Goal: Task Accomplishment & Management: Manage account settings

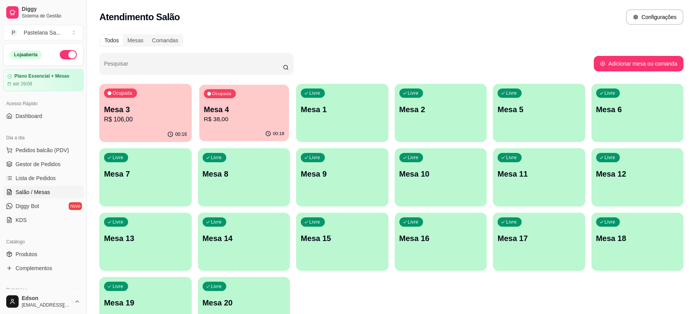
click at [231, 119] on p "R$ 38,00" at bounding box center [244, 119] width 80 height 9
click at [29, 251] on span "Produtos" at bounding box center [27, 254] width 22 height 8
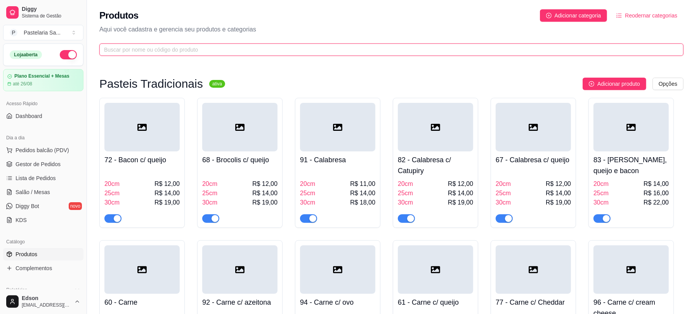
click at [167, 45] on input "text" at bounding box center [388, 49] width 569 height 9
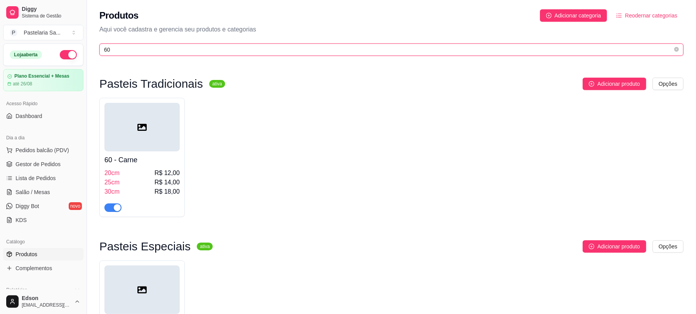
scroll to position [275, 0]
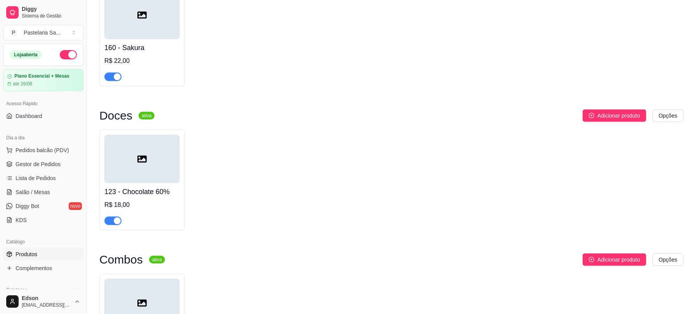
click at [112, 221] on span "button" at bounding box center [112, 221] width 17 height 9
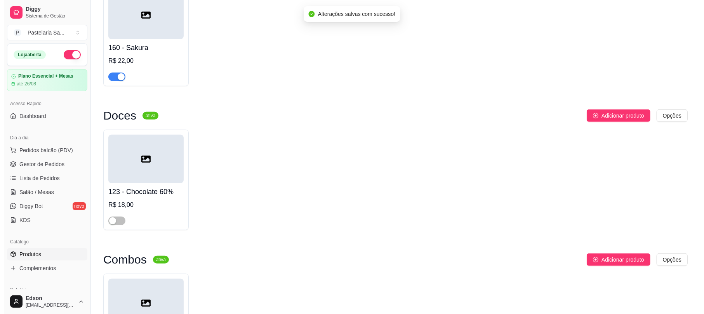
scroll to position [0, 0]
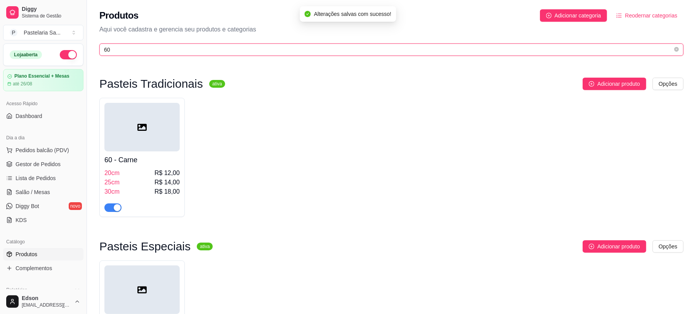
click at [141, 49] on input "60" at bounding box center [388, 49] width 569 height 9
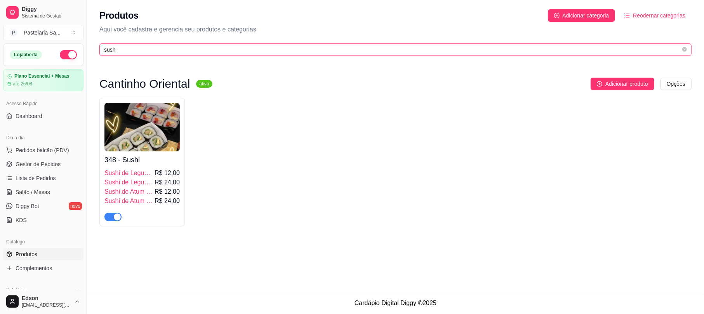
type input "sush"
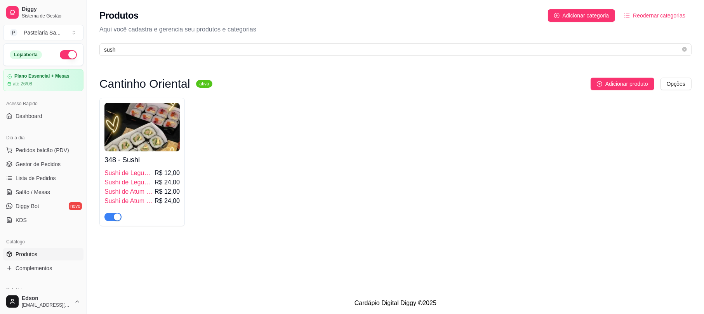
click at [112, 216] on span "button" at bounding box center [112, 217] width 17 height 9
click at [684, 50] on icon "close-circle" at bounding box center [684, 49] width 5 height 5
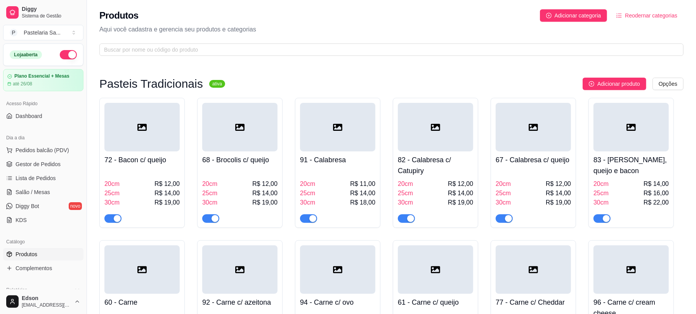
drag, startPoint x: 43, startPoint y: 188, endPoint x: 82, endPoint y: 187, distance: 38.8
click at [43, 188] on link "Salão / Mesas" at bounding box center [43, 192] width 80 height 12
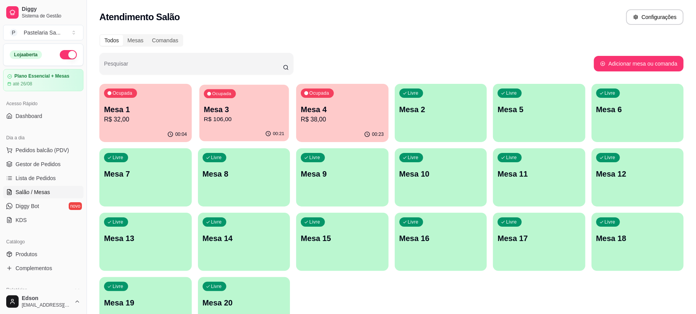
click at [235, 123] on p "R$ 106,00" at bounding box center [244, 119] width 80 height 9
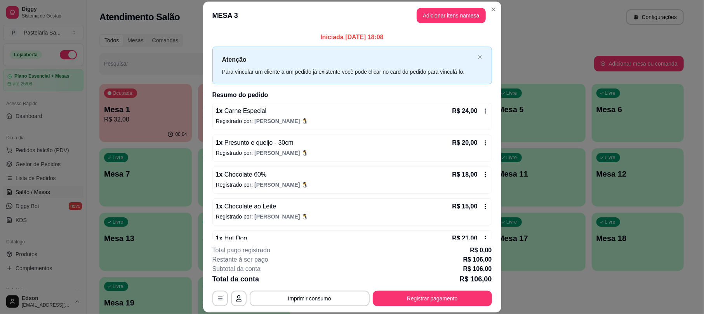
scroll to position [54, 0]
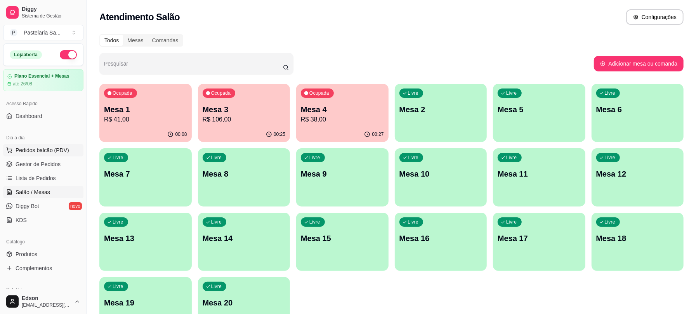
click at [40, 149] on span "Pedidos balcão (PDV)" at bounding box center [43, 150] width 54 height 8
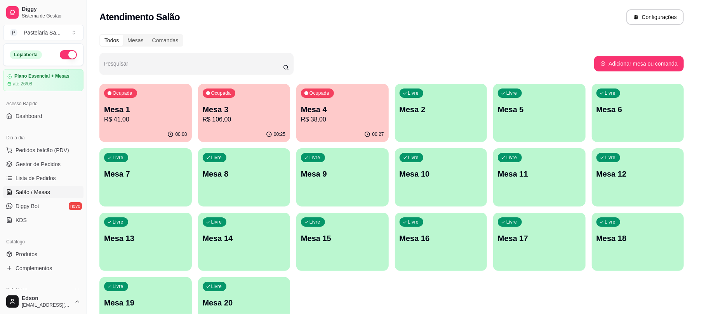
click at [103, 53] on input "Pesquisa" at bounding box center [267, 49] width 485 height 8
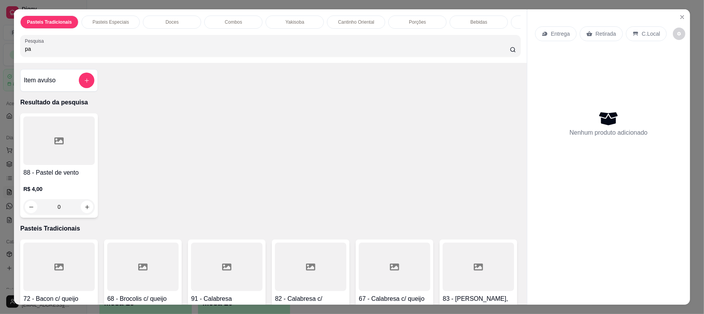
type input "p"
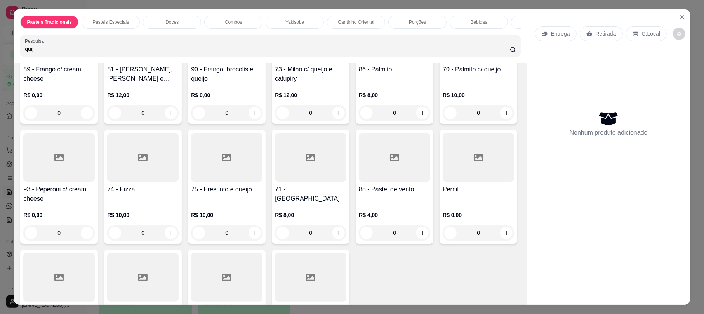
scroll to position [819, 0]
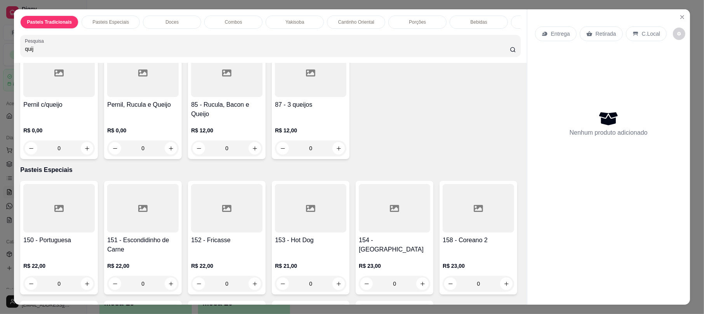
type input "quij"
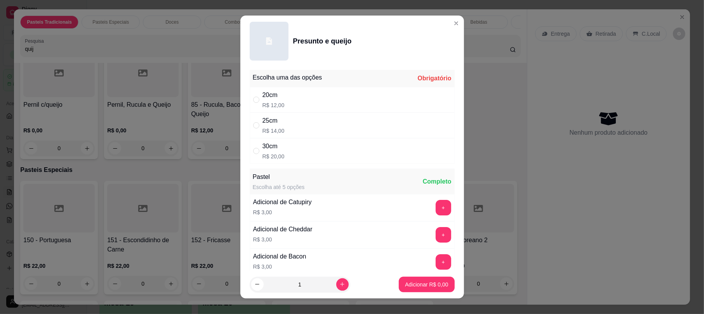
click at [295, 162] on div "30cm R$ 20,00" at bounding box center [352, 151] width 205 height 26
radio input "true"
click at [339, 283] on icon "increase-product-quantity" at bounding box center [342, 284] width 6 height 6
type input "3"
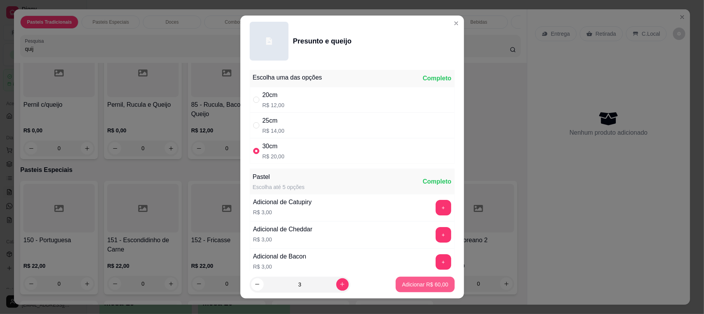
click at [430, 289] on button "Adicionar R$ 60,00" at bounding box center [425, 285] width 59 height 16
type input "3"
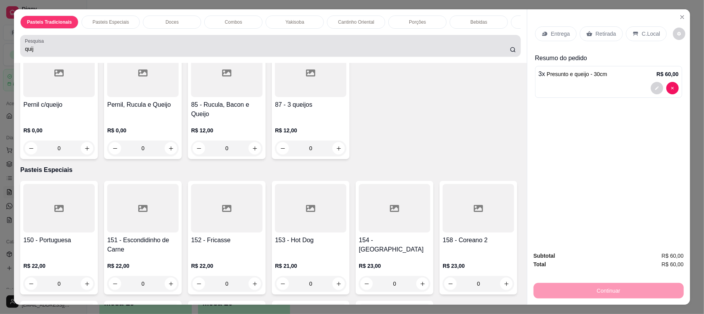
click at [266, 50] on div "quij" at bounding box center [270, 46] width 491 height 16
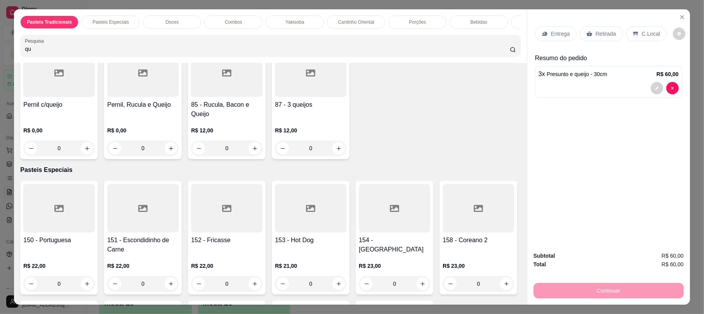
type input "q"
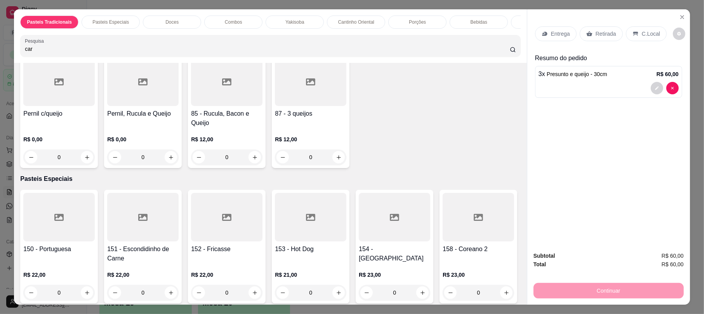
scroll to position [0, 0]
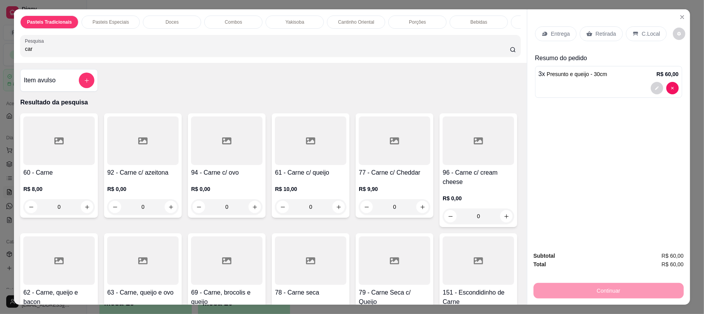
type input "car"
click at [302, 162] on div at bounding box center [310, 140] width 71 height 49
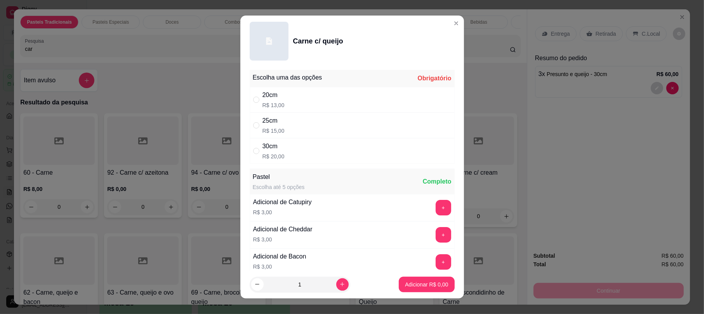
click at [278, 162] on div "30cm R$ 20,00" at bounding box center [352, 151] width 205 height 26
radio input "true"
click at [339, 287] on icon "increase-product-quantity" at bounding box center [342, 284] width 6 height 6
type input "2"
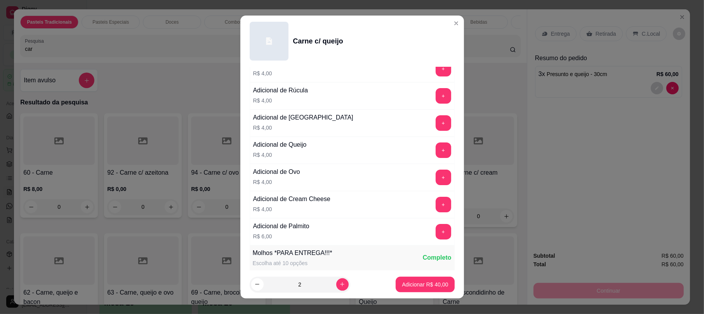
scroll to position [350, 0]
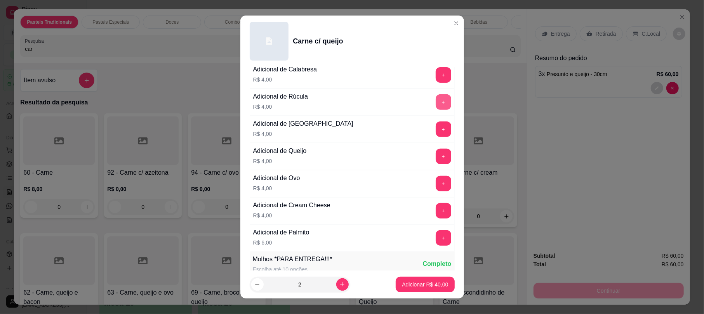
click at [436, 110] on button "+" at bounding box center [444, 102] width 16 height 16
click at [417, 281] on p "Adicionar R$ 48,00" at bounding box center [425, 285] width 46 height 8
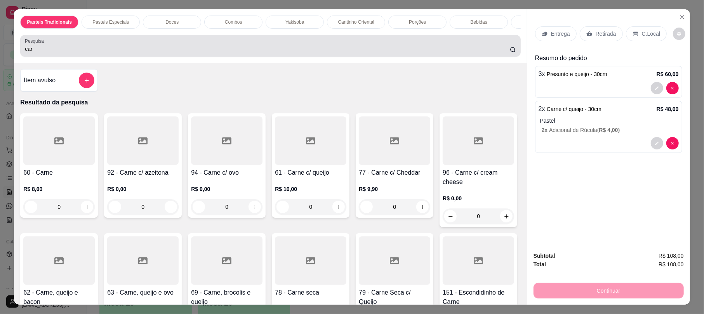
click at [141, 45] on div "Pesquisa car" at bounding box center [270, 46] width 500 height 22
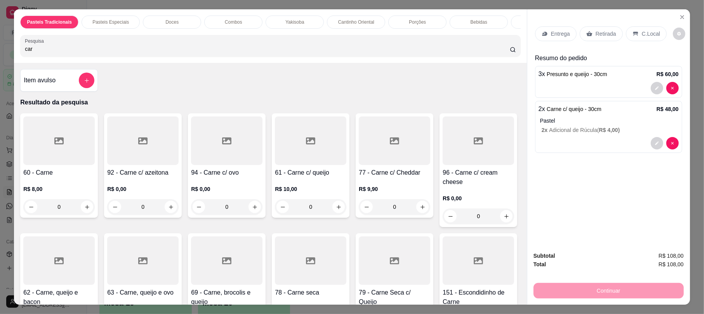
click at [141, 50] on div "car" at bounding box center [270, 46] width 491 height 16
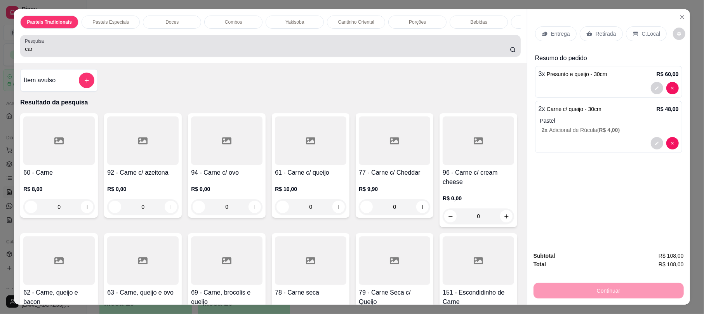
click at [141, 50] on div "car" at bounding box center [270, 46] width 491 height 16
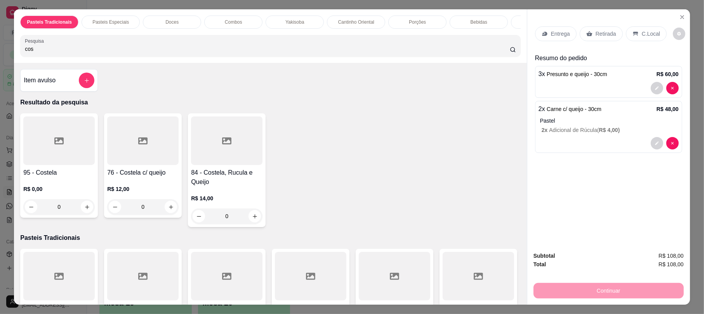
type input "cos"
click at [155, 175] on div "76 - Costela c/ queijo R$ 12,00 0" at bounding box center [143, 165] width 78 height 104
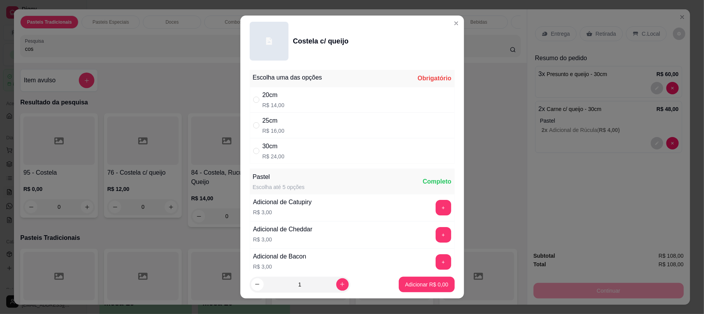
click at [297, 163] on div "30cm R$ 24,00" at bounding box center [352, 151] width 205 height 26
radio input "true"
click at [422, 288] on p "Adicionar R$ 24,00" at bounding box center [425, 284] width 45 height 7
type input "1"
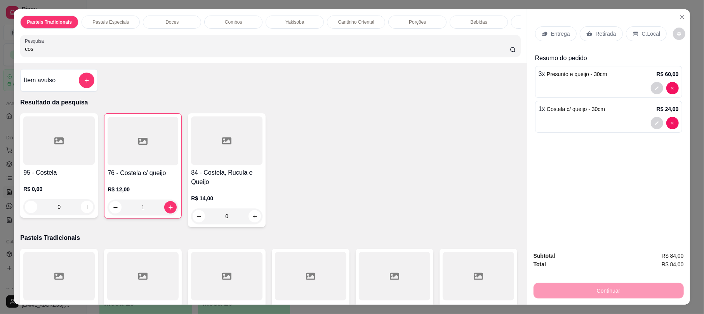
click at [241, 158] on div at bounding box center [226, 140] width 71 height 49
click at [299, 127] on div "25cm R$ 17,00" at bounding box center [351, 126] width 205 height 26
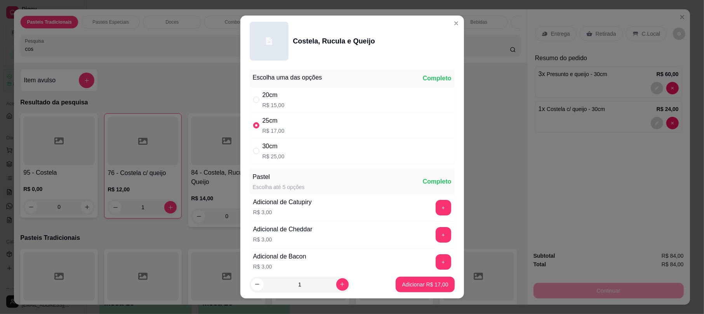
click at [303, 156] on div "30cm R$ 25,00" at bounding box center [352, 151] width 205 height 26
radio input "false"
radio input "true"
click at [336, 288] on button "increase-product-quantity" at bounding box center [342, 284] width 12 height 12
type input "2"
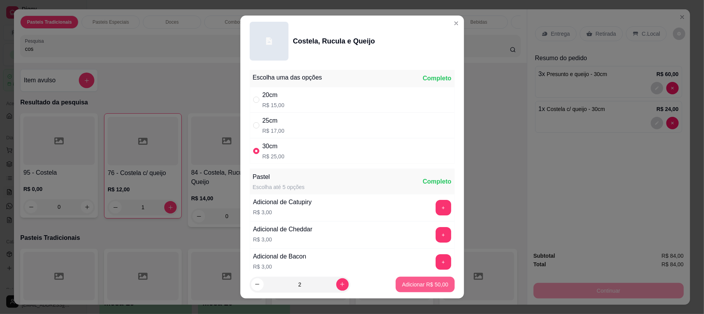
click at [396, 288] on button "Adicionar R$ 50,00" at bounding box center [425, 285] width 59 height 16
type input "2"
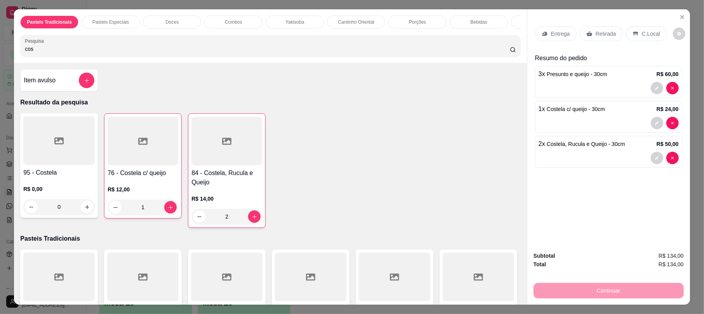
click at [565, 40] on div "Entrega" at bounding box center [556, 33] width 42 height 15
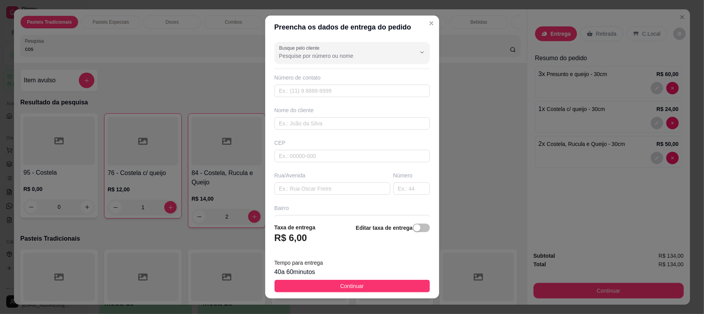
drag, startPoint x: 308, startPoint y: 171, endPoint x: 311, endPoint y: 182, distance: 12.2
click at [309, 175] on div "Busque pelo cliente Número de contato Nome do cliente CEP Rua/Avenida Número Ba…" at bounding box center [352, 128] width 174 height 178
click at [311, 187] on input "text" at bounding box center [333, 188] width 116 height 12
type input "Santana"
click at [396, 191] on input "text" at bounding box center [411, 188] width 36 height 12
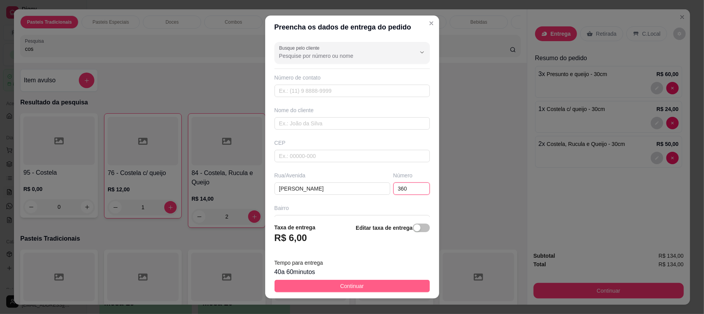
type input "360"
click at [370, 283] on button "Continuar" at bounding box center [352, 286] width 155 height 12
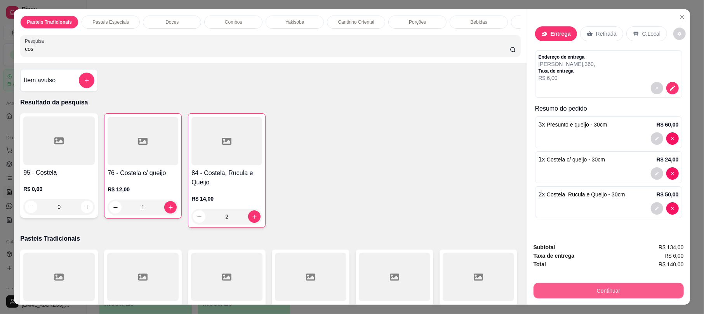
click at [603, 291] on button "Continuar" at bounding box center [608, 291] width 150 height 16
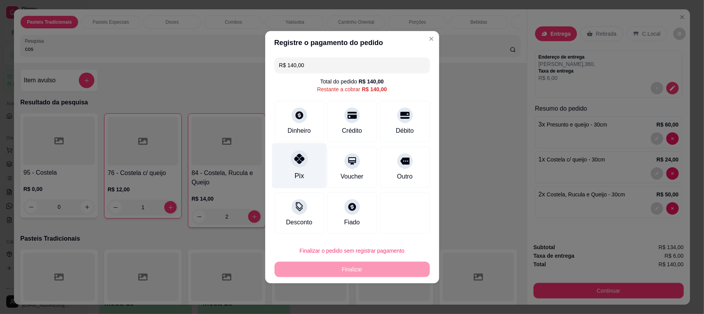
click at [298, 167] on div at bounding box center [299, 158] width 17 height 17
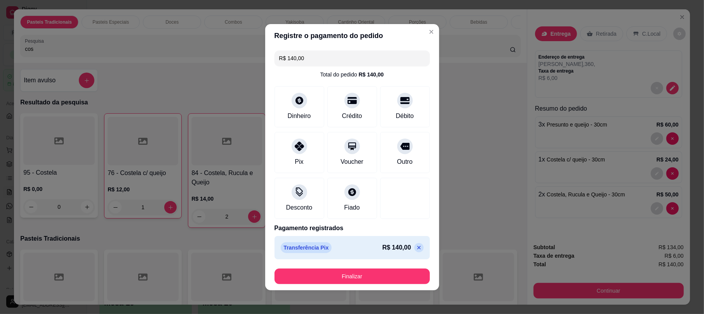
type input "R$ 0,00"
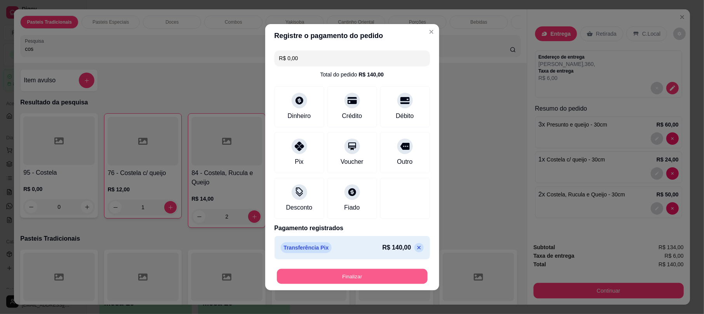
click at [339, 276] on button "Finalizar" at bounding box center [352, 276] width 151 height 15
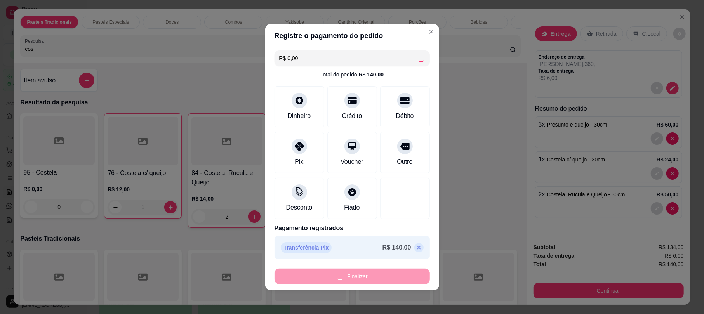
type input "0"
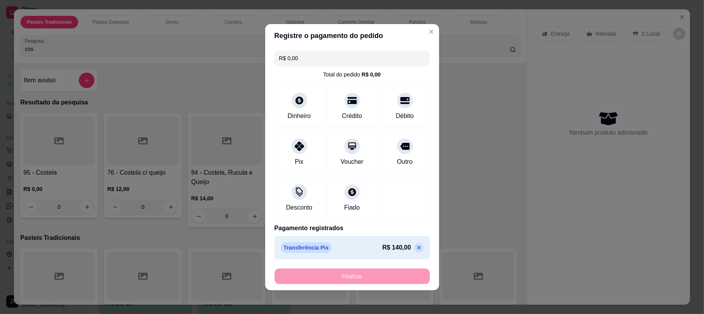
type input "-R$ 140,00"
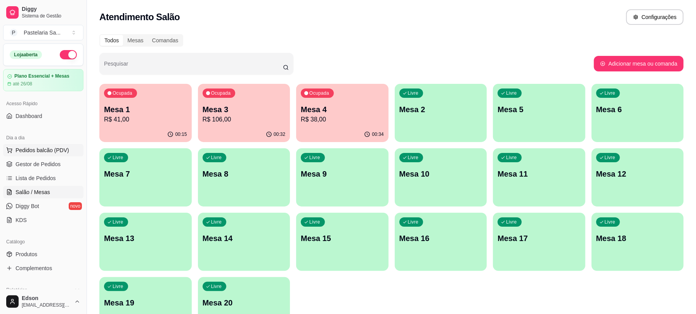
click at [43, 151] on span "Pedidos balcão (PDV)" at bounding box center [43, 150] width 54 height 8
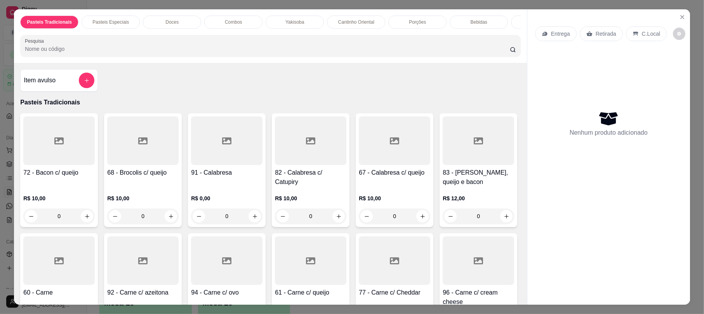
click at [130, 45] on div "Pasteis Tradicionais Pasteis Especiais Doces Combos Yakisoba Cantinho Oriental …" at bounding box center [270, 36] width 513 height 54
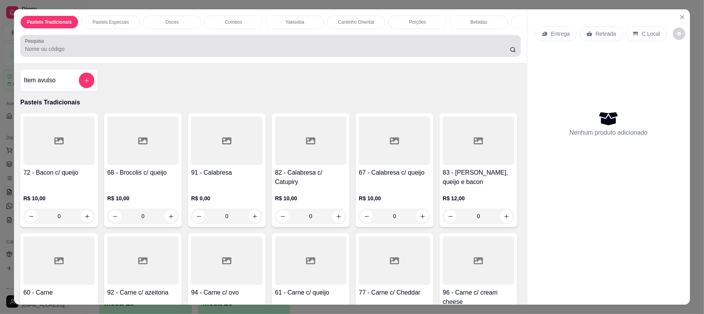
click at [131, 52] on div at bounding box center [270, 46] width 491 height 16
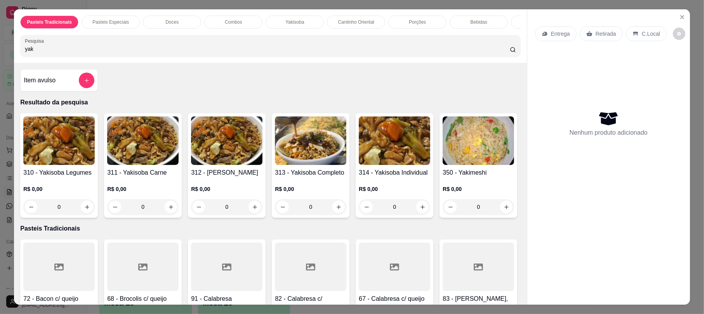
type input "yak"
click at [308, 165] on img at bounding box center [310, 140] width 71 height 49
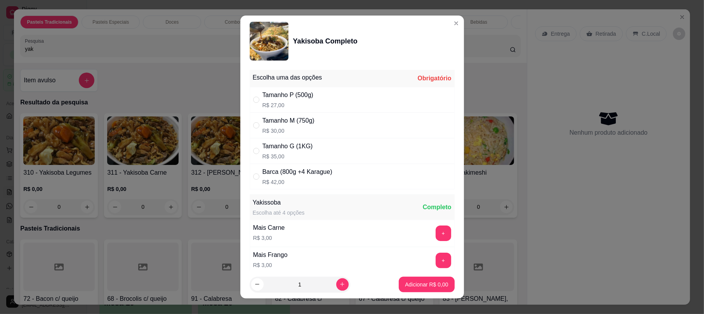
click at [308, 149] on div "Tamanho G (1KG) R$ 35,00" at bounding box center [352, 151] width 205 height 26
radio input "true"
click at [437, 280] on button "Adicionar R$ 35,00" at bounding box center [425, 284] width 57 height 15
type input "1"
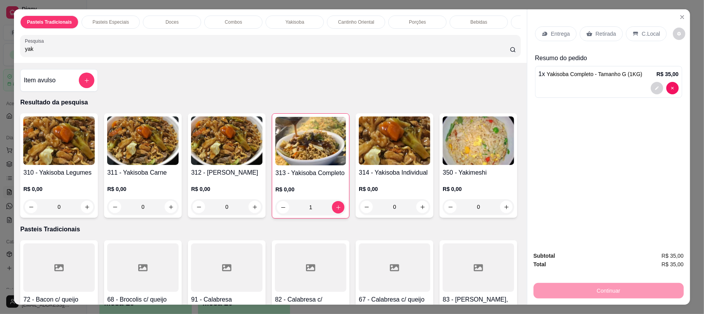
click at [564, 30] on p "Entrega" at bounding box center [560, 34] width 19 height 8
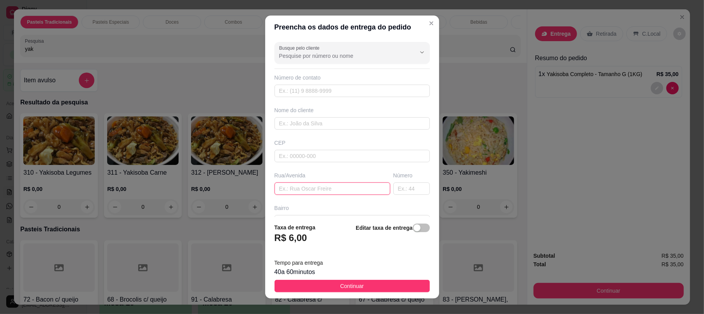
click at [302, 191] on input "text" at bounding box center [333, 188] width 116 height 12
type input "Oswaldo moretti"
click at [417, 188] on div "Busque pelo cliente Número de contato Nome do cliente CEP Rua/Avenida Oswaldo m…" at bounding box center [352, 128] width 174 height 178
click at [400, 186] on input "text" at bounding box center [411, 188] width 36 height 12
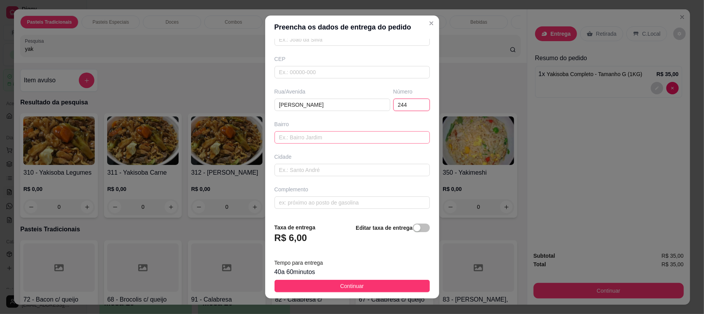
type input "244"
click at [306, 140] on input "text" at bounding box center [352, 137] width 155 height 12
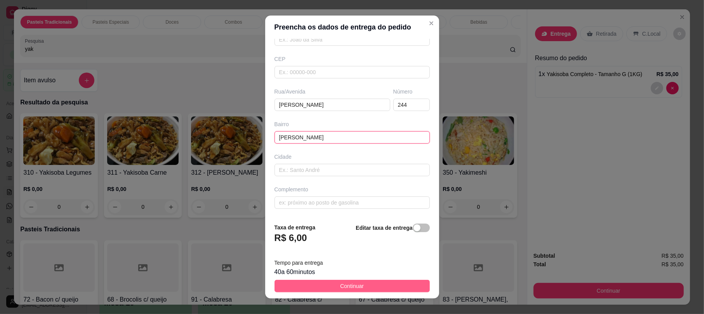
type input "Frei aurelio"
click at [393, 283] on button "Continuar" at bounding box center [352, 286] width 155 height 12
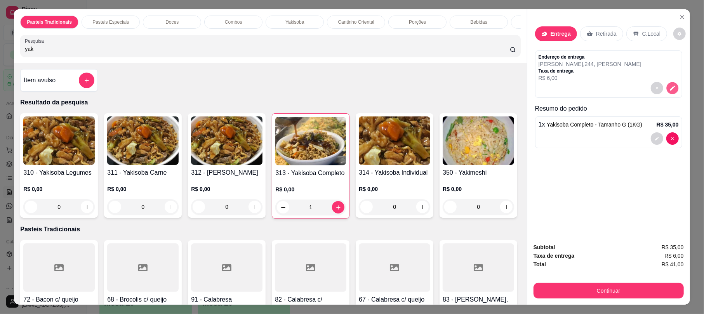
click at [669, 88] on icon "decrease-product-quantity" at bounding box center [672, 88] width 7 height 7
click at [656, 141] on button "decrease-product-quantity" at bounding box center [657, 138] width 12 height 12
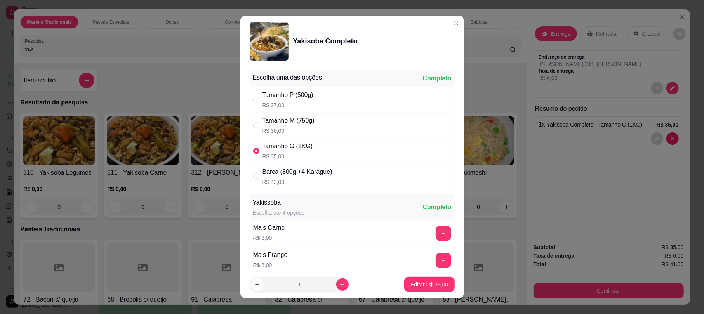
click at [366, 136] on div "Tamanho M (750g) R$ 30,00" at bounding box center [352, 126] width 205 height 26
radio input "true"
radio input "false"
click at [428, 284] on p "Editar R$ 30,00" at bounding box center [429, 285] width 38 height 8
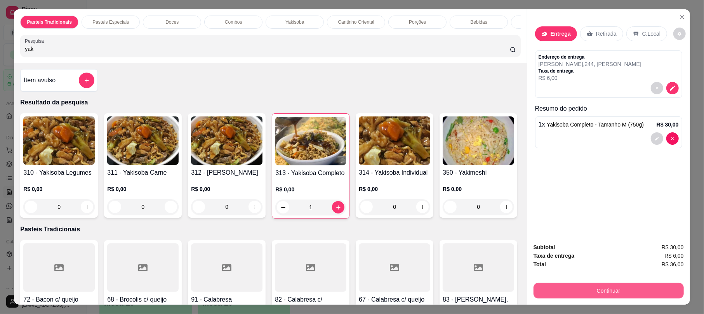
click at [618, 295] on button "Continuar" at bounding box center [608, 291] width 150 height 16
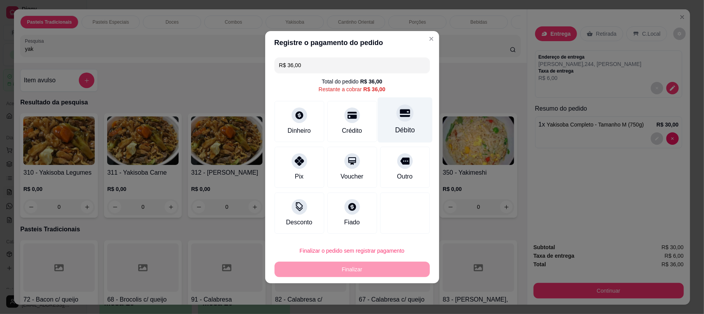
click at [398, 127] on div "Débito" at bounding box center [405, 130] width 20 height 10
type input "R$ 0,00"
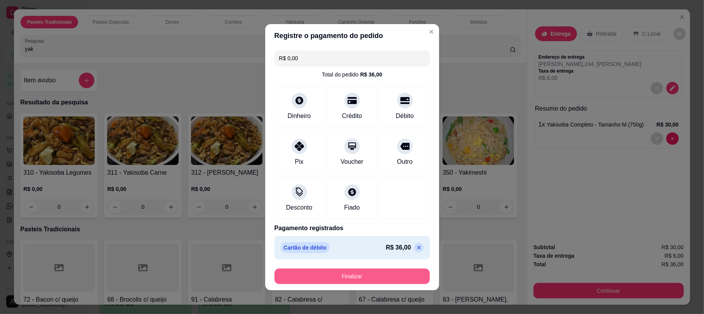
click at [396, 278] on button "Finalizar" at bounding box center [352, 277] width 155 height 16
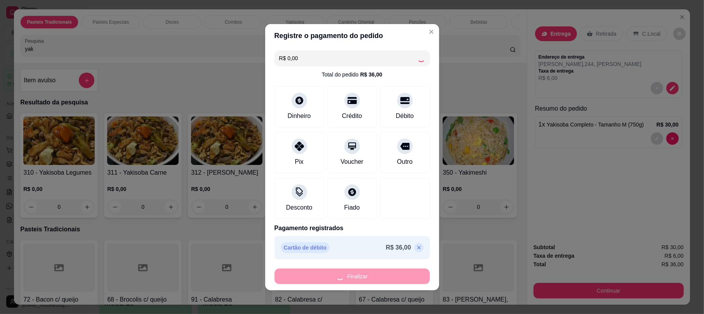
type input "0"
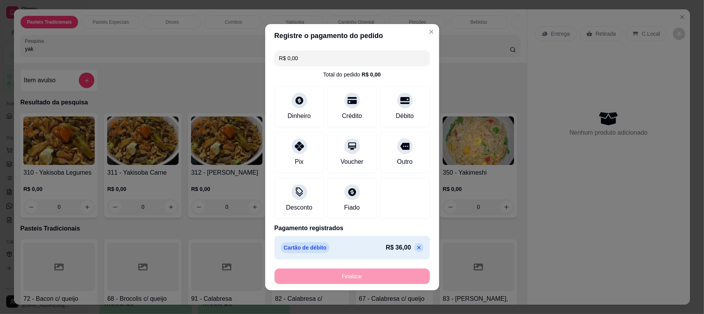
type input "-R$ 36,00"
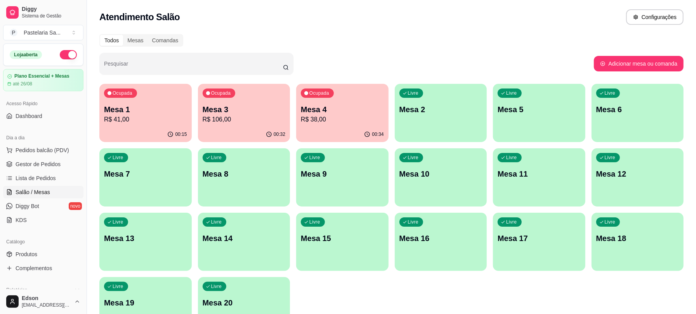
click at [250, 117] on div "Mesa 3 R$ 106,00" at bounding box center [244, 114] width 83 height 20
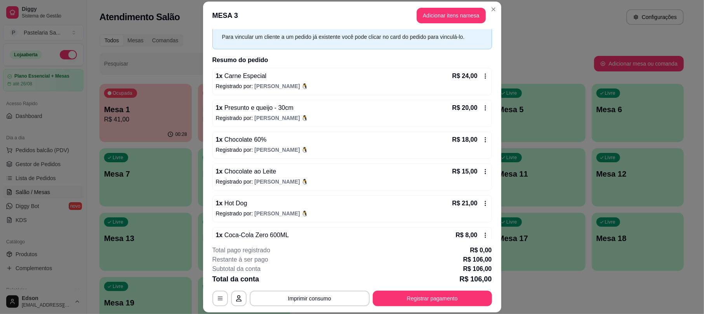
scroll to position [54, 0]
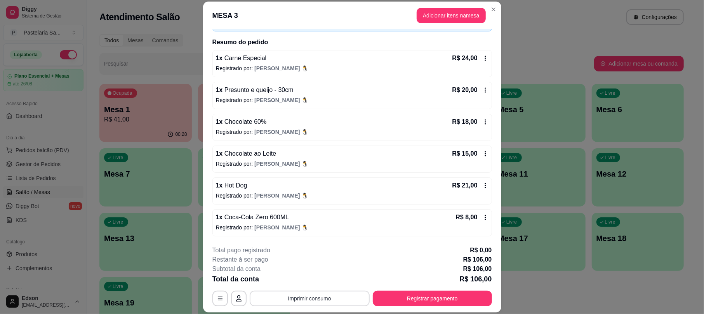
click at [301, 291] on button "Imprimir consumo" at bounding box center [310, 299] width 120 height 16
click at [309, 279] on button "Balcão" at bounding box center [308, 281] width 56 height 12
click at [398, 297] on button "Registrar pagamento" at bounding box center [432, 298] width 116 height 15
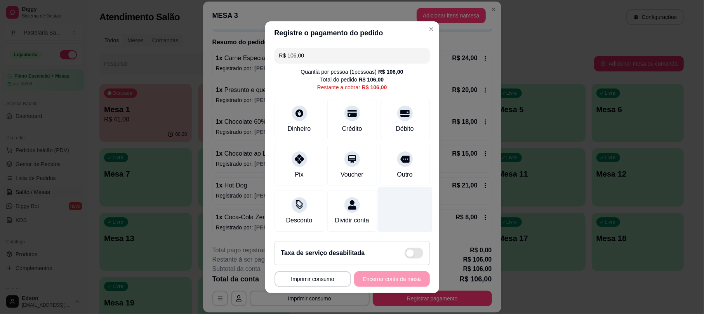
drag, startPoint x: 397, startPoint y: 104, endPoint x: 405, endPoint y: 222, distance: 118.0
click at [400, 109] on icon at bounding box center [404, 113] width 9 height 9
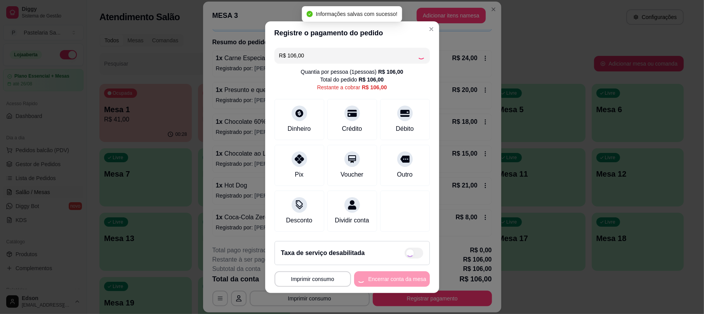
type input "R$ 0,00"
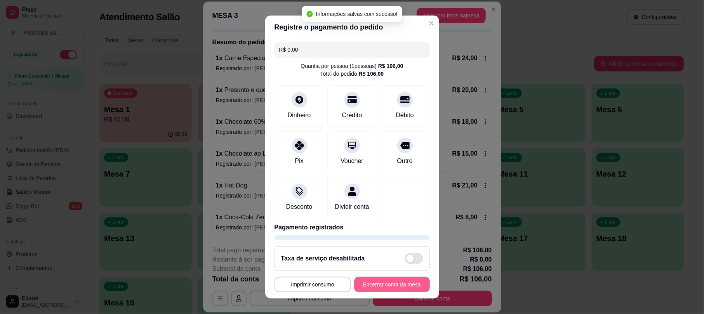
click at [378, 286] on button "Encerrar conta da mesa" at bounding box center [392, 285] width 76 height 16
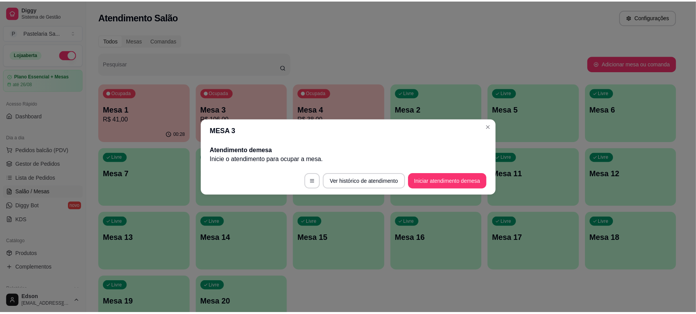
scroll to position [0, 0]
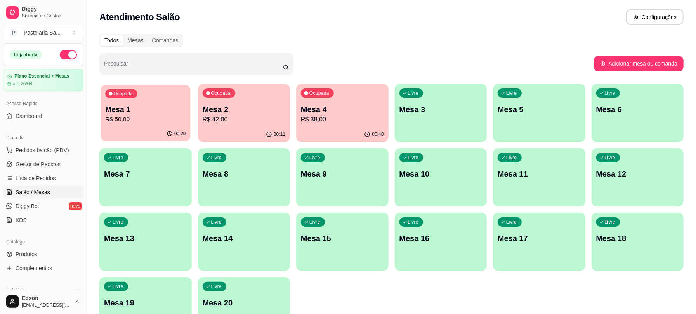
click at [142, 123] on p "R$ 50,00" at bounding box center [145, 119] width 80 height 9
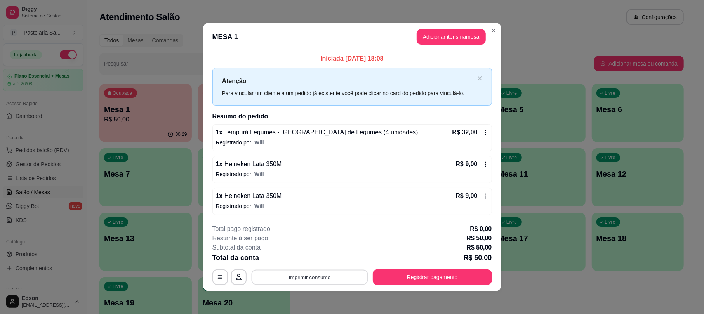
click at [279, 276] on button "Imprimir consumo" at bounding box center [309, 277] width 116 height 15
click at [288, 259] on button "Balcão" at bounding box center [308, 260] width 54 height 12
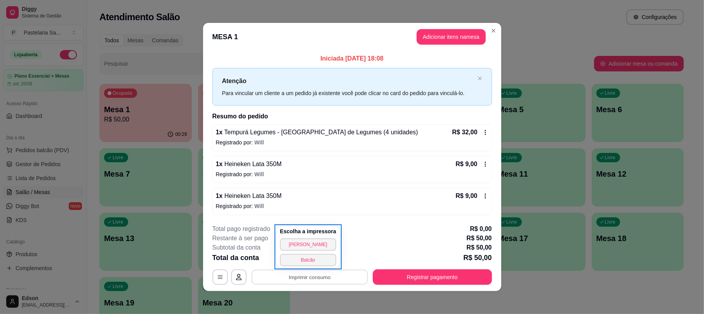
click at [446, 286] on footer "**********" at bounding box center [352, 254] width 298 height 73
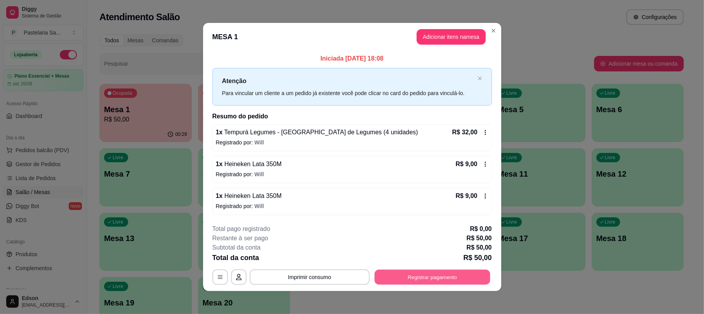
click at [443, 282] on button "Registrar pagamento" at bounding box center [432, 277] width 116 height 15
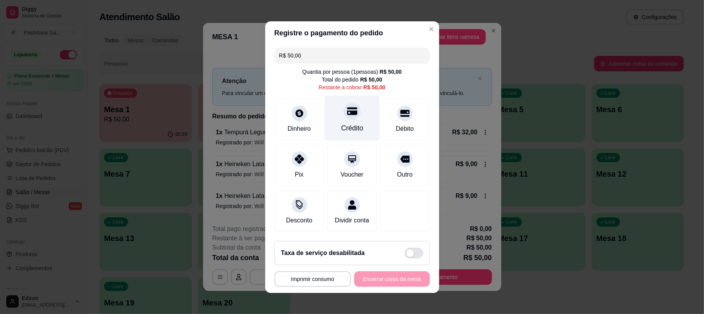
click at [348, 115] on div "Crédito" at bounding box center [352, 117] width 55 height 45
type input "R$ 0,00"
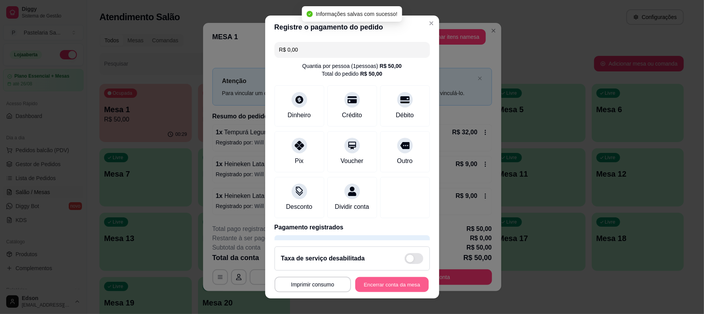
click at [392, 286] on button "Encerrar conta da mesa" at bounding box center [391, 284] width 73 height 15
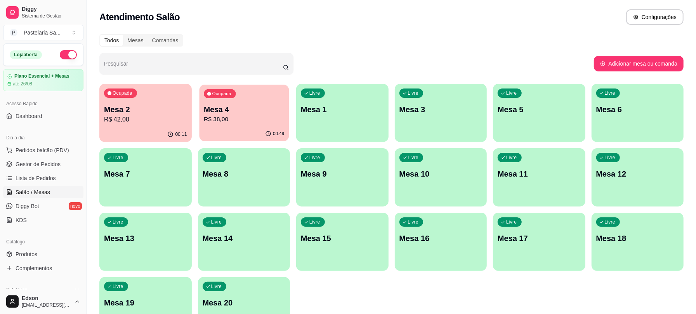
click at [241, 114] on p "Mesa 4" at bounding box center [244, 109] width 80 height 10
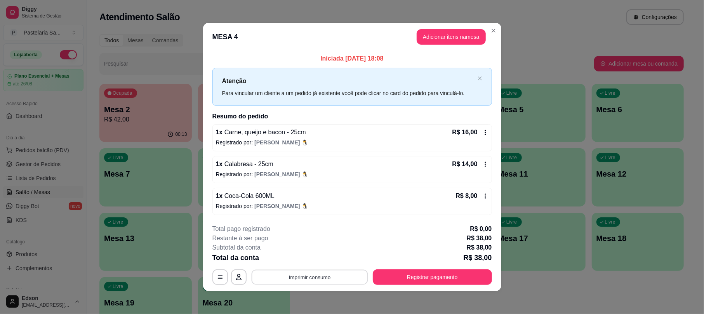
click at [336, 274] on button "Imprimir consumo" at bounding box center [309, 277] width 116 height 15
click at [301, 260] on button "Balcão" at bounding box center [308, 260] width 56 height 12
click at [407, 287] on footer "**********" at bounding box center [352, 254] width 298 height 73
click at [409, 285] on button "Registrar pagamento" at bounding box center [432, 277] width 119 height 16
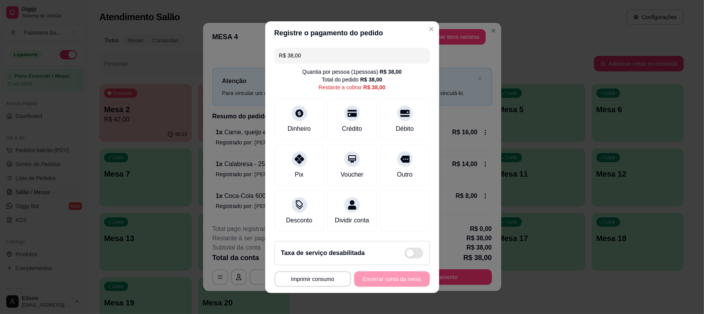
drag, startPoint x: 283, startPoint y: 153, endPoint x: 360, endPoint y: 258, distance: 130.8
click at [283, 153] on div "Pix" at bounding box center [300, 165] width 50 height 41
type input "R$ 0,00"
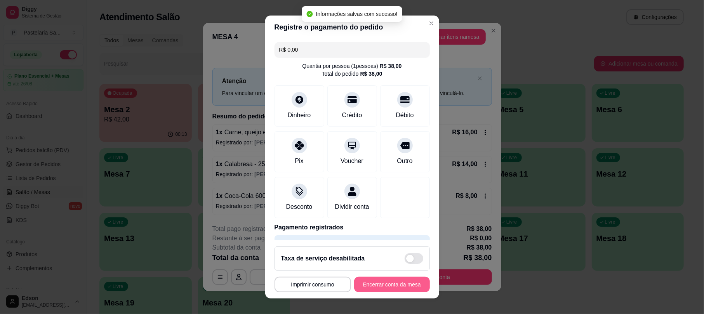
click at [370, 287] on button "Encerrar conta da mesa" at bounding box center [392, 285] width 76 height 16
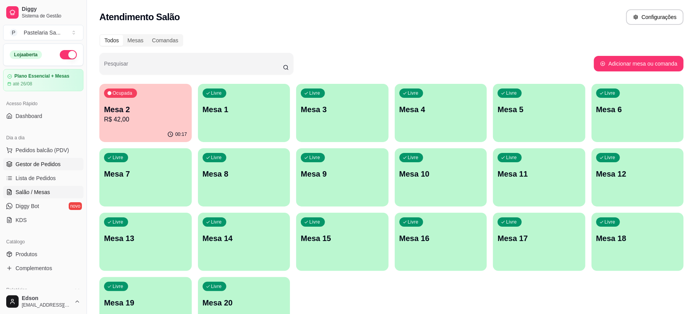
click at [51, 162] on span "Gestor de Pedidos" at bounding box center [38, 164] width 45 height 8
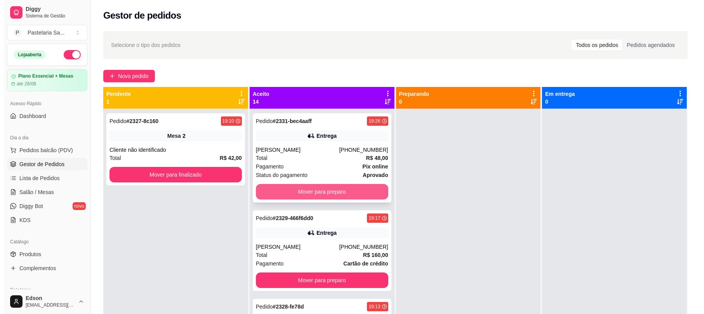
scroll to position [275, 0]
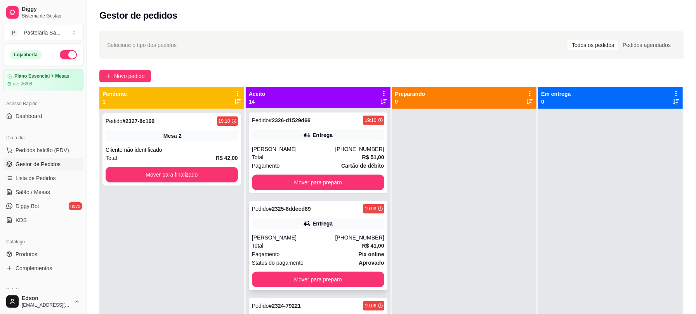
click at [340, 236] on div "(14) 99155-9139" at bounding box center [359, 238] width 49 height 8
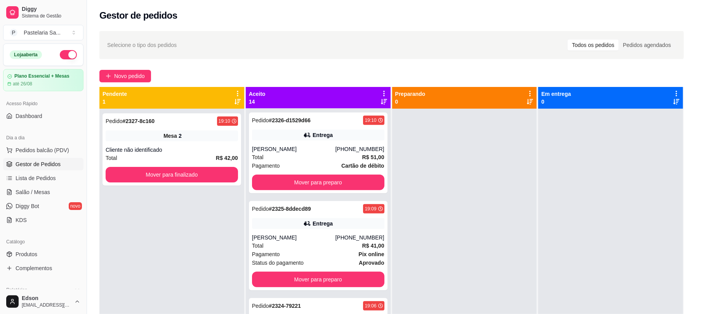
scroll to position [97, 0]
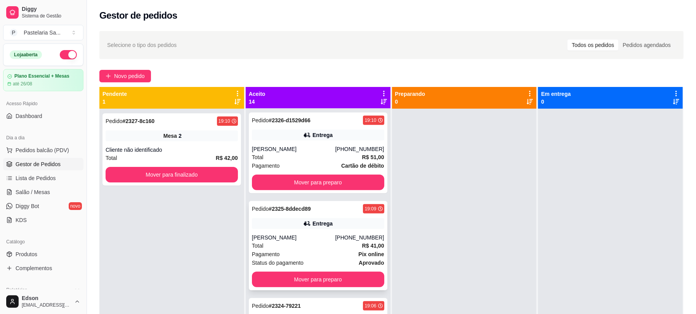
click at [306, 251] on div "Pagamento Pix online" at bounding box center [318, 254] width 132 height 9
click at [53, 151] on span "Pedidos balcão (PDV)" at bounding box center [43, 150] width 54 height 8
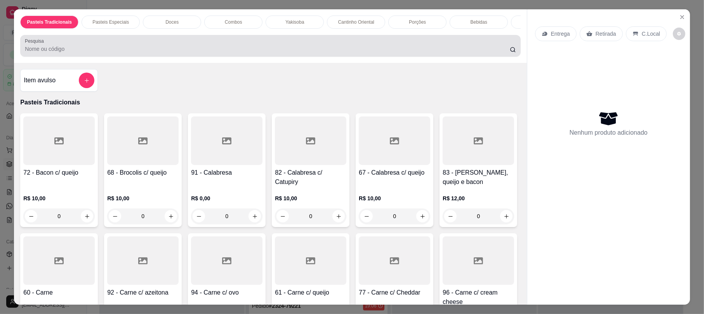
click at [325, 52] on div at bounding box center [270, 46] width 491 height 16
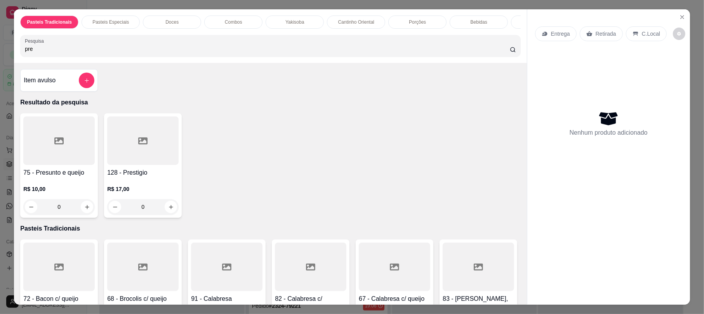
type input "pre"
click at [75, 177] on h4 "75 - Presunto e queijo" at bounding box center [58, 172] width 71 height 9
click at [275, 116] on div "25cm R$ 14,00" at bounding box center [351, 126] width 205 height 26
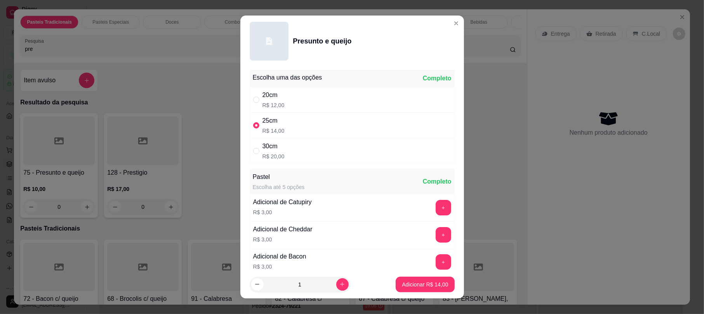
click at [312, 113] on div "25cm R$ 14,00" at bounding box center [352, 126] width 205 height 26
radio input "false"
click at [314, 101] on div "20cm R$ 12,00" at bounding box center [352, 100] width 205 height 26
radio input "true"
click at [440, 281] on button "Adicionar R$ 12,00" at bounding box center [425, 285] width 59 height 16
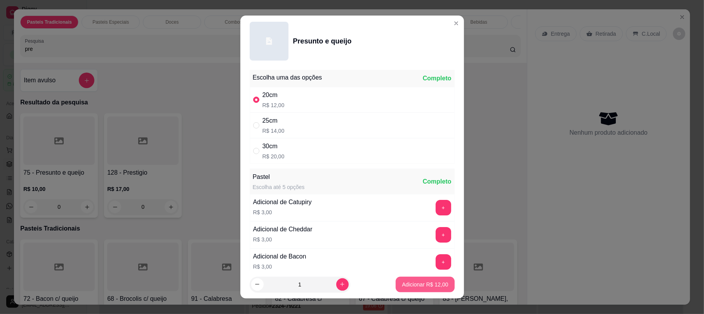
type input "1"
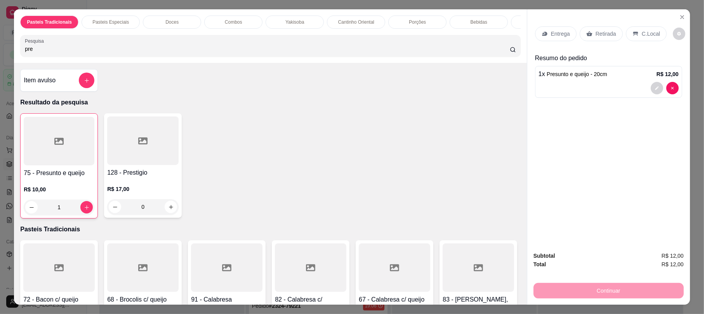
click at [596, 44] on div "Entrega Retirada C.Local" at bounding box center [608, 33] width 147 height 27
click at [596, 26] on div "Entrega Retirada C.Local" at bounding box center [608, 33] width 147 height 27
click at [593, 29] on div "Retirada" at bounding box center [601, 33] width 43 height 15
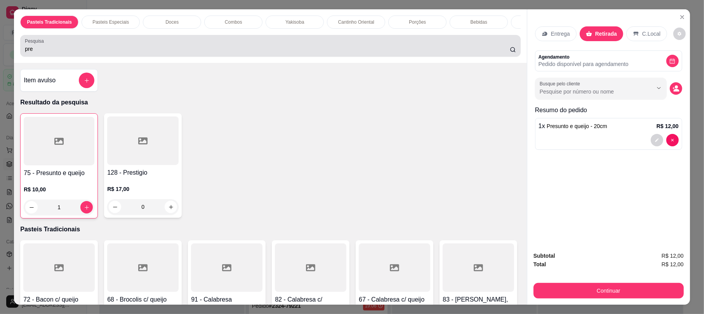
click at [123, 53] on input "pre" at bounding box center [267, 49] width 485 height 8
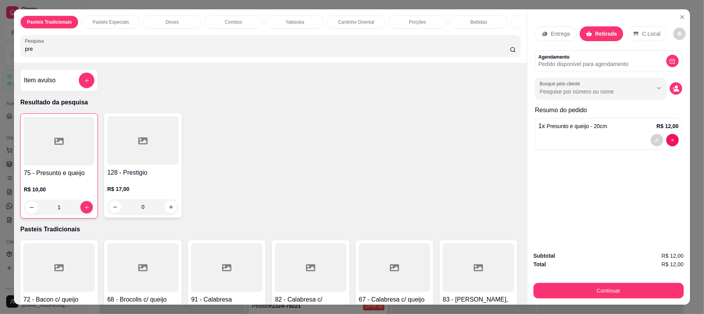
click at [123, 53] on input "pre" at bounding box center [267, 49] width 485 height 8
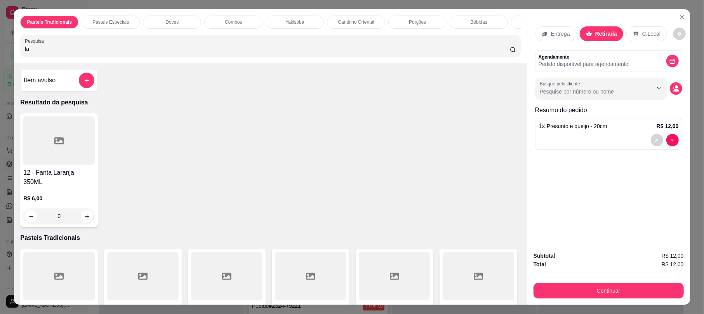
type input "l"
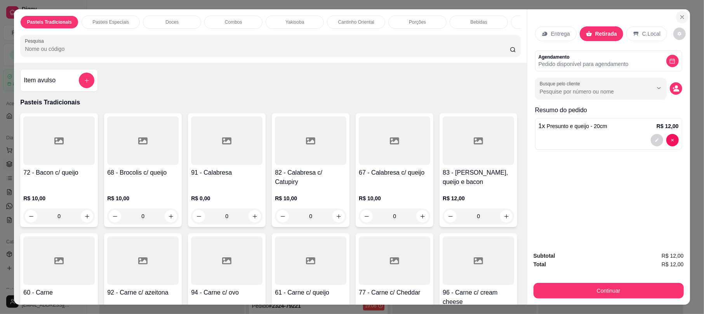
click at [681, 16] on icon "Close" at bounding box center [682, 17] width 3 height 3
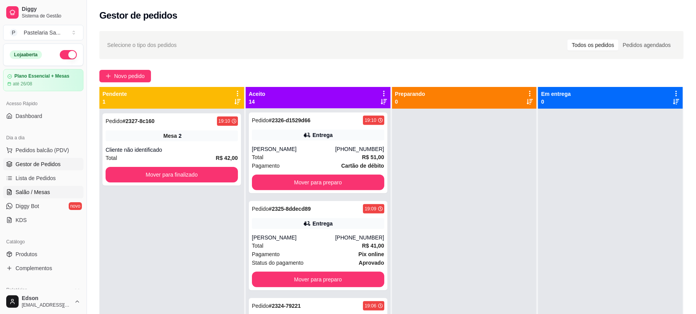
click at [32, 192] on span "Salão / Mesas" at bounding box center [33, 192] width 35 height 8
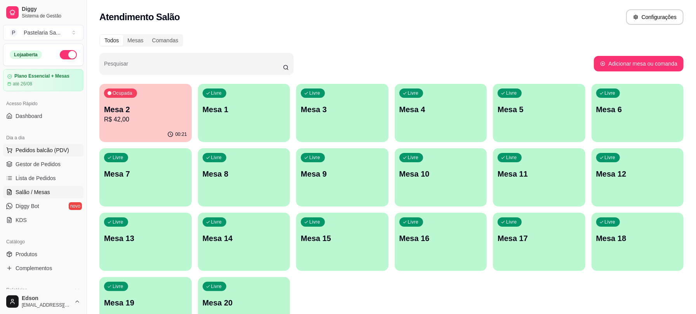
click at [50, 148] on span "Pedidos balcão (PDV)" at bounding box center [43, 150] width 54 height 8
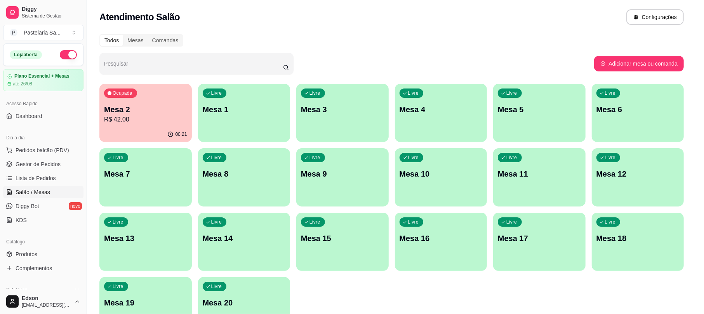
click at [149, 49] on div at bounding box center [270, 46] width 491 height 16
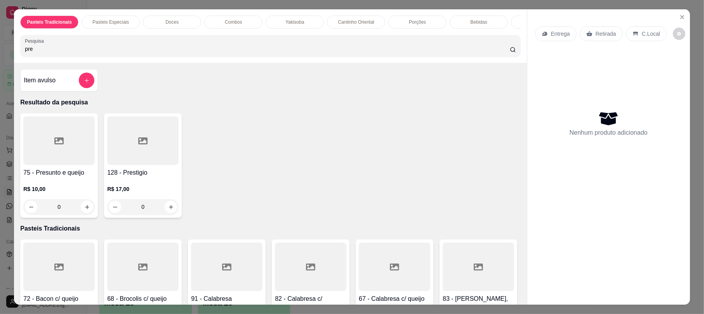
type input "pre"
click at [45, 177] on h4 "75 - Presunto e queijo" at bounding box center [58, 172] width 71 height 9
drag, startPoint x: 269, startPoint y: 97, endPoint x: 293, endPoint y: 117, distance: 30.6
click at [271, 97] on div "20cm" at bounding box center [273, 94] width 22 height 9
radio input "true"
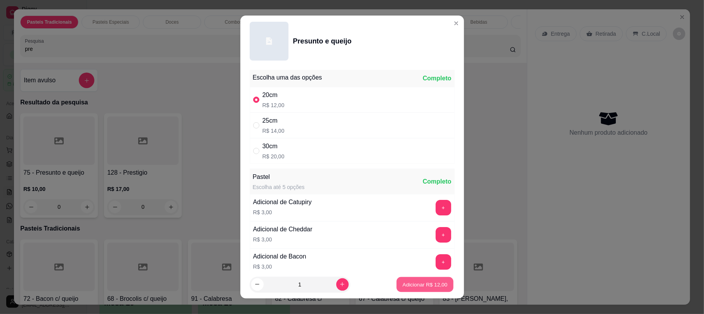
click at [414, 284] on p "Adicionar R$ 12,00" at bounding box center [425, 284] width 45 height 7
type input "1"
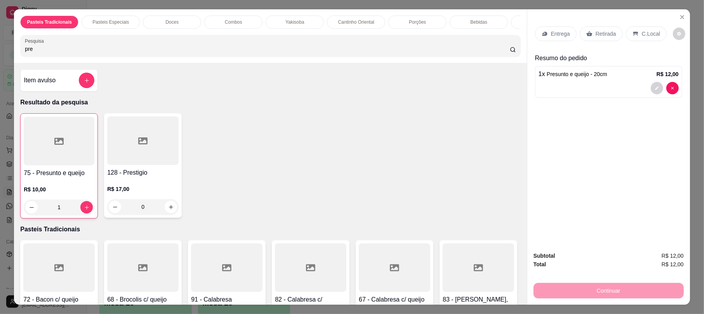
click at [69, 63] on div "Pasteis Tradicionais Pasteis Especiais Doces Combos Yakisoba Cantinho Oriental …" at bounding box center [270, 36] width 513 height 54
click at [57, 53] on input "pre" at bounding box center [267, 49] width 485 height 8
click at [679, 19] on icon "Close" at bounding box center [682, 17] width 6 height 6
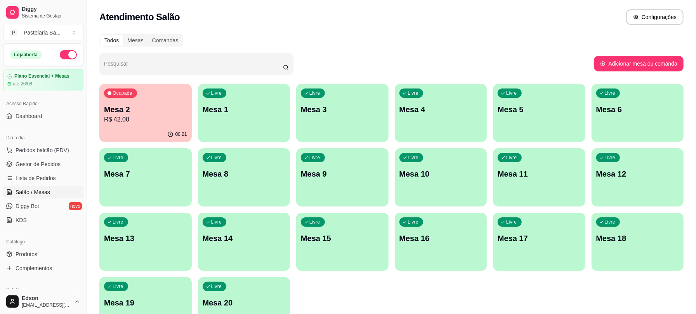
click at [428, 113] on p "Mesa 4" at bounding box center [441, 109] width 83 height 11
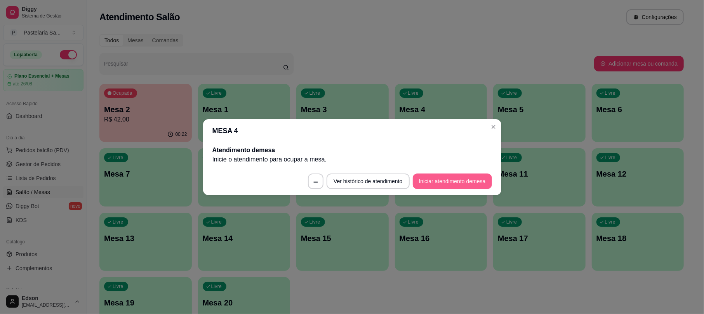
click at [466, 181] on button "Iniciar atendimento de mesa" at bounding box center [452, 182] width 79 height 16
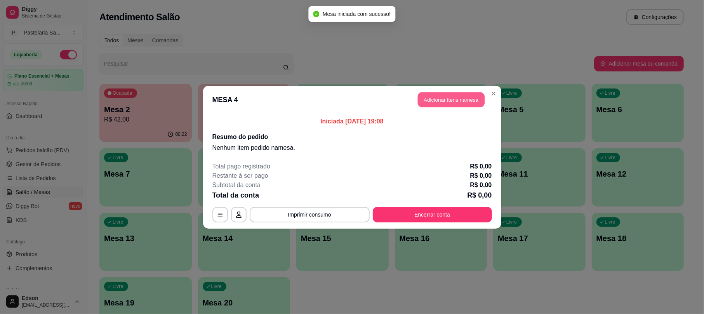
click at [426, 100] on button "Adicionar itens na mesa" at bounding box center [451, 99] width 67 height 15
click at [171, 53] on input "Pesquisa" at bounding box center [267, 49] width 485 height 8
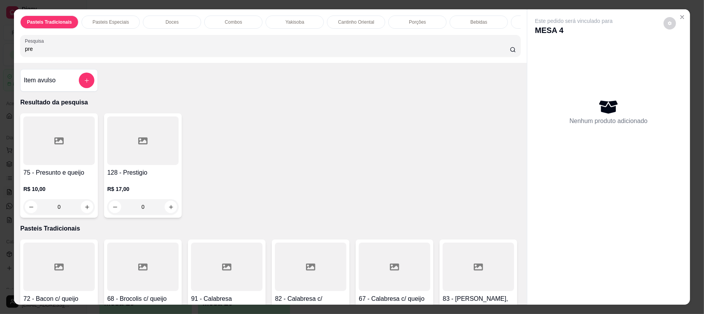
type input "pre"
click at [72, 177] on h4 "75 - Presunto e queijo" at bounding box center [58, 172] width 71 height 9
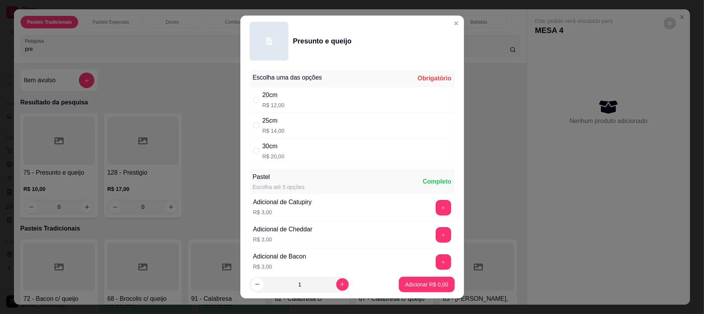
click at [313, 103] on div "20cm R$ 12,00" at bounding box center [352, 100] width 205 height 26
radio input "true"
click at [397, 276] on footer "1 Adicionar R$ 12,00" at bounding box center [352, 285] width 224 height 28
click at [403, 281] on p "Adicionar R$ 12,00" at bounding box center [425, 284] width 45 height 7
type input "1"
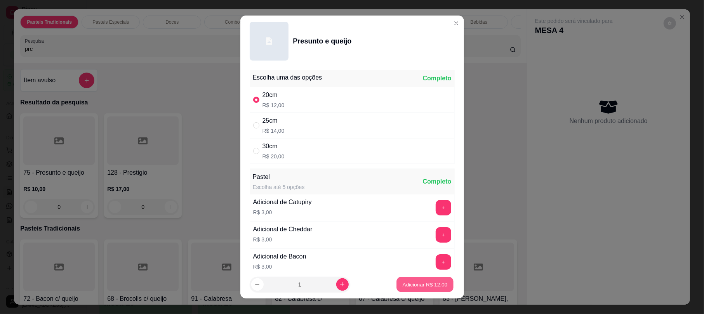
type input "1"
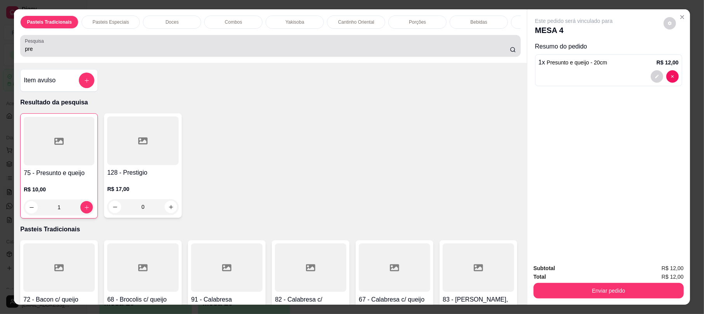
click at [36, 53] on input "pre" at bounding box center [267, 49] width 485 height 8
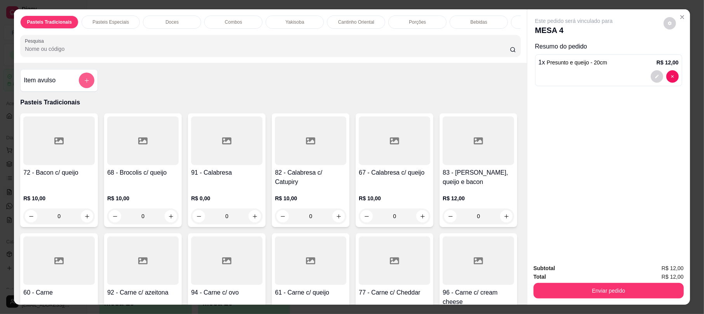
click at [81, 85] on button "add-separate-item" at bounding box center [87, 81] width 16 height 16
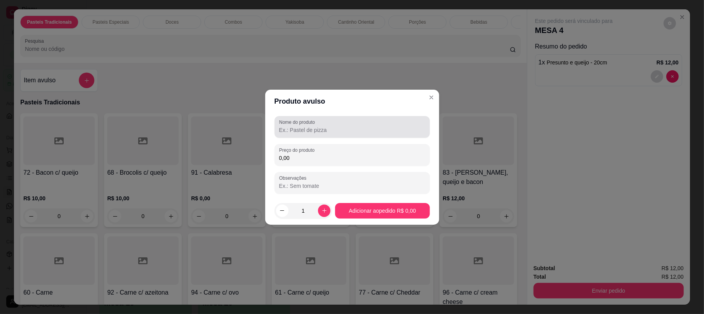
click at [317, 122] on label "Nome do produto" at bounding box center [298, 122] width 38 height 7
click at [317, 126] on input "Nome do produto" at bounding box center [352, 130] width 146 height 8
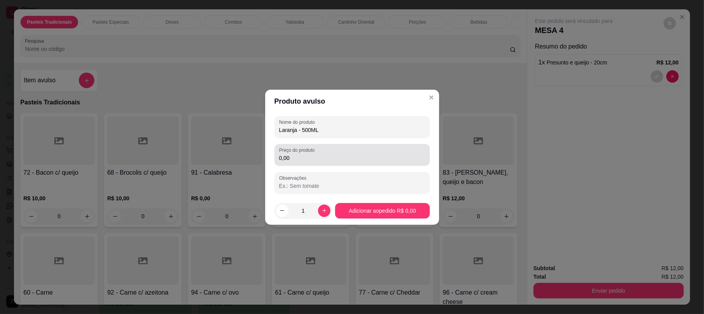
type input "Laranja - 500ML"
click at [306, 161] on input "0,00" at bounding box center [352, 158] width 146 height 8
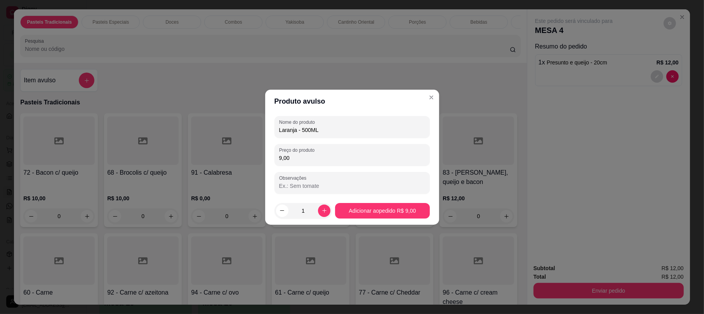
type input "9,00"
click at [402, 203] on footer "1 Adicionar ao pedido R$ 9,00" at bounding box center [352, 211] width 174 height 28
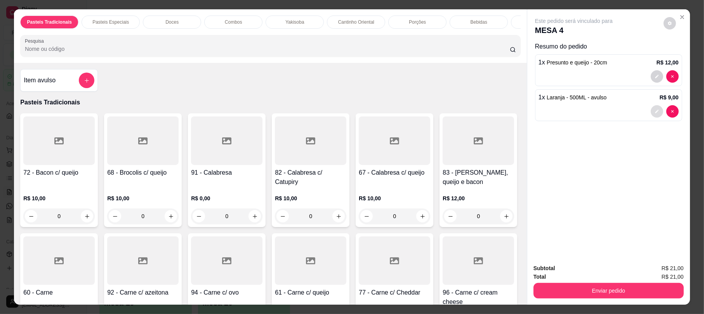
click at [655, 114] on button "decrease-product-quantity" at bounding box center [657, 111] width 12 height 12
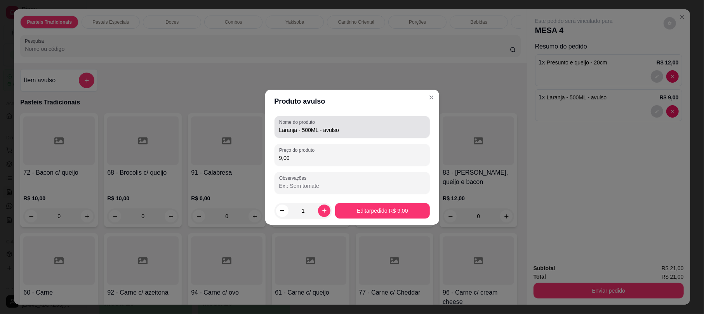
click at [362, 136] on div "Nome do produto Laranja - 500ML - avulso" at bounding box center [352, 127] width 155 height 22
drag, startPoint x: 358, startPoint y: 132, endPoint x: 352, endPoint y: 141, distance: 10.7
click at [354, 136] on div "Nome do produto Laranja - 500ML - avulso" at bounding box center [352, 127] width 155 height 22
click at [351, 132] on input "Laranja - 500ML - avulso" at bounding box center [352, 130] width 146 height 8
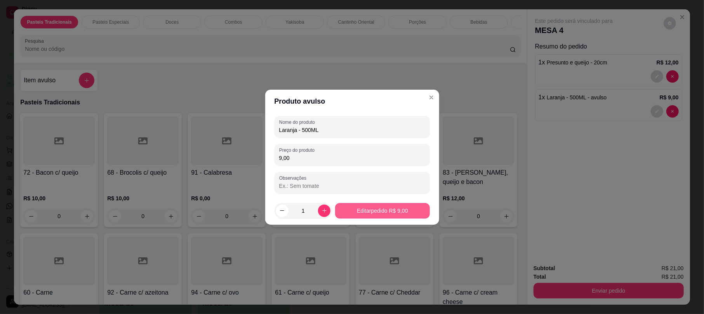
type input "Laranja - 500ML"
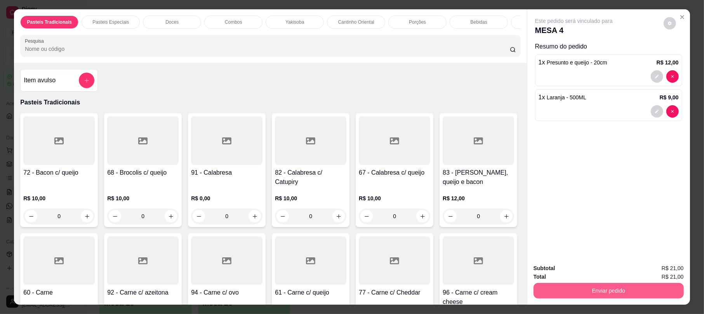
click at [605, 285] on button "Enviar pedido" at bounding box center [608, 291] width 150 height 16
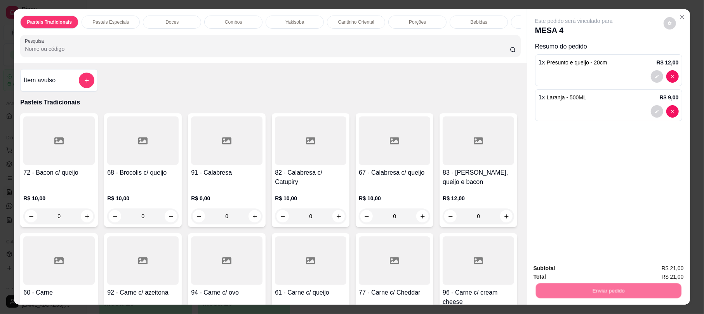
click at [600, 269] on button "Não registrar e enviar pedido" at bounding box center [582, 271] width 81 height 15
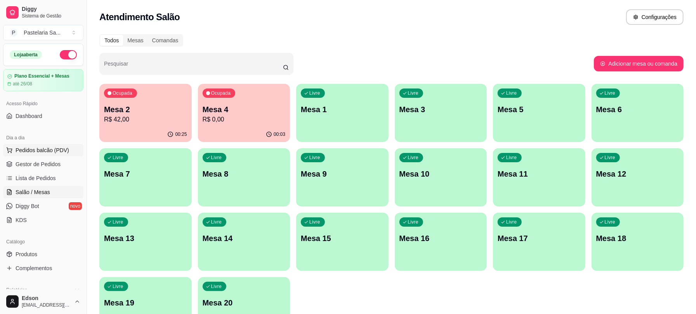
click at [54, 147] on span "Pedidos balcão (PDV)" at bounding box center [43, 150] width 54 height 8
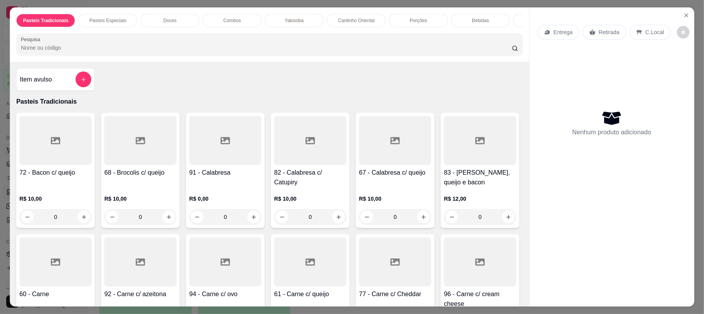
click at [54, 144] on icon at bounding box center [55, 140] width 9 height 7
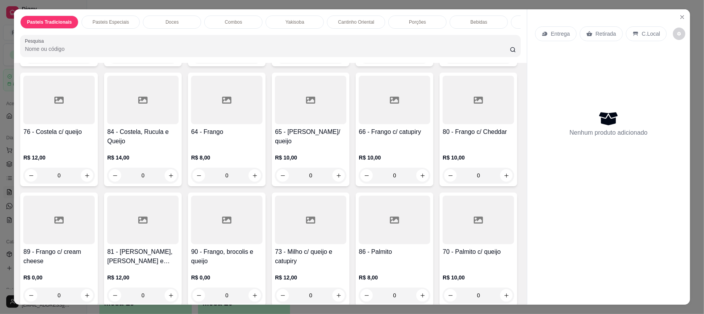
scroll to position [409, 0]
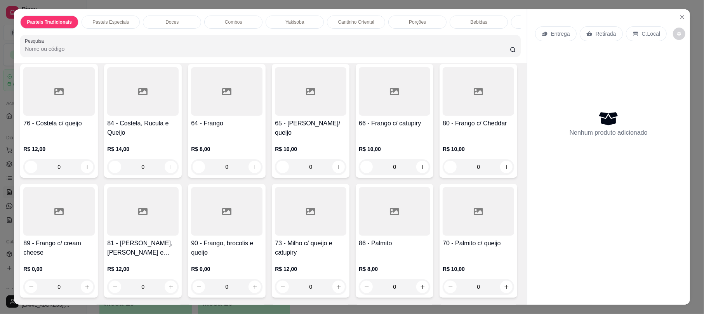
click at [275, 137] on div "65 - [PERSON_NAME]/ queijo" at bounding box center [310, 128] width 71 height 19
click at [275, 116] on div at bounding box center [310, 91] width 71 height 49
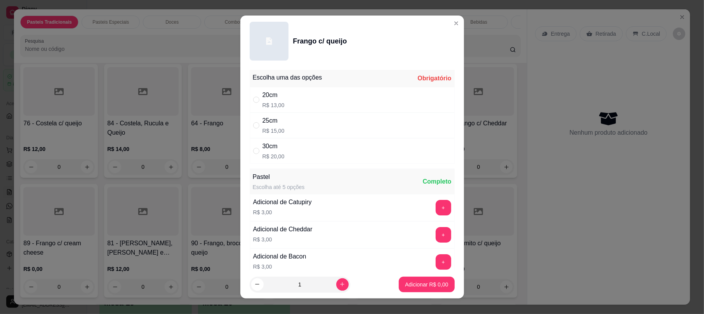
click at [324, 124] on div "25cm R$ 15,00" at bounding box center [352, 126] width 205 height 26
radio input "true"
click at [436, 259] on button "+" at bounding box center [444, 262] width 16 height 16
click at [342, 289] on div "1" at bounding box center [317, 285] width 134 height 16
click at [339, 286] on button "increase-product-quantity" at bounding box center [342, 284] width 12 height 12
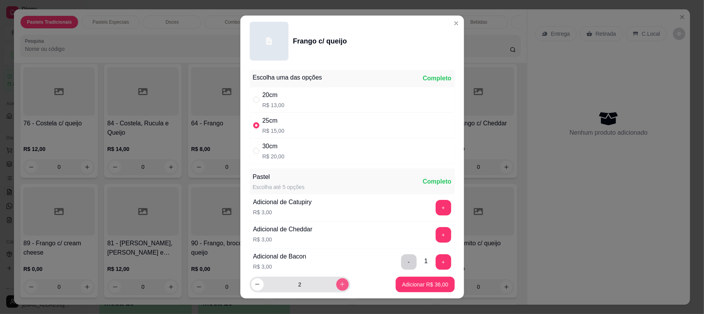
type input "2"
click at [405, 283] on p "Adicionar R$ 36,00" at bounding box center [425, 285] width 46 height 8
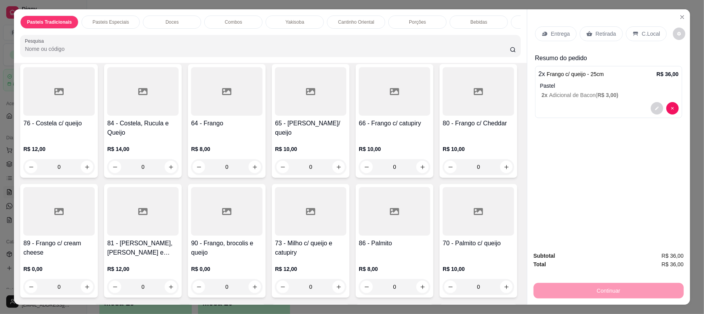
click at [275, 137] on div "65 - [PERSON_NAME]/ queijo" at bounding box center [310, 128] width 71 height 19
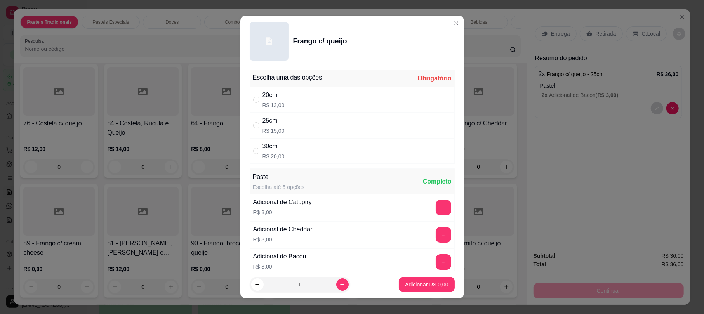
drag, startPoint x: 313, startPoint y: 93, endPoint x: 336, endPoint y: 188, distance: 97.9
click at [314, 93] on div "20cm R$ 13,00" at bounding box center [351, 100] width 205 height 26
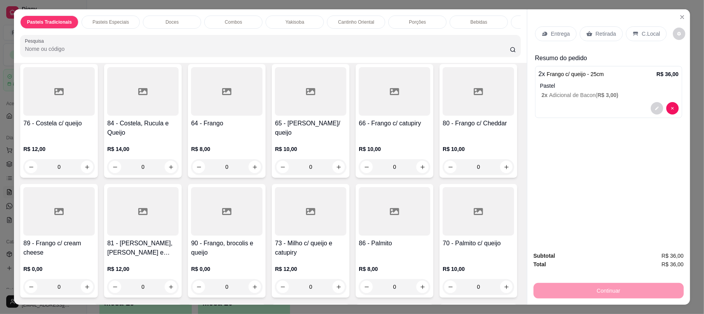
radio input "true"
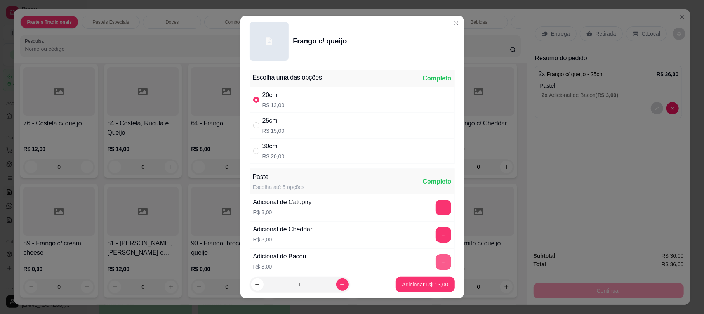
click at [436, 258] on button "+" at bounding box center [444, 262] width 16 height 16
click at [429, 283] on p "Adicionar R$ 16,00" at bounding box center [425, 285] width 46 height 8
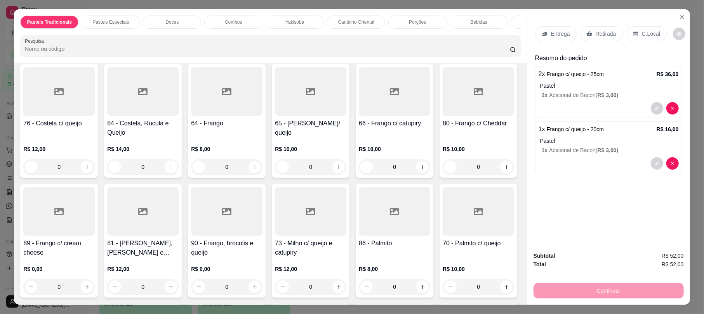
click at [600, 28] on div "Retirada" at bounding box center [601, 33] width 43 height 15
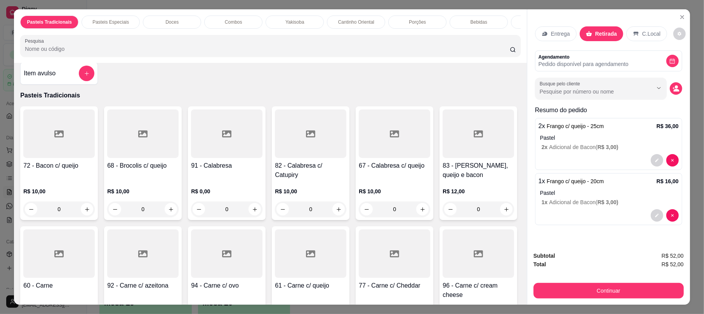
scroll to position [0, 0]
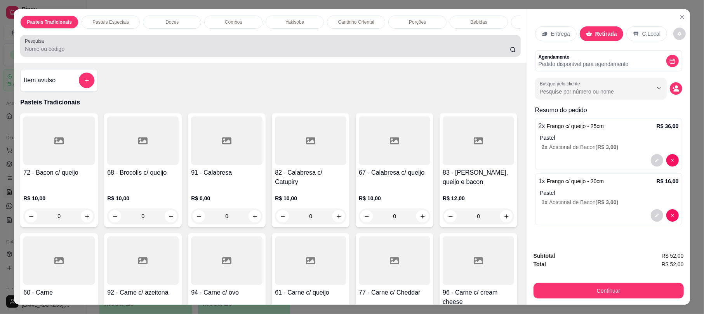
click at [199, 54] on div at bounding box center [270, 46] width 491 height 16
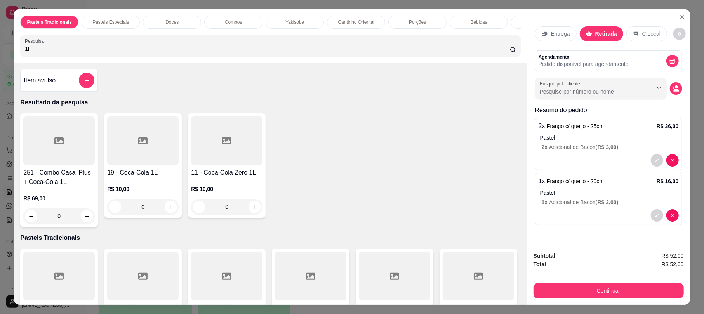
type input "1l"
click at [141, 165] on div at bounding box center [142, 140] width 71 height 49
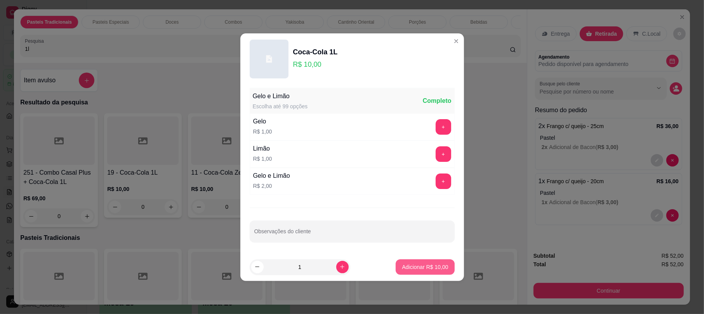
click at [420, 273] on button "Adicionar R$ 10,00" at bounding box center [425, 267] width 59 height 16
type input "1"
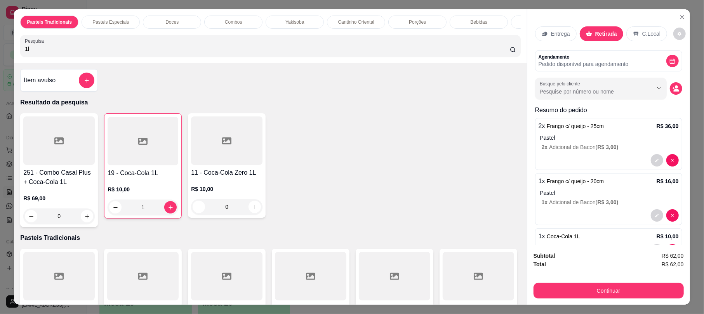
click at [642, 30] on div "C.Local" at bounding box center [646, 33] width 41 height 15
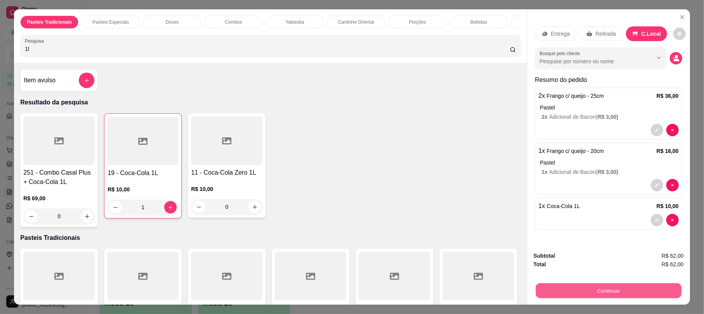
click at [634, 295] on button "Continuar" at bounding box center [609, 290] width 146 height 15
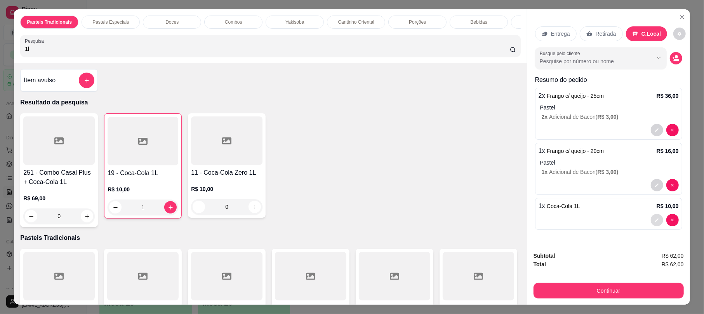
click at [655, 222] on icon "decrease-product-quantity" at bounding box center [657, 220] width 5 height 5
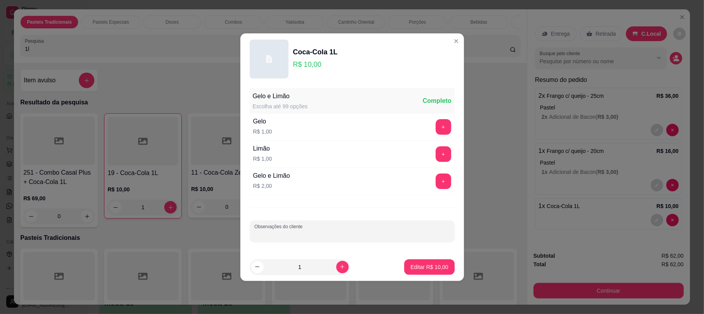
click at [291, 236] on input "Observações do cliente" at bounding box center [352, 235] width 196 height 8
type input "MESA 1"
click at [429, 269] on p "Editar R$ 10,00" at bounding box center [429, 267] width 38 height 8
type input "0"
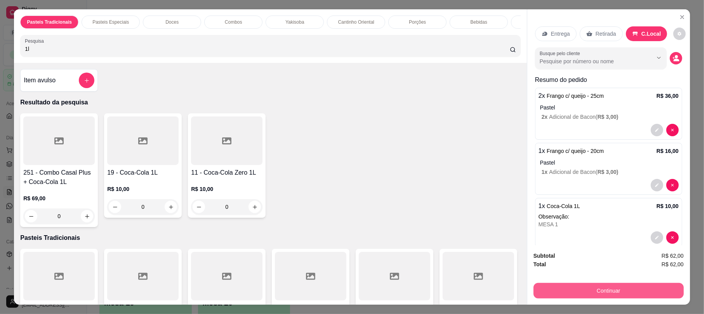
click at [589, 294] on button "Continuar" at bounding box center [608, 291] width 150 height 16
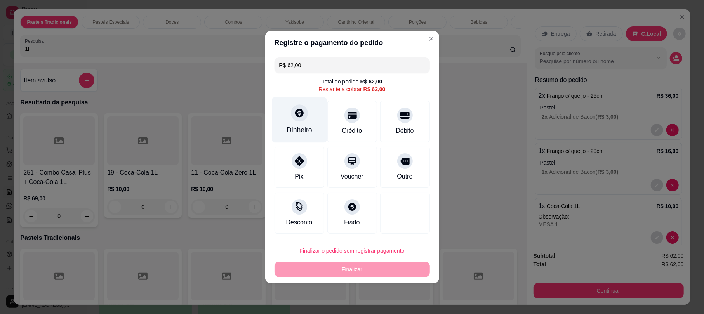
click at [308, 124] on div "Dinheiro" at bounding box center [299, 119] width 55 height 45
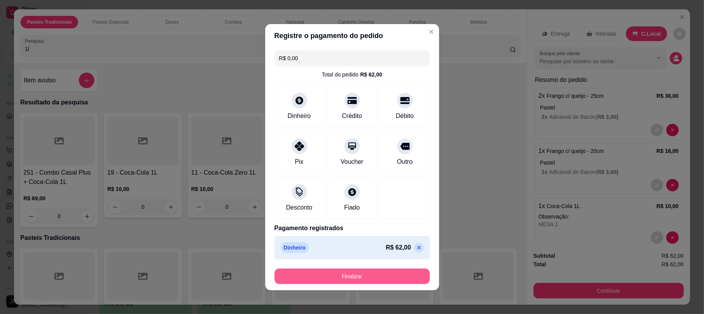
click at [387, 283] on button "Finalizar" at bounding box center [352, 277] width 155 height 16
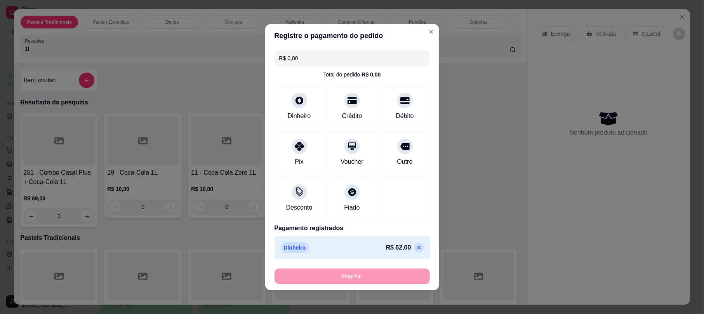
type input "-R$ 62,00"
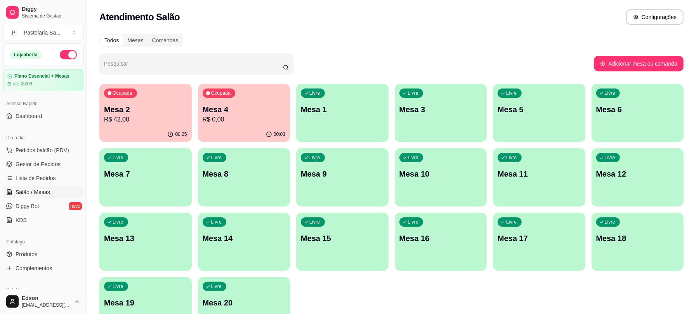
click at [255, 120] on p "R$ 0,00" at bounding box center [244, 119] width 83 height 9
click at [136, 104] on p "Mesa 2" at bounding box center [145, 109] width 80 height 10
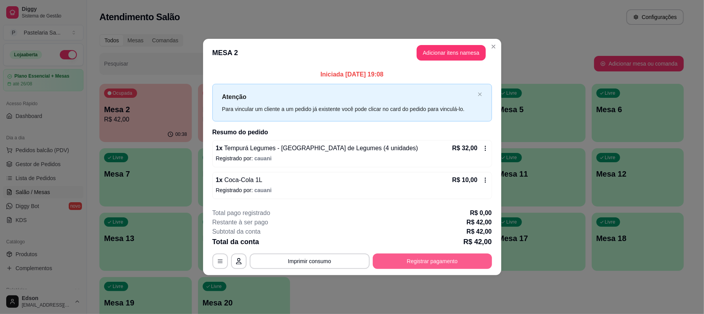
click at [437, 263] on button "Registrar pagamento" at bounding box center [432, 262] width 119 height 16
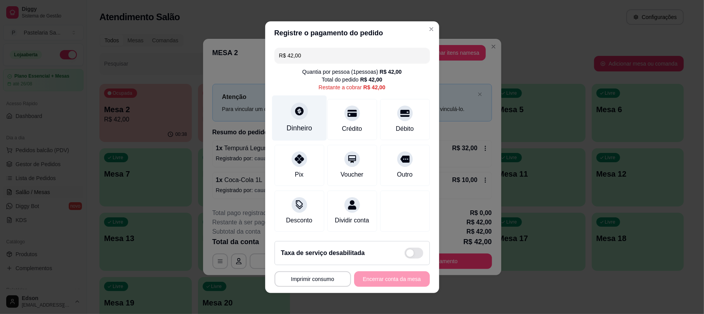
click at [304, 101] on div "Dinheiro" at bounding box center [299, 117] width 55 height 45
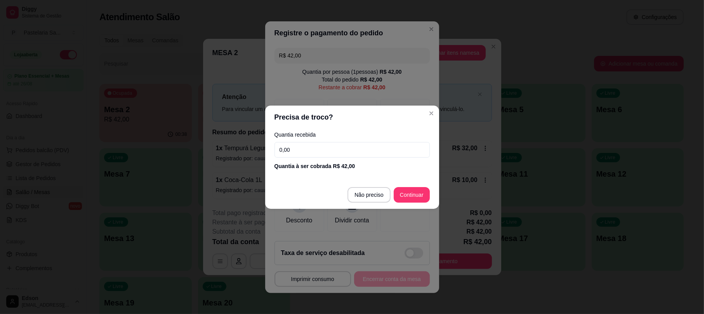
click at [319, 151] on input "0,00" at bounding box center [352, 150] width 155 height 16
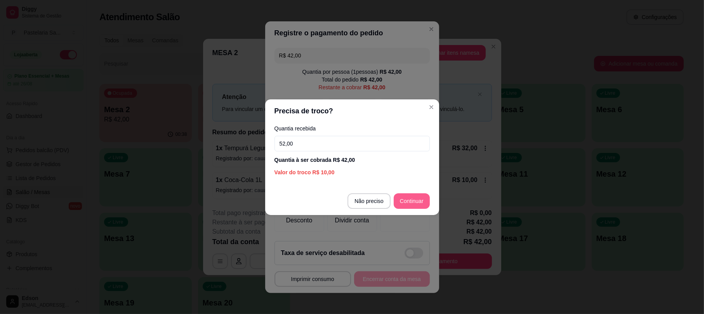
type input "52,00"
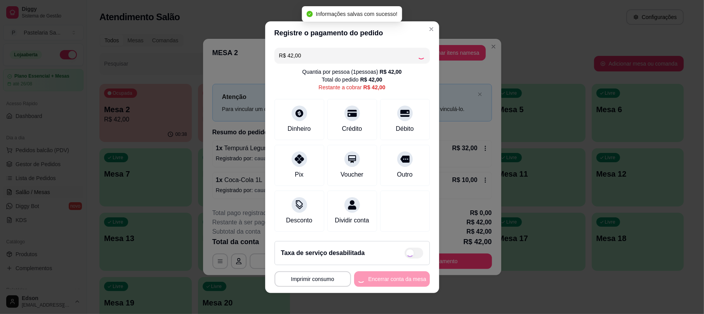
type input "R$ 0,00"
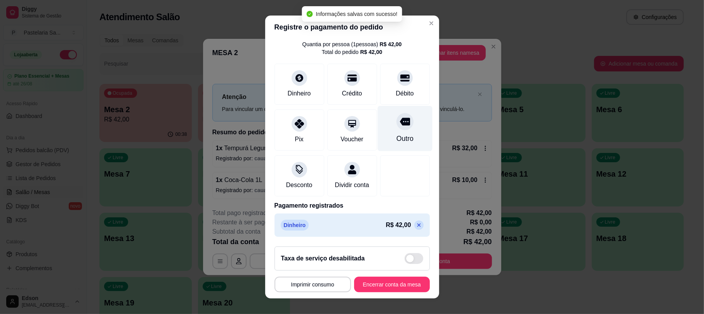
scroll to position [31, 0]
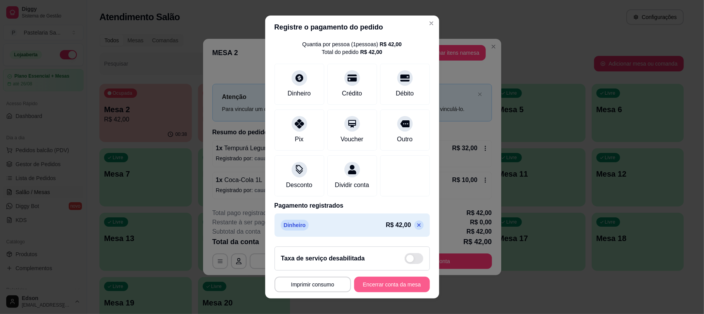
click at [386, 288] on button "Encerrar conta da mesa" at bounding box center [392, 285] width 76 height 16
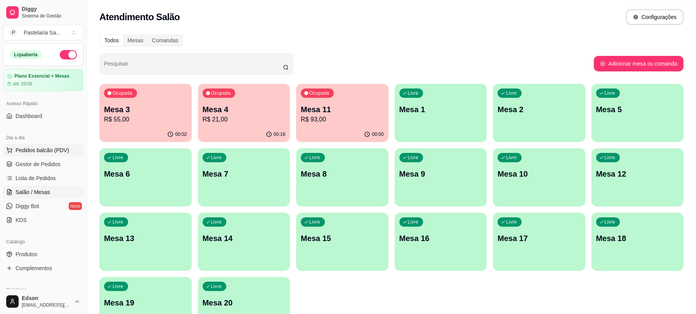
click at [60, 144] on button "Pedidos balcão (PDV)" at bounding box center [43, 150] width 80 height 12
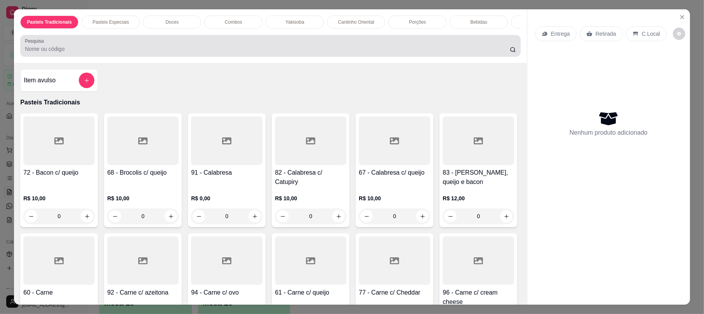
click at [208, 53] on input "Pesquisa" at bounding box center [267, 49] width 485 height 8
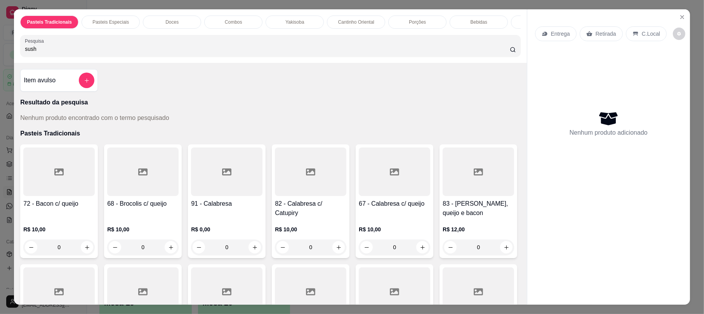
click at [75, 53] on input "sush" at bounding box center [267, 49] width 485 height 8
type input "sush"
click at [89, 85] on button "add-separate-item" at bounding box center [87, 81] width 16 height 16
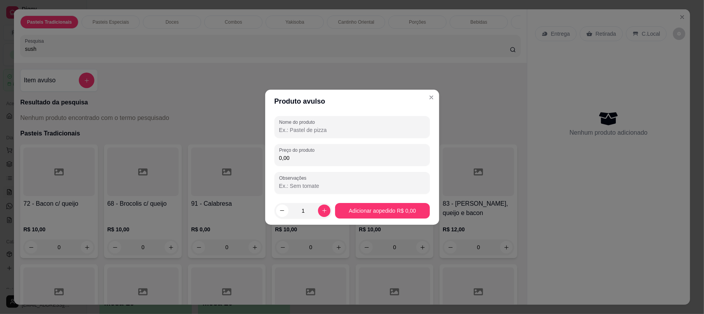
click at [298, 126] on input "Nome do produto" at bounding box center [352, 130] width 146 height 8
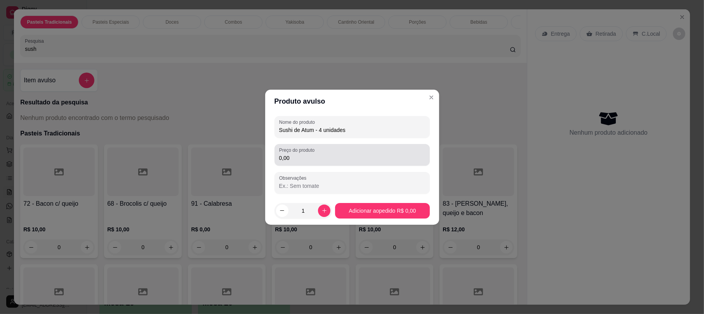
type input "Sushi de Atum - 4 unidades"
click at [356, 153] on div "0,00" at bounding box center [352, 155] width 146 height 16
type input "12,00"
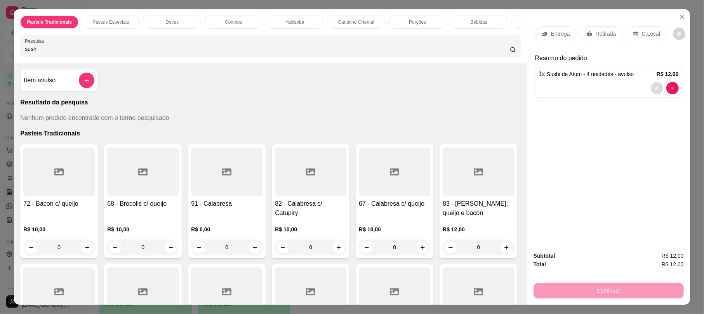
click at [651, 92] on button "decrease-product-quantity" at bounding box center [657, 88] width 12 height 12
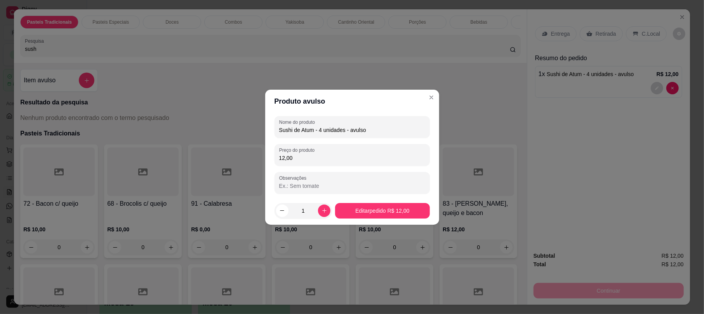
click at [378, 131] on input "Sushi de Atum - 4 unidades - avulso" at bounding box center [352, 130] width 146 height 8
click at [379, 131] on input "Sushi de Atum - 4 unidades - avulso" at bounding box center [352, 130] width 146 height 8
type input "Sushi de Atum - 4 unidades"
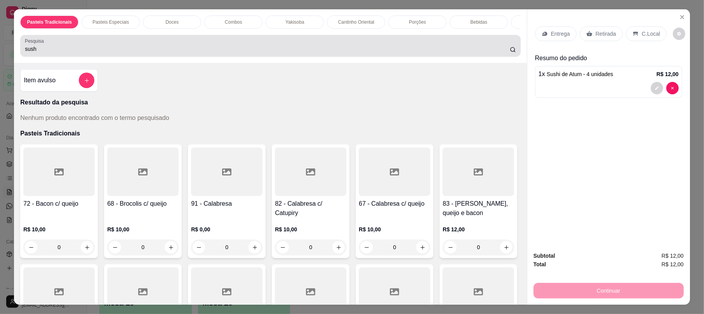
click at [71, 52] on div "sush" at bounding box center [270, 46] width 491 height 16
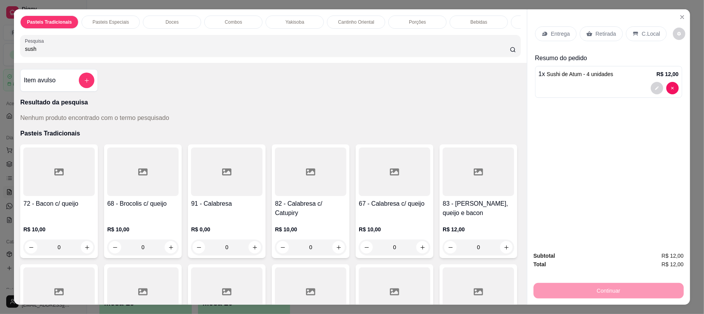
click at [38, 53] on input "sush" at bounding box center [267, 49] width 485 height 8
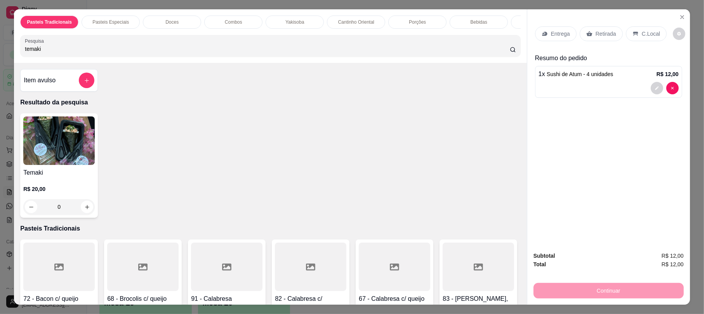
type input "temaki"
click at [54, 132] on img at bounding box center [58, 140] width 71 height 49
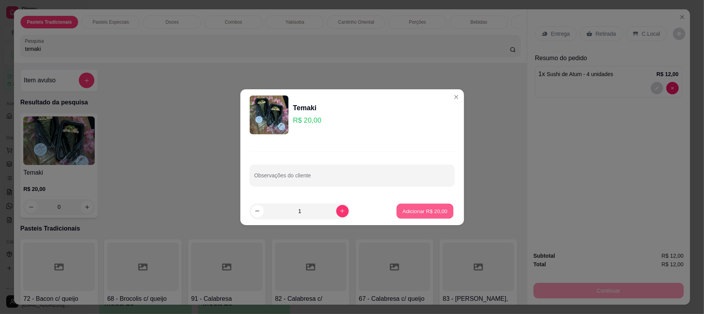
click at [427, 213] on p "Adicionar R$ 20,00" at bounding box center [425, 210] width 45 height 7
type input "1"
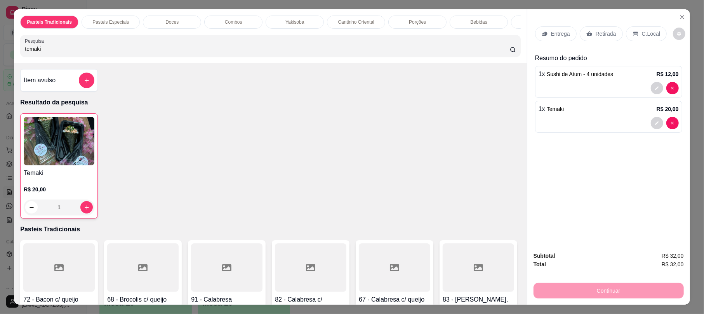
click at [50, 53] on input "temaki" at bounding box center [267, 49] width 485 height 8
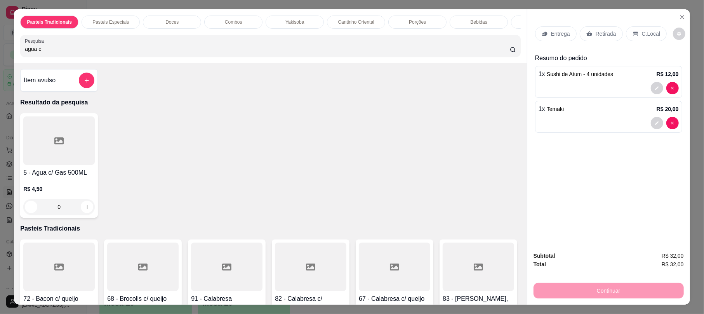
type input "agua c"
click at [62, 165] on div at bounding box center [58, 140] width 71 height 49
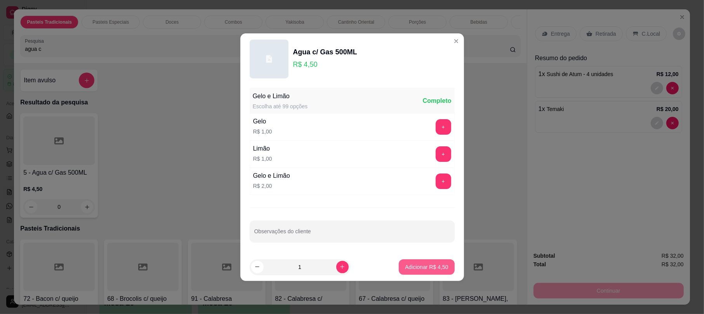
click at [428, 267] on p "Adicionar R$ 4,50" at bounding box center [426, 267] width 43 height 8
type input "1"
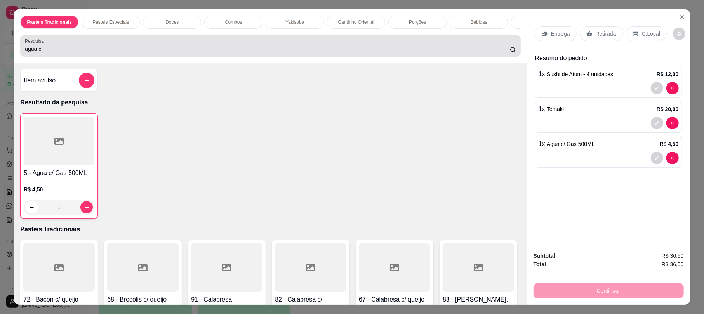
click at [50, 53] on input "agua c" at bounding box center [267, 49] width 485 height 8
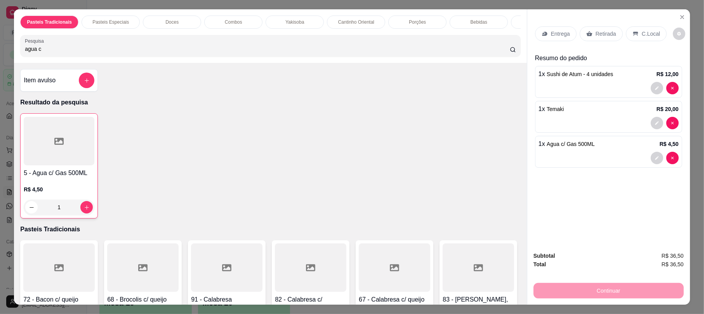
click at [50, 53] on input "agua c" at bounding box center [267, 49] width 485 height 8
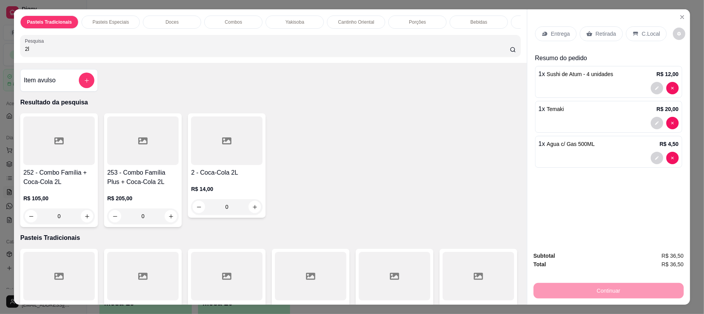
type input "2l"
click at [222, 177] on h4 "2 - Coca-Cola 2L" at bounding box center [226, 172] width 71 height 9
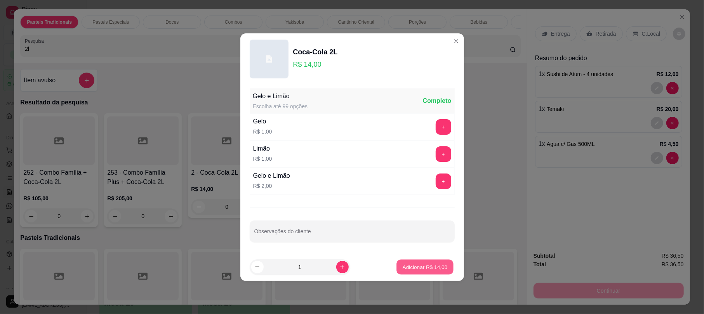
click at [437, 260] on button "Adicionar R$ 14,00" at bounding box center [425, 266] width 57 height 15
type input "1"
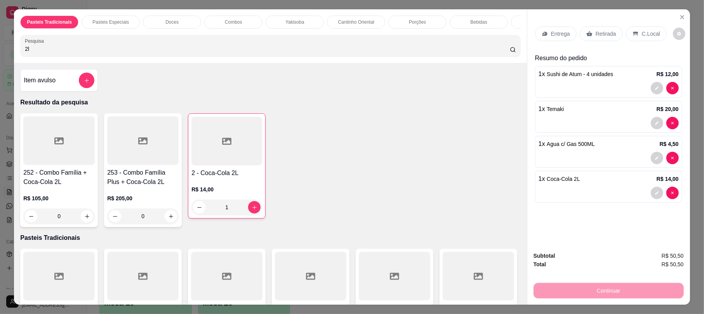
click at [33, 53] on input "2l" at bounding box center [267, 49] width 485 height 8
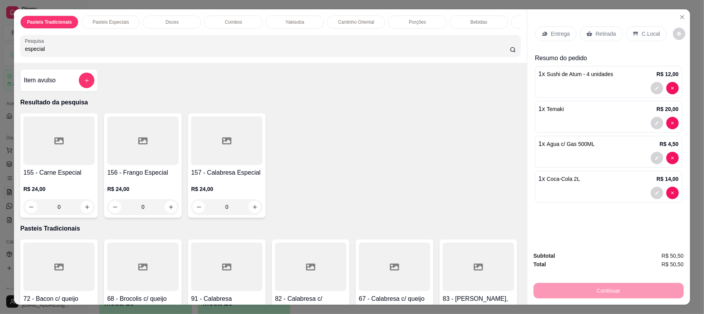
type input "especial"
click at [225, 177] on h4 "157 - Calabresa Especial" at bounding box center [226, 172] width 71 height 9
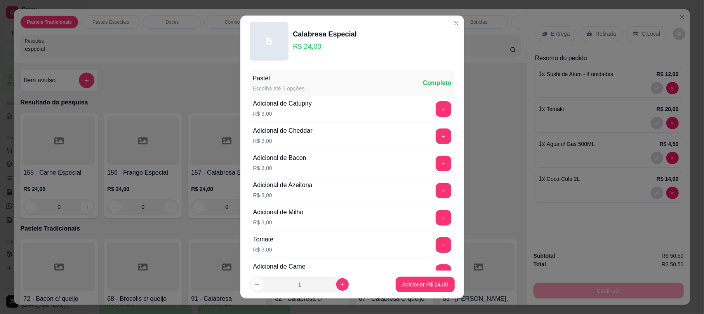
click at [436, 282] on p "Adicionar R$ 24,00" at bounding box center [425, 285] width 46 height 8
type input "1"
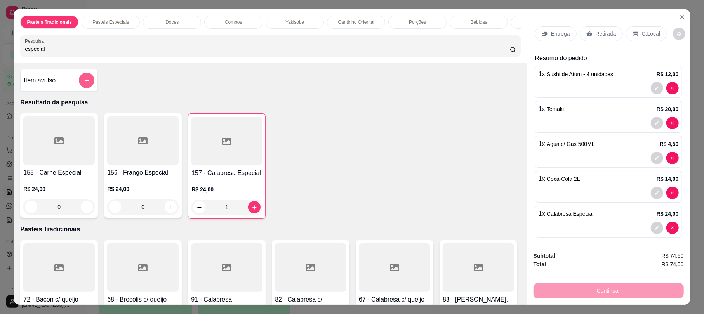
click at [80, 78] on div "Item avulso" at bounding box center [59, 80] width 78 height 23
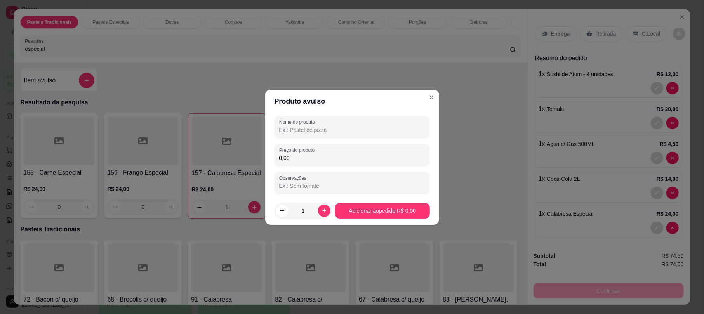
click at [290, 139] on div "Nome do produto Preço do produto 0,00 Observações" at bounding box center [352, 155] width 155 height 78
click at [290, 131] on input "Nome do produto" at bounding box center [352, 130] width 146 height 8
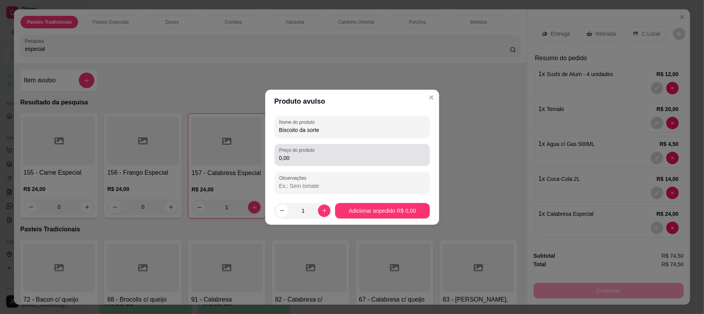
type input "Biscoito da sorte"
click at [322, 145] on div "Preço do produto 0,00" at bounding box center [352, 155] width 155 height 22
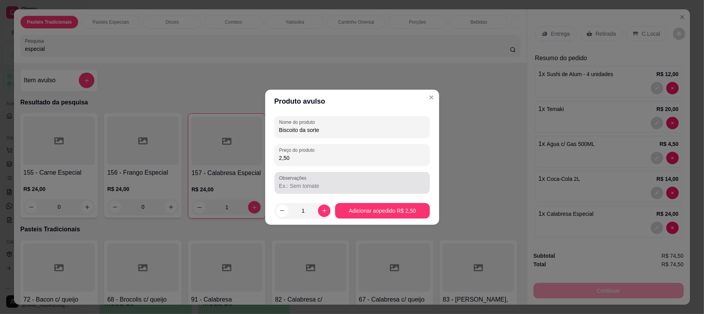
type input "2,50"
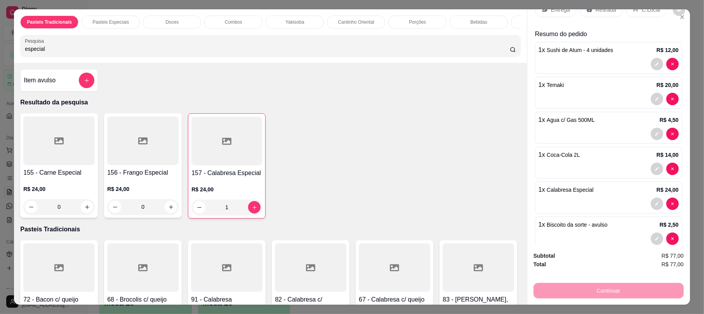
scroll to position [47, 0]
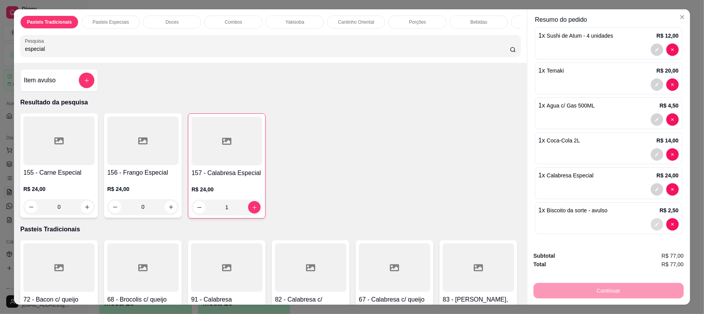
click at [651, 220] on button "decrease-product-quantity" at bounding box center [657, 224] width 12 height 12
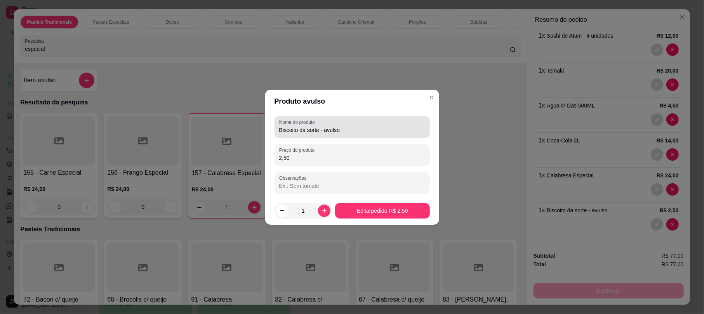
click at [349, 134] on div "Biscoito da sorte - avulso" at bounding box center [352, 127] width 146 height 16
click at [346, 131] on input "Biscoito da sorte - avulso" at bounding box center [352, 130] width 146 height 8
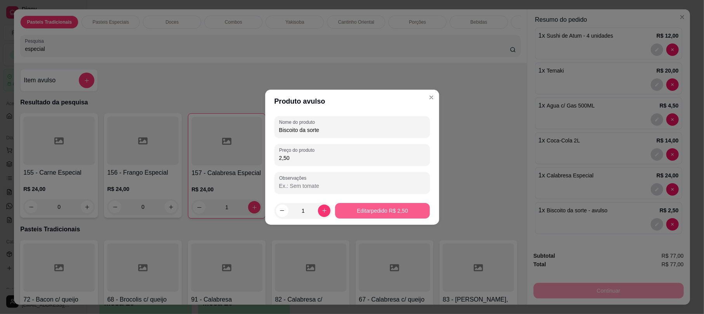
type input "Biscoito da sorte"
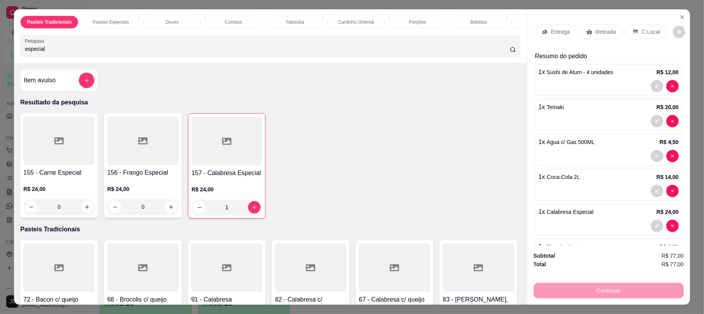
scroll to position [0, 0]
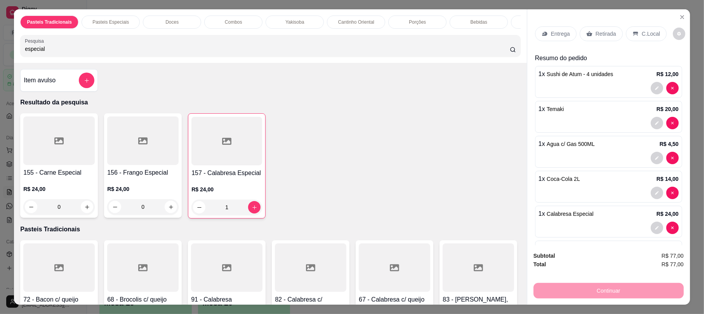
click at [597, 37] on p "Retirada" at bounding box center [606, 34] width 21 height 8
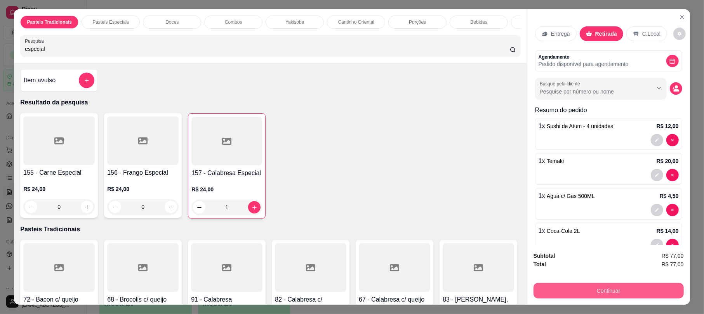
click at [539, 294] on button "Continuar" at bounding box center [608, 291] width 150 height 16
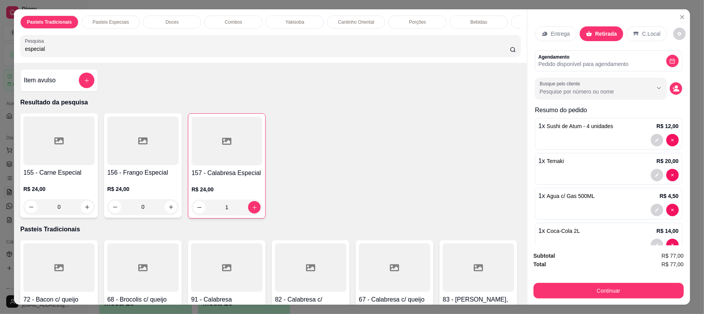
click at [395, 128] on div "Débito" at bounding box center [405, 130] width 20 height 10
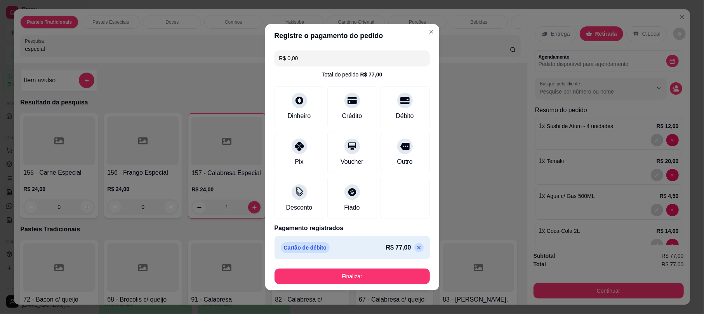
type input "R$ 0,00"
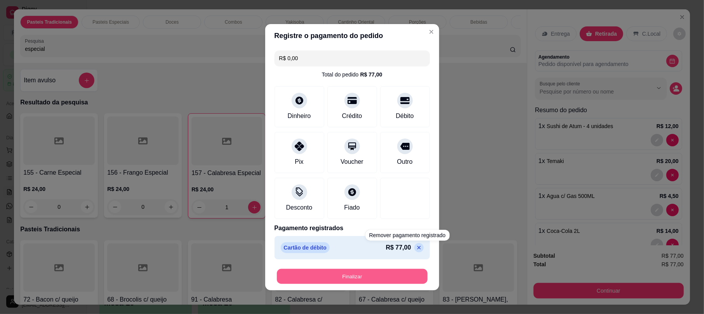
click at [388, 280] on button "Finalizar" at bounding box center [352, 276] width 151 height 15
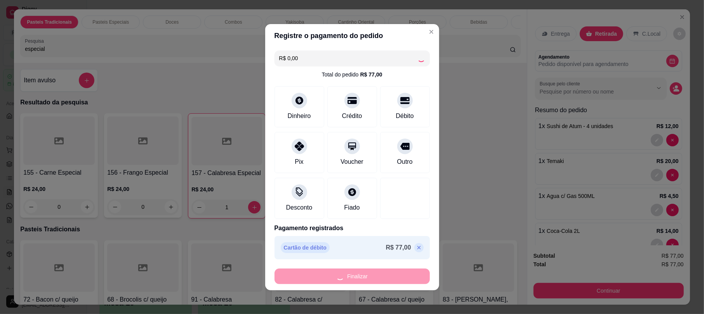
type input "0"
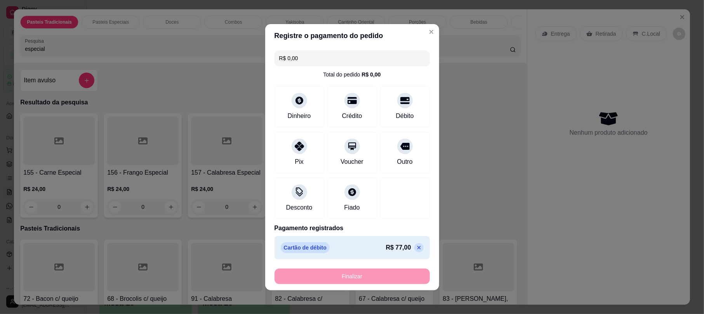
type input "-R$ 77,00"
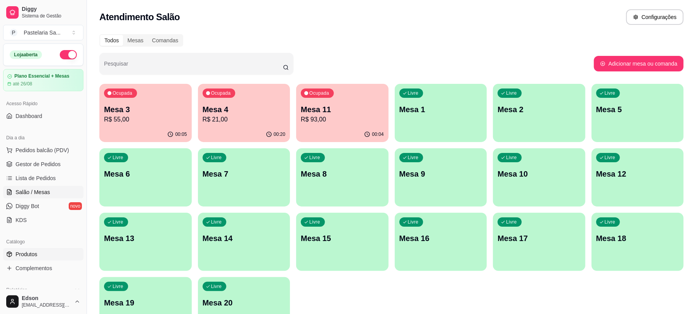
click at [42, 257] on link "Produtos" at bounding box center [43, 254] width 80 height 12
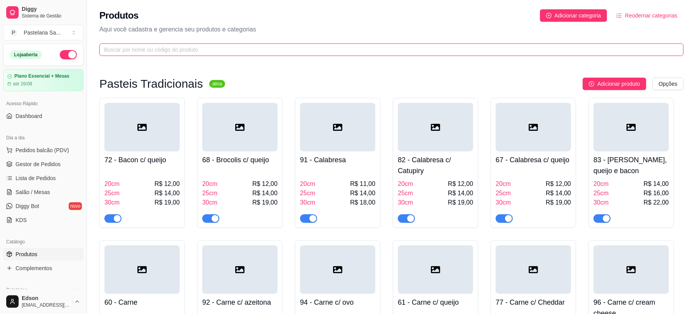
click at [286, 50] on input "text" at bounding box center [388, 49] width 569 height 9
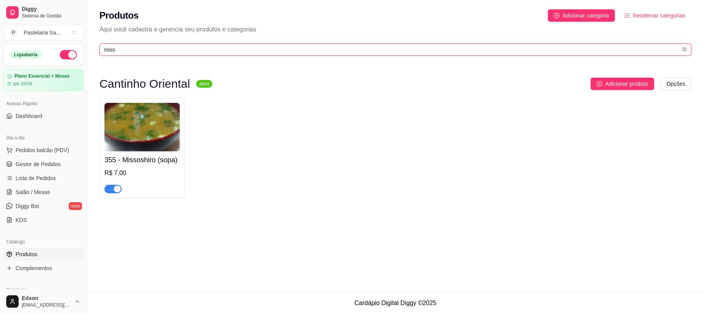
type input "miss"
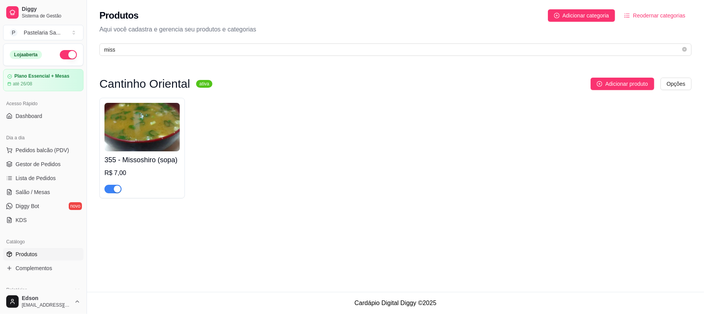
click at [165, 138] on img at bounding box center [141, 127] width 75 height 49
click at [254, 60] on span "Preço e variações" at bounding box center [246, 60] width 50 height 7
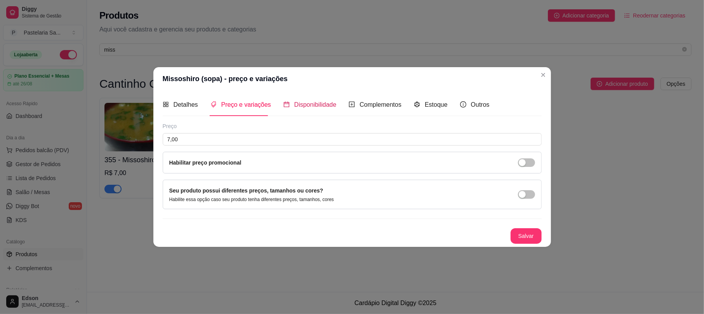
click at [319, 108] on span "Disponibilidade" at bounding box center [315, 104] width 42 height 7
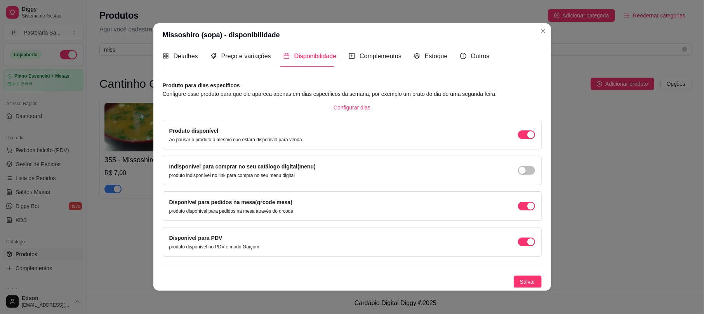
scroll to position [6, 0]
click at [518, 139] on span "button" at bounding box center [526, 134] width 17 height 9
click at [524, 284] on button "Salvar" at bounding box center [528, 281] width 28 height 12
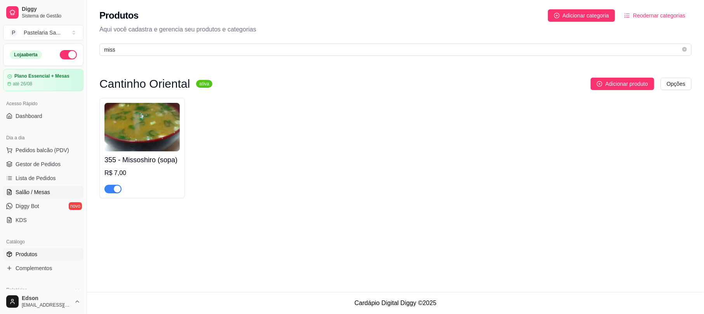
click at [41, 193] on span "Salão / Mesas" at bounding box center [33, 192] width 35 height 8
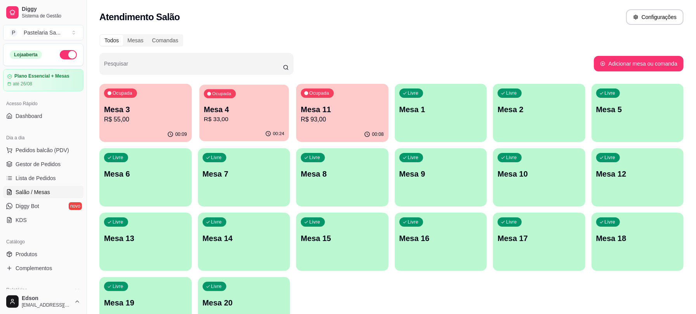
click at [245, 117] on p "R$ 33,00" at bounding box center [244, 119] width 80 height 9
click at [390, 118] on div "Ocupada Mesa 3 R$ 55,00 00:10 Ocupada Mesa 4 R$ 33,00 00:24 Ocupada Mesa 11 R$ …" at bounding box center [391, 210] width 584 height 252
click at [386, 120] on div "Ocupada Mesa 11 R$ 93,00" at bounding box center [342, 106] width 89 height 42
click at [53, 136] on div "Dia a dia" at bounding box center [43, 138] width 80 height 12
click at [52, 155] on button "Pedidos balcão (PDV)" at bounding box center [43, 150] width 80 height 12
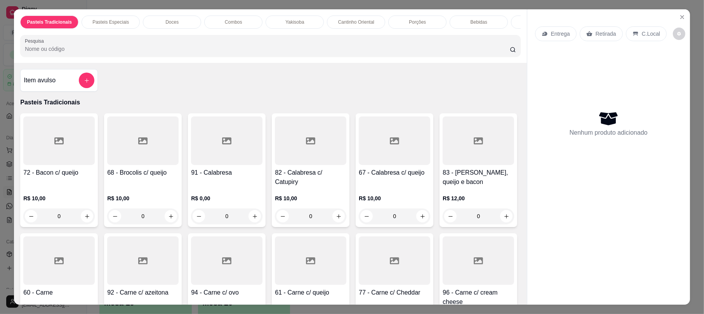
click at [293, 19] on p "Yakisoba" at bounding box center [294, 22] width 19 height 6
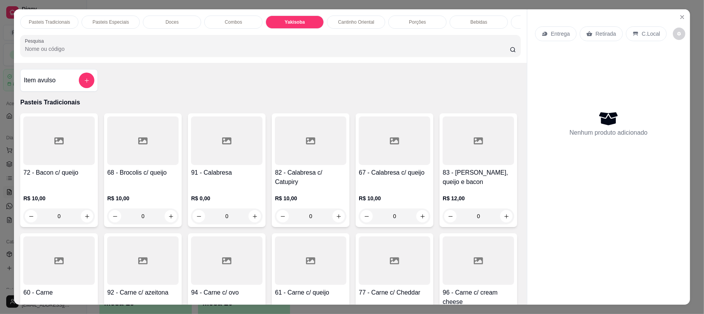
scroll to position [16, 0]
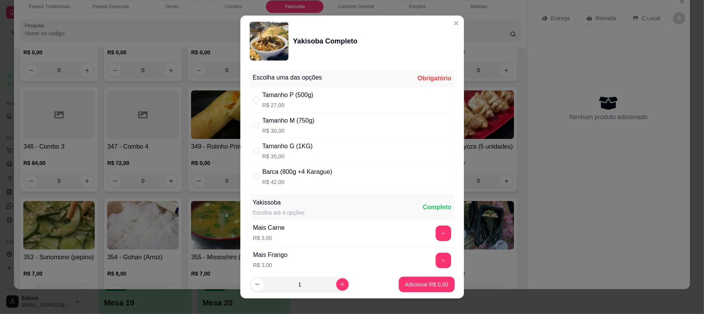
click at [301, 154] on p "R$ 35,00" at bounding box center [287, 157] width 50 height 8
radio input "true"
click at [412, 281] on p "Adicionar R$ 35,00" at bounding box center [425, 285] width 46 height 8
type input "1"
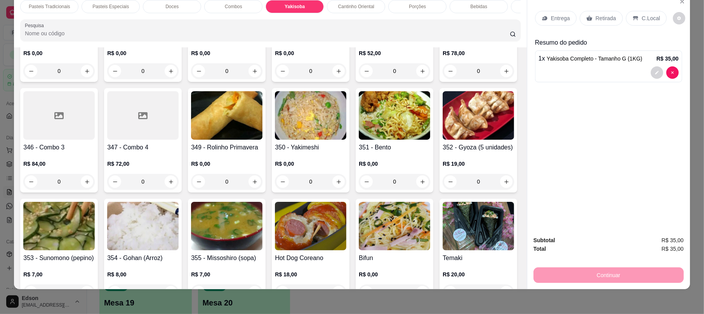
click at [37, 2] on div "Pasteis Tradicionais" at bounding box center [49, 6] width 58 height 13
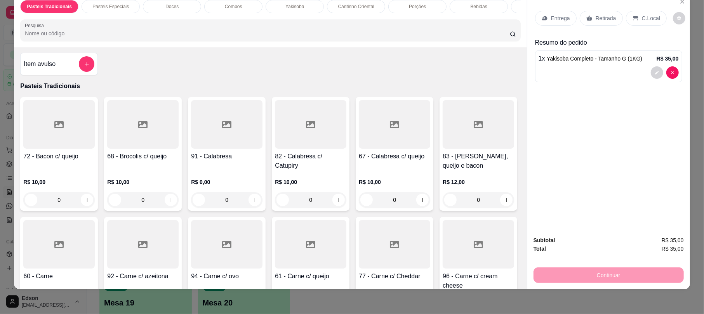
scroll to position [0, 0]
click at [551, 9] on div "Entrega Retirada C.Local" at bounding box center [608, 18] width 147 height 27
click at [555, 15] on p "Entrega" at bounding box center [560, 18] width 19 height 8
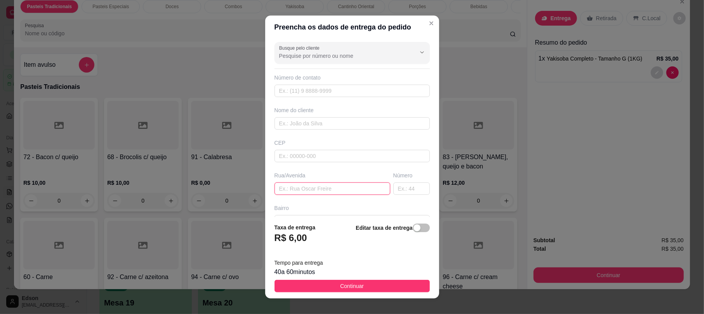
click at [312, 188] on input "text" at bounding box center [333, 188] width 116 height 12
type input "Tiradentes"
click at [403, 191] on input "text" at bounding box center [411, 188] width 36 height 12
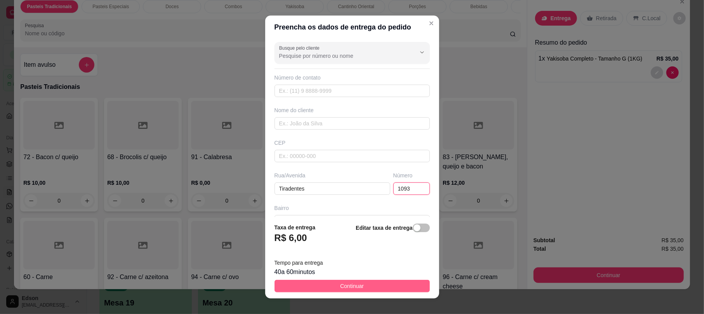
type input "1093"
click at [358, 287] on button "Continuar" at bounding box center [352, 286] width 155 height 12
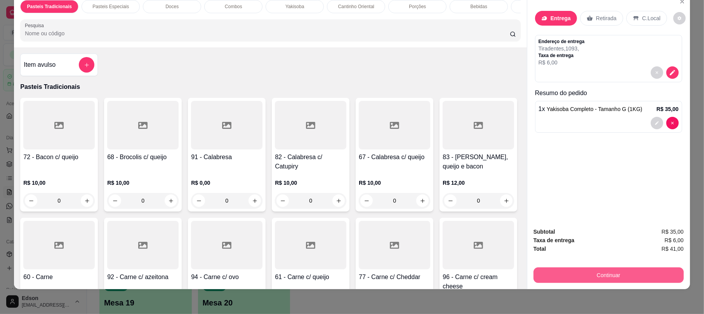
click at [652, 281] on button "Continuar" at bounding box center [608, 276] width 150 height 16
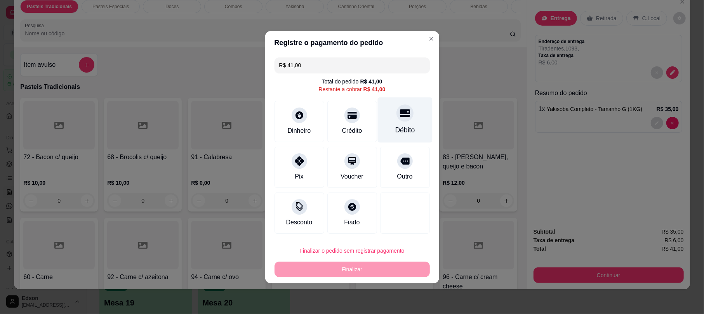
click at [392, 122] on div "Débito" at bounding box center [404, 119] width 55 height 45
type input "R$ 0,00"
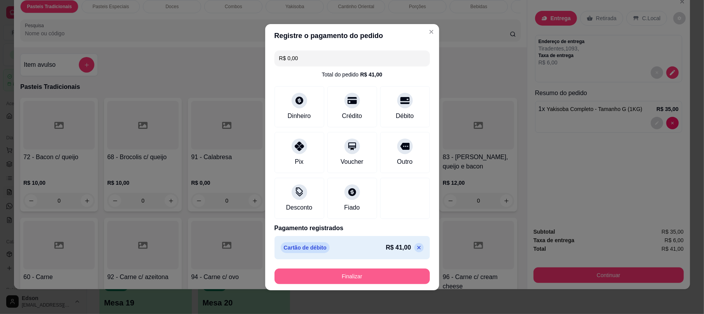
click at [363, 266] on footer "Finalizar" at bounding box center [352, 276] width 174 height 28
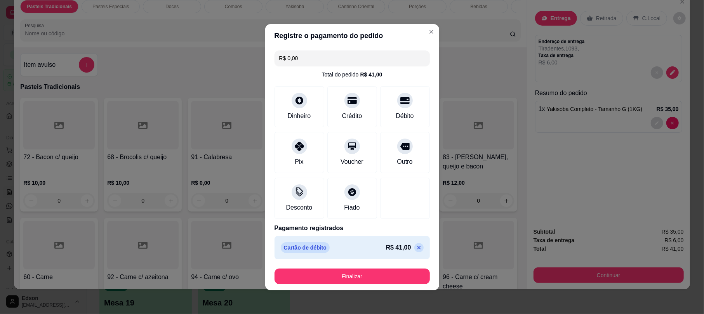
drag, startPoint x: 361, startPoint y: 268, endPoint x: 356, endPoint y: 273, distance: 7.4
click at [360, 269] on footer "Finalizar" at bounding box center [352, 276] width 174 height 28
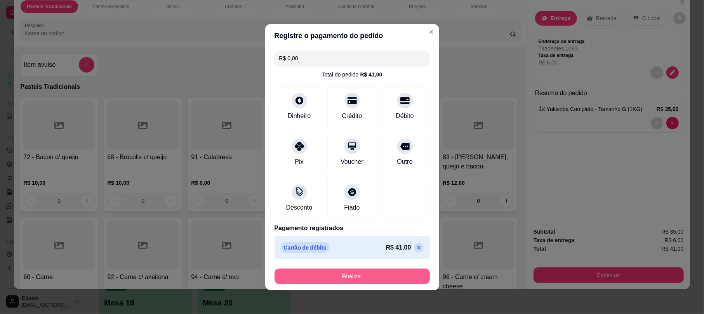
click at [356, 273] on button "Finalizar" at bounding box center [352, 277] width 155 height 16
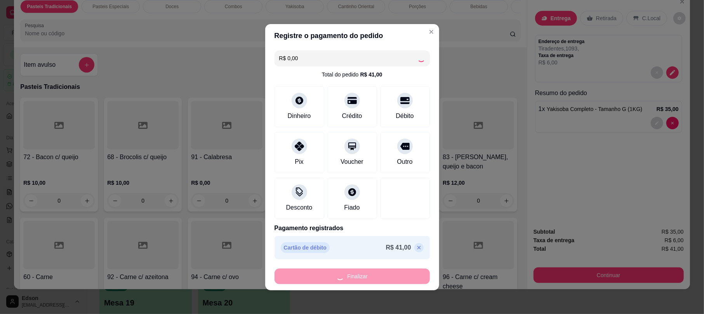
type input "0"
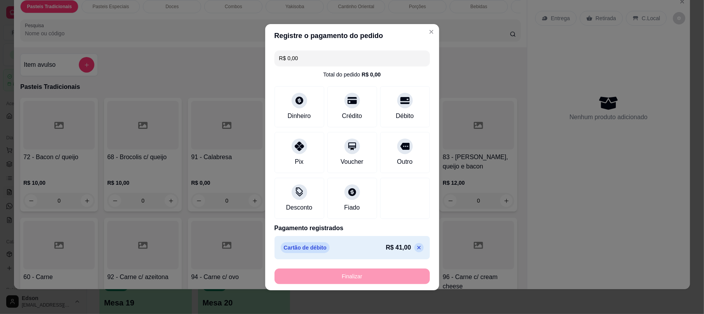
type input "-R$ 41,00"
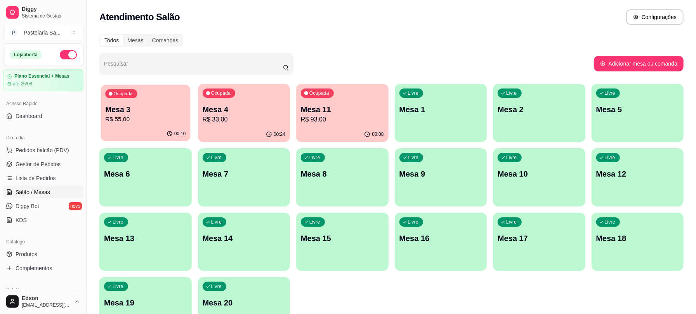
click at [123, 98] on div "Ocupada Mesa 3 R$ 55,00" at bounding box center [145, 106] width 89 height 42
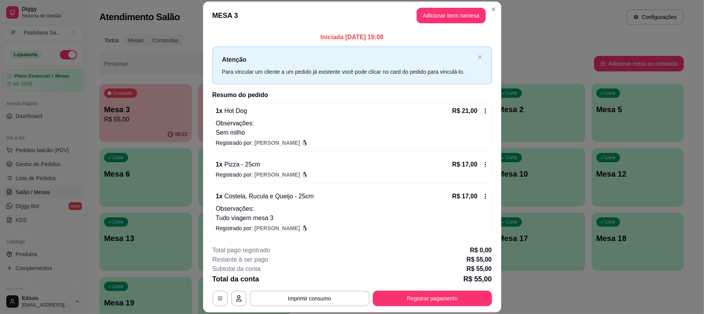
scroll to position [2, 0]
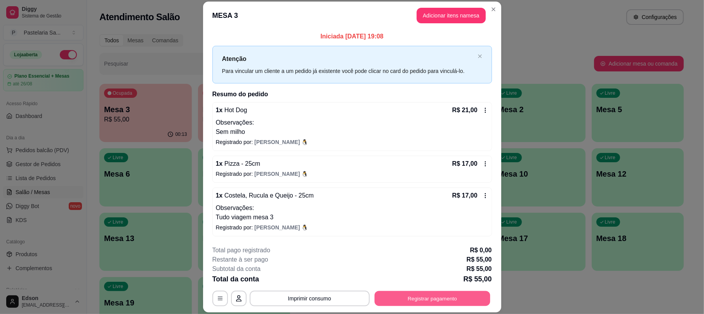
click at [412, 274] on div "**********" at bounding box center [352, 276] width 280 height 61
click at [410, 305] on button "Registrar pagamento" at bounding box center [432, 299] width 119 height 16
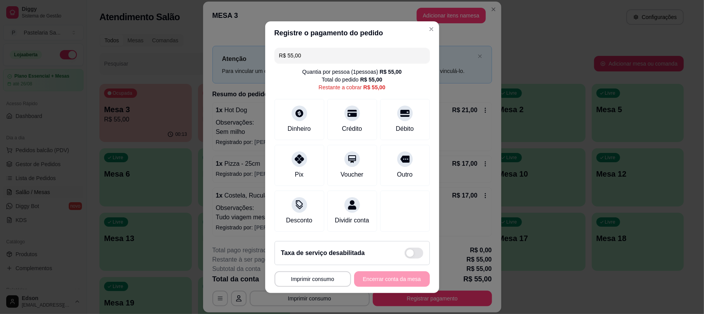
drag, startPoint x: 330, startPoint y: 57, endPoint x: 328, endPoint y: 48, distance: 9.5
click at [330, 57] on input "R$ 55,00" at bounding box center [352, 56] width 146 height 16
click at [328, 48] on input "R$ 55,00" at bounding box center [352, 56] width 146 height 16
click at [332, 50] on input "R$ 55,00" at bounding box center [352, 56] width 146 height 16
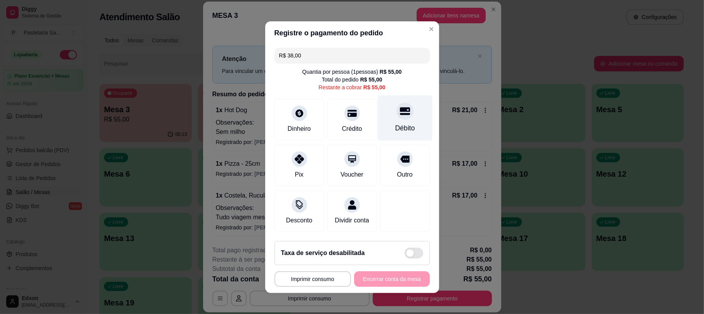
click at [405, 109] on div "Débito" at bounding box center [404, 117] width 55 height 45
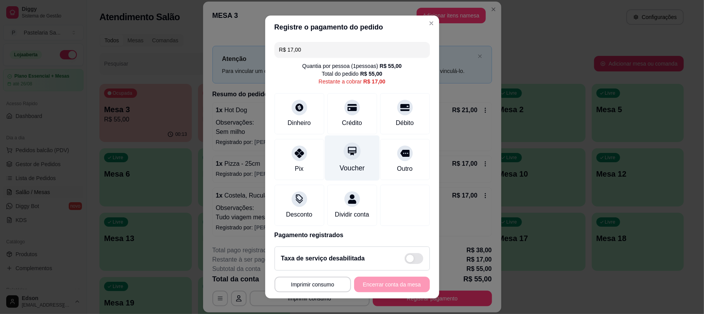
drag, startPoint x: 397, startPoint y: 106, endPoint x: 351, endPoint y: 157, distance: 68.2
click at [398, 106] on div "Débito" at bounding box center [405, 113] width 50 height 41
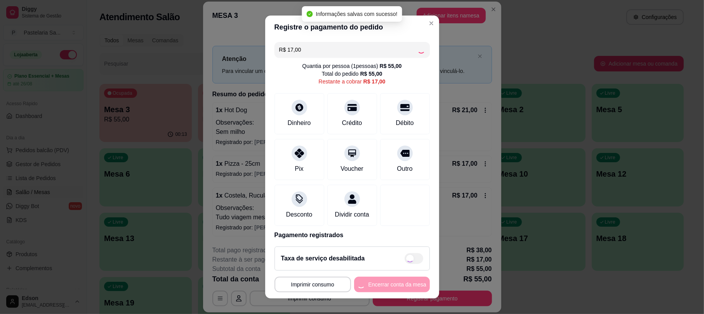
type input "R$ 0,00"
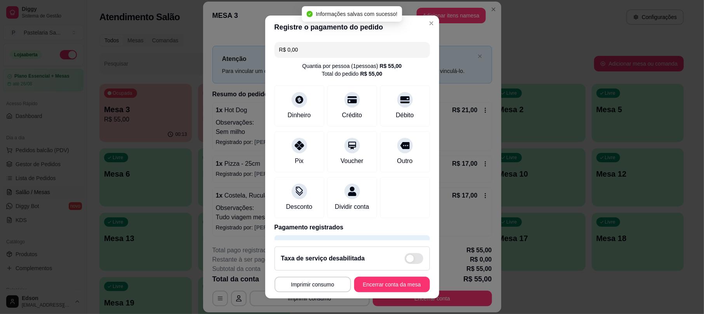
click at [413, 283] on button "Encerrar conta da mesa" at bounding box center [392, 285] width 76 height 16
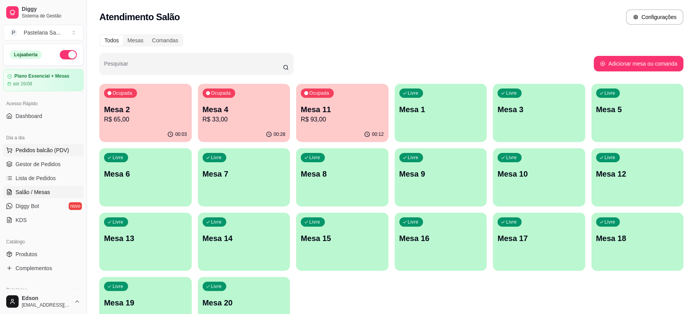
click at [71, 151] on button "Pedidos balcão (PDV)" at bounding box center [43, 150] width 80 height 12
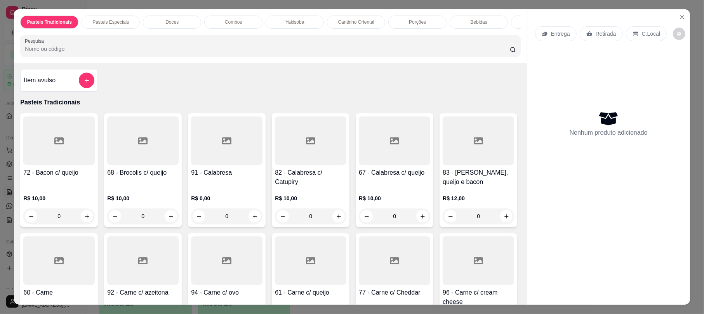
click at [305, 22] on div "Yakisoba" at bounding box center [295, 22] width 58 height 13
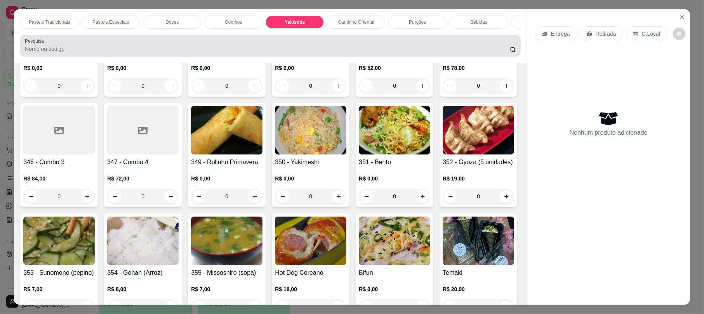
scroll to position [16, 0]
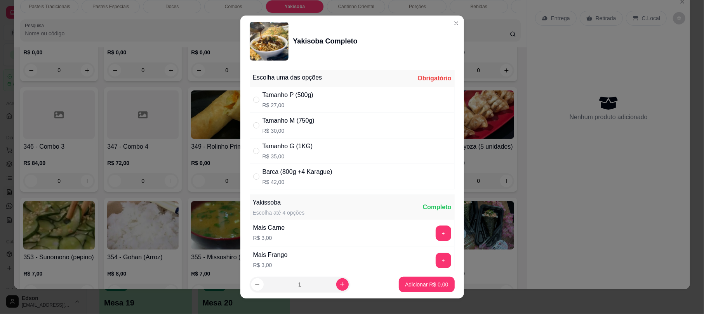
click at [325, 175] on div "Barca (800g +4 Karague)" at bounding box center [297, 171] width 70 height 9
radio input "true"
click at [323, 151] on div "Tamanho G (1KG) R$ 35,00" at bounding box center [352, 151] width 205 height 26
radio input "true"
radio input "false"
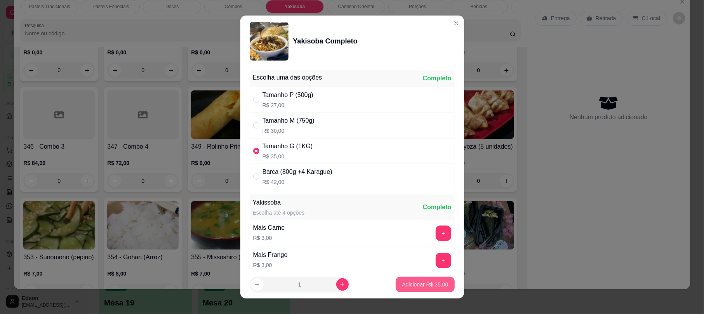
click at [422, 286] on p "Adicionar R$ 35,00" at bounding box center [425, 285] width 46 height 8
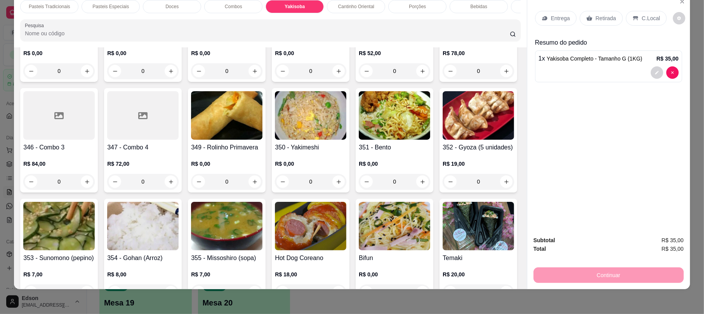
type input "1"
click at [595, 7] on div "Entrega Retirada C.Local" at bounding box center [608, 18] width 147 height 27
click at [596, 16] on p "Retirada" at bounding box center [606, 18] width 21 height 8
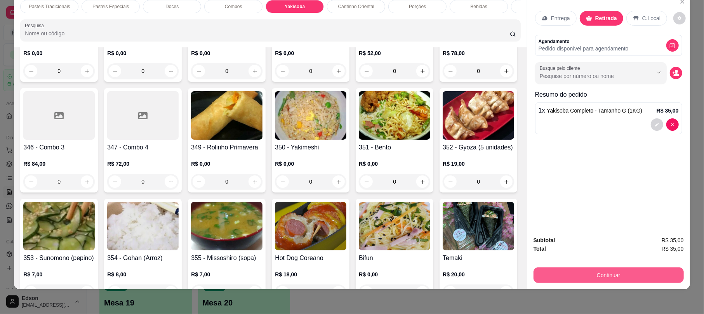
click at [601, 280] on button "Continuar" at bounding box center [608, 276] width 150 height 16
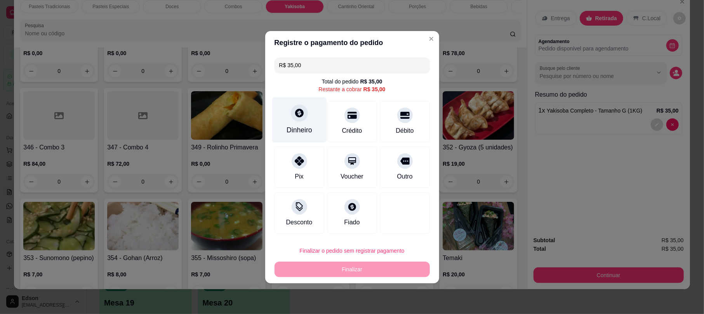
click at [303, 111] on div at bounding box center [299, 112] width 17 height 17
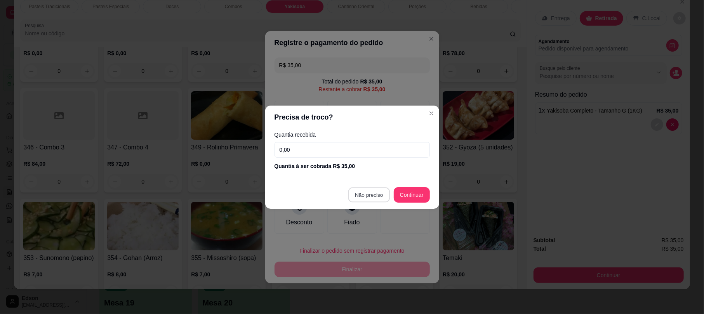
type input "R$ 0,00"
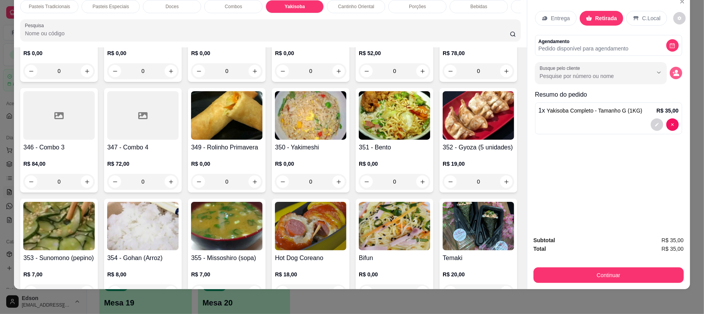
click at [674, 69] on button "decrease-product-quantity" at bounding box center [676, 73] width 12 height 12
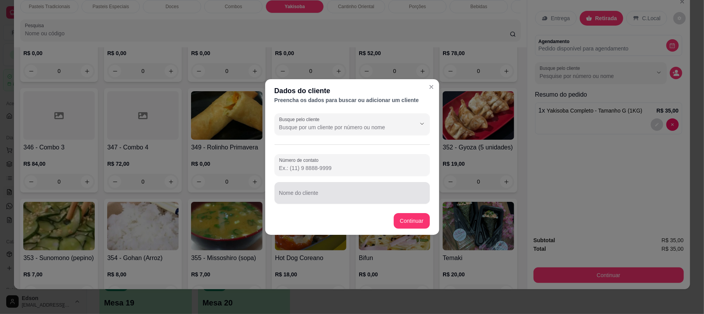
click at [340, 190] on div at bounding box center [352, 193] width 146 height 16
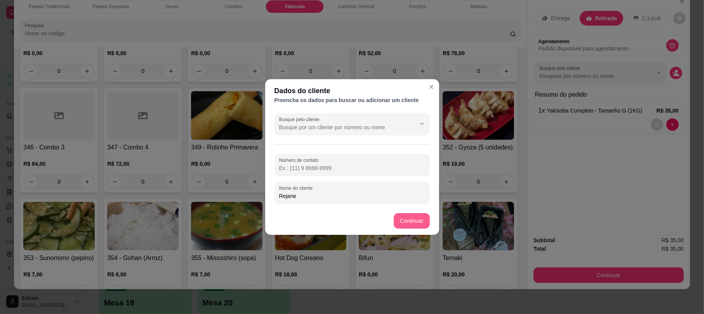
type input "Rejane"
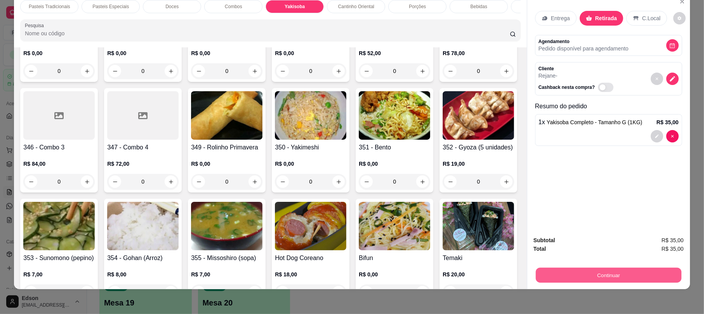
click at [604, 280] on button "Continuar" at bounding box center [609, 275] width 146 height 15
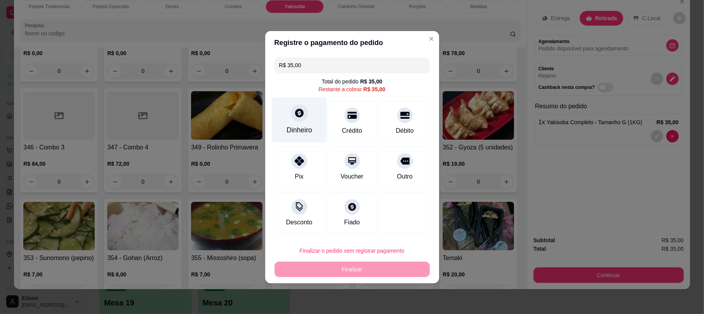
click at [311, 113] on div "Dinheiro" at bounding box center [299, 119] width 55 height 45
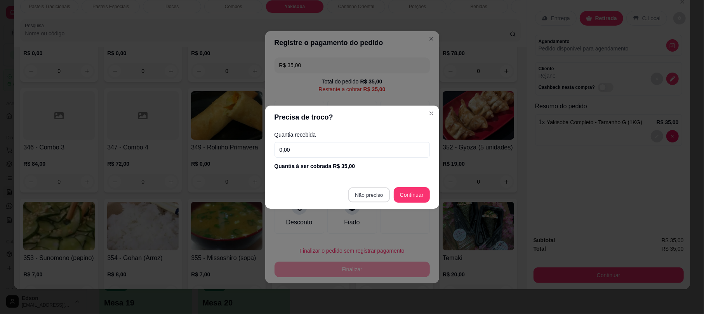
type input "R$ 0,00"
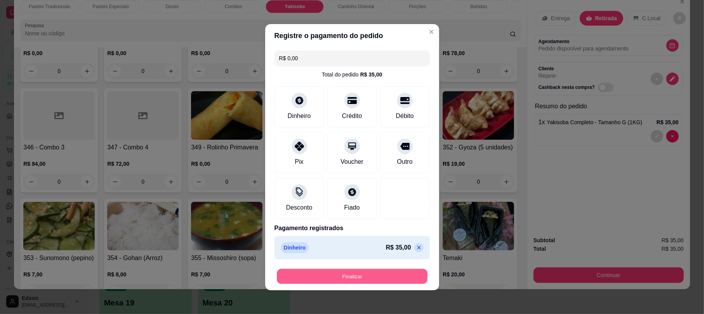
click at [354, 273] on button "Finalizar" at bounding box center [352, 276] width 151 height 15
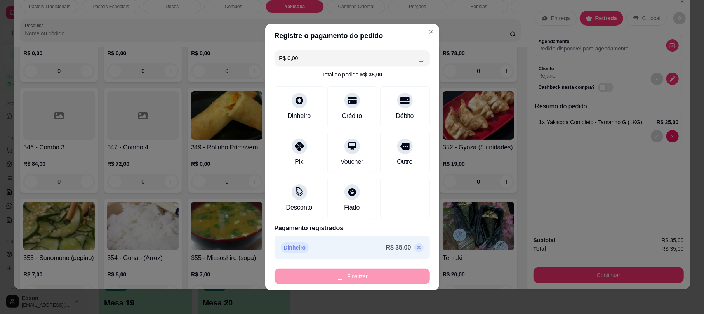
type input "0"
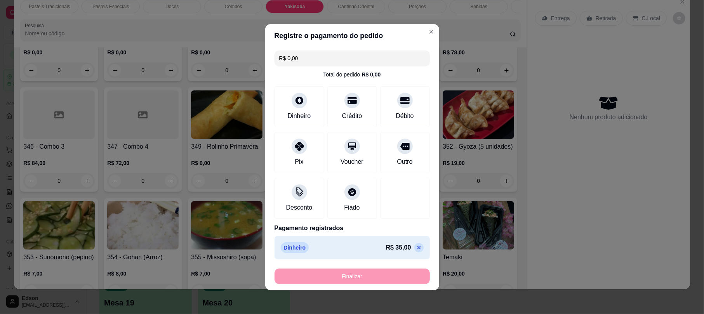
type input "-R$ 35,00"
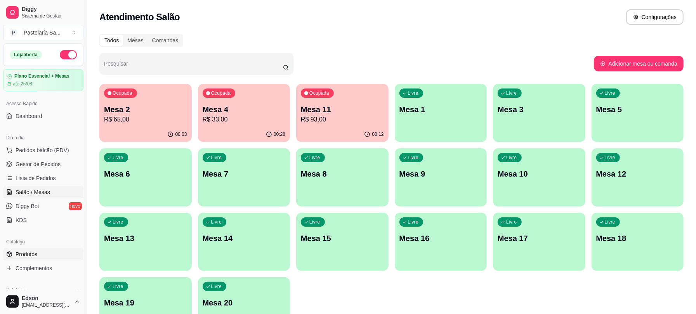
click at [41, 251] on link "Produtos" at bounding box center [43, 254] width 80 height 12
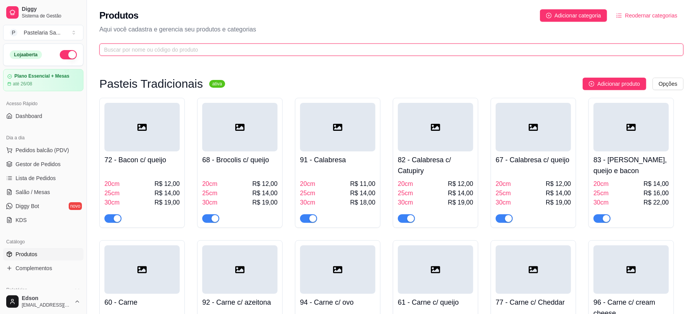
click at [209, 50] on input "text" at bounding box center [388, 49] width 569 height 9
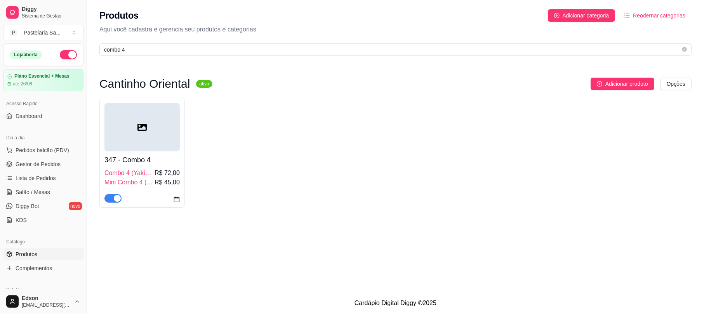
click at [120, 198] on div "button" at bounding box center [117, 198] width 7 height 7
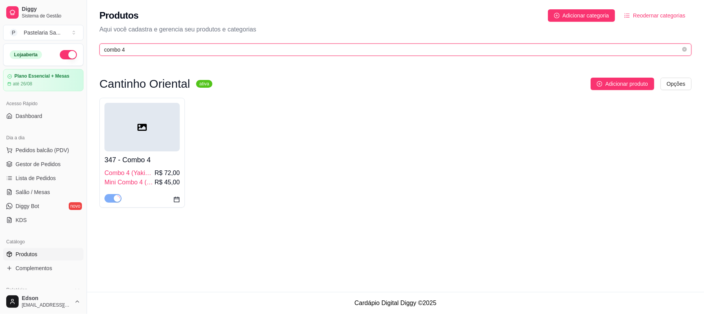
click at [156, 50] on input "combo 4" at bounding box center [392, 49] width 577 height 9
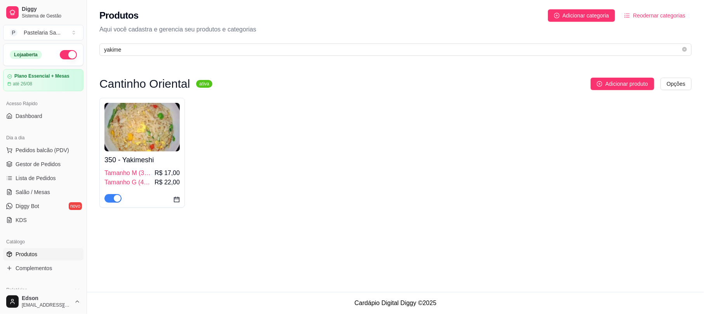
drag, startPoint x: 116, startPoint y: 196, endPoint x: 156, endPoint y: 56, distance: 145.6
click at [116, 196] on div "button" at bounding box center [117, 198] width 7 height 7
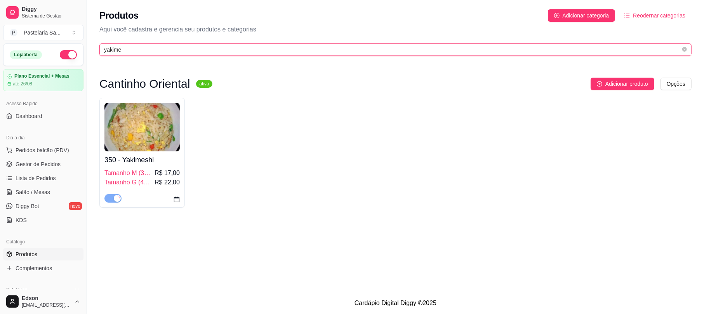
click at [156, 50] on input "yakime" at bounding box center [392, 49] width 577 height 9
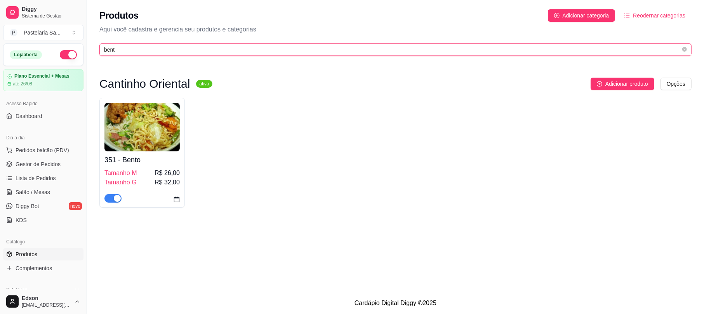
type input "bent"
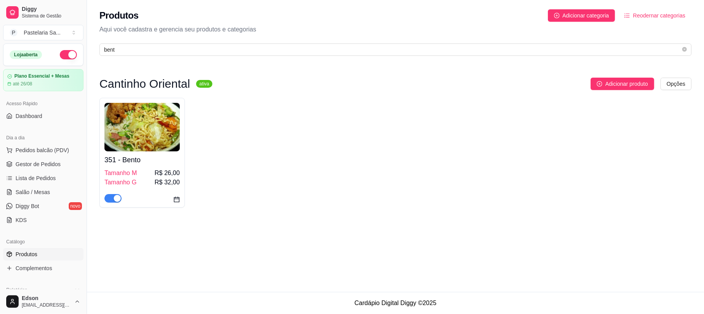
click at [114, 205] on div "351 - Bento Tamanho M R$ 26,00 Tamanho G R$ 32,00" at bounding box center [141, 153] width 85 height 110
click at [114, 202] on div "button" at bounding box center [117, 198] width 7 height 7
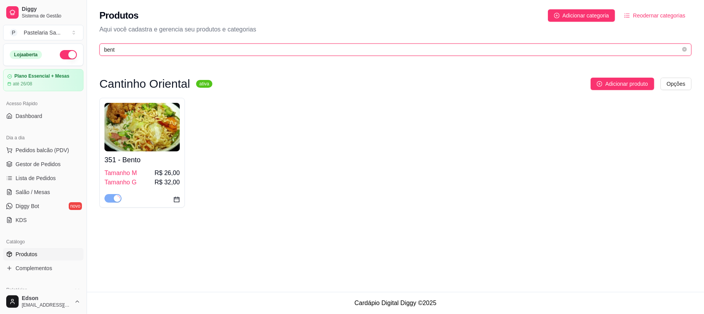
click at [124, 45] on input "bent" at bounding box center [392, 49] width 577 height 9
click at [125, 45] on input "bent" at bounding box center [392, 49] width 577 height 9
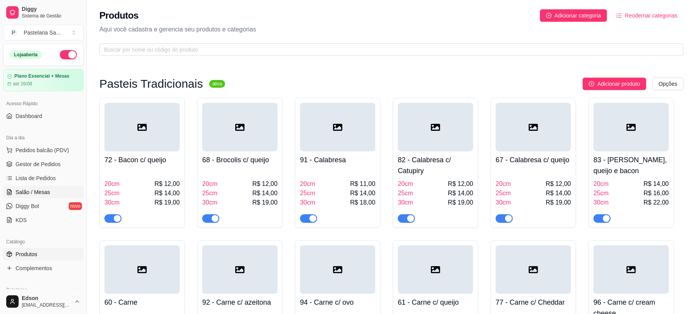
click at [36, 198] on link "Salão / Mesas" at bounding box center [43, 192] width 80 height 12
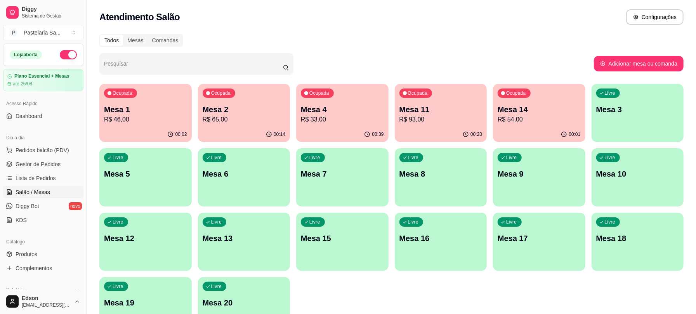
click at [508, 108] on p "Mesa 14" at bounding box center [539, 109] width 83 height 11
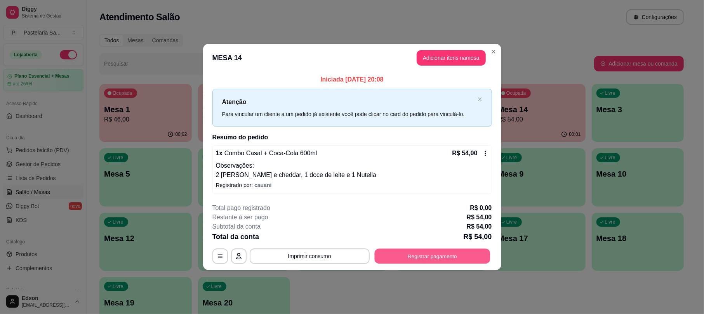
click at [396, 250] on button "Registrar pagamento" at bounding box center [432, 256] width 116 height 15
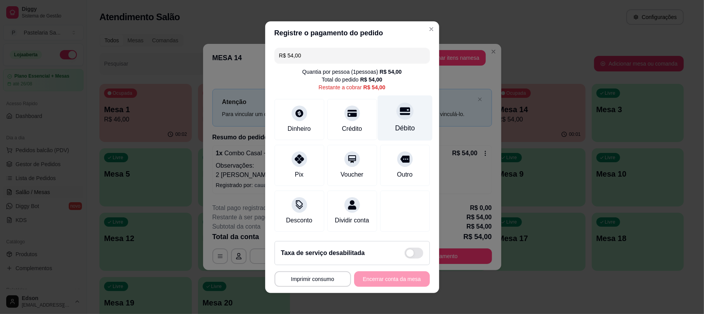
click at [389, 116] on div "Débito" at bounding box center [404, 117] width 55 height 45
type input "R$ 0,00"
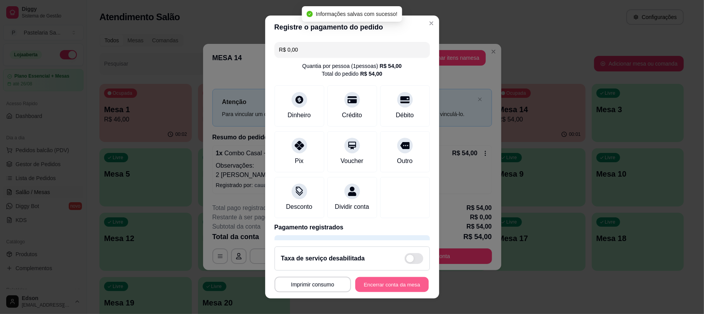
click at [382, 290] on button "Encerrar conta da mesa" at bounding box center [391, 284] width 73 height 15
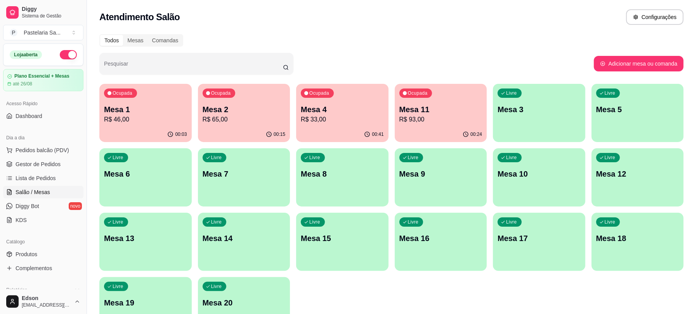
click at [415, 114] on div "Mesa 11 R$ 93,00" at bounding box center [441, 114] width 83 height 20
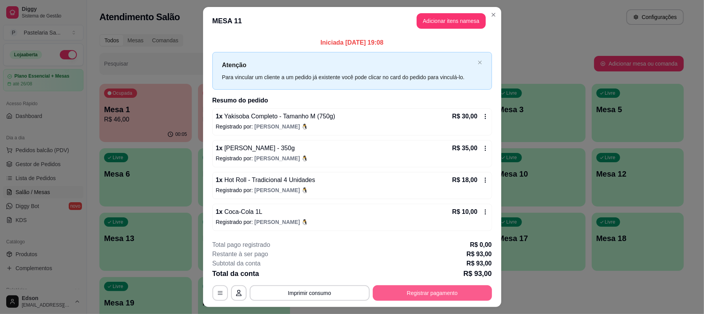
click at [386, 290] on button "Registrar pagamento" at bounding box center [432, 293] width 119 height 16
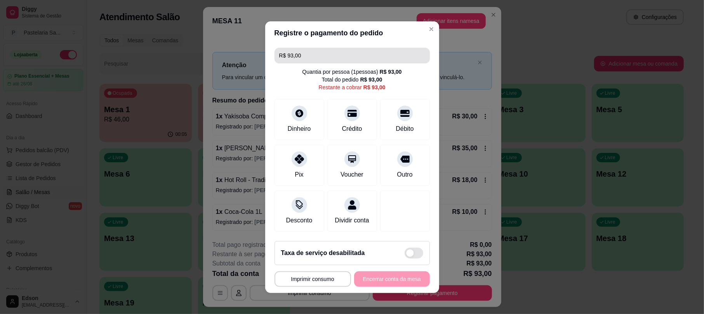
click at [318, 51] on input "R$ 93,00" at bounding box center [352, 56] width 146 height 16
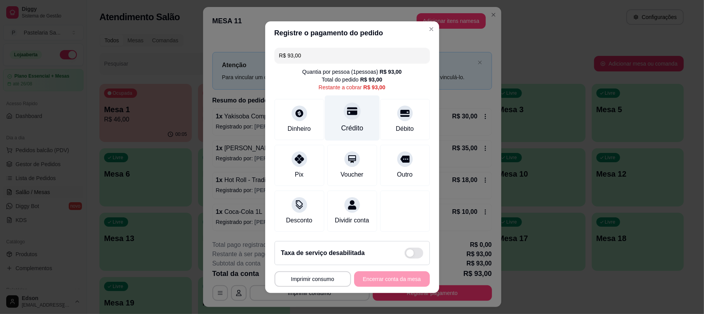
click at [330, 109] on div "Crédito" at bounding box center [352, 117] width 55 height 45
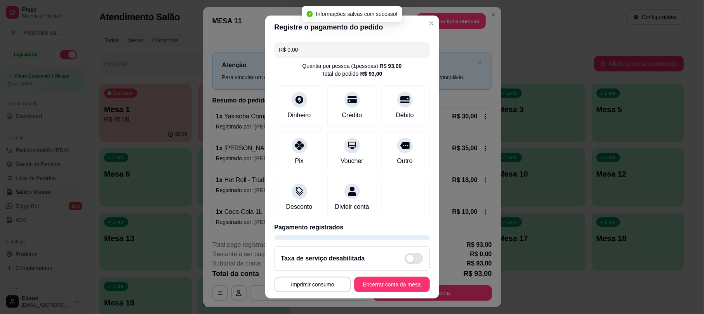
type input "R$ 0,00"
click at [395, 289] on button "Encerrar conta da mesa" at bounding box center [392, 285] width 76 height 16
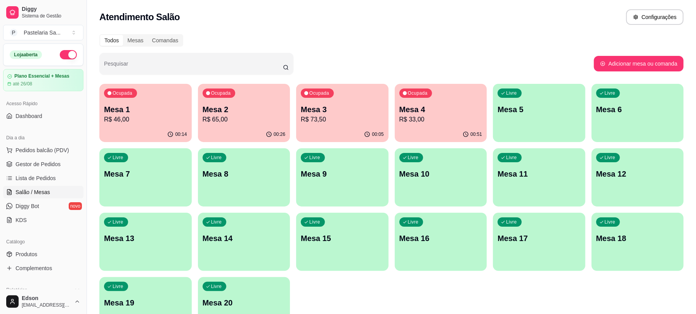
click at [450, 102] on div "Ocupada Mesa 4 R$ 33,00" at bounding box center [441, 105] width 92 height 43
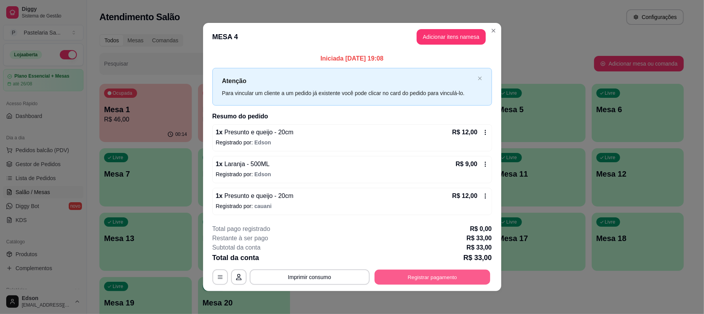
click at [432, 284] on button "Registrar pagamento" at bounding box center [432, 277] width 116 height 15
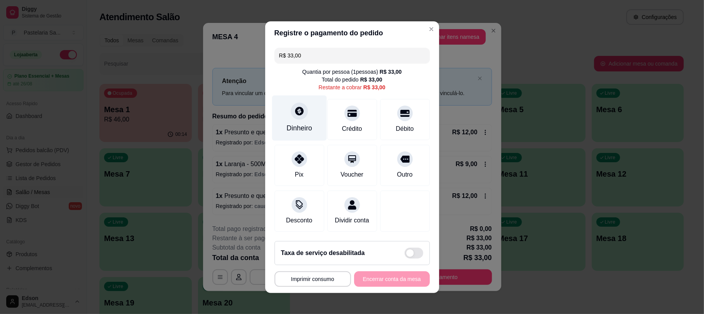
click at [304, 98] on div "Dinheiro" at bounding box center [299, 117] width 55 height 45
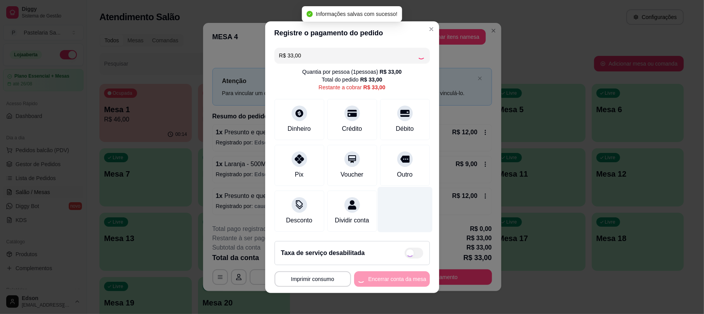
type input "R$ 0,00"
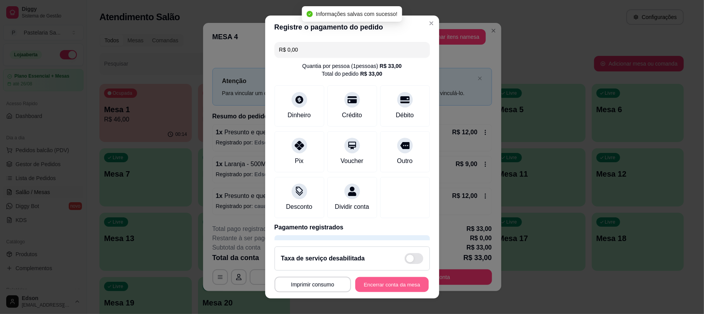
click at [381, 283] on button "Encerrar conta da mesa" at bounding box center [391, 284] width 73 height 15
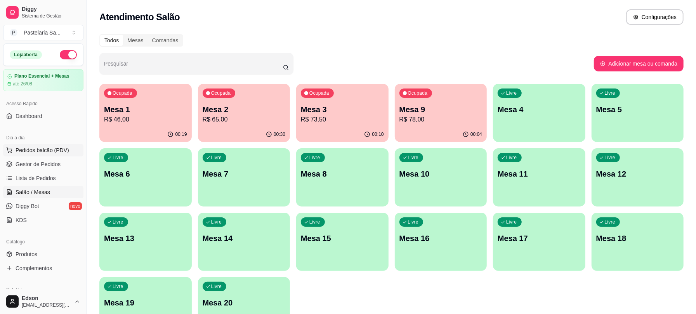
click at [46, 148] on span "Pedidos balcão (PDV)" at bounding box center [43, 150] width 54 height 8
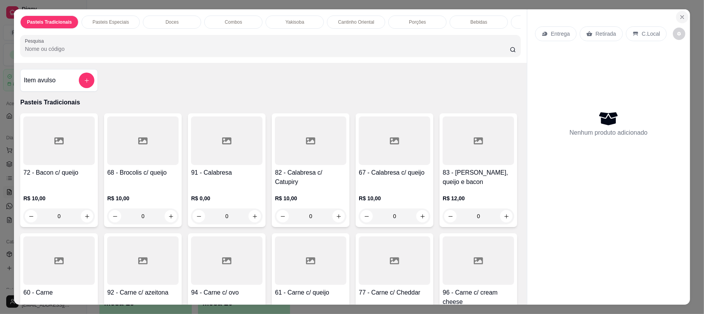
click at [679, 20] on icon "Close" at bounding box center [682, 17] width 6 height 6
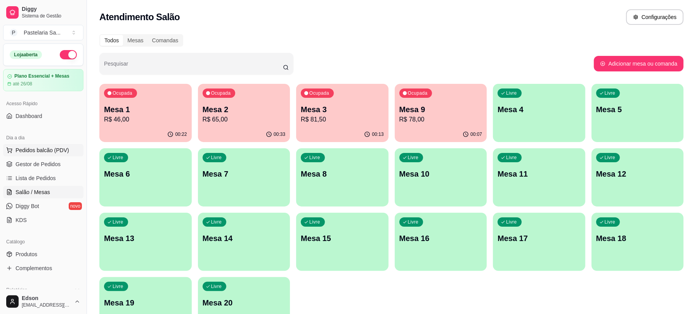
click at [65, 148] on span "Pedidos balcão (PDV)" at bounding box center [43, 150] width 54 height 8
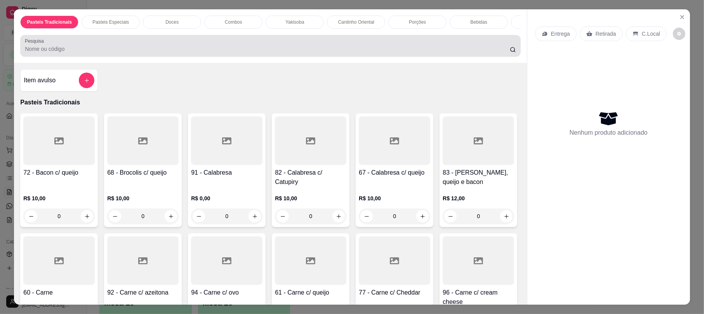
click at [290, 53] on input "Pesquisa" at bounding box center [267, 49] width 485 height 8
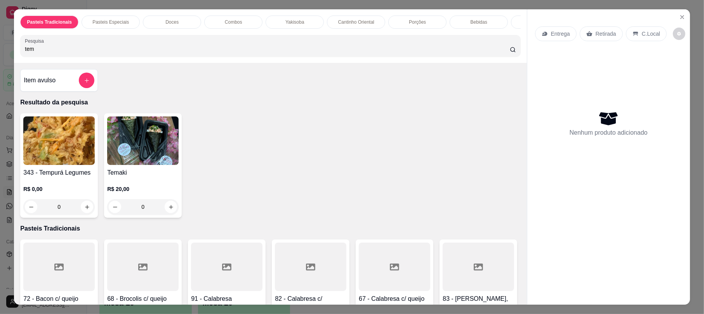
type input "tem"
click at [147, 165] on img at bounding box center [142, 140] width 71 height 49
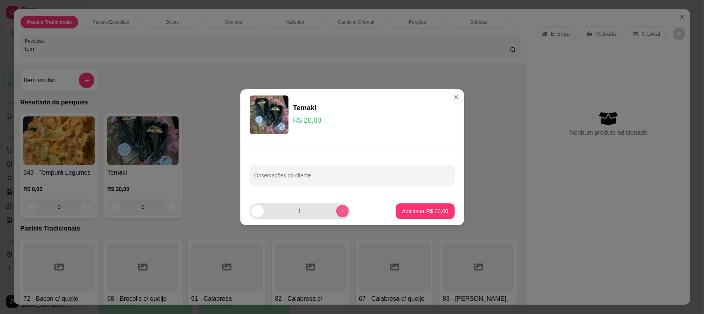
click at [341, 208] on button "increase-product-quantity" at bounding box center [342, 211] width 12 height 12
type input "4"
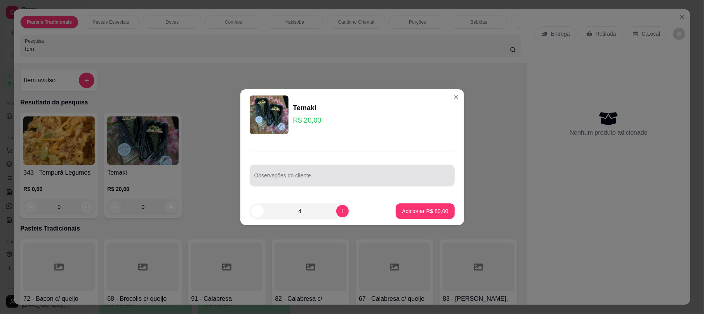
click at [327, 174] on div at bounding box center [352, 176] width 196 height 16
click at [280, 181] on input "2 FRITO E NORMAL" at bounding box center [352, 179] width 196 height 8
click at [278, 180] on input "2 FRITO E NORMAL" at bounding box center [352, 179] width 196 height 8
type input "2 FRITO E 2 NORMAL"
click at [413, 218] on button "Adicionar R$ 80,00" at bounding box center [425, 211] width 59 height 16
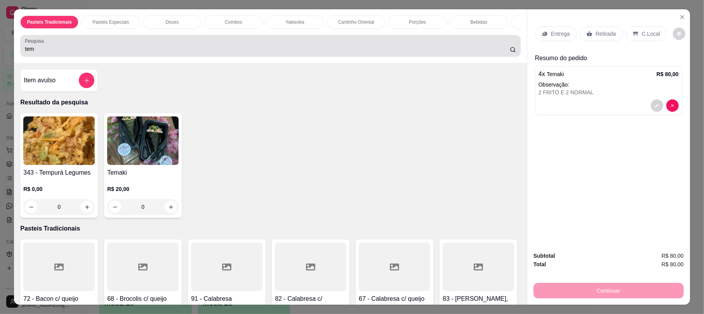
click at [112, 53] on input "tem" at bounding box center [267, 49] width 485 height 8
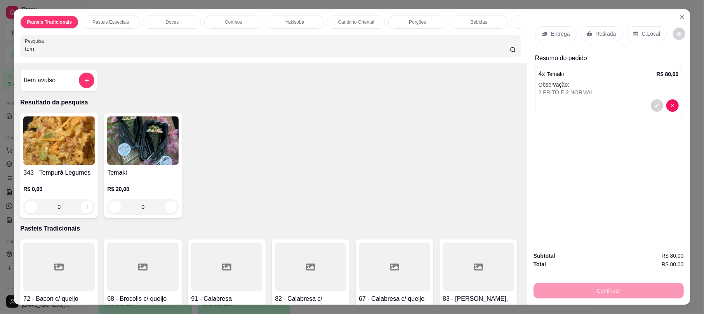
click at [112, 53] on input "tem" at bounding box center [267, 49] width 485 height 8
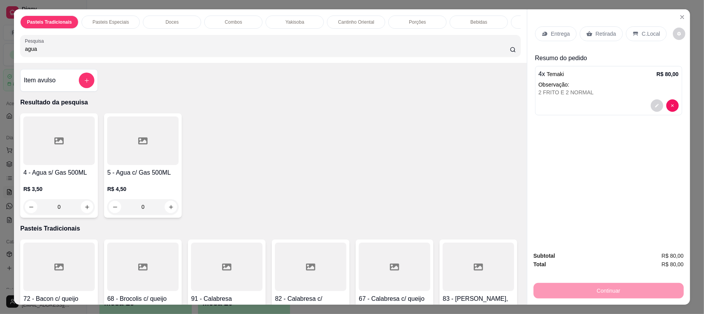
type input "agua"
click at [56, 177] on h4 "4 - Agua s/ Gas 500ML" at bounding box center [58, 172] width 71 height 9
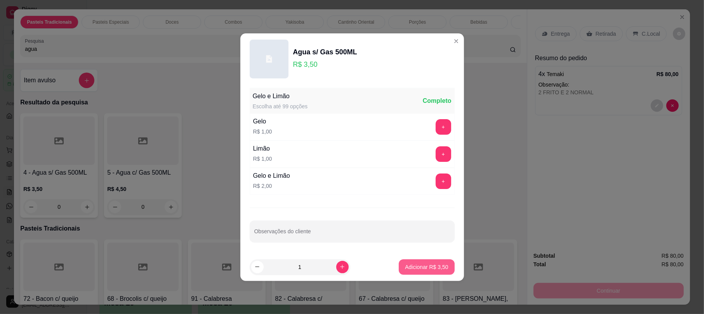
click at [437, 269] on p "Adicionar R$ 3,50" at bounding box center [426, 267] width 43 height 8
type input "1"
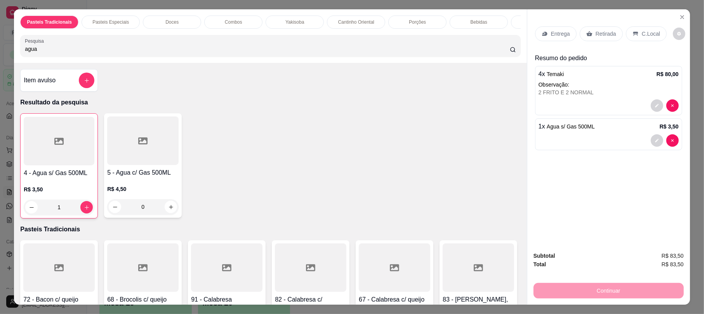
click at [589, 28] on div "Retirada" at bounding box center [601, 33] width 43 height 15
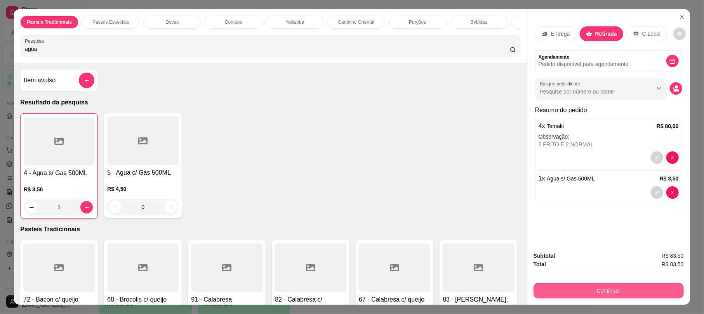
click at [592, 286] on button "Continuar" at bounding box center [608, 291] width 150 height 16
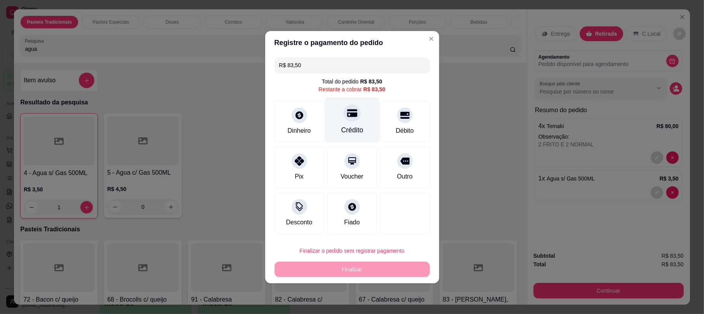
click at [356, 118] on div "Crédito" at bounding box center [352, 119] width 55 height 45
type input "R$ 0,00"
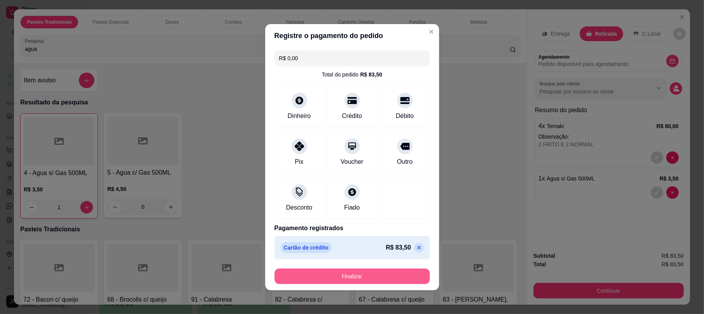
click at [357, 275] on button "Finalizar" at bounding box center [352, 277] width 155 height 16
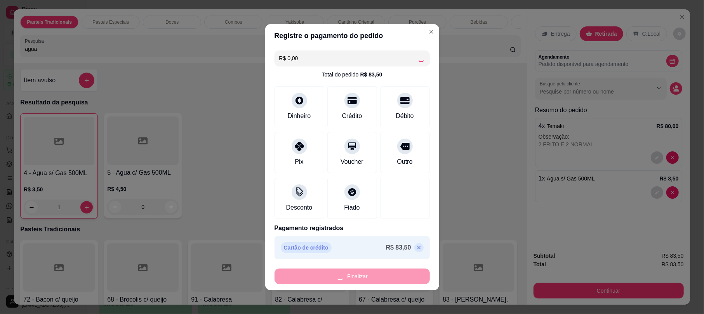
type input "0"
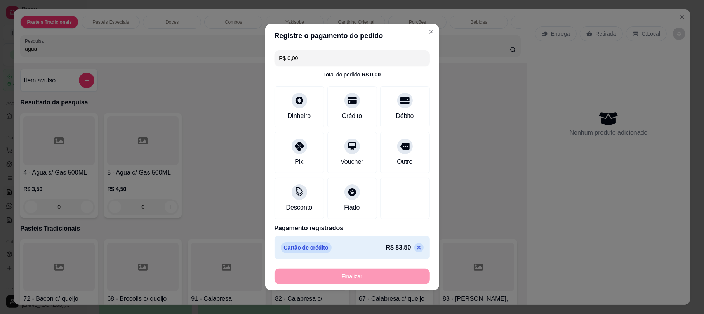
type input "-R$ 83,50"
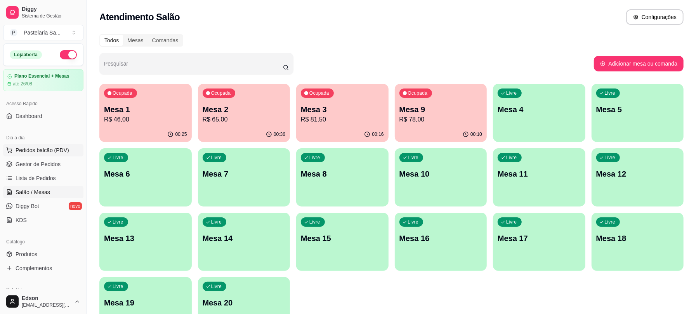
drag, startPoint x: 23, startPoint y: 144, endPoint x: 30, endPoint y: 149, distance: 8.0
click at [24, 143] on div "Dia a dia Pedidos balcão (PDV) Gestor de Pedidos Lista de Pedidos Salão / Mesas…" at bounding box center [43, 179] width 87 height 101
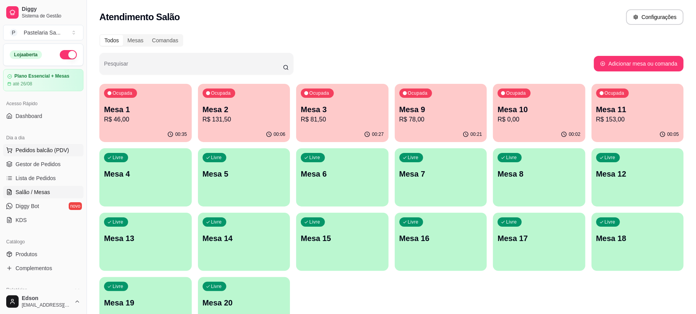
click at [59, 152] on span "Pedidos balcão (PDV)" at bounding box center [43, 150] width 54 height 8
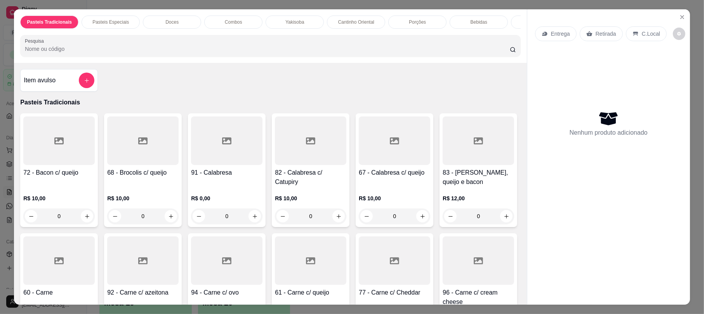
click at [95, 265] on div at bounding box center [58, 260] width 71 height 49
click at [95, 271] on div at bounding box center [58, 260] width 71 height 49
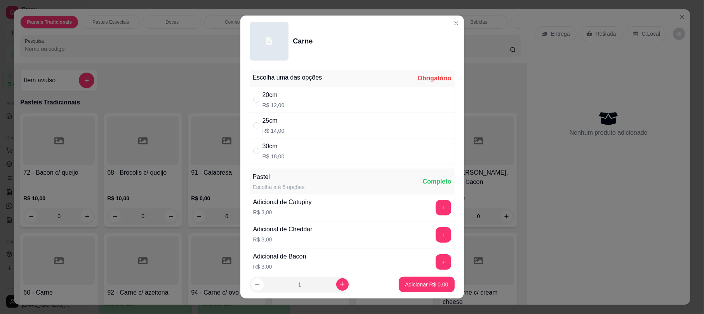
click at [300, 98] on div "20cm R$ 12,00" at bounding box center [352, 100] width 205 height 26
click at [303, 128] on div "25cm R$ 14,00" at bounding box center [352, 126] width 205 height 26
radio input "false"
radio input "true"
click at [294, 98] on div "20cm R$ 12,00" at bounding box center [352, 100] width 205 height 26
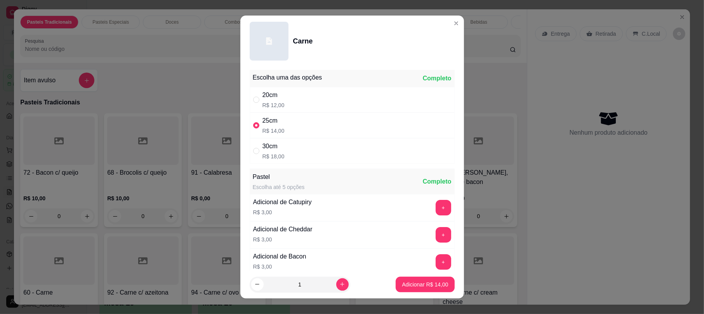
radio input "true"
radio input "false"
click at [423, 287] on p "Adicionar R$ 12,00" at bounding box center [425, 284] width 45 height 7
type input "1"
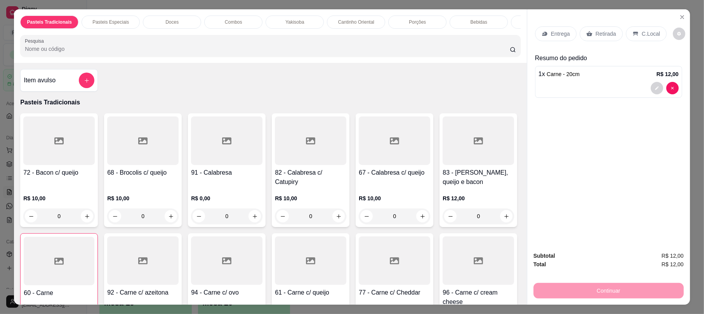
click at [141, 53] on input "Pesquisa" at bounding box center [267, 49] width 485 height 8
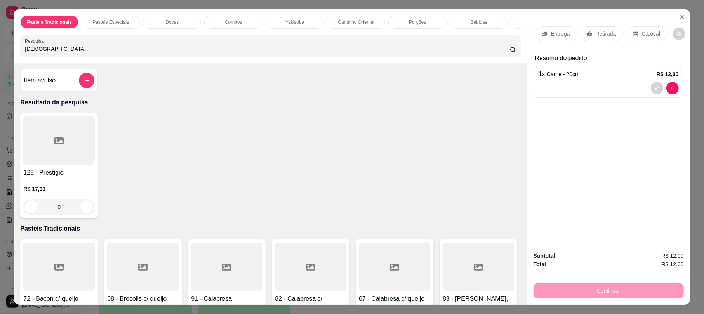
type input "prest"
click at [74, 159] on div at bounding box center [58, 140] width 71 height 49
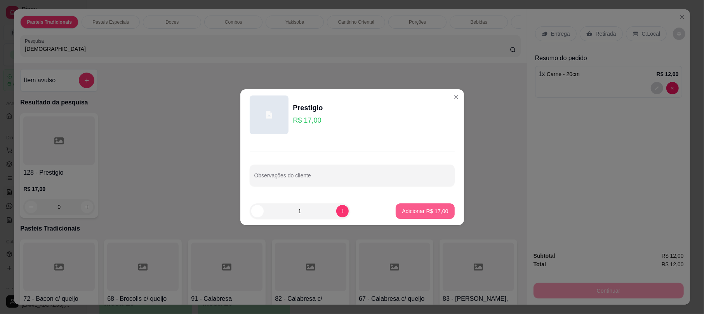
click at [421, 213] on p "Adicionar R$ 17,00" at bounding box center [425, 211] width 46 height 8
type input "1"
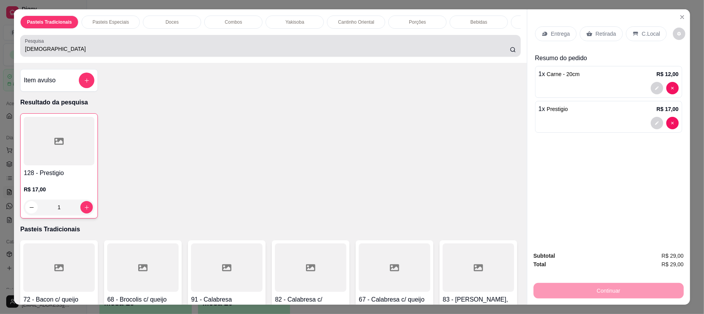
click at [38, 53] on input "prest" at bounding box center [267, 49] width 485 height 8
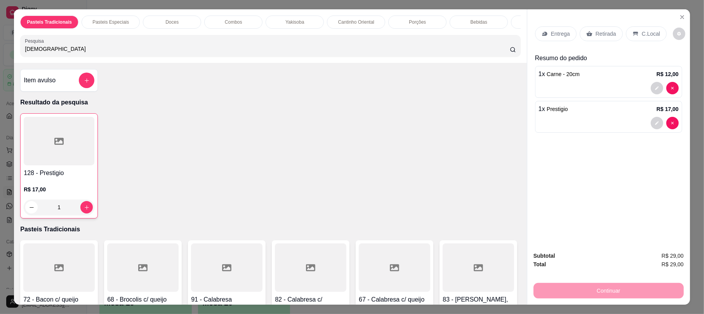
click at [38, 53] on input "prest" at bounding box center [267, 49] width 485 height 8
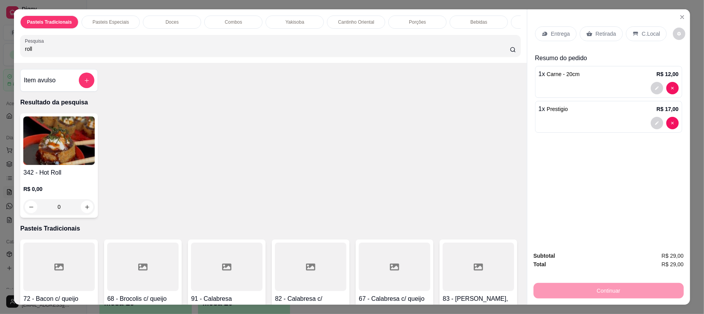
type input "roll"
click at [41, 156] on img at bounding box center [58, 140] width 71 height 49
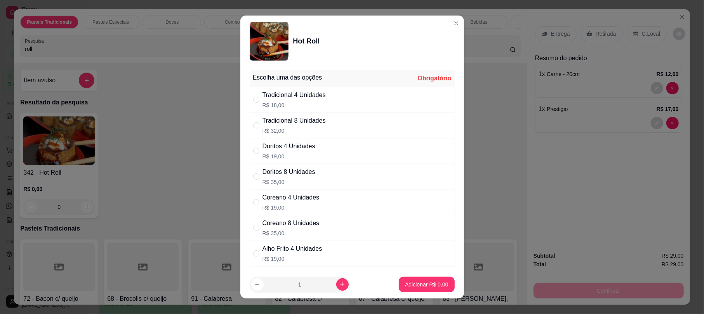
click at [266, 99] on div "Tradicional 4 Unidades" at bounding box center [293, 94] width 63 height 9
radio input "true"
click at [426, 281] on p "Adicionar R$ 18,00" at bounding box center [425, 285] width 46 height 8
type input "1"
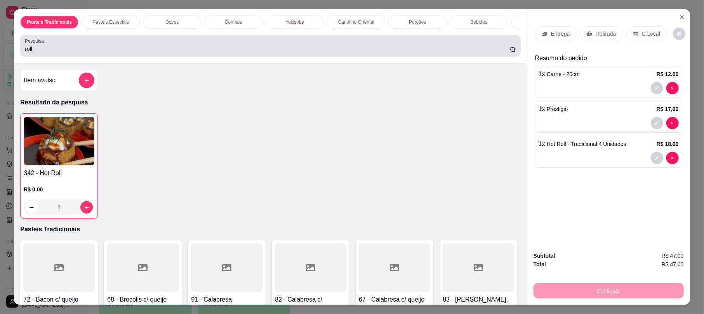
click at [78, 53] on input "roll" at bounding box center [267, 49] width 485 height 8
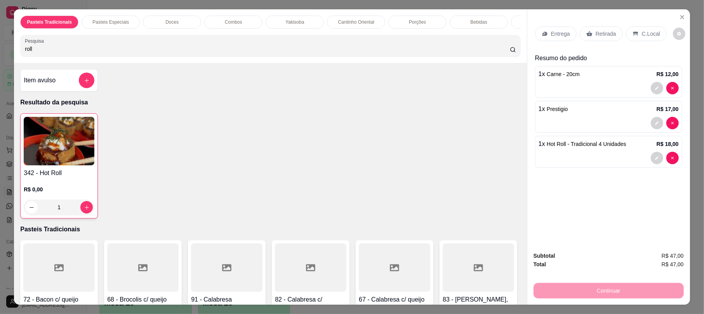
click at [78, 53] on input "roll" at bounding box center [267, 49] width 485 height 8
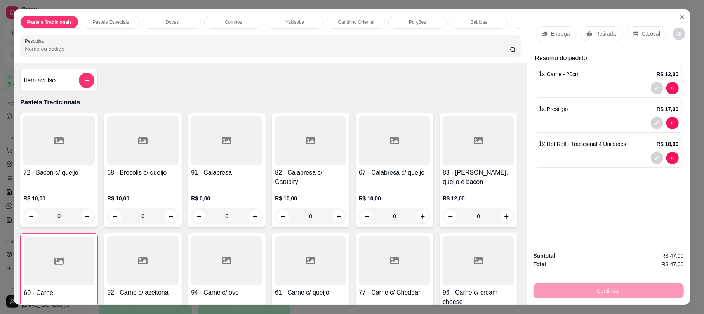
drag, startPoint x: 593, startPoint y: 30, endPoint x: 599, endPoint y: 32, distance: 6.5
click at [596, 30] on p "Retirada" at bounding box center [606, 34] width 21 height 8
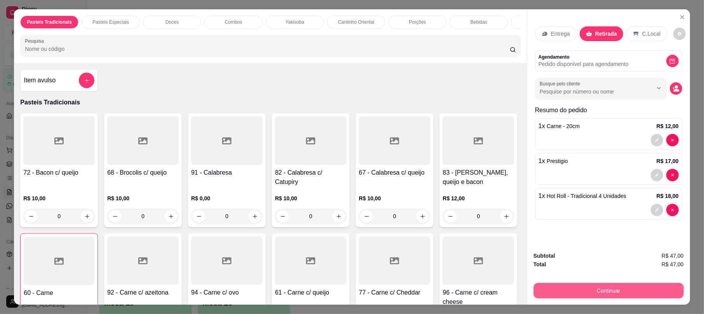
click at [598, 294] on button "Continuar" at bounding box center [608, 291] width 150 height 16
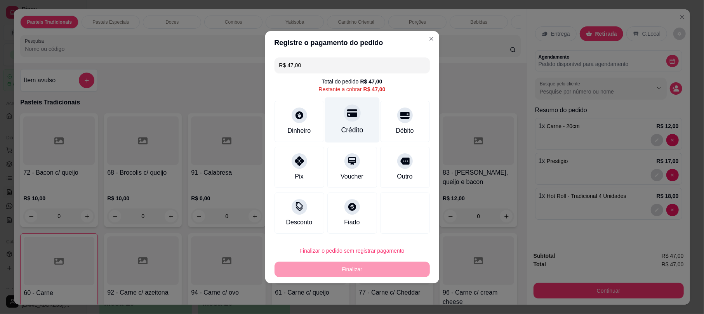
click at [353, 119] on div at bounding box center [352, 112] width 17 height 17
type input "R$ 0,00"
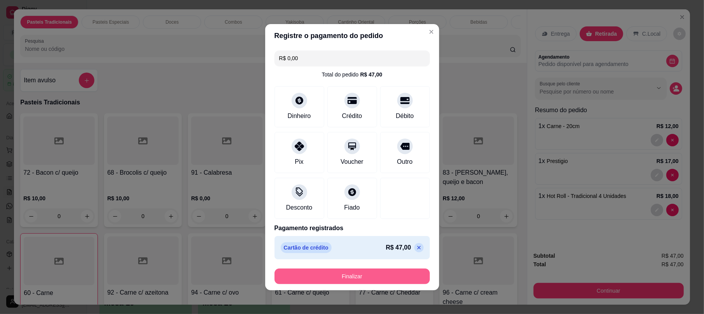
click at [407, 269] on button "Finalizar" at bounding box center [352, 277] width 155 height 16
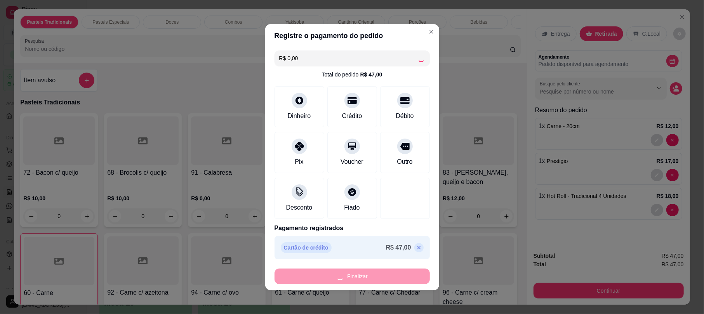
type input "0"
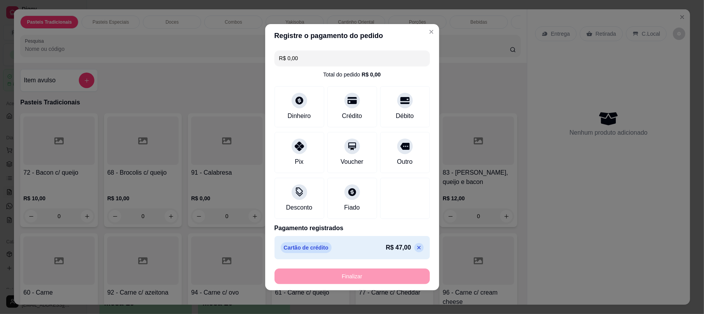
type input "-R$ 47,00"
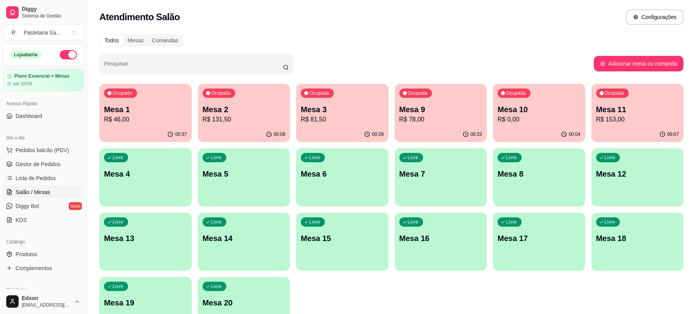
click at [411, 127] on button "Ocupada Mesa 9 R$ 78,00 00:23" at bounding box center [441, 113] width 92 height 58
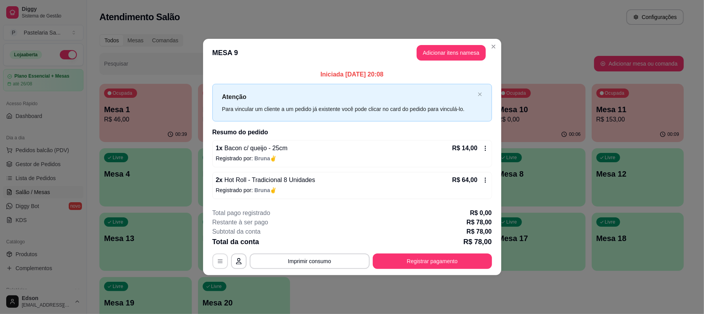
click at [214, 263] on button "button" at bounding box center [220, 262] width 16 height 16
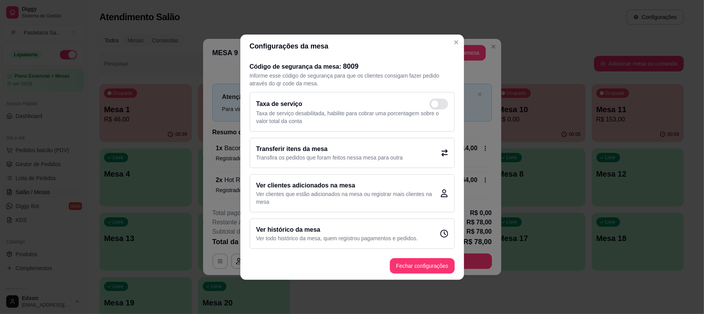
click at [371, 151] on h2 "Transferir itens da mesa" at bounding box center [329, 148] width 147 height 9
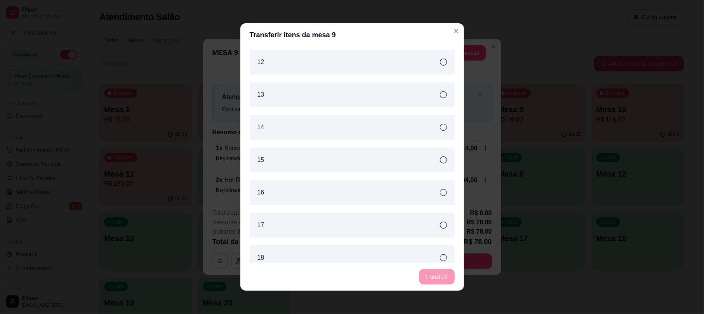
scroll to position [206, 0]
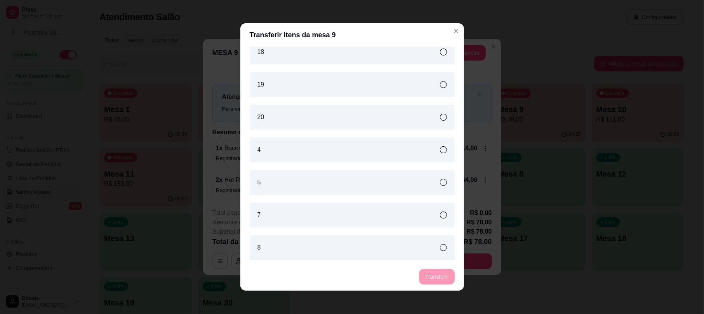
click at [297, 154] on div "4" at bounding box center [352, 149] width 205 height 25
click at [439, 280] on button "Transferir" at bounding box center [436, 277] width 35 height 16
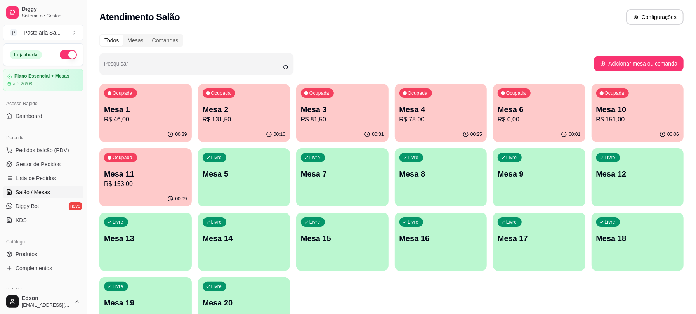
click at [339, 101] on div "Ocupada Mesa 3 R$ 81,50" at bounding box center [342, 105] width 92 height 43
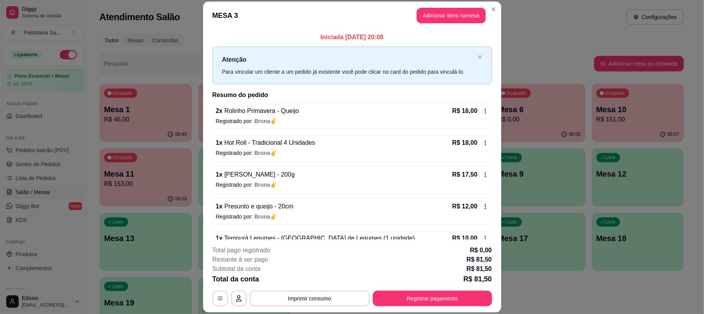
scroll to position [54, 0]
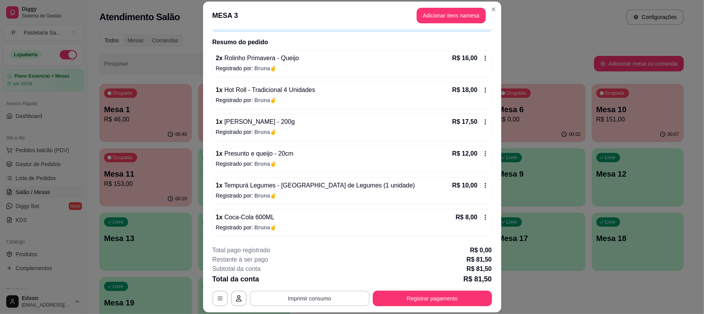
click at [325, 294] on button "Imprimir consumo" at bounding box center [310, 299] width 120 height 16
click at [329, 287] on button "Balcão" at bounding box center [308, 281] width 54 height 12
click at [389, 299] on button "Registrar pagamento" at bounding box center [432, 298] width 116 height 15
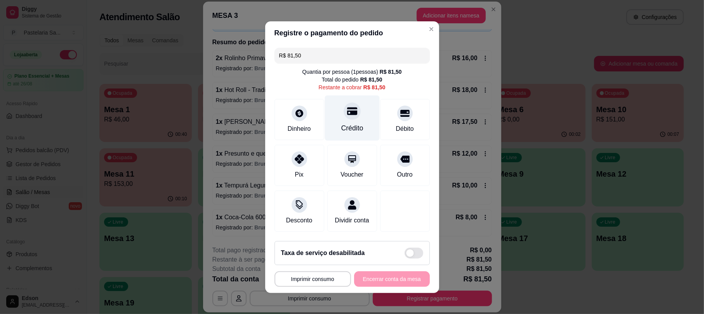
click at [347, 106] on icon at bounding box center [352, 111] width 10 height 10
type input "R$ 0,00"
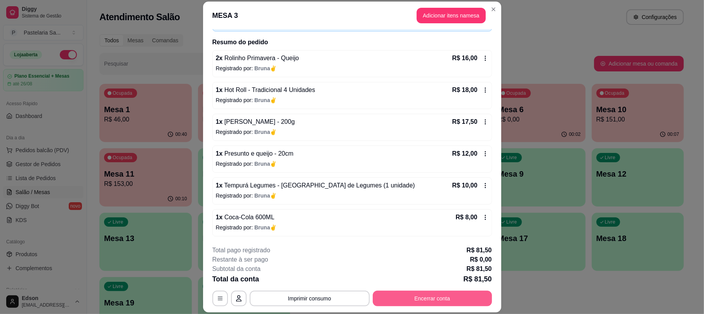
click at [395, 291] on button "Encerrar conta" at bounding box center [432, 299] width 119 height 16
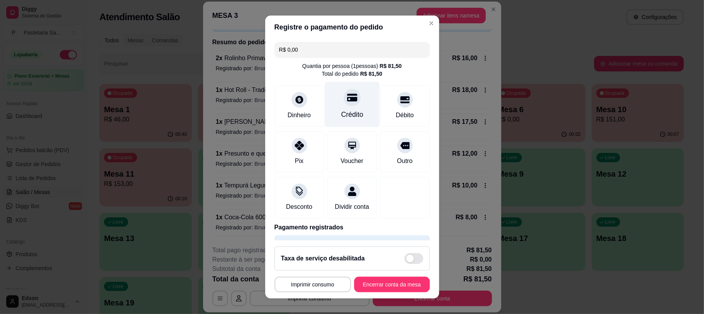
click at [346, 121] on div "Crédito" at bounding box center [352, 104] width 55 height 45
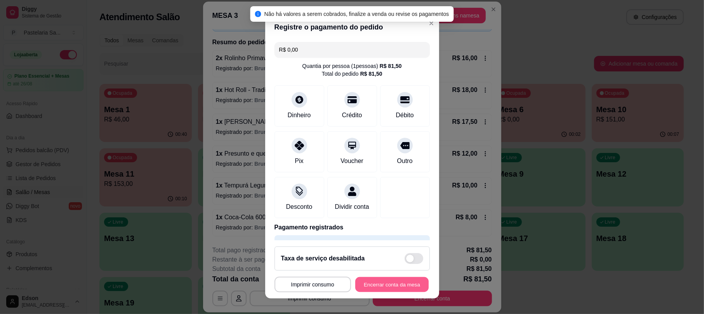
click at [381, 284] on button "Encerrar conta da mesa" at bounding box center [391, 284] width 73 height 15
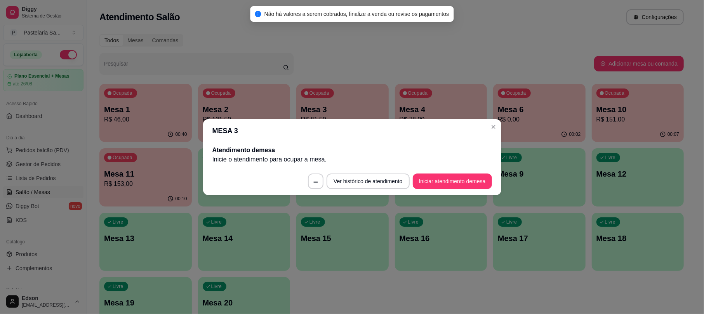
scroll to position [0, 0]
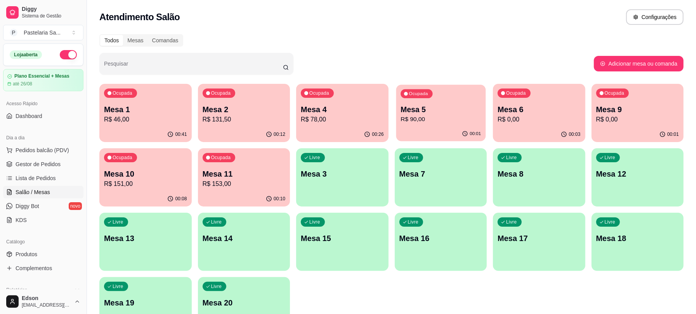
click at [455, 118] on p "R$ 90,00" at bounding box center [441, 119] width 80 height 9
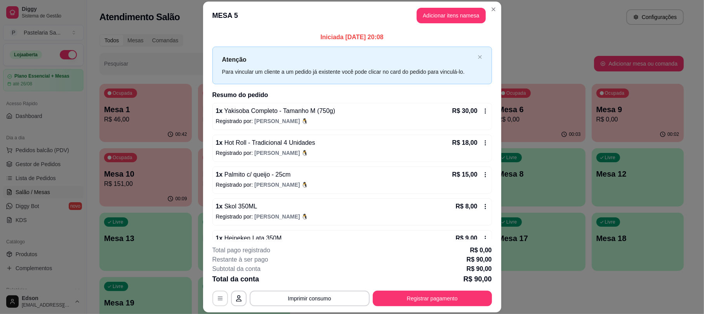
click at [217, 300] on icon "button" at bounding box center [220, 298] width 6 height 6
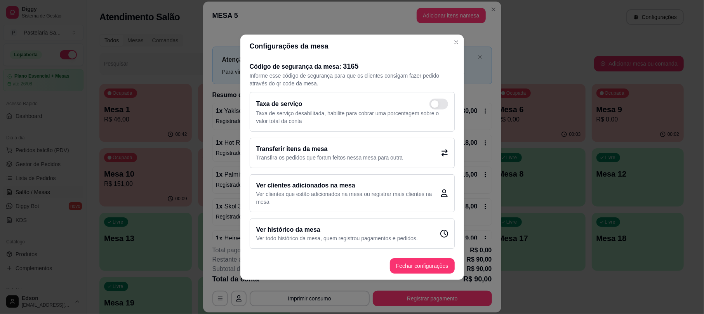
click at [394, 156] on p "Transfira os pedidos que foram feitos nessa mesa para outra" at bounding box center [329, 158] width 147 height 8
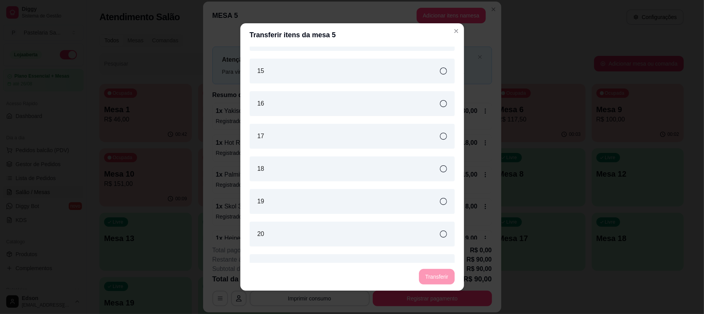
scroll to position [173, 0]
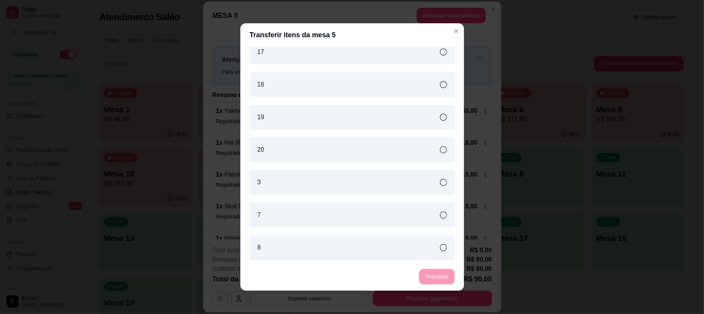
click at [353, 188] on div "3" at bounding box center [352, 182] width 205 height 25
click at [431, 276] on button "Transferir" at bounding box center [436, 277] width 35 height 16
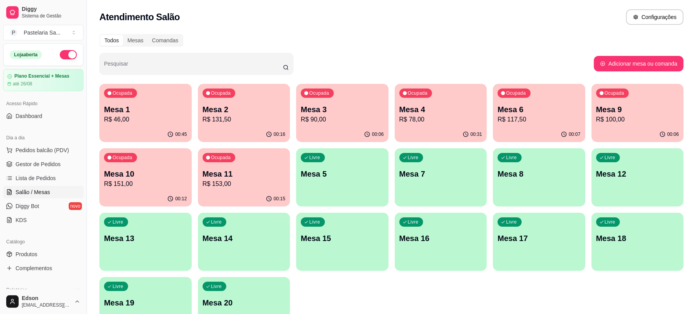
click at [436, 83] on div "Todos Mesas Comandas Pesquisar Adicionar mesa ou comanda Ocupada Mesa 1 R$ 46,0…" at bounding box center [391, 187] width 609 height 315
click at [457, 110] on p "Mesa 4" at bounding box center [441, 109] width 83 height 11
click at [420, 122] on p "R$ 78,00" at bounding box center [441, 119] width 83 height 9
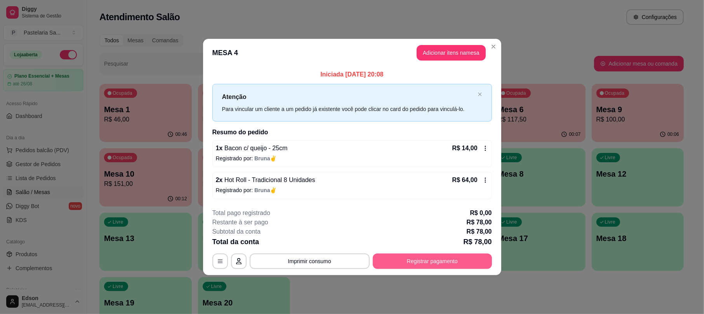
click at [412, 261] on button "Registrar pagamento" at bounding box center [432, 262] width 119 height 16
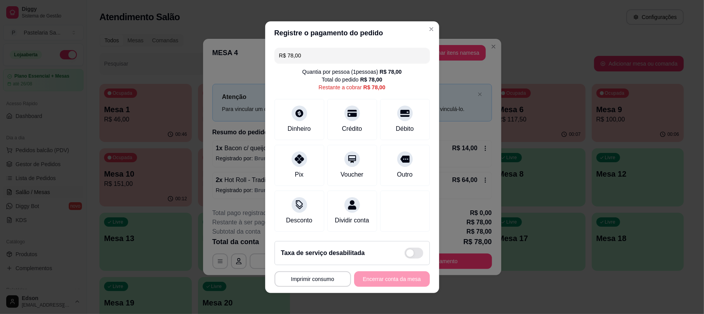
click at [344, 50] on input "R$ 78,00" at bounding box center [352, 56] width 146 height 16
click at [341, 123] on div "Crédito" at bounding box center [352, 128] width 22 height 10
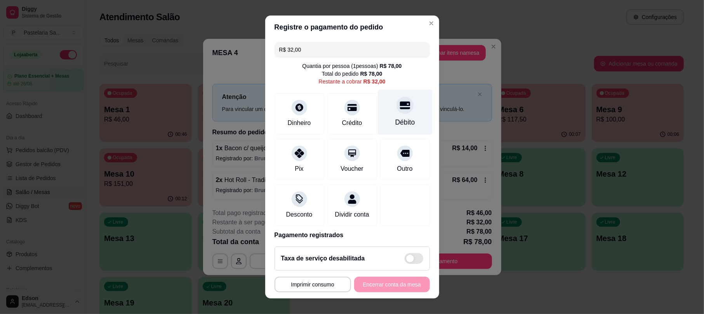
click at [397, 103] on div "Débito" at bounding box center [404, 112] width 55 height 45
type input "R$ 0,00"
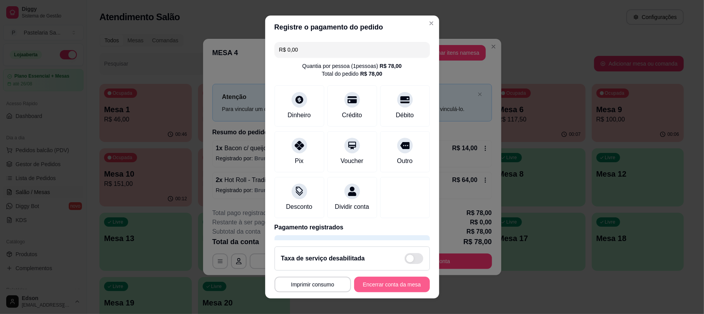
click at [381, 281] on button "Encerrar conta da mesa" at bounding box center [392, 285] width 76 height 16
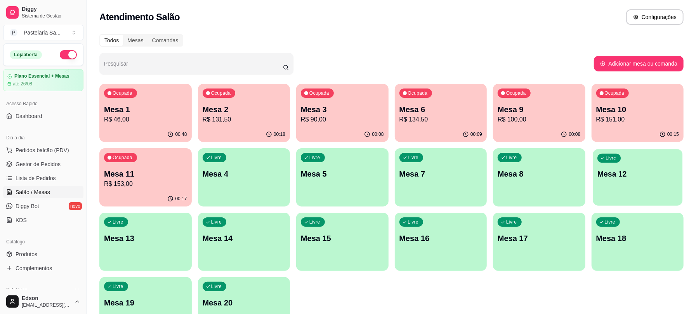
click at [603, 165] on div "Livre Mesa 12" at bounding box center [637, 172] width 89 height 47
click at [644, 152] on div "Livre Mesa 12" at bounding box center [637, 172] width 89 height 47
click at [240, 182] on div "Livre Mesa 4" at bounding box center [244, 172] width 92 height 49
click at [603, 171] on p "Mesa 12" at bounding box center [637, 174] width 83 height 11
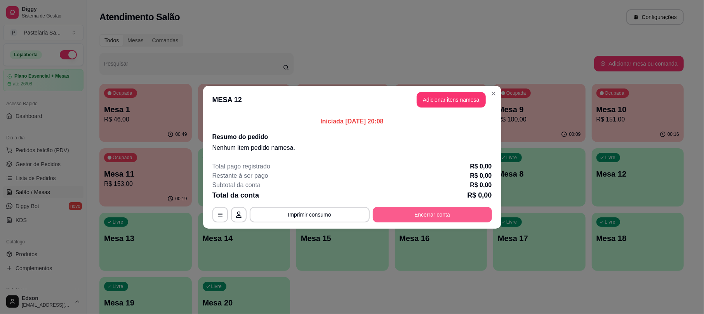
click at [435, 210] on button "Encerrar conta" at bounding box center [432, 215] width 119 height 16
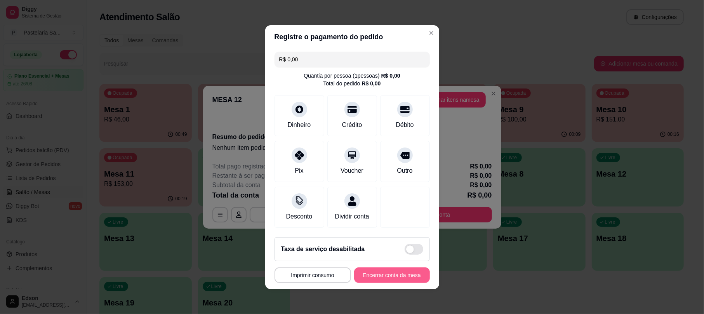
click at [402, 281] on button "Encerrar conta da mesa" at bounding box center [392, 276] width 76 height 16
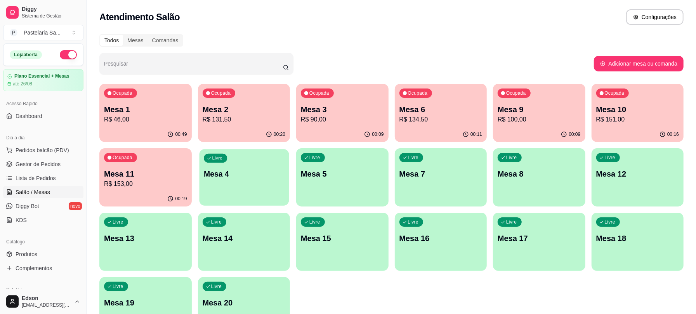
click at [215, 176] on p "Mesa 4" at bounding box center [244, 174] width 80 height 10
click at [356, 122] on p "R$ 90,00" at bounding box center [342, 119] width 83 height 9
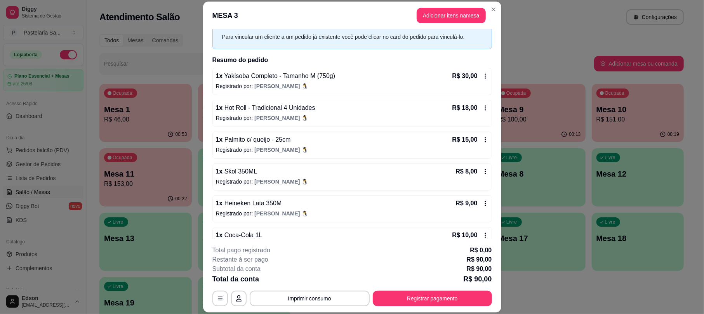
scroll to position [54, 0]
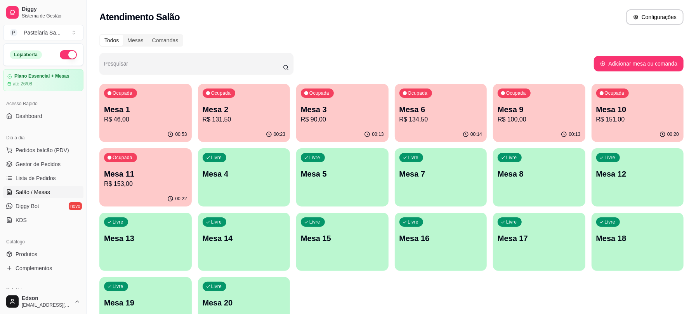
click at [157, 112] on p "Mesa 1" at bounding box center [145, 109] width 83 height 11
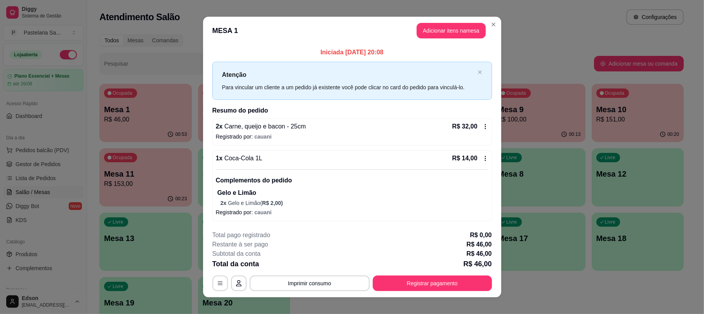
scroll to position [8, 0]
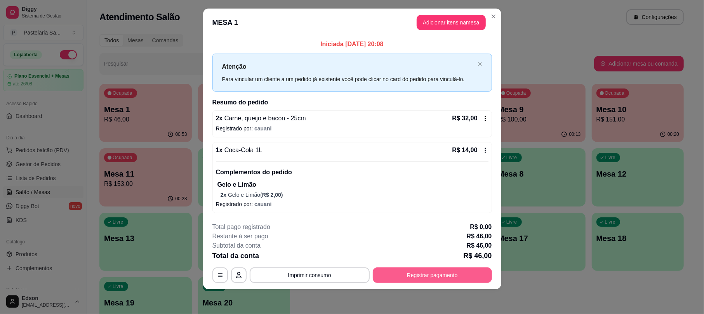
click at [449, 271] on button "Registrar pagamento" at bounding box center [432, 276] width 119 height 16
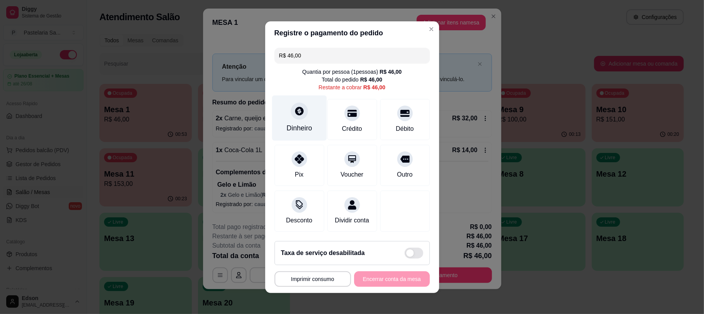
click at [305, 123] on div "Dinheiro" at bounding box center [300, 128] width 26 height 10
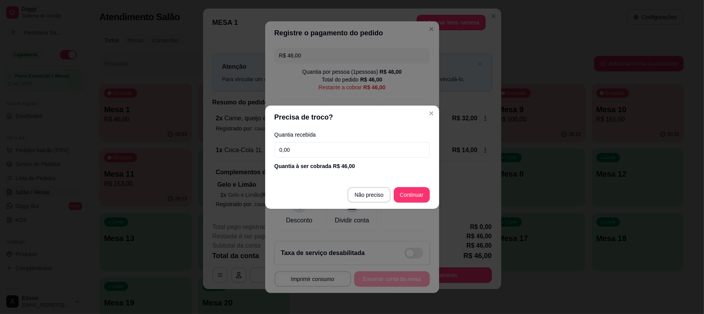
click at [349, 156] on input "0,00" at bounding box center [352, 150] width 155 height 16
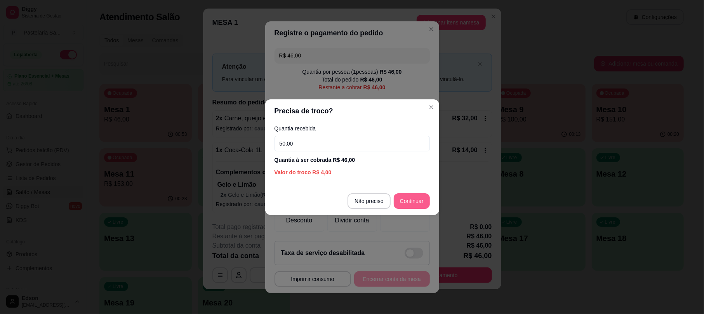
type input "50,00"
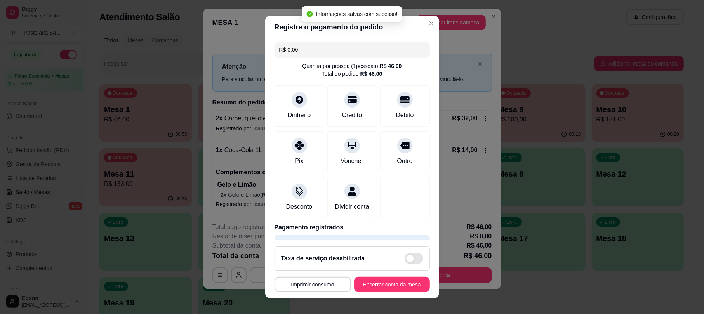
type input "R$ 0,00"
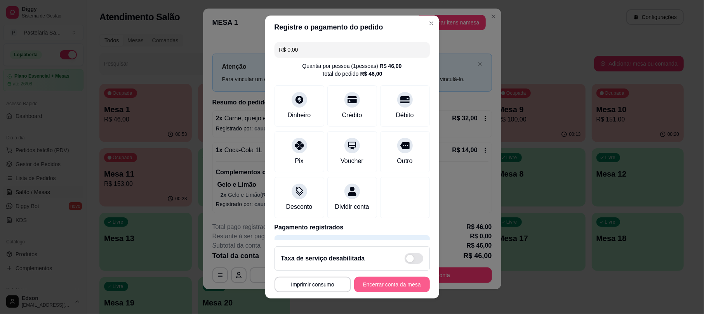
click at [368, 286] on button "Encerrar conta da mesa" at bounding box center [392, 285] width 76 height 16
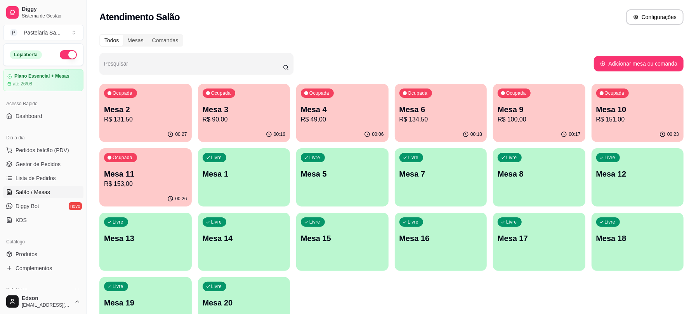
click at [360, 120] on p "R$ 49,00" at bounding box center [342, 119] width 83 height 9
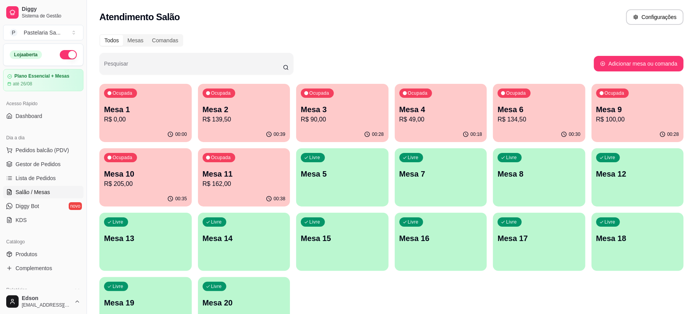
click at [257, 103] on div "Ocupada Mesa 2 R$ 139,50" at bounding box center [244, 105] width 92 height 43
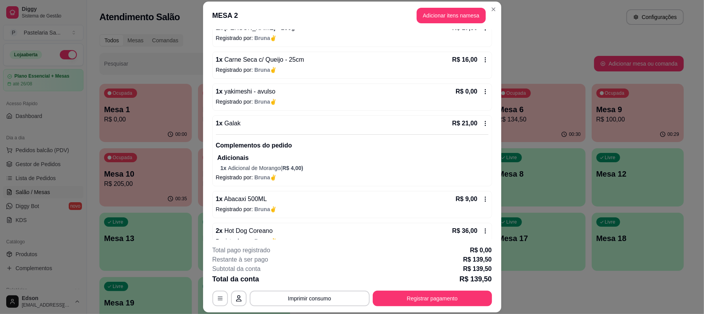
scroll to position [117, 0]
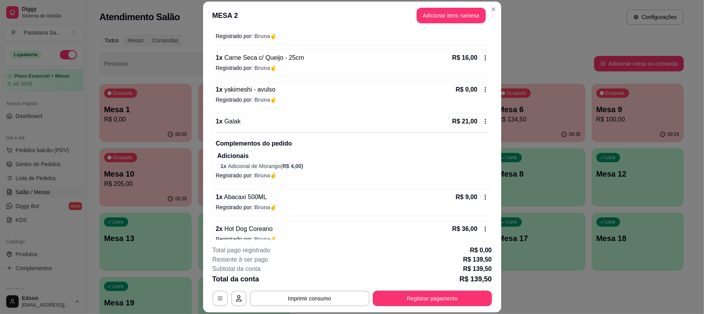
click at [475, 97] on p "Registrado por: Bruna✌" at bounding box center [352, 100] width 273 height 8
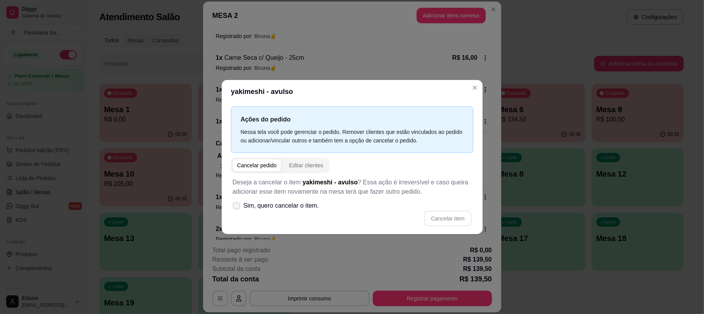
click at [300, 200] on label "Sim, quero cancelar o item." at bounding box center [275, 206] width 93 height 16
click at [237, 207] on input "Sim, quero cancelar o item." at bounding box center [234, 209] width 5 height 5
checkbox input "true"
click at [455, 222] on button "Cancelar item" at bounding box center [447, 219] width 47 height 16
click at [388, 234] on div "Ações do pedido Nessa tela você pode gerenciar o pedido. Remover clientes que e…" at bounding box center [352, 168] width 261 height 130
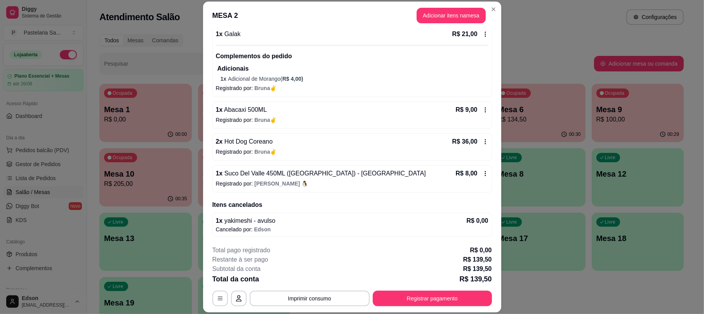
scroll to position [175, 0]
click at [459, 16] on button "Adicionar itens na mesa" at bounding box center [451, 16] width 69 height 16
click at [190, 53] on input "Pesquisa" at bounding box center [267, 49] width 485 height 8
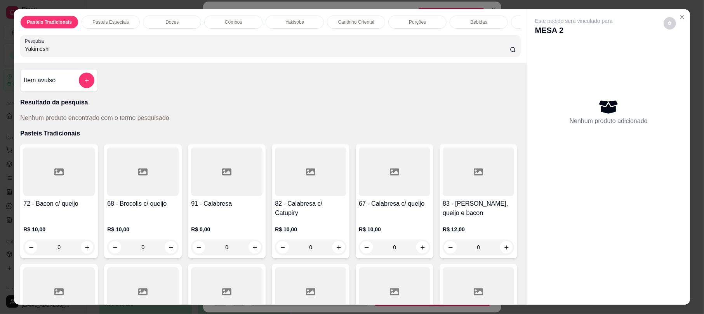
type input "Yakimeshi"
click at [87, 80] on div "Item avulso" at bounding box center [59, 80] width 78 height 23
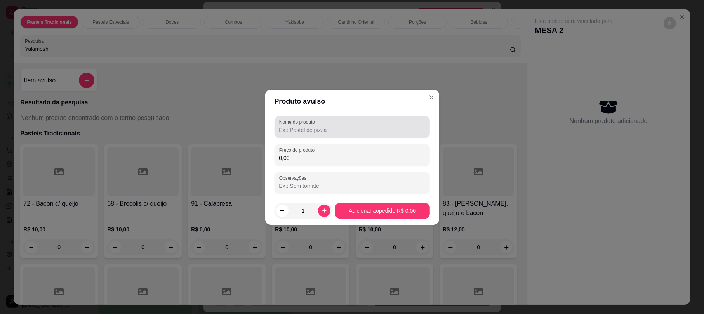
click at [351, 125] on div at bounding box center [352, 127] width 146 height 16
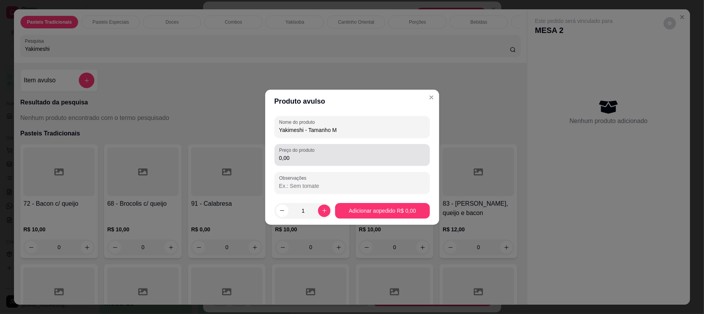
type input "Yakimeshi - Tamanho M"
click at [338, 161] on input "0,00" at bounding box center [352, 158] width 146 height 8
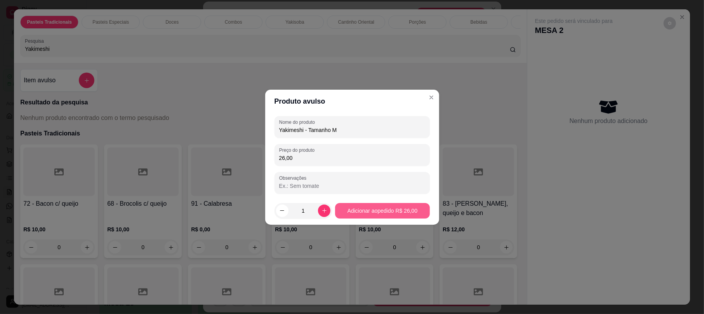
type input "26,00"
click at [387, 220] on footer "1 Adicionar ao pedido R$ 26,00" at bounding box center [352, 211] width 174 height 28
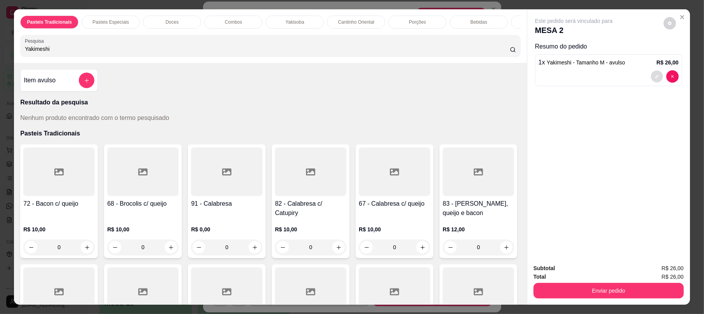
click at [655, 78] on icon "decrease-product-quantity" at bounding box center [657, 76] width 5 height 5
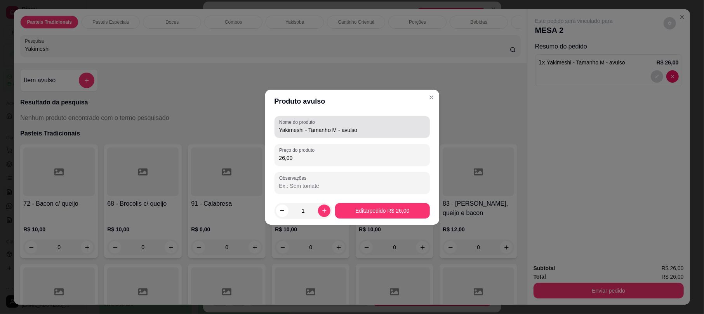
click at [373, 131] on input "Yakimeshi - Tamanho M - avulso" at bounding box center [352, 130] width 146 height 8
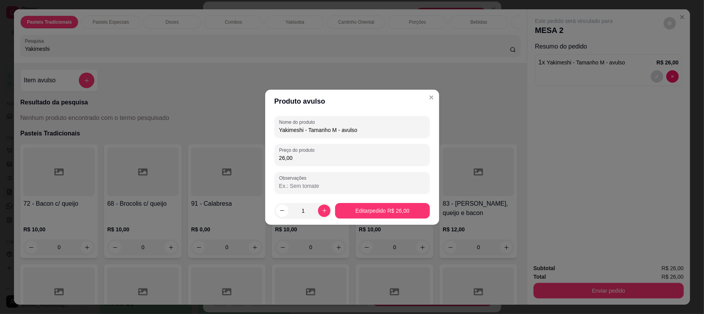
click at [373, 131] on input "Yakimeshi - Tamanho M - avulso" at bounding box center [352, 130] width 146 height 8
type input "Yakimeshi - Tamanho M"
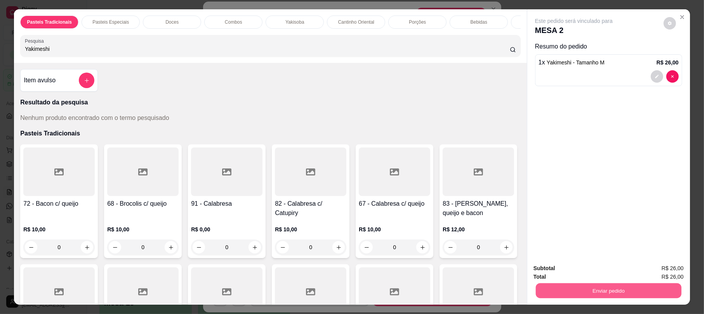
click at [635, 294] on button "Enviar pedido" at bounding box center [609, 290] width 146 height 15
click at [593, 272] on button "Não registrar e enviar pedido" at bounding box center [582, 271] width 81 height 15
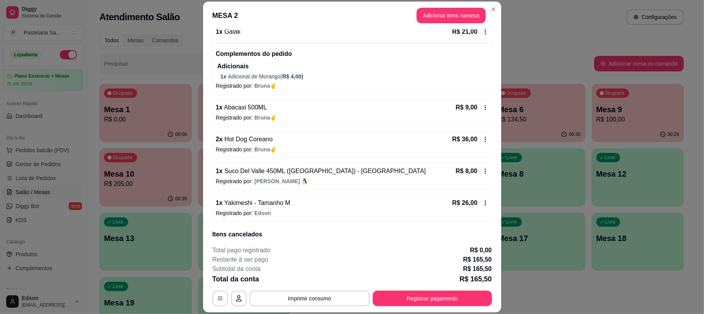
scroll to position [207, 0]
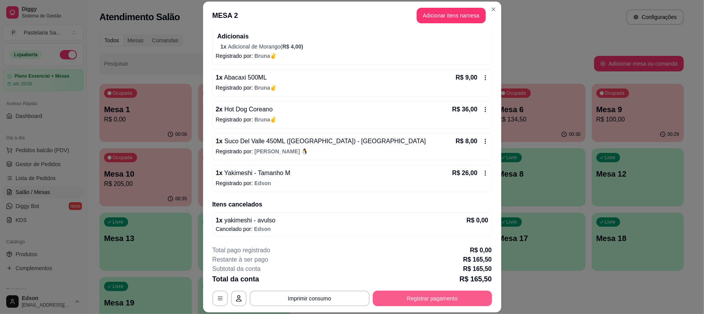
click at [457, 306] on footer "**********" at bounding box center [352, 276] width 298 height 73
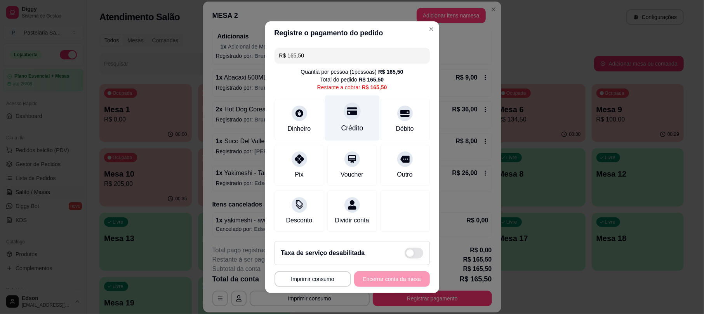
click at [334, 104] on div "Crédito" at bounding box center [352, 117] width 55 height 45
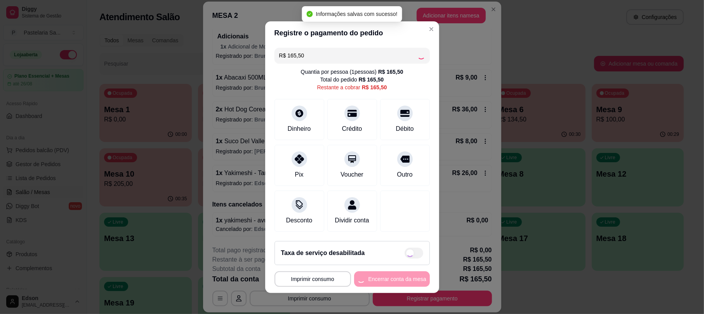
type input "R$ 0,00"
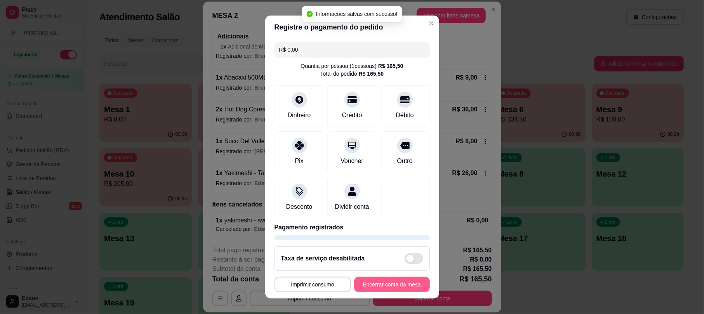
click at [382, 285] on button "Encerrar conta da mesa" at bounding box center [392, 285] width 76 height 16
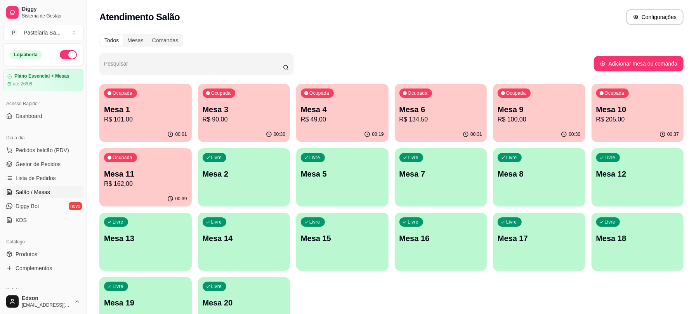
click at [258, 116] on p "R$ 90,00" at bounding box center [244, 119] width 83 height 9
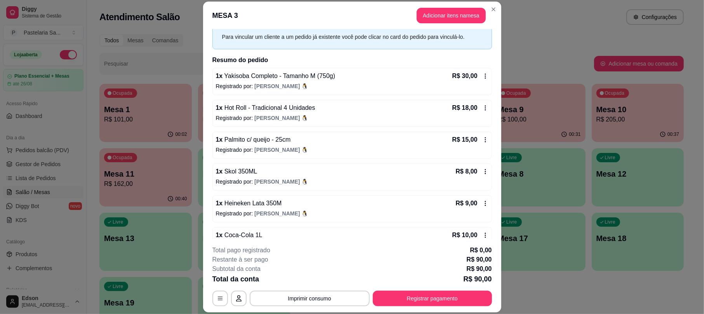
scroll to position [54, 0]
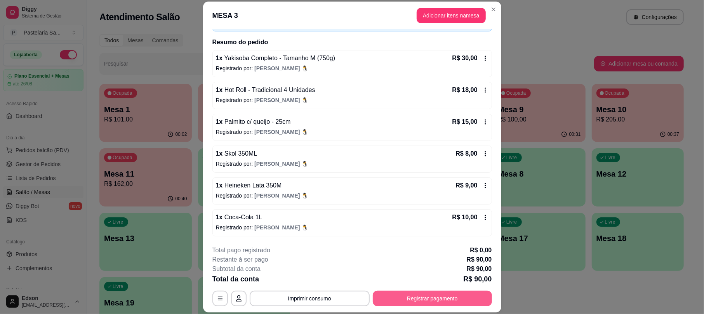
click at [431, 303] on button "Registrar pagamento" at bounding box center [432, 299] width 119 height 16
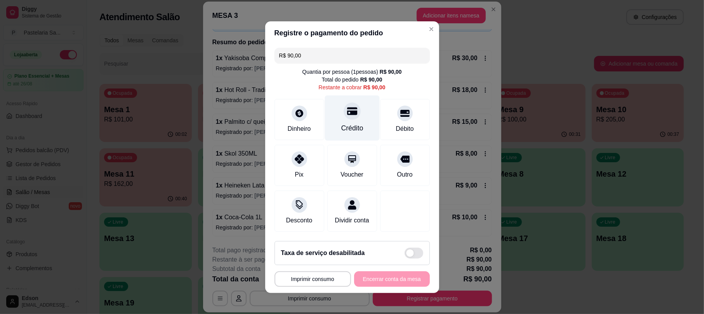
click at [350, 113] on div at bounding box center [352, 111] width 17 height 17
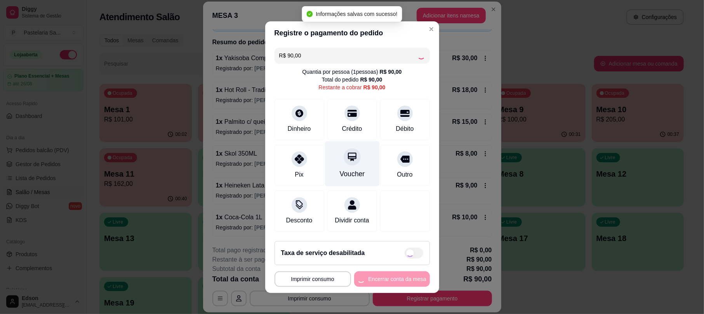
type input "R$ 0,00"
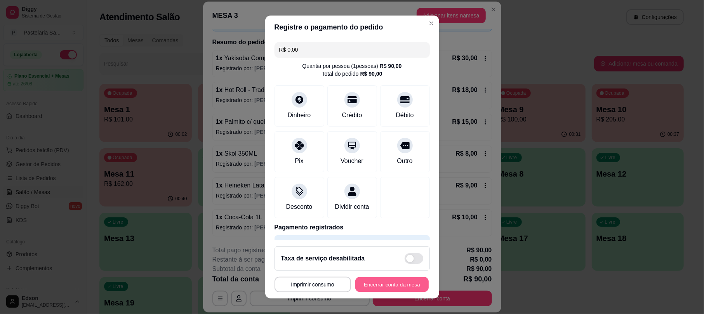
click at [403, 289] on button "Encerrar conta da mesa" at bounding box center [391, 284] width 73 height 15
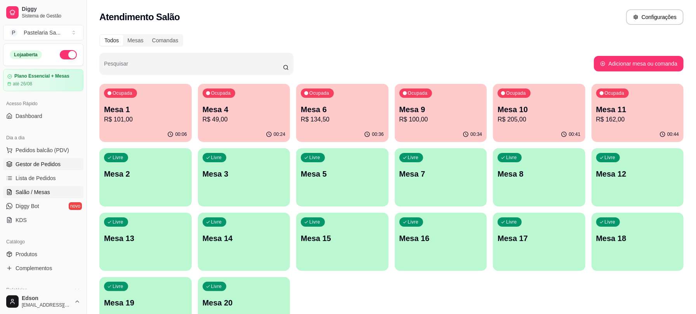
click at [50, 161] on span "Gestor de Pedidos" at bounding box center [38, 164] width 45 height 8
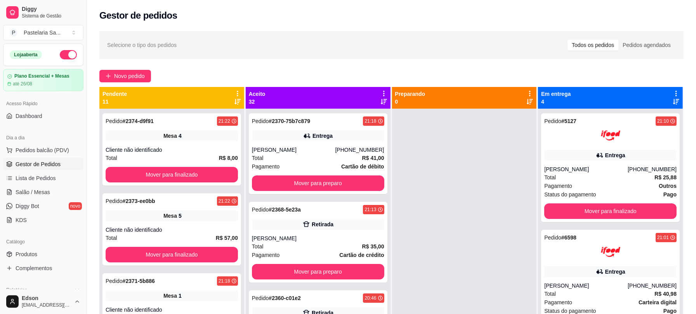
click at [237, 95] on icon at bounding box center [238, 93] width 2 height 5
click at [213, 114] on span "Com essa opção você tem a opção de mover todos os pedidos que estão em uma etap…" at bounding box center [188, 117] width 92 height 15
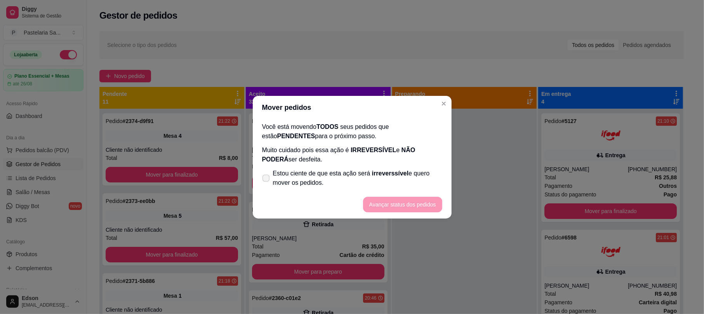
click at [268, 167] on label "Estou ciente de que esta ação será irreverssível e quero mover os pedidos." at bounding box center [352, 178] width 186 height 25
click at [267, 179] on input "Estou ciente de que esta ação será irreverssível e quero mover os pedidos." at bounding box center [264, 181] width 5 height 5
checkbox input "true"
click at [407, 200] on button "Avançar status dos pedidos" at bounding box center [402, 205] width 79 height 16
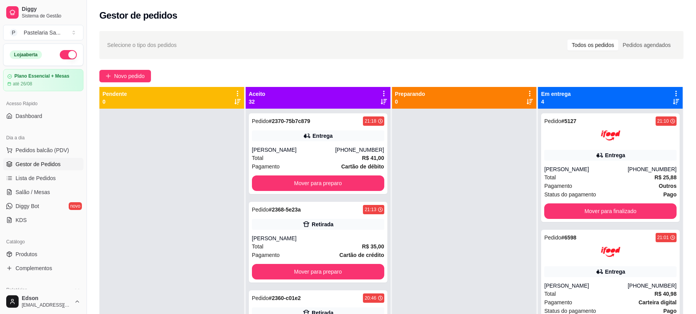
click at [380, 90] on icon at bounding box center [383, 93] width 7 height 7
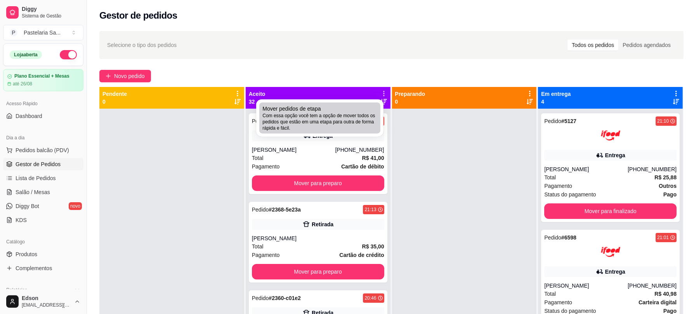
click at [350, 110] on div "Mover pedidos de etapa Com essa opção você tem a opção de mover todos os pedido…" at bounding box center [319, 118] width 115 height 26
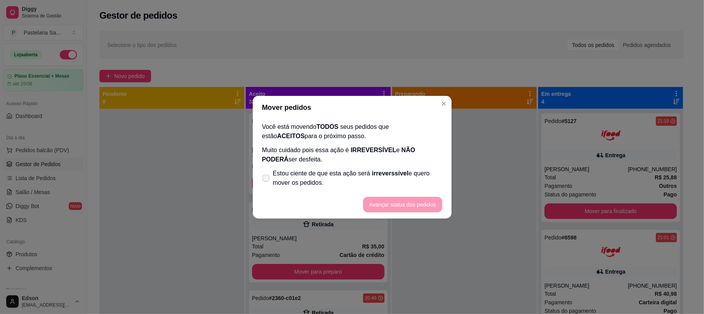
click at [312, 169] on span "Estou ciente de que esta ação será irreverssível e quero mover os pedidos." at bounding box center [357, 178] width 169 height 19
click at [267, 179] on input "Estou ciente de que esta ação será irreverssível e quero mover os pedidos." at bounding box center [264, 181] width 5 height 5
checkbox input "true"
click at [405, 210] on button "Avançar status dos pedidos" at bounding box center [402, 205] width 79 height 16
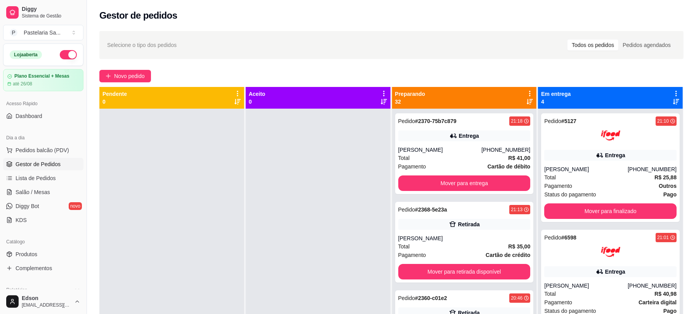
click at [519, 90] on div "Preparando 32" at bounding box center [464, 98] width 139 height 16
click at [526, 92] on icon at bounding box center [529, 93] width 7 height 7
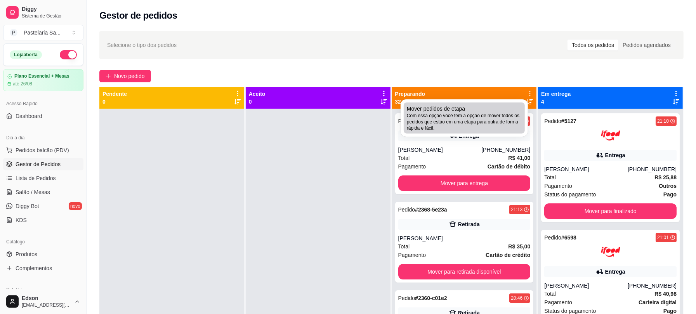
click at [499, 109] on div "Mover pedidos de etapa Com essa opção você tem a opção de mover todos os pedido…" at bounding box center [464, 118] width 115 height 26
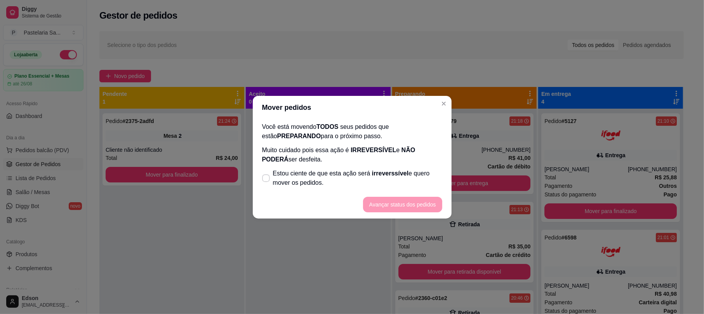
click at [378, 164] on div "Você está movendo TODOS seus pedidos que estão PREPARANDO para o próximo passo.…" at bounding box center [352, 154] width 199 height 71
click at [374, 170] on span "irreverssível" at bounding box center [390, 173] width 36 height 7
click at [267, 179] on input "Estou ciente de que esta ação será irreverssível e quero mover os pedidos." at bounding box center [264, 181] width 5 height 5
checkbox input "true"
click at [406, 201] on button "Avançar status dos pedidos" at bounding box center [402, 205] width 79 height 16
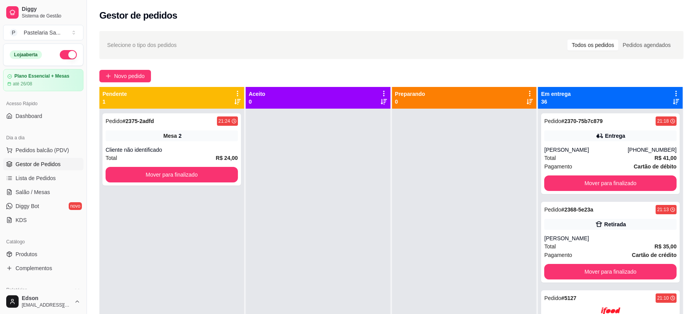
click at [673, 94] on icon at bounding box center [676, 93] width 7 height 7
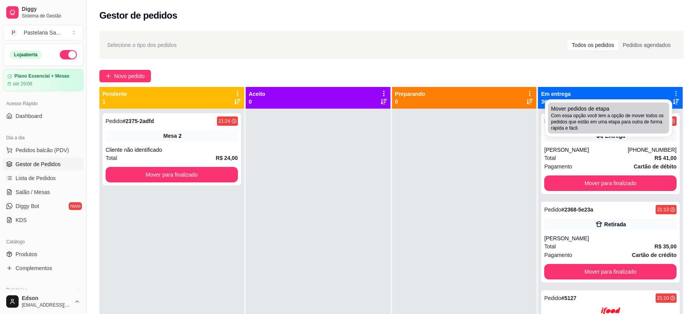
click at [630, 108] on div "Mover pedidos de etapa Com essa opção você tem a opção de mover todos os pedido…" at bounding box center [608, 118] width 115 height 26
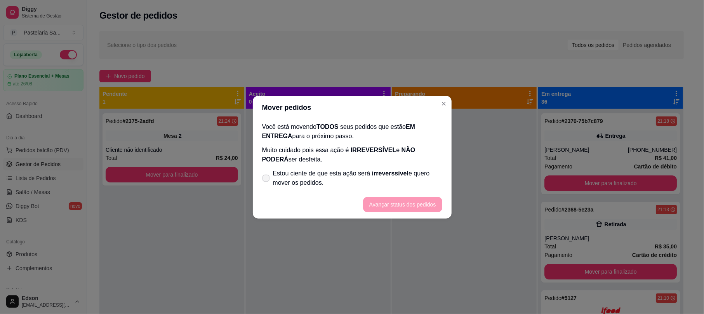
click at [344, 175] on span "Estou ciente de que esta ação será irreverssível e quero mover os pedidos." at bounding box center [357, 178] width 169 height 19
click at [267, 179] on input "Estou ciente de que esta ação será irreverssível e quero mover os pedidos." at bounding box center [264, 181] width 5 height 5
checkbox input "true"
click at [393, 208] on button "Avançar status dos pedidos" at bounding box center [402, 204] width 77 height 15
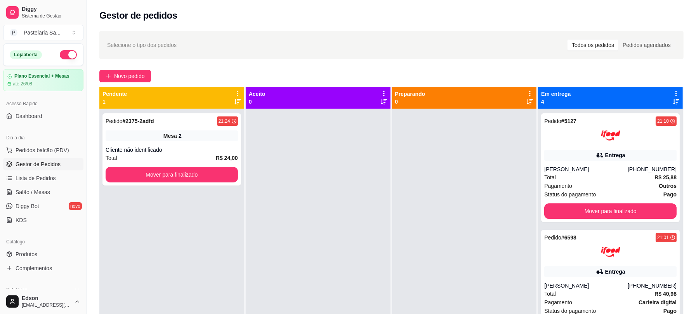
click at [671, 89] on div "Em entrega 4" at bounding box center [610, 98] width 145 height 22
click at [670, 89] on div "Em entrega 4" at bounding box center [610, 98] width 145 height 22
click at [673, 91] on icon at bounding box center [676, 93] width 7 height 7
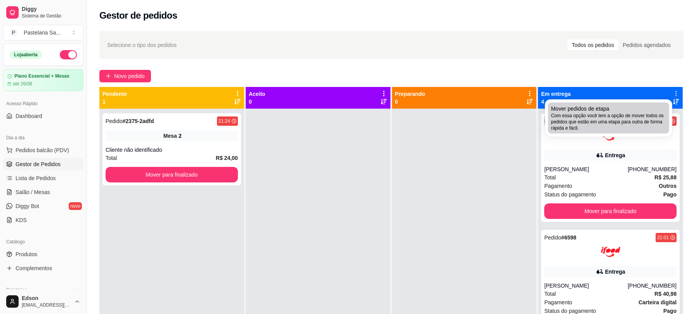
click at [596, 111] on span "Mover pedidos de etapa" at bounding box center [580, 109] width 58 height 8
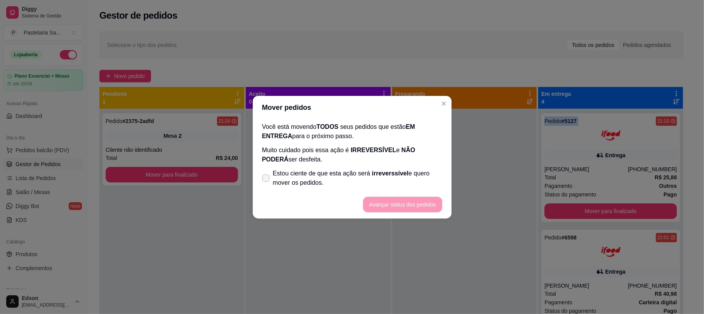
click at [372, 172] on span "irreverssível" at bounding box center [390, 173] width 36 height 7
click at [267, 179] on input "Estou ciente de que esta ação será irreverssível e quero mover os pedidos." at bounding box center [264, 181] width 5 height 5
checkbox input "true"
click at [415, 211] on button "Avançar status dos pedidos" at bounding box center [402, 205] width 79 height 16
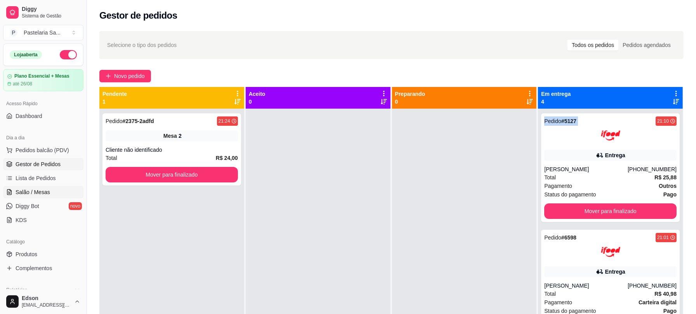
click at [54, 188] on link "Salão / Mesas" at bounding box center [43, 192] width 80 height 12
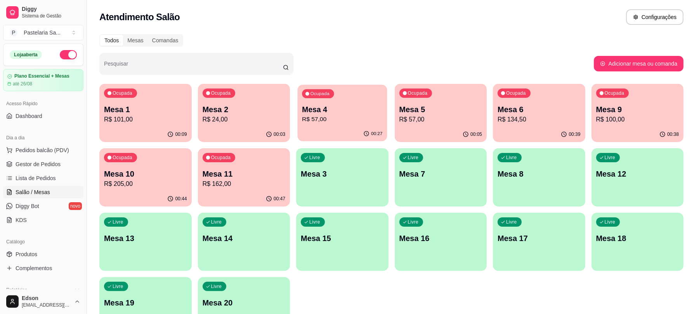
click at [325, 101] on div "Ocupada Mesa 4 R$ 57,00" at bounding box center [342, 106] width 89 height 42
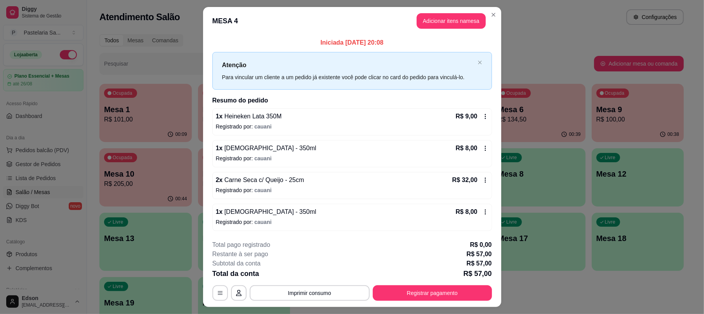
scroll to position [19, 0]
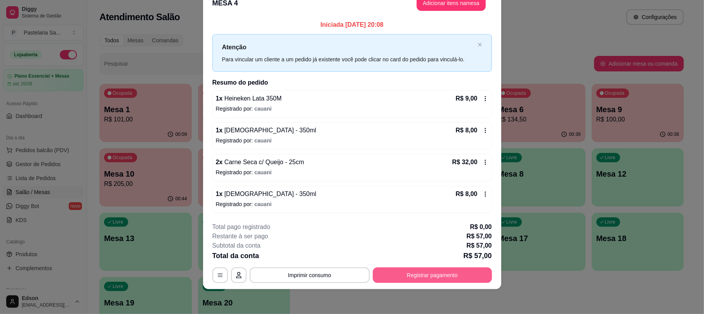
click at [408, 268] on button "Registrar pagamento" at bounding box center [432, 276] width 119 height 16
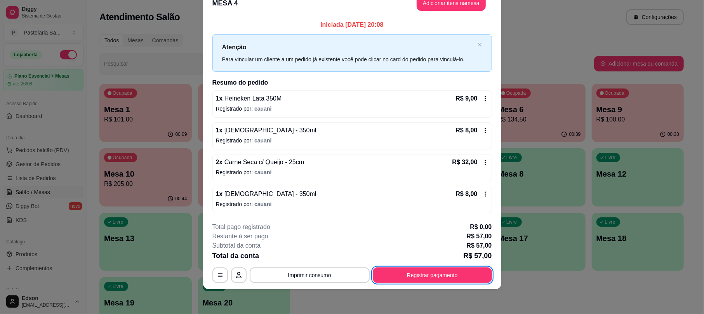
scroll to position [0, 0]
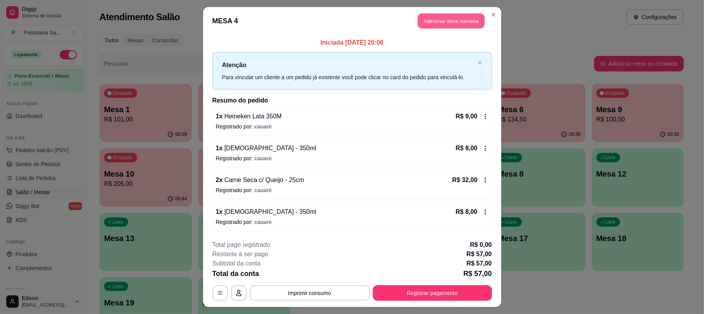
click at [449, 22] on button "Adicionar itens na mesa" at bounding box center [451, 21] width 67 height 15
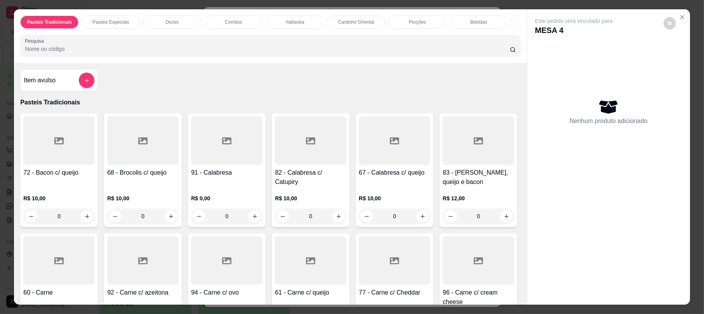
click at [189, 53] on input "Pesquisa" at bounding box center [267, 49] width 485 height 8
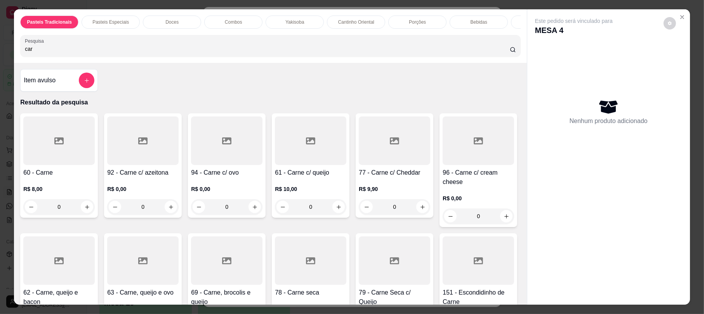
type input "carn"
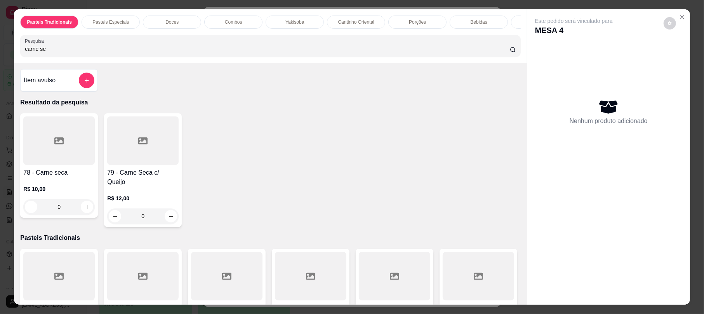
type input "carne se"
click at [156, 149] on div at bounding box center [142, 140] width 71 height 49
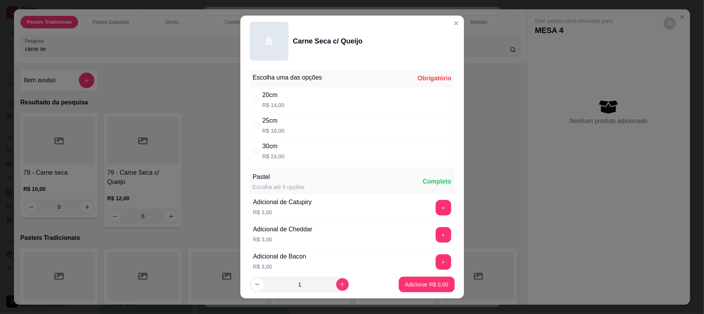
click at [269, 128] on p "R$ 16,00" at bounding box center [273, 131] width 22 height 8
radio input "true"
click at [403, 278] on button "Adicionar R$ 16,00" at bounding box center [425, 284] width 57 height 15
type input "1"
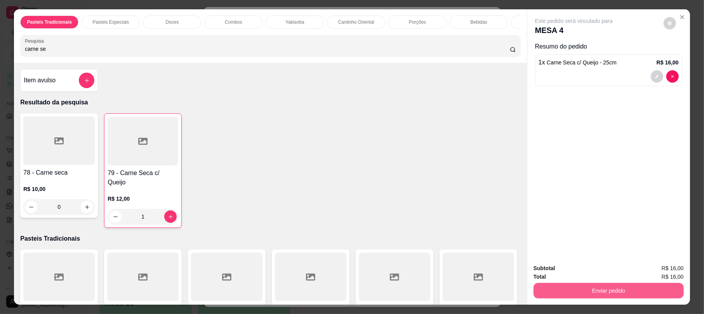
click at [559, 290] on button "Enviar pedido" at bounding box center [608, 291] width 150 height 16
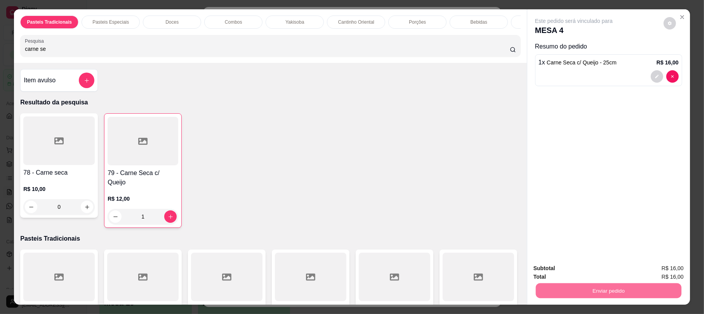
click at [568, 272] on button "Não registrar e enviar pedido" at bounding box center [582, 271] width 78 height 14
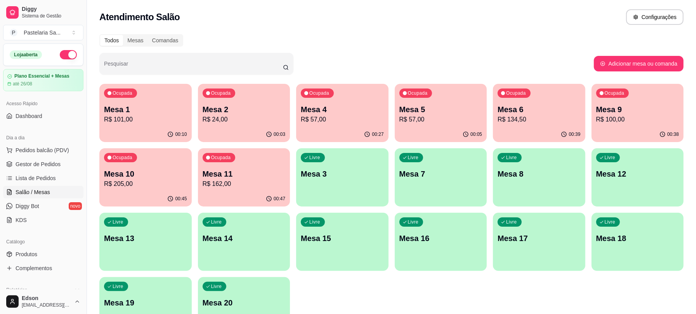
click at [245, 195] on button "Ocupada Mesa 11 R$ 162,00 00:47" at bounding box center [244, 177] width 92 height 58
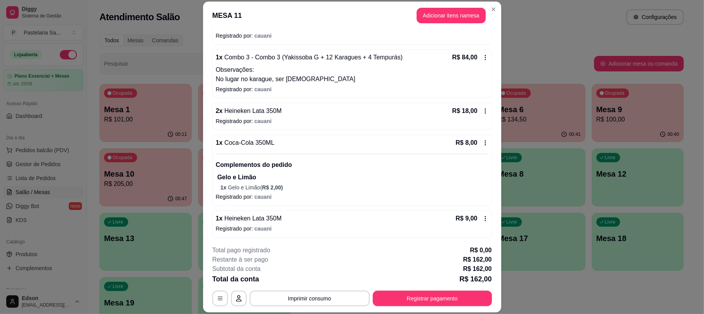
scroll to position [120, 0]
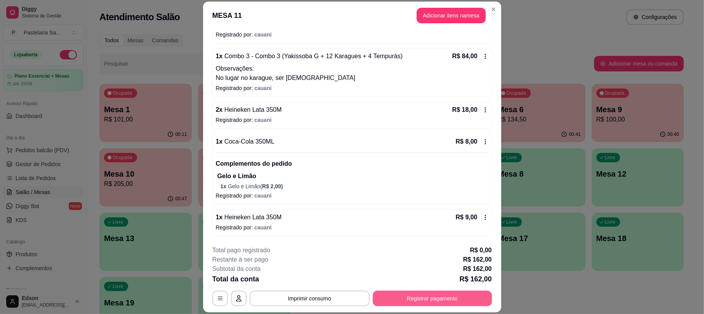
click at [411, 302] on button "Registrar pagamento" at bounding box center [432, 299] width 119 height 16
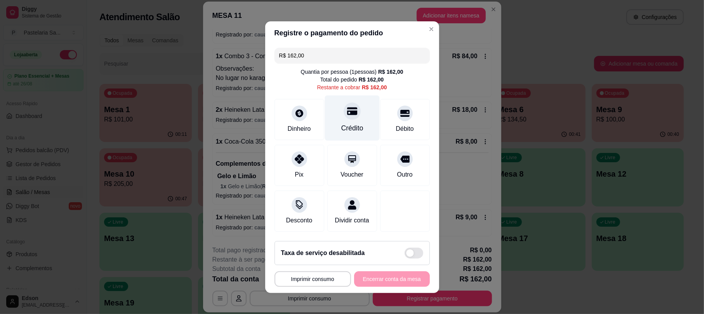
click at [356, 128] on div "Crédito" at bounding box center [352, 117] width 55 height 45
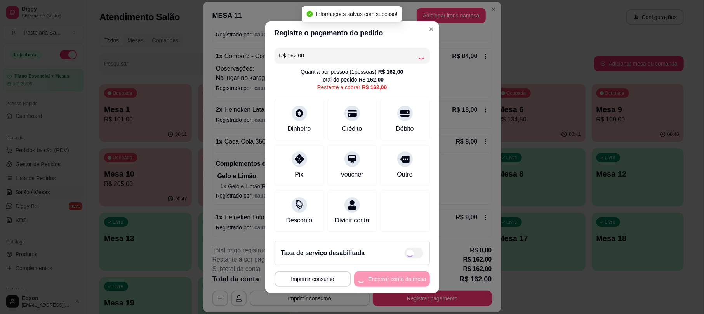
type input "R$ 0,00"
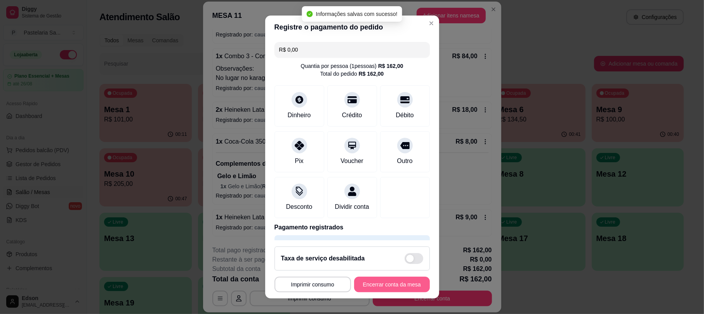
click at [400, 285] on button "Encerrar conta da mesa" at bounding box center [392, 285] width 76 height 16
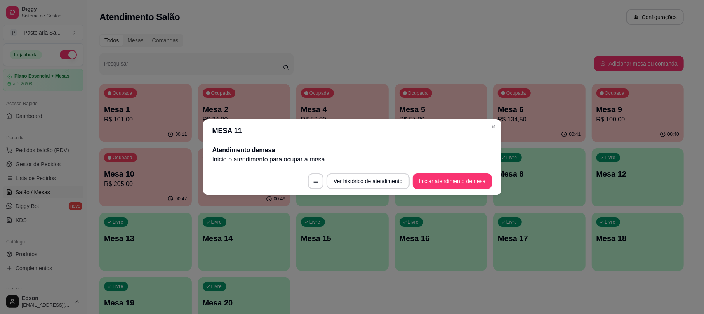
scroll to position [0, 0]
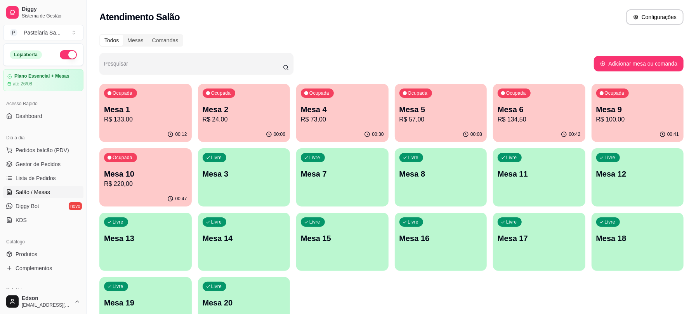
click at [636, 101] on div "Ocupada Mesa 9 R$ 100,00" at bounding box center [638, 105] width 92 height 43
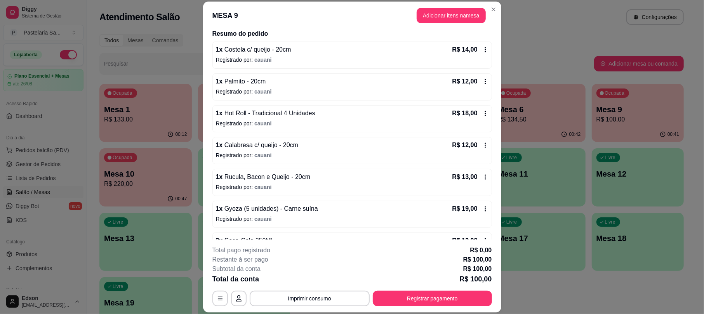
scroll to position [86, 0]
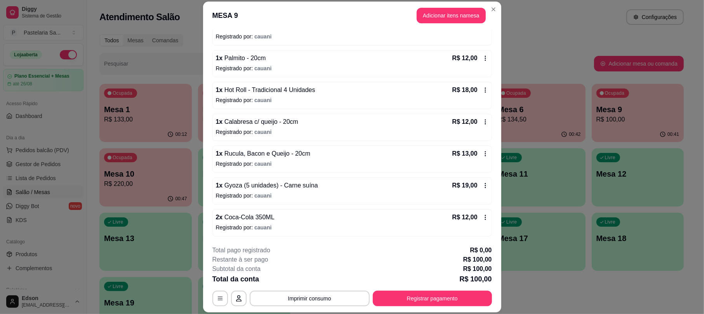
drag, startPoint x: 344, startPoint y: 286, endPoint x: 342, endPoint y: 294, distance: 8.4
click at [342, 291] on div "**********" at bounding box center [352, 276] width 280 height 61
click at [342, 295] on button "Imprimir consumo" at bounding box center [310, 299] width 120 height 16
click at [330, 280] on button "Balcão" at bounding box center [308, 281] width 56 height 12
click at [305, 299] on button "Imprimir consumo" at bounding box center [310, 299] width 120 height 16
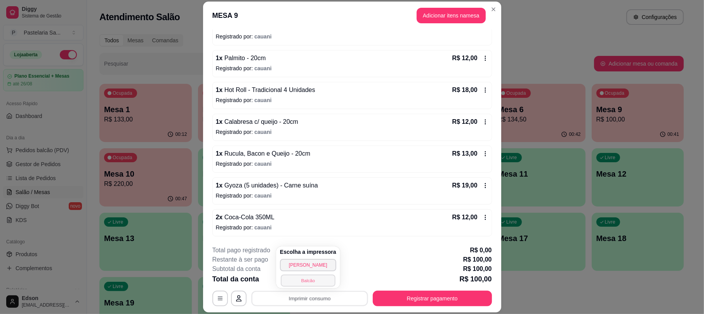
click at [306, 285] on button "Balcão" at bounding box center [308, 281] width 54 height 12
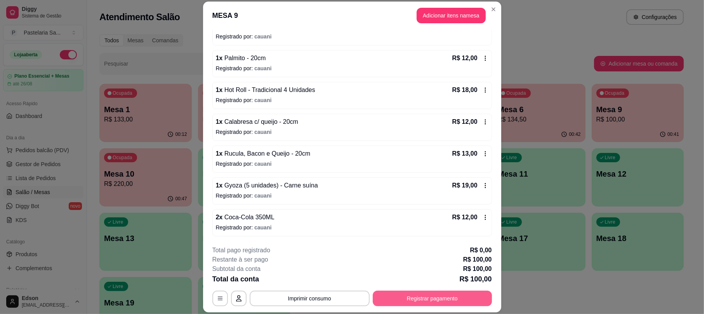
click at [435, 300] on button "Registrar pagamento" at bounding box center [432, 299] width 119 height 16
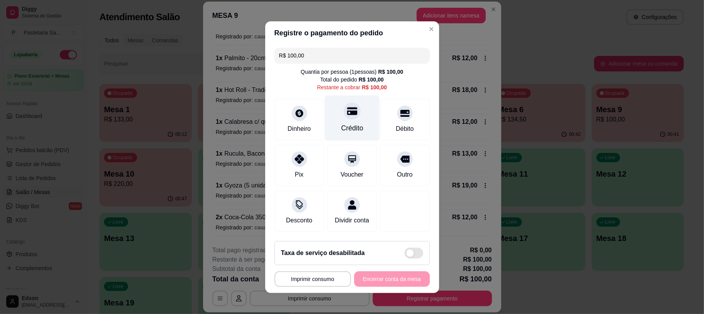
click at [338, 112] on div "Crédito" at bounding box center [352, 117] width 55 height 45
type input "R$ 0,00"
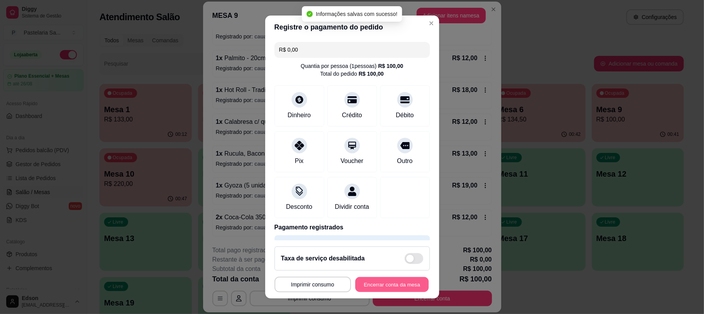
click at [389, 288] on button "Encerrar conta da mesa" at bounding box center [391, 284] width 73 height 15
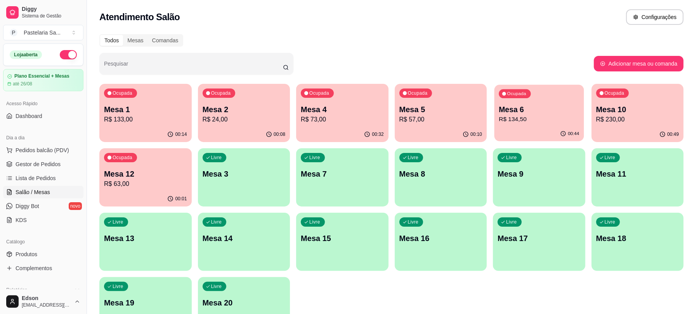
click at [558, 124] on div "Ocupada Mesa 6 R$ 134,50" at bounding box center [539, 106] width 89 height 42
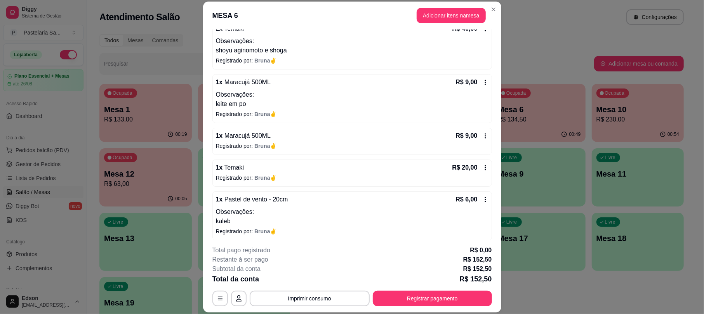
scroll to position [143, 0]
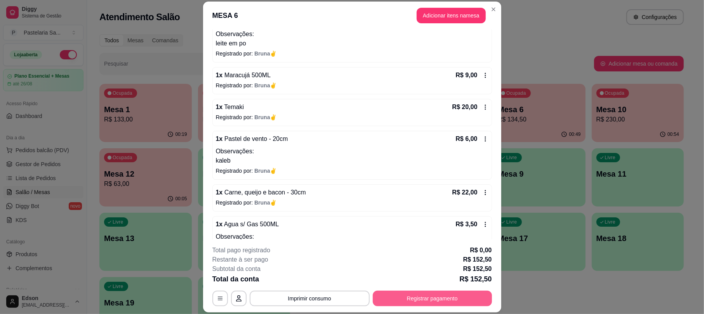
click at [434, 299] on button "Registrar pagamento" at bounding box center [432, 299] width 119 height 16
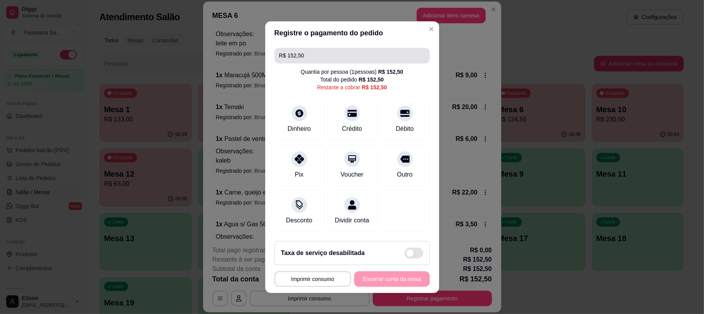
click at [334, 54] on input "R$ 152,50" at bounding box center [352, 56] width 146 height 16
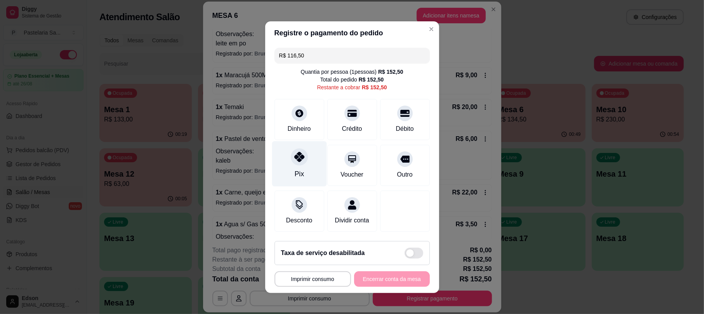
click at [305, 157] on div "Pix" at bounding box center [299, 163] width 55 height 45
type input "R$ 36,00"
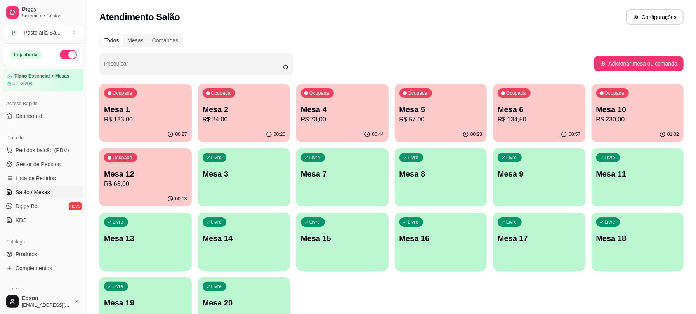
click at [317, 116] on p "R$ 73,00" at bounding box center [342, 119] width 83 height 9
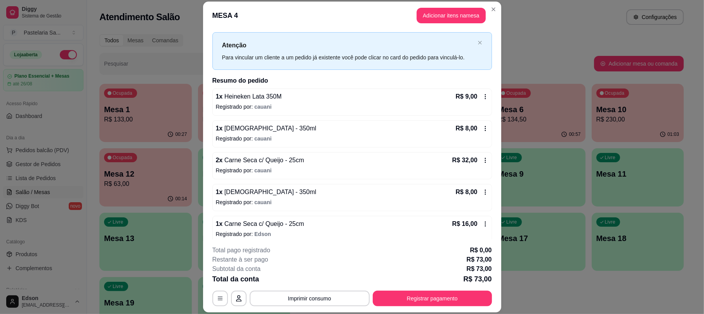
scroll to position [22, 0]
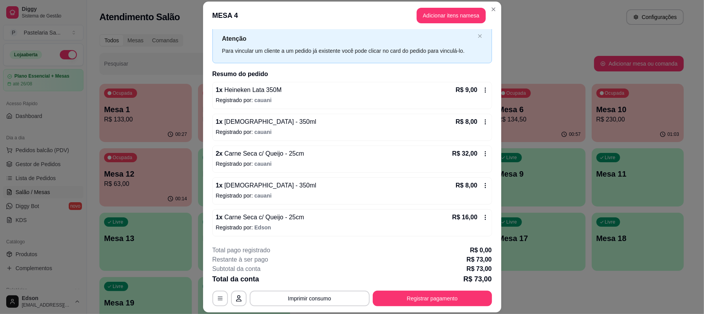
click at [330, 305] on footer "**********" at bounding box center [352, 276] width 298 height 73
click at [330, 303] on button "Imprimir consumo" at bounding box center [310, 299] width 120 height 16
click at [316, 287] on button "Balcão" at bounding box center [308, 281] width 54 height 12
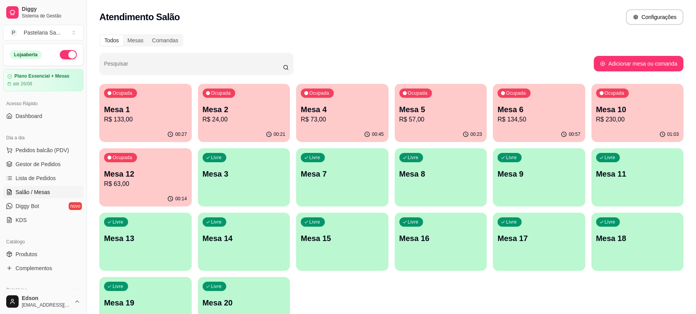
click at [370, 106] on p "Mesa 4" at bounding box center [342, 109] width 83 height 11
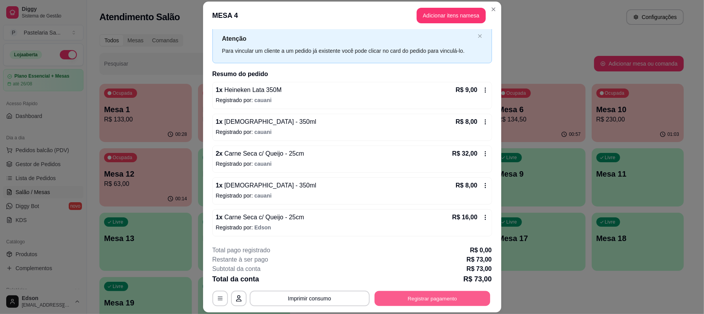
click at [436, 300] on button "Registrar pagamento" at bounding box center [432, 298] width 116 height 15
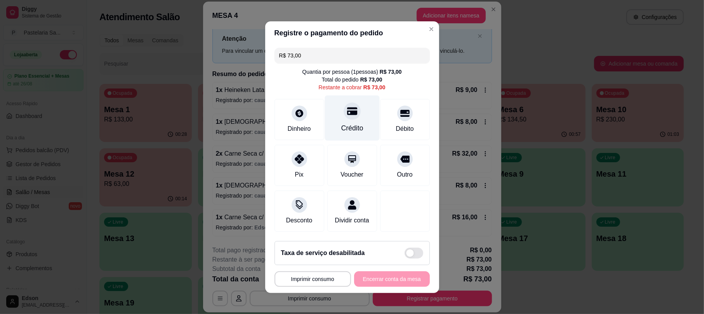
click at [346, 123] on div "Crédito" at bounding box center [352, 128] width 22 height 10
type input "R$ 0,00"
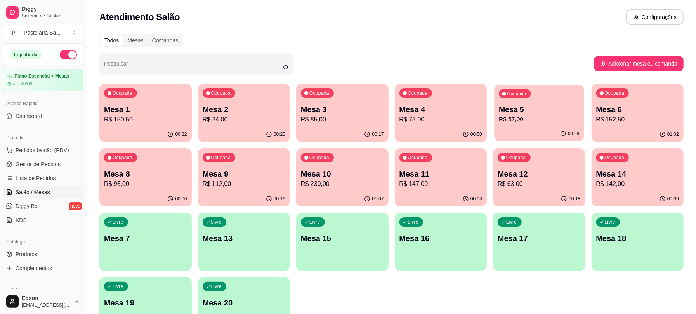
click at [549, 106] on p "Mesa 5" at bounding box center [539, 109] width 80 height 10
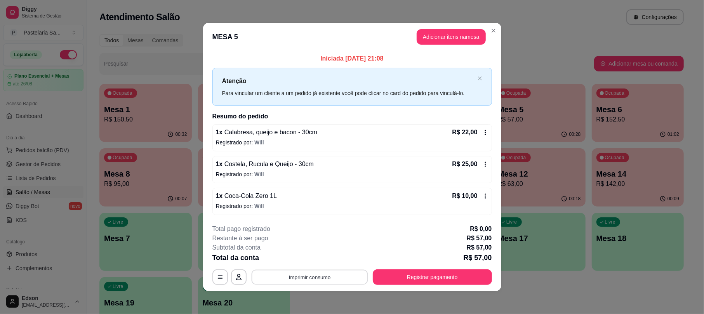
click at [281, 281] on button "Imprimir consumo" at bounding box center [309, 277] width 116 height 15
click at [288, 260] on button "Balcão" at bounding box center [308, 260] width 54 height 12
click at [458, 281] on button "Registrar pagamento" at bounding box center [432, 277] width 119 height 16
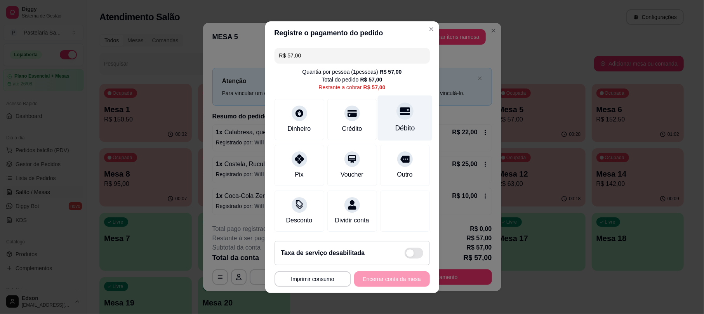
click at [405, 114] on div "Débito" at bounding box center [404, 117] width 55 height 45
type input "R$ 0,00"
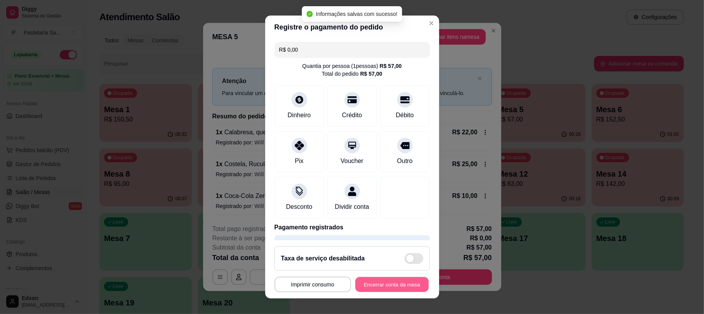
click at [387, 284] on button "Encerrar conta da mesa" at bounding box center [391, 284] width 73 height 15
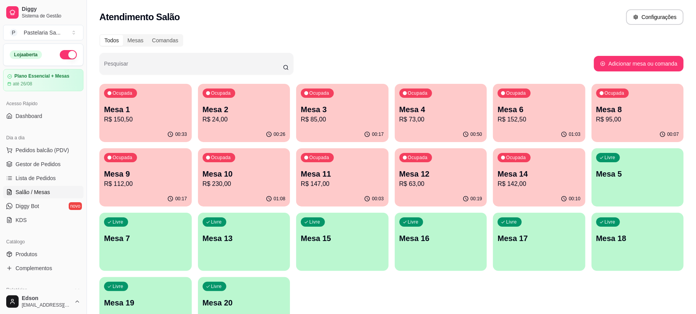
click at [159, 115] on p "R$ 150,50" at bounding box center [145, 119] width 83 height 9
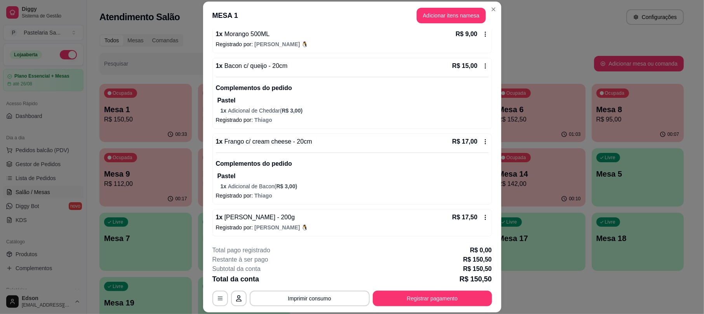
scroll to position [67, 0]
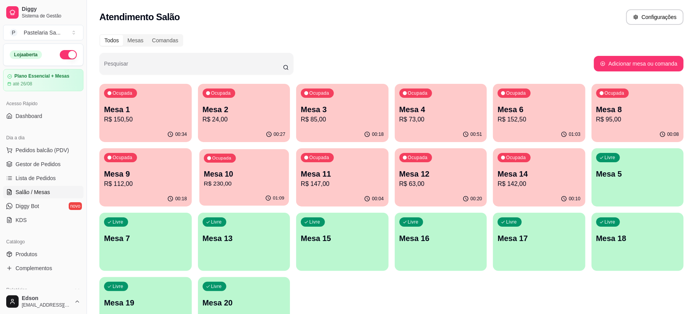
click at [264, 178] on p "Mesa 10" at bounding box center [244, 174] width 80 height 10
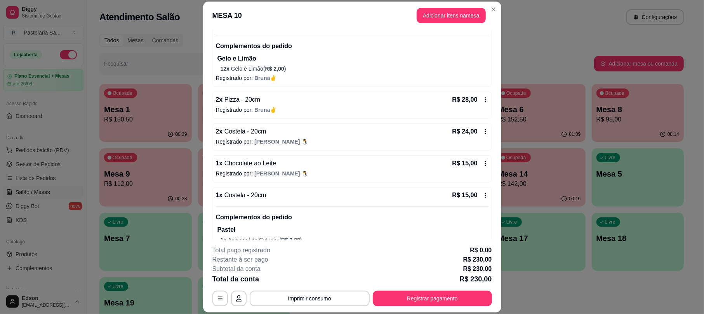
scroll to position [184, 0]
click at [338, 298] on button "Imprimir consumo" at bounding box center [310, 299] width 120 height 16
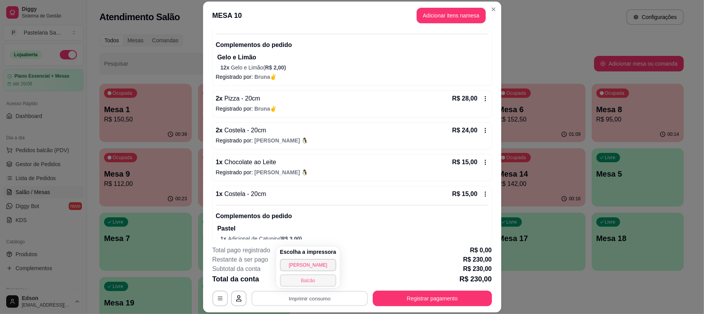
click at [325, 281] on button "Balcão" at bounding box center [308, 281] width 56 height 12
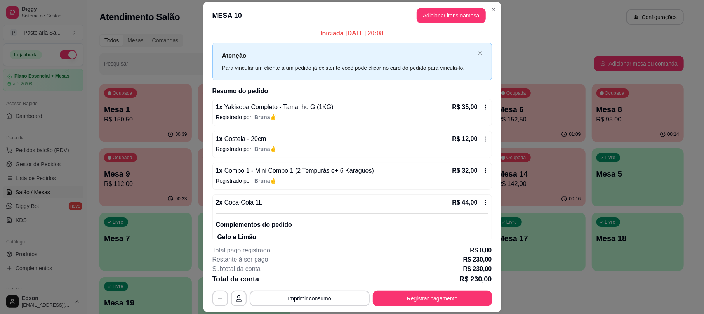
scroll to position [0, 0]
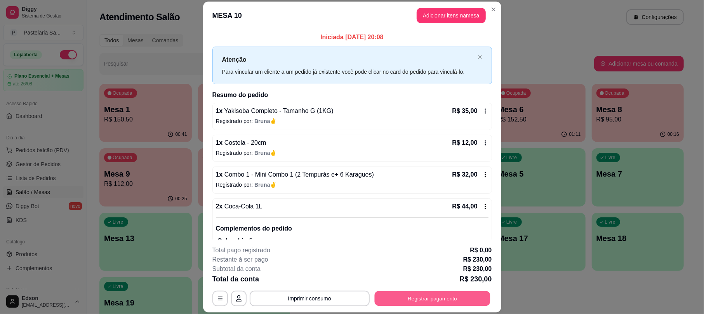
click at [464, 291] on button "Registrar pagamento" at bounding box center [432, 298] width 116 height 15
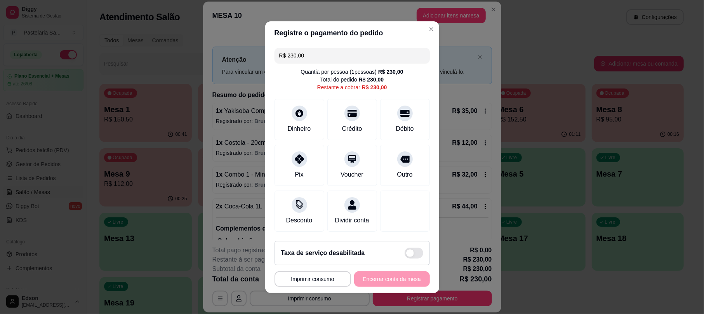
click at [318, 51] on input "R$ 230,00" at bounding box center [352, 56] width 146 height 16
click at [294, 154] on icon at bounding box center [299, 157] width 10 height 10
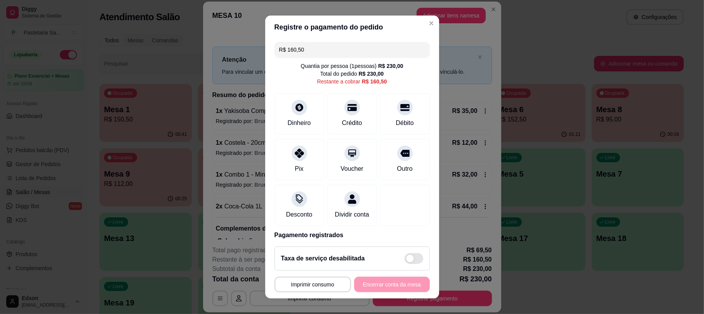
click at [336, 55] on input "R$ 160,50" at bounding box center [352, 50] width 146 height 16
click at [337, 116] on div "Crédito" at bounding box center [352, 112] width 55 height 45
click at [321, 49] on input "R$ 86,00" at bounding box center [352, 50] width 146 height 16
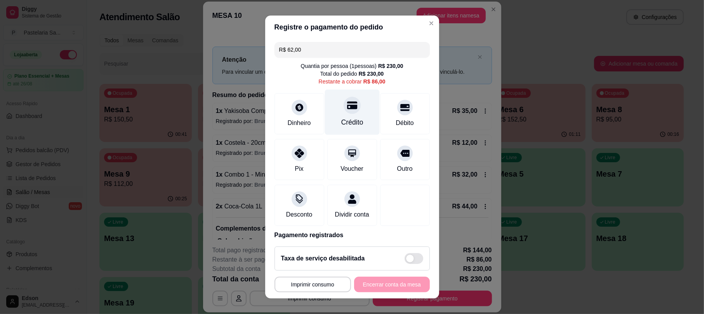
click at [335, 113] on div "Crédito" at bounding box center [352, 112] width 55 height 45
click at [344, 111] on div at bounding box center [352, 105] width 17 height 17
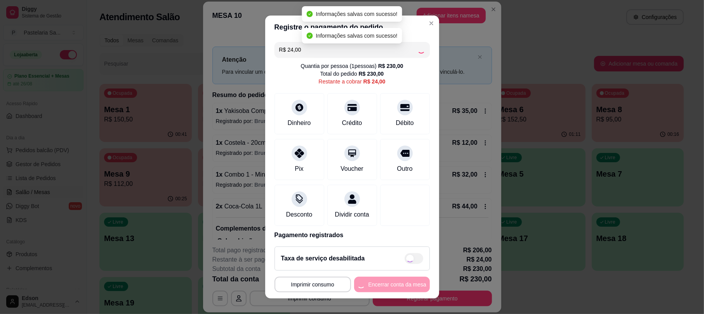
type input "R$ 0,00"
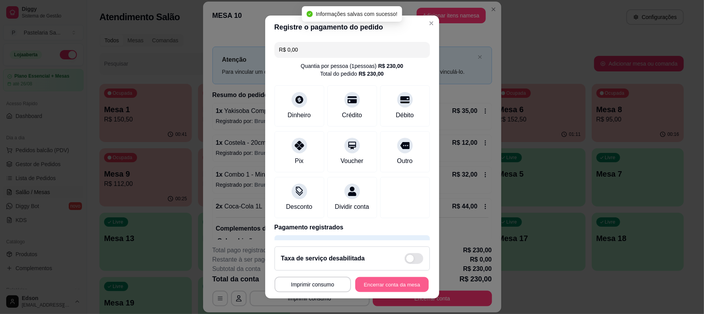
click at [393, 288] on button "Encerrar conta da mesa" at bounding box center [391, 284] width 73 height 15
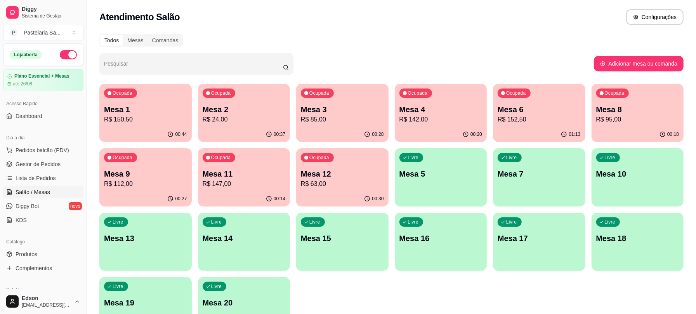
click at [620, 118] on p "R$ 95,00" at bounding box center [637, 119] width 83 height 9
click at [570, 128] on div "01:14" at bounding box center [539, 134] width 92 height 15
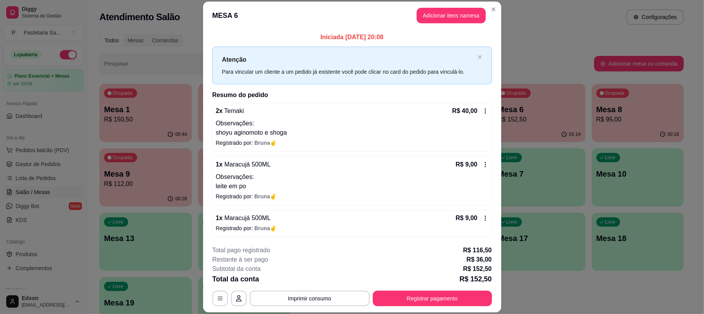
scroll to position [313, 0]
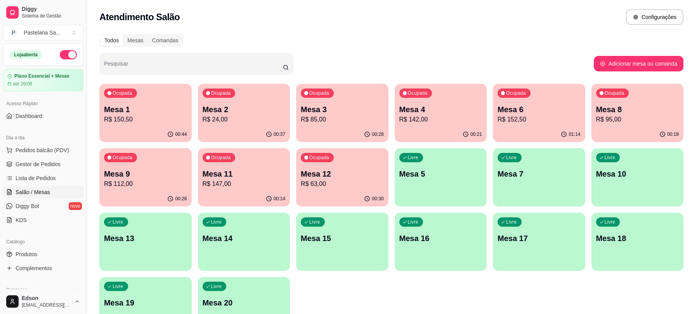
click at [536, 122] on p "R$ 152,50" at bounding box center [539, 119] width 83 height 9
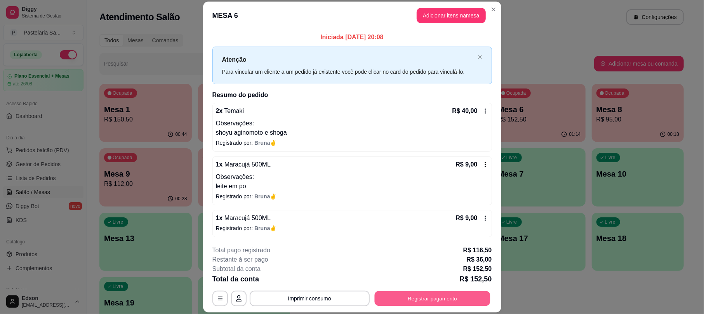
click at [457, 297] on button "Registrar pagamento" at bounding box center [432, 298] width 116 height 15
click at [442, 293] on button "Registrar pagamento" at bounding box center [432, 298] width 116 height 15
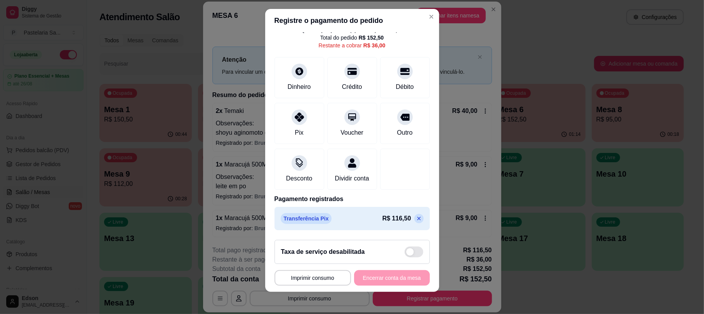
scroll to position [9, 0]
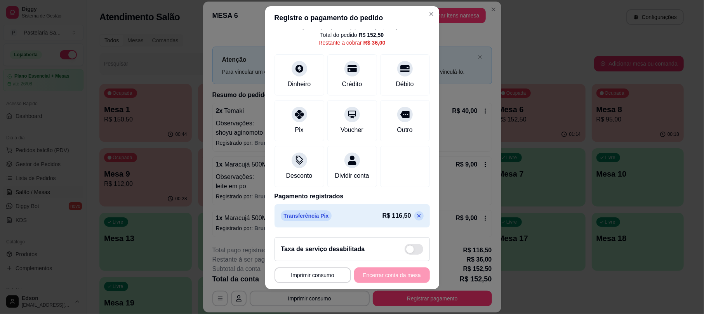
click at [414, 216] on p at bounding box center [418, 215] width 9 height 9
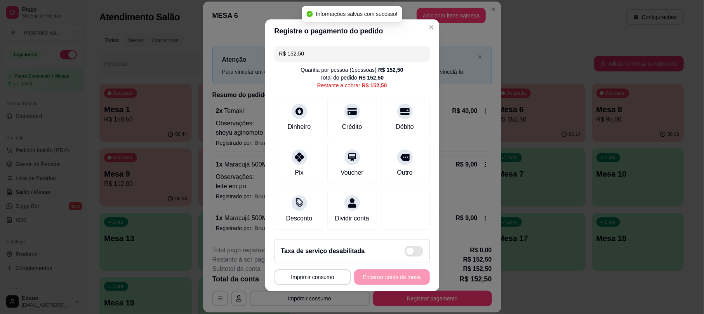
scroll to position [0, 0]
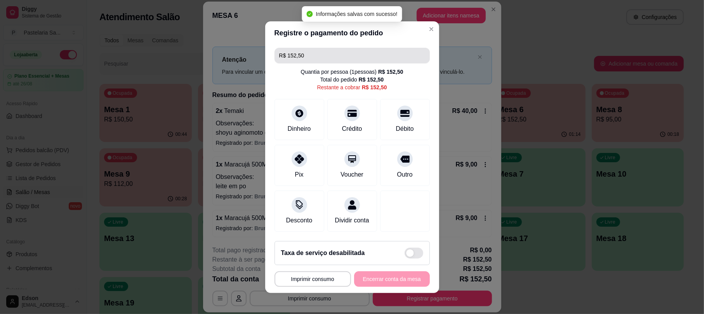
click at [323, 57] on input "R$ 152,50" at bounding box center [352, 56] width 146 height 16
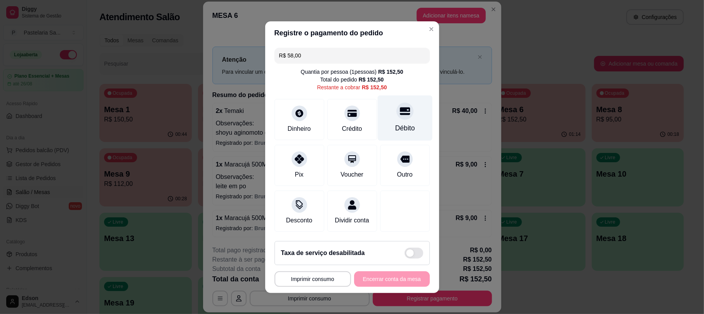
click at [400, 107] on icon at bounding box center [405, 111] width 10 height 8
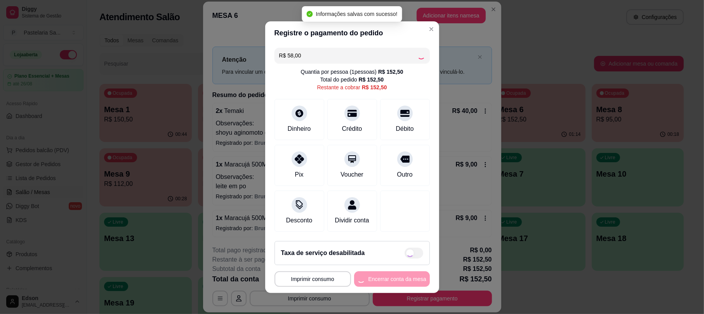
type input "R$ 94,50"
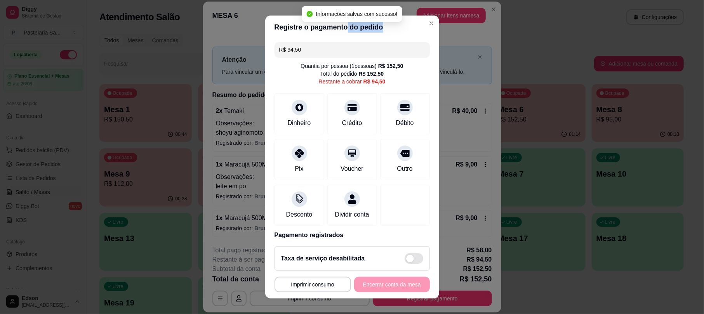
drag, startPoint x: 400, startPoint y: 26, endPoint x: 339, endPoint y: 36, distance: 61.5
click at [339, 36] on header "Registre o pagamento do pedido" at bounding box center [352, 27] width 174 height 23
click at [412, 36] on header "Registre o pagamento do pedido" at bounding box center [352, 27] width 174 height 23
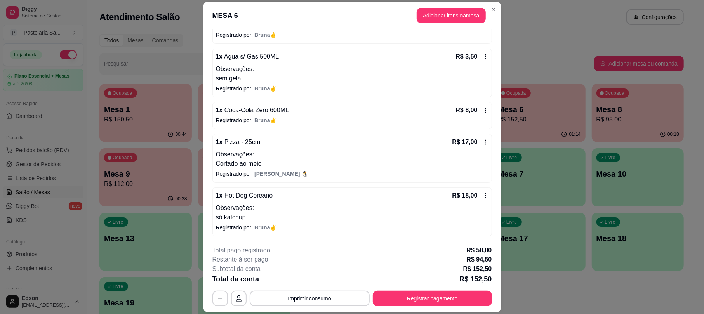
scroll to position [313, 0]
click at [452, 299] on button "Registrar pagamento" at bounding box center [432, 299] width 119 height 16
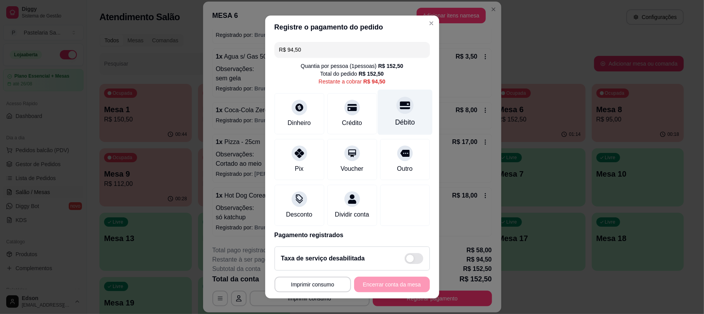
click at [403, 107] on div "Débito" at bounding box center [404, 112] width 55 height 45
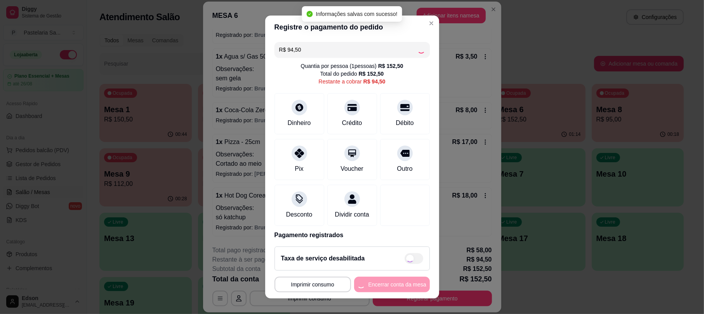
type input "R$ 0,00"
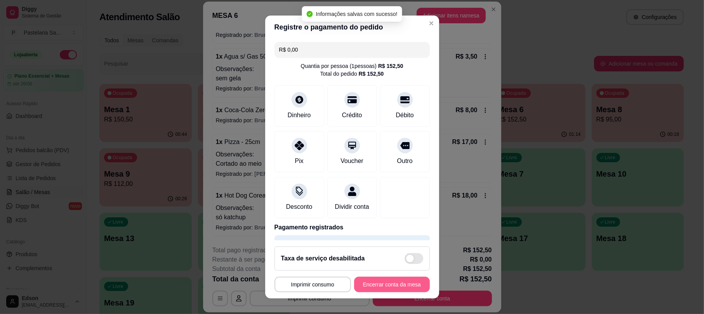
click at [399, 283] on button "Encerrar conta da mesa" at bounding box center [392, 285] width 76 height 16
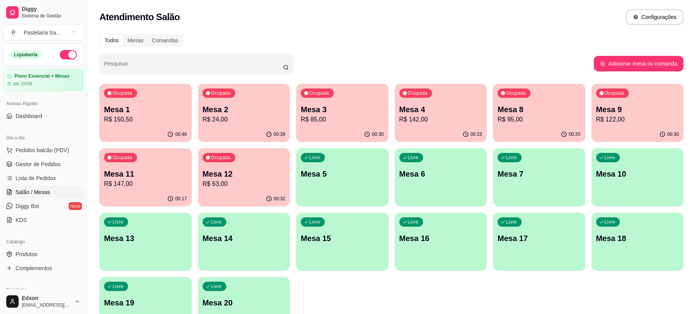
click at [262, 172] on p "Mesa 12" at bounding box center [244, 174] width 83 height 11
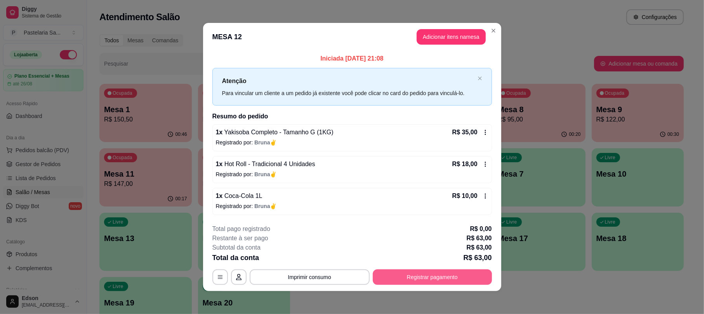
click at [431, 272] on button "Registrar pagamento" at bounding box center [432, 277] width 119 height 16
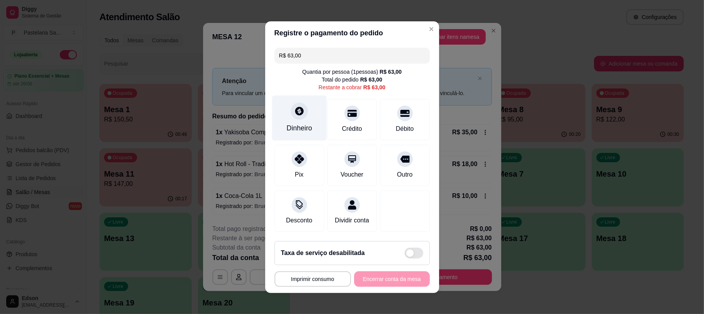
click at [305, 105] on div "Dinheiro" at bounding box center [299, 117] width 55 height 45
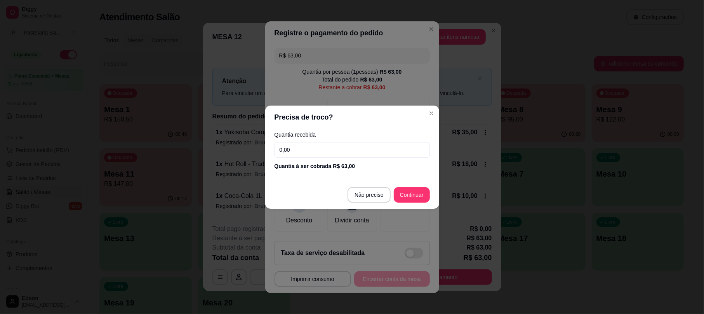
click at [350, 141] on div "Quantia recebida 0,00 Quantia à ser cobrada R$ 63,00" at bounding box center [352, 151] width 174 height 44
drag, startPoint x: 350, startPoint y: 142, endPoint x: 356, endPoint y: 145, distance: 6.6
click at [356, 145] on input "0,00" at bounding box center [352, 150] width 155 height 16
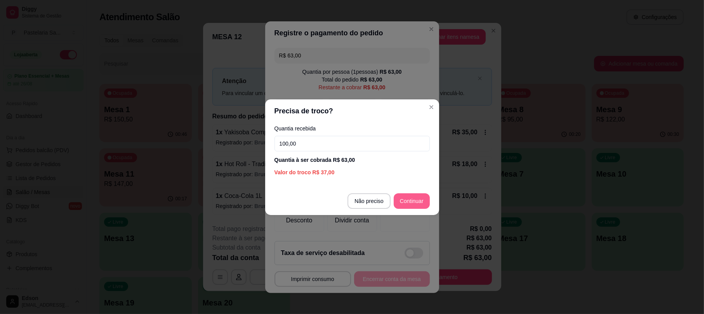
type input "100,00"
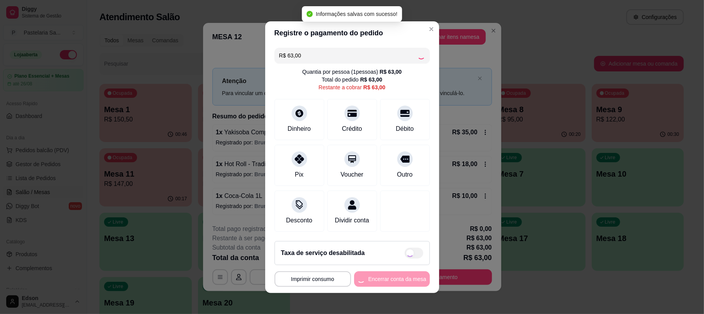
type input "R$ 0,00"
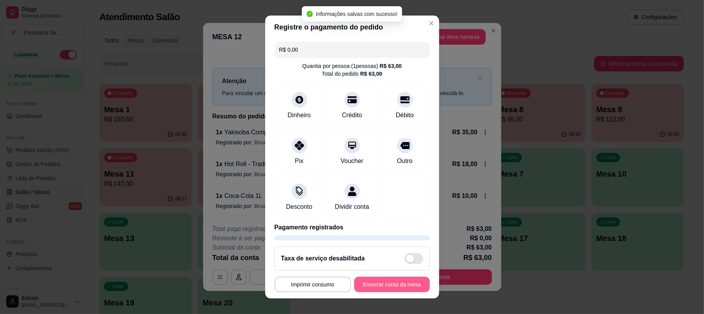
click at [384, 291] on button "Encerrar conta da mesa" at bounding box center [392, 285] width 76 height 16
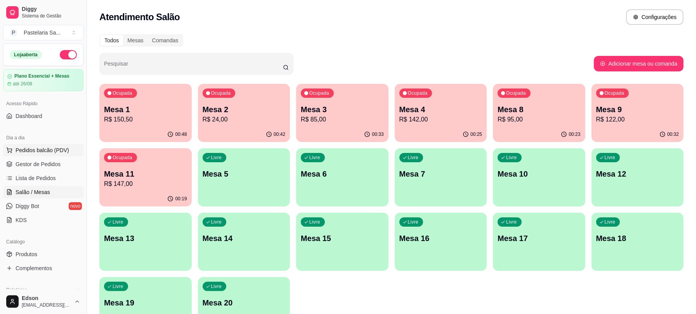
click at [57, 151] on span "Pedidos balcão (PDV)" at bounding box center [43, 150] width 54 height 8
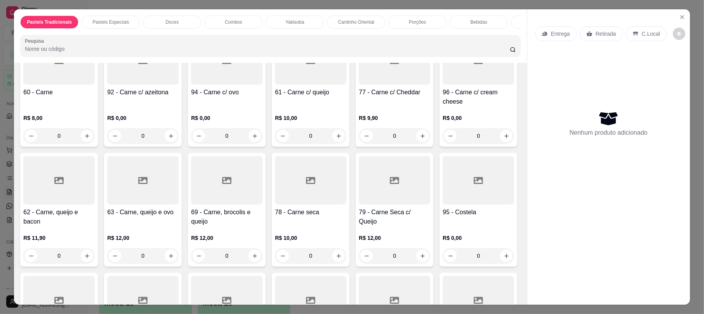
scroll to position [205, 0]
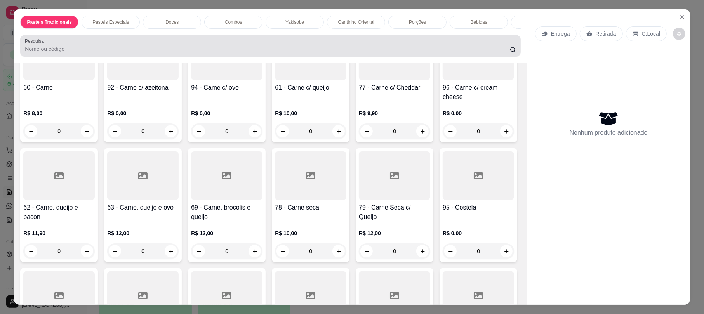
click at [89, 53] on input "Pesquisa" at bounding box center [267, 49] width 485 height 8
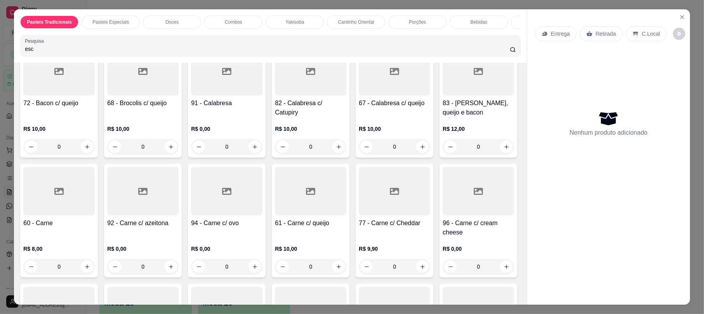
scroll to position [0, 0]
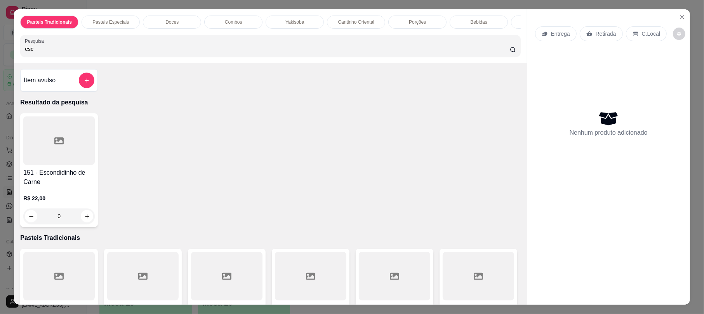
type input "esc"
click at [50, 186] on h4 "151 - Escondidinho de Carne" at bounding box center [58, 177] width 71 height 19
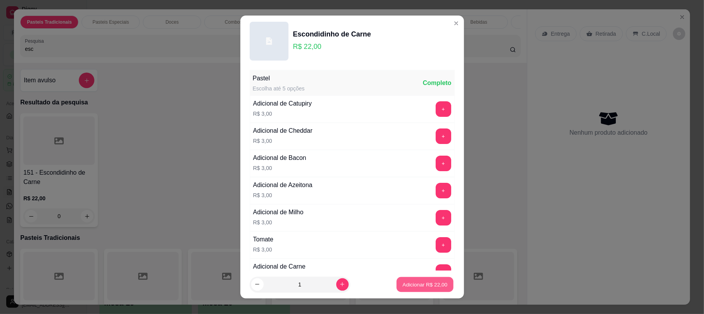
click at [406, 281] on p "Adicionar R$ 22,00" at bounding box center [425, 284] width 45 height 7
type input "1"
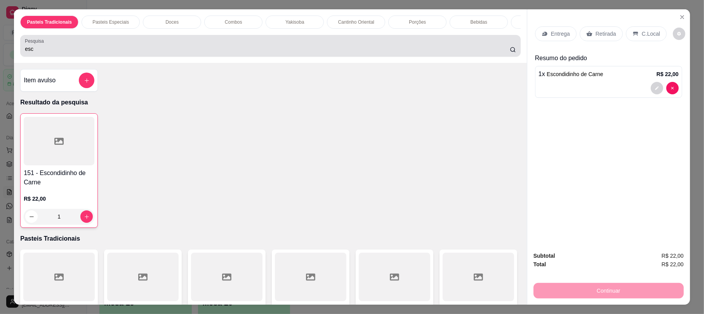
click at [51, 53] on input "esc" at bounding box center [267, 49] width 485 height 8
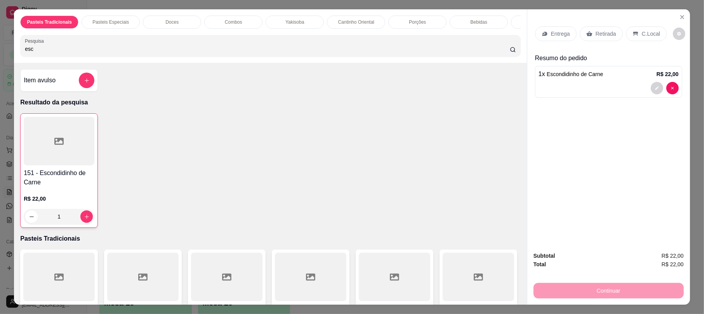
click at [51, 53] on input "esc" at bounding box center [267, 49] width 485 height 8
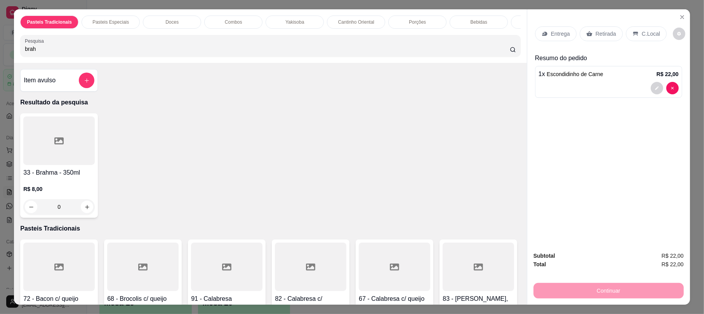
type input "brah"
click at [57, 165] on div at bounding box center [58, 140] width 71 height 49
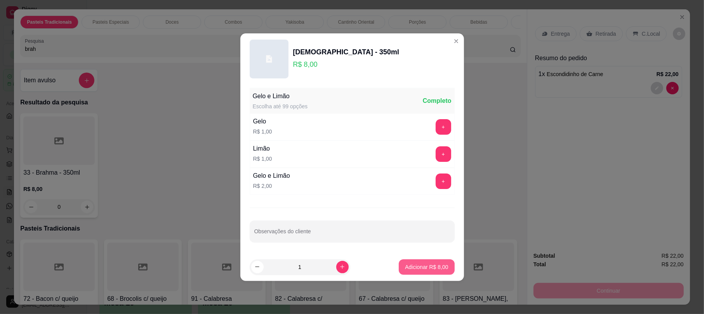
click at [433, 266] on p "Adicionar R$ 8,00" at bounding box center [426, 267] width 43 height 8
type input "1"
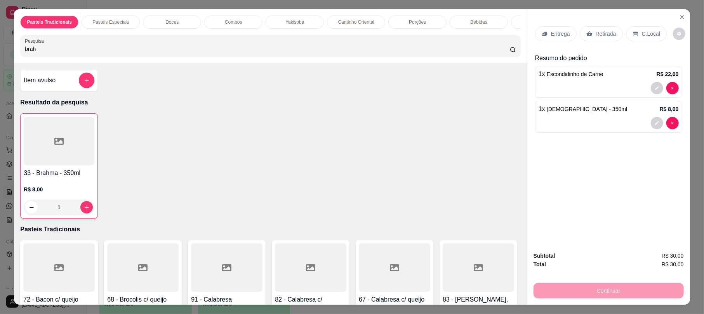
click at [595, 26] on div "Entrega Retirada C.Local" at bounding box center [608, 33] width 147 height 27
click at [596, 36] on p "Retirada" at bounding box center [606, 34] width 21 height 8
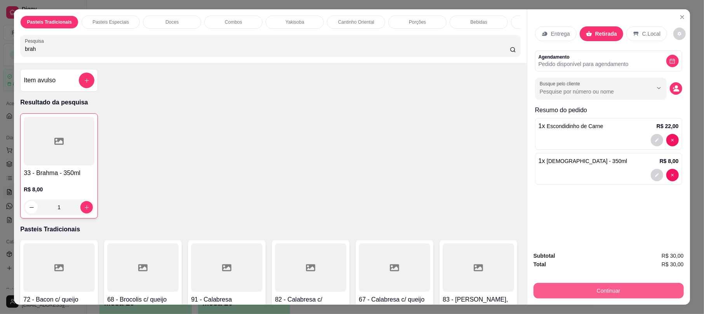
click at [602, 291] on button "Continuar" at bounding box center [608, 291] width 150 height 16
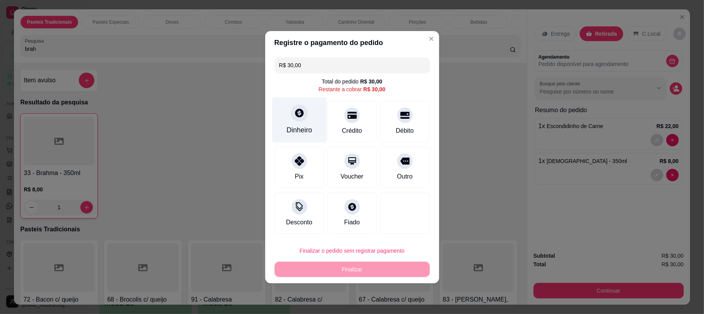
click at [297, 116] on icon at bounding box center [299, 113] width 10 height 10
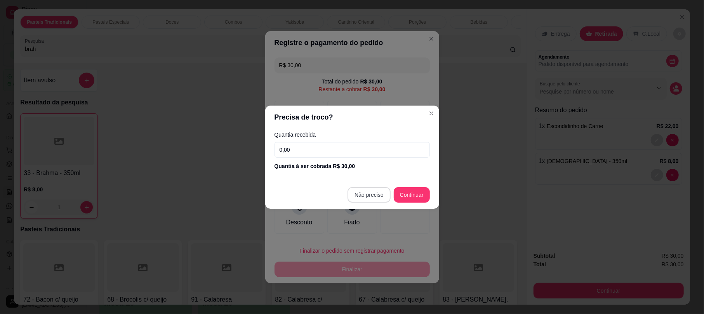
type input "R$ 0,00"
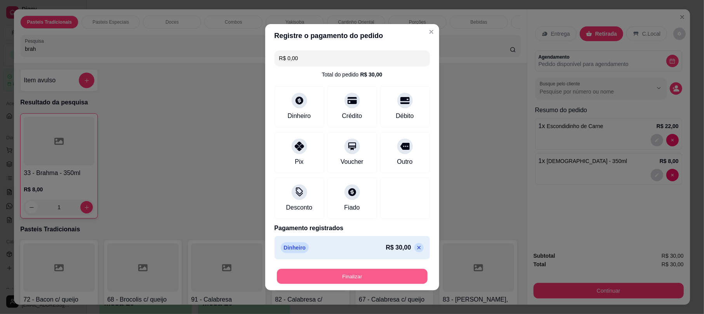
click at [374, 273] on button "Finalizar" at bounding box center [352, 276] width 151 height 15
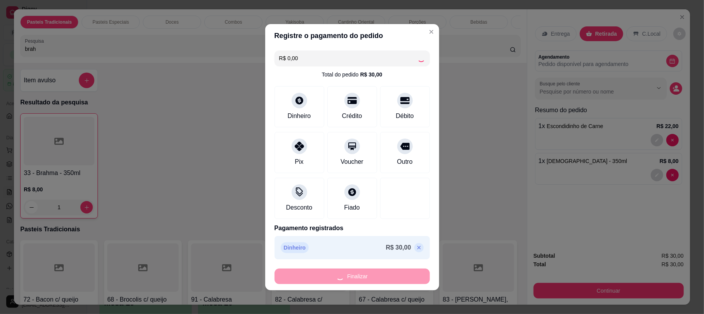
type input "0"
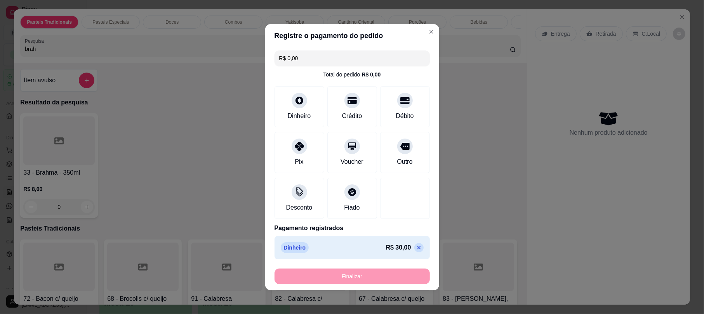
type input "-R$ 30,00"
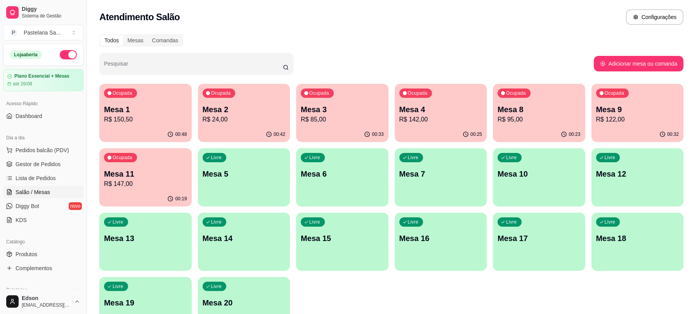
click at [160, 127] on div "00:48" at bounding box center [145, 134] width 92 height 15
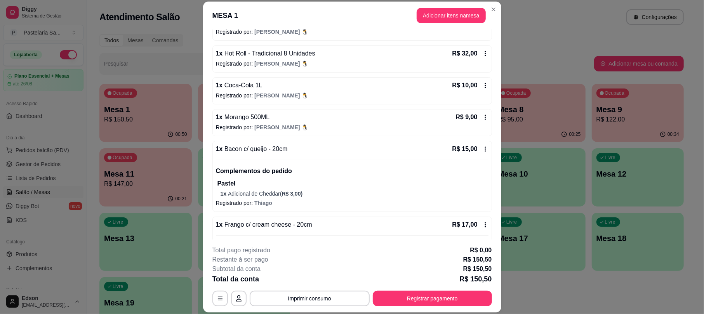
scroll to position [184, 0]
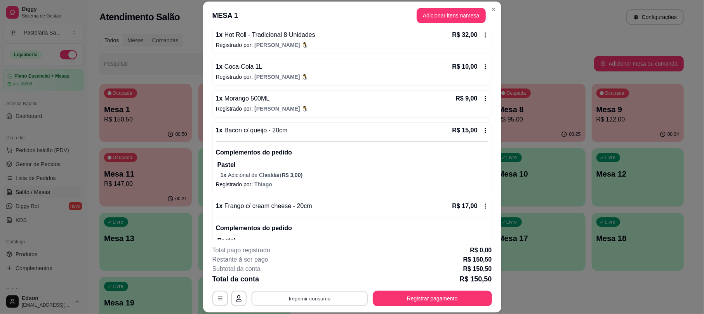
click at [328, 301] on button "Imprimir consumo" at bounding box center [309, 298] width 116 height 15
click at [325, 275] on button "Balcão" at bounding box center [308, 281] width 56 height 12
click at [398, 304] on button "Registrar pagamento" at bounding box center [432, 299] width 119 height 16
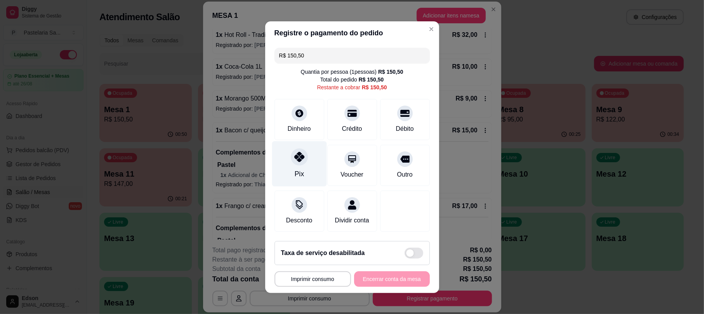
click at [284, 168] on div "Pix" at bounding box center [299, 163] width 55 height 45
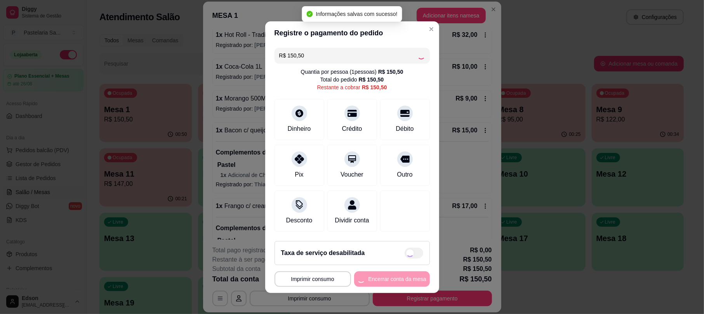
type input "R$ 0,00"
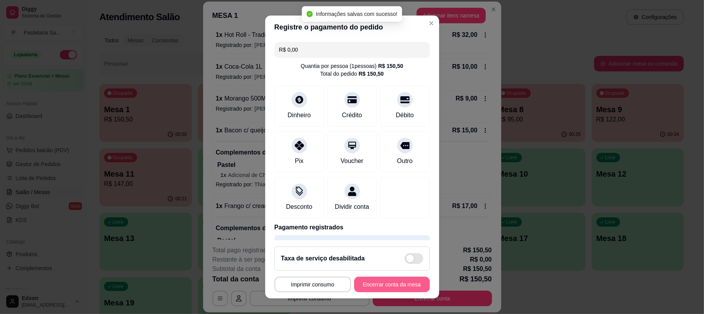
click at [384, 281] on button "Encerrar conta da mesa" at bounding box center [392, 285] width 76 height 16
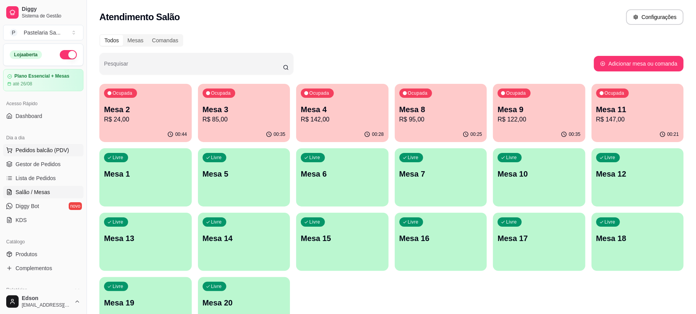
click at [35, 146] on button "Pedidos balcão (PDV)" at bounding box center [43, 150] width 80 height 12
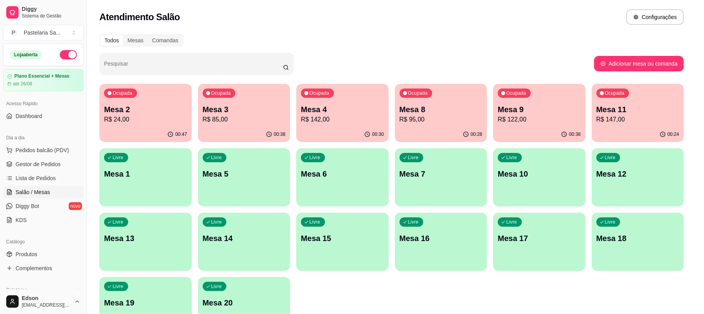
click at [249, 53] on input "Pesquisa" at bounding box center [267, 49] width 485 height 8
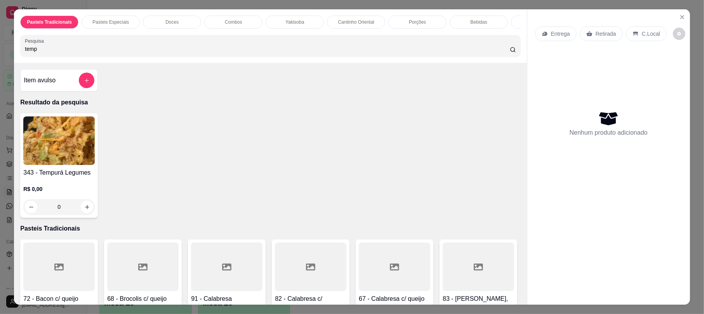
type input "temp"
click at [63, 156] on img at bounding box center [58, 140] width 71 height 49
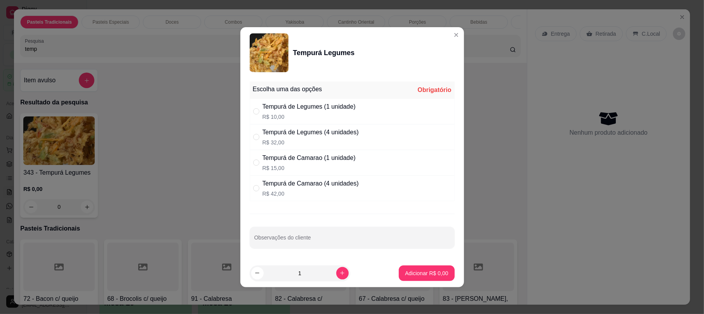
click at [291, 96] on div "Escolha uma das opções Obrigatório" at bounding box center [352, 90] width 205 height 17
click at [323, 117] on p "R$ 10,00" at bounding box center [308, 117] width 93 height 8
radio input "true"
click at [344, 277] on div "1" at bounding box center [300, 274] width 101 height 16
type input "2"
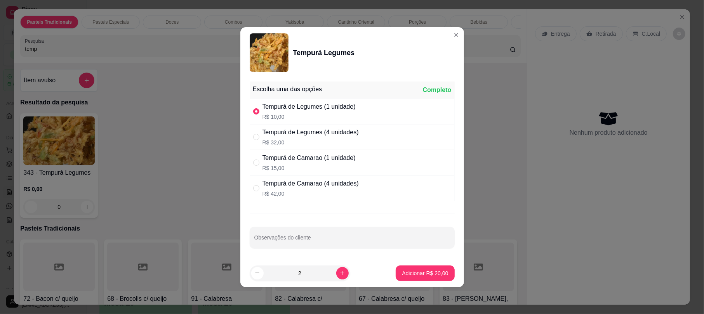
click at [419, 266] on button "Adicionar R$ 20,00" at bounding box center [425, 274] width 59 height 16
type input "2"
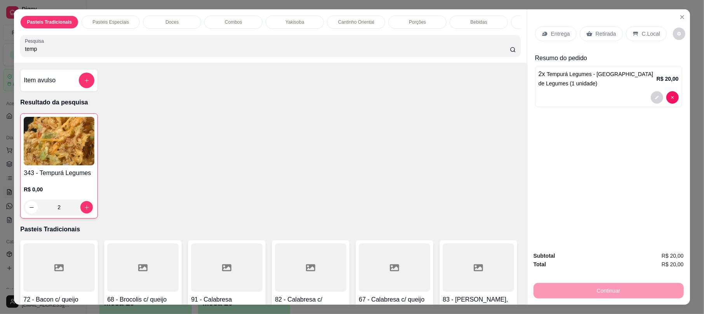
click at [616, 31] on div "Retirada" at bounding box center [601, 33] width 43 height 15
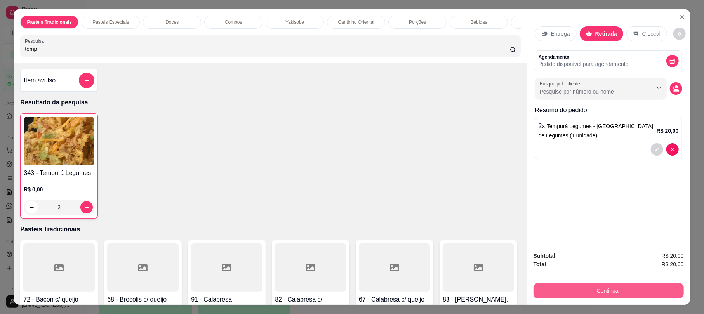
click at [620, 298] on button "Continuar" at bounding box center [608, 291] width 150 height 16
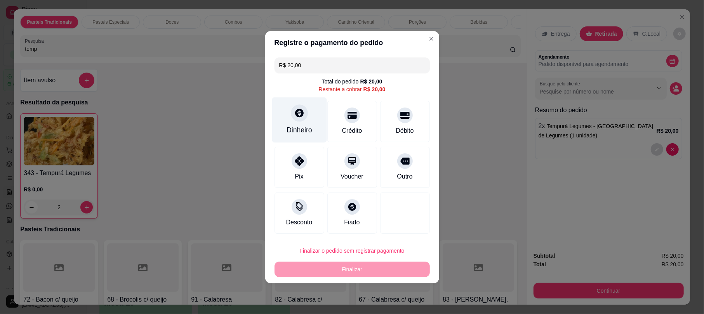
click at [301, 122] on div "Dinheiro" at bounding box center [299, 119] width 55 height 45
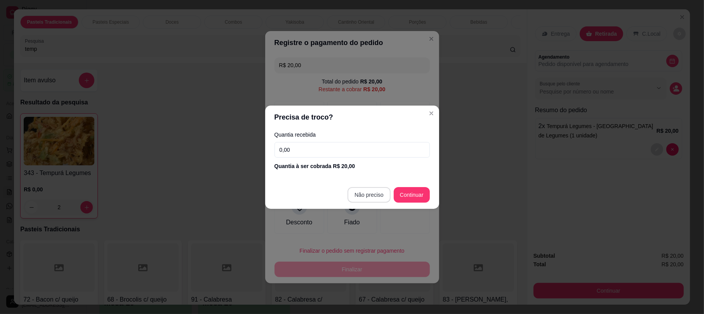
type input "R$ 0,00"
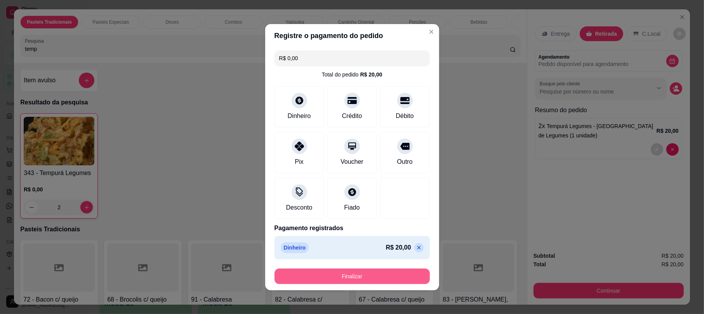
click at [402, 283] on button "Finalizar" at bounding box center [352, 277] width 155 height 16
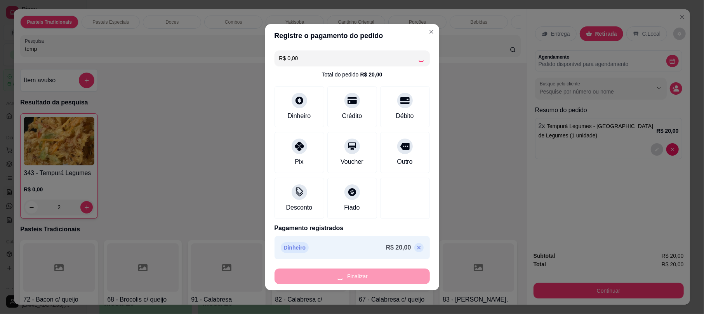
type input "0"
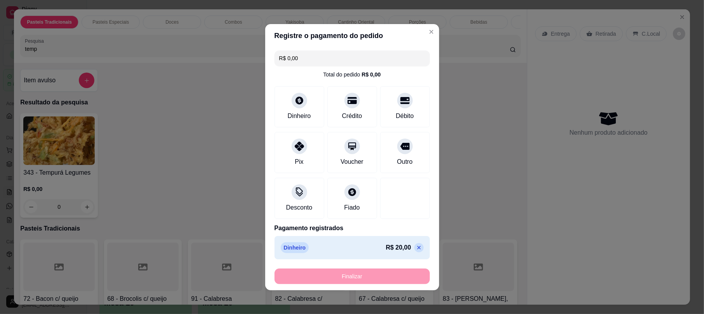
type input "-R$ 20,00"
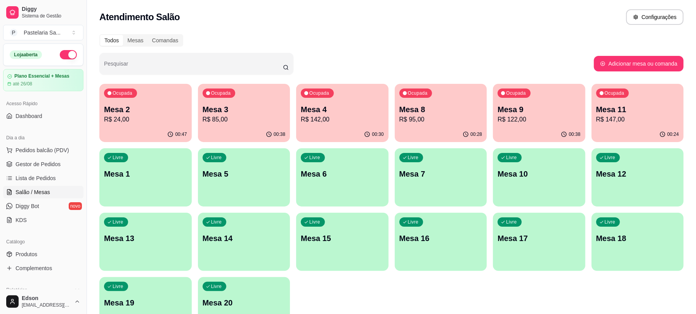
click at [240, 123] on p "R$ 85,00" at bounding box center [244, 119] width 83 height 9
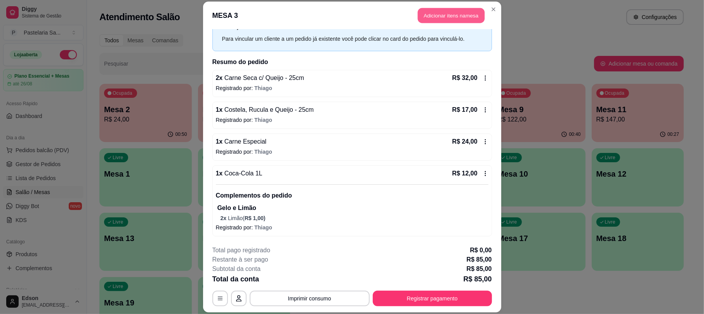
click at [452, 17] on button "Adicionar itens na mesa" at bounding box center [451, 15] width 67 height 15
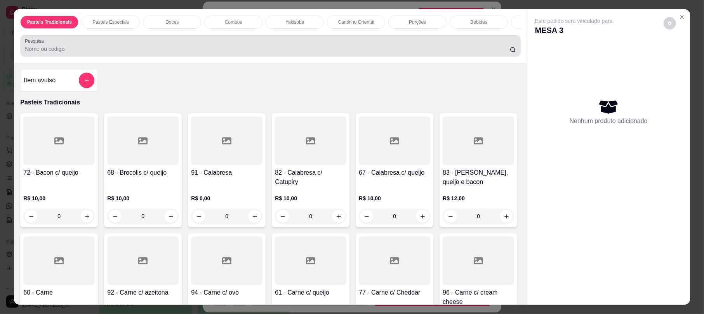
click at [323, 53] on input "Pesquisa" at bounding box center [267, 49] width 485 height 8
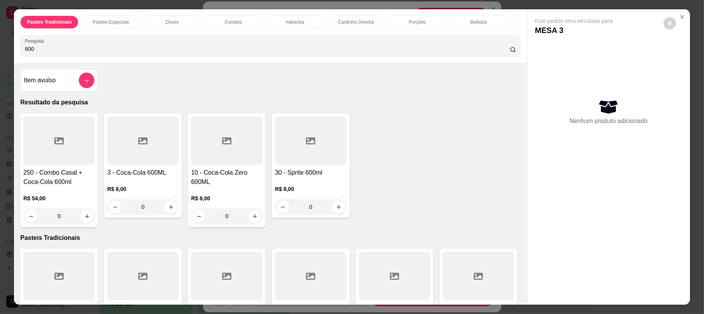
type input "600"
click at [142, 177] on h4 "3 - Coca-Cola 600ML" at bounding box center [142, 172] width 71 height 9
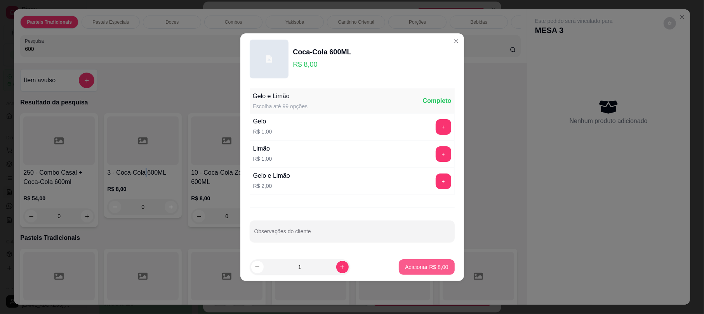
click at [428, 266] on p "Adicionar R$ 8,00" at bounding box center [426, 267] width 43 height 8
type input "1"
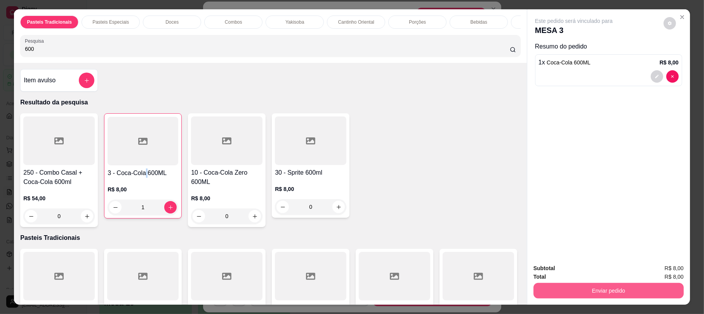
click at [565, 286] on button "Enviar pedido" at bounding box center [608, 291] width 150 height 16
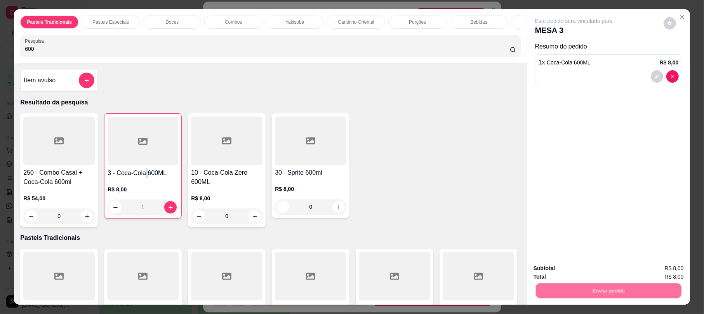
click at [590, 271] on button "Não registrar e enviar pedido" at bounding box center [582, 271] width 81 height 15
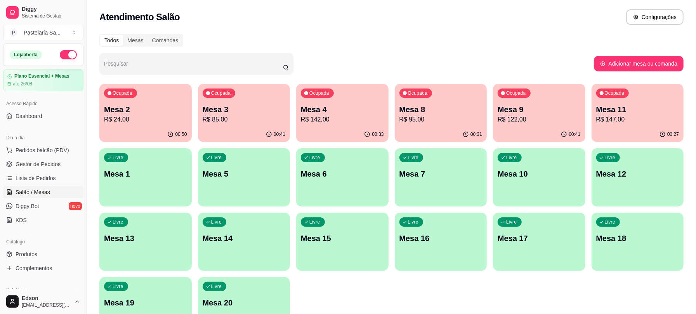
click at [347, 129] on div "00:33" at bounding box center [342, 134] width 92 height 15
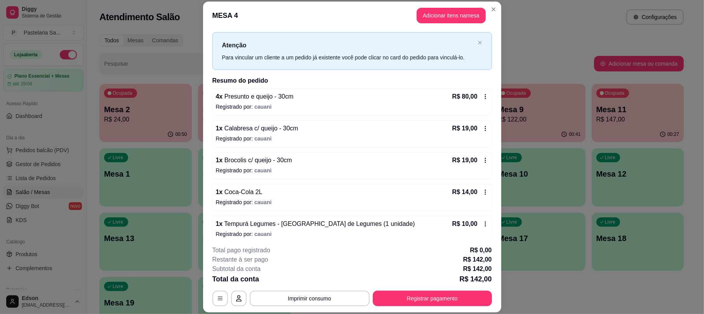
scroll to position [22, 0]
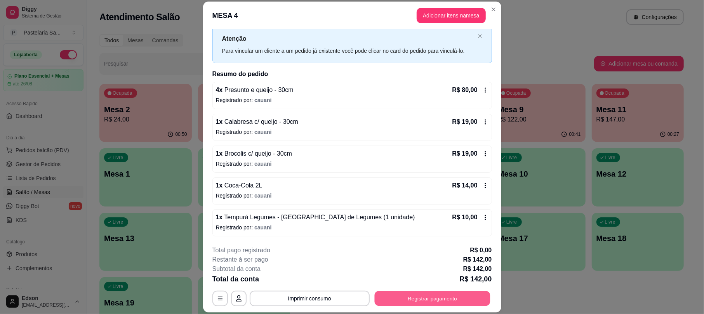
click at [417, 298] on button "Registrar pagamento" at bounding box center [432, 298] width 116 height 15
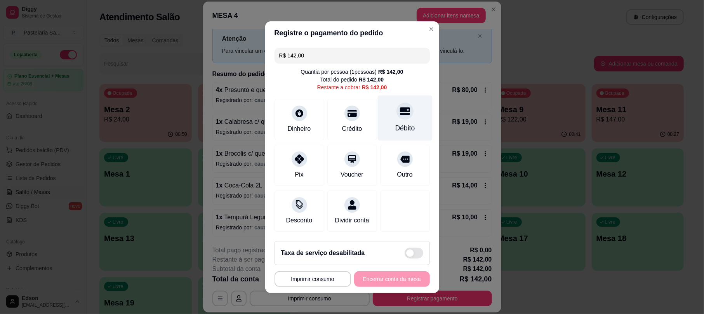
click at [400, 109] on icon at bounding box center [405, 111] width 10 height 10
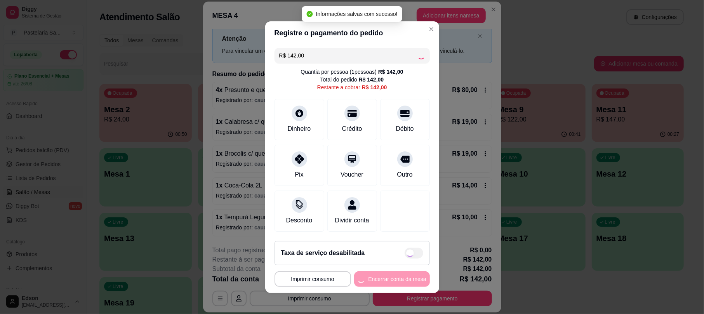
type input "R$ 0,00"
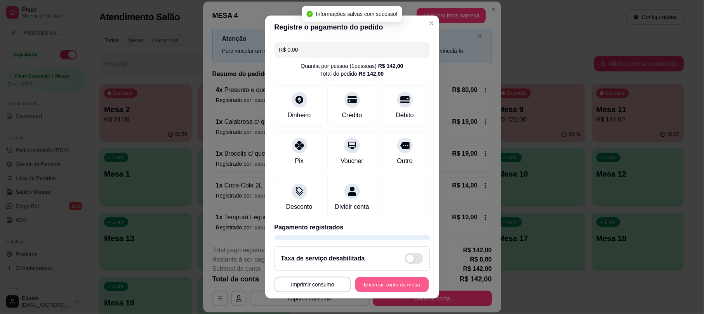
click at [367, 283] on button "Encerrar conta da mesa" at bounding box center [391, 284] width 73 height 15
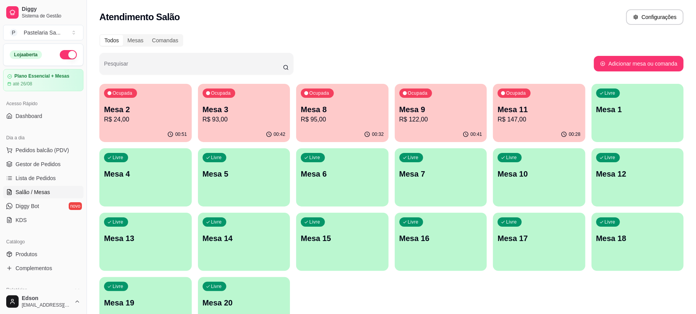
click at [207, 113] on p "Mesa 3" at bounding box center [244, 109] width 83 height 11
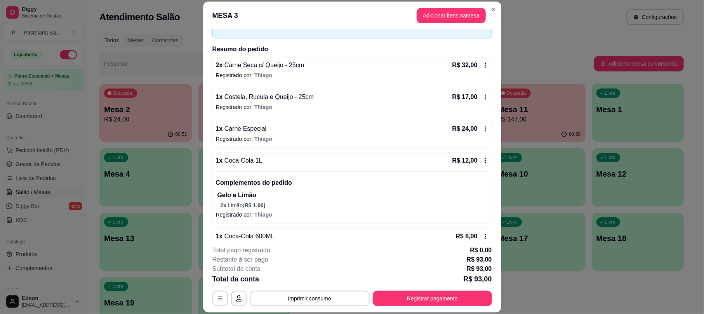
scroll to position [33, 0]
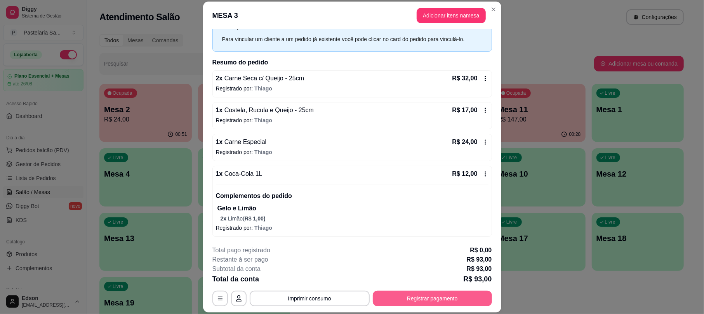
click at [419, 295] on button "Registrar pagamento" at bounding box center [432, 299] width 119 height 16
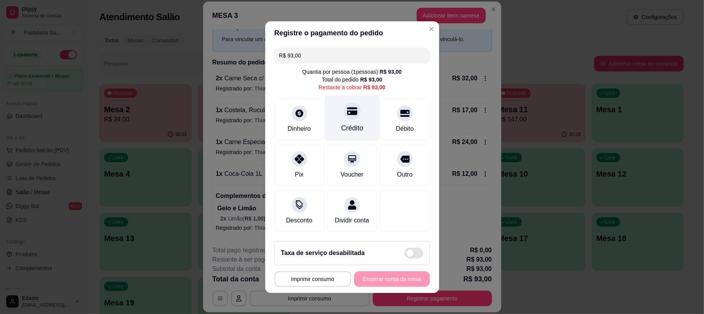
click at [345, 116] on div "Crédito" at bounding box center [352, 117] width 55 height 45
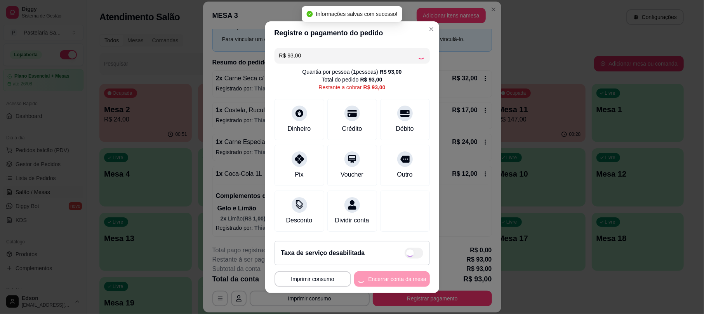
type input "R$ 0,00"
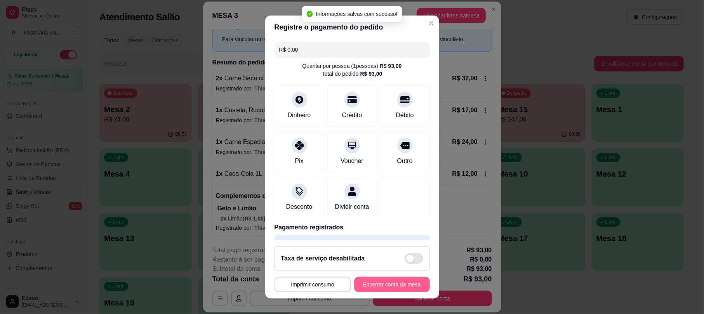
click at [413, 285] on button "Encerrar conta da mesa" at bounding box center [392, 285] width 76 height 16
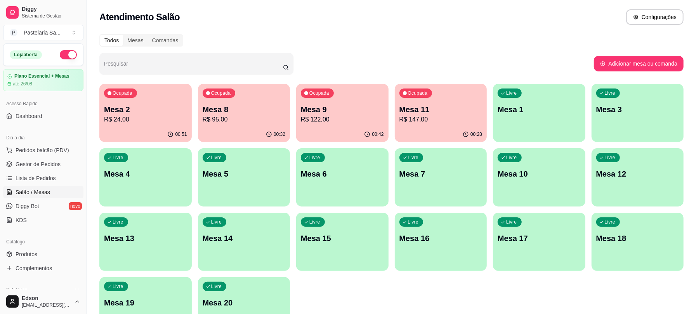
click at [306, 102] on div "Ocupada Mesa 9 R$ 122,00" at bounding box center [342, 105] width 92 height 43
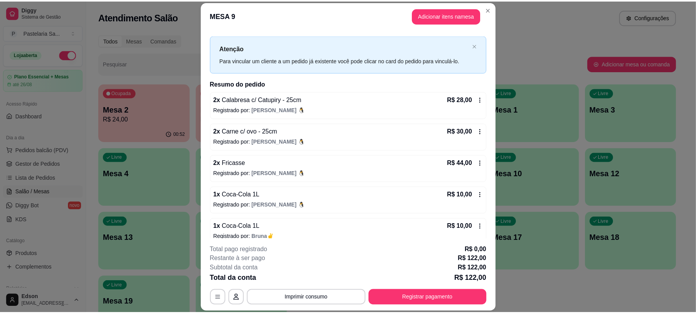
scroll to position [22, 0]
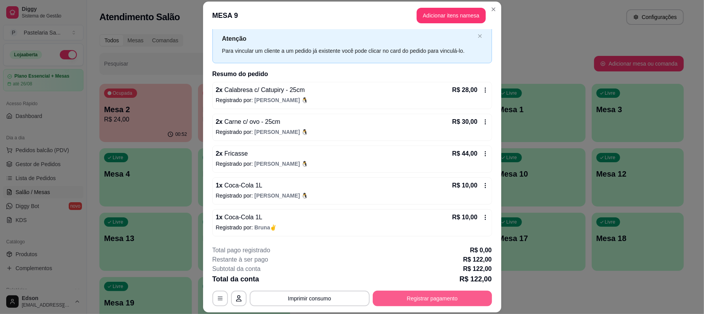
click at [422, 302] on button "Registrar pagamento" at bounding box center [432, 299] width 119 height 16
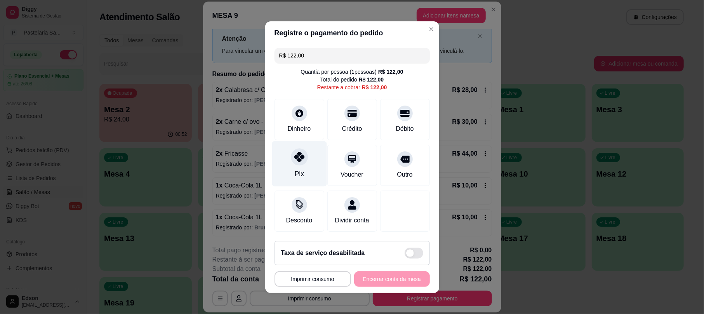
click at [306, 158] on div "Pix" at bounding box center [299, 163] width 55 height 45
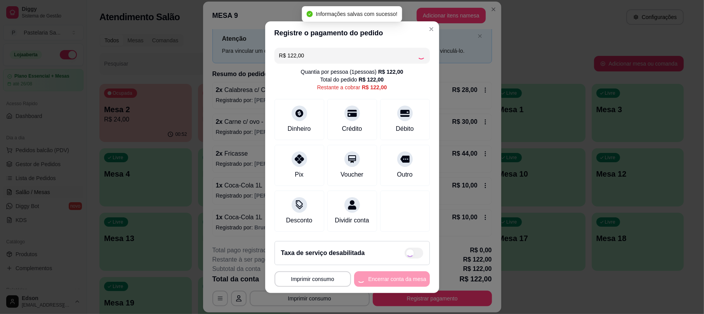
type input "R$ 0,00"
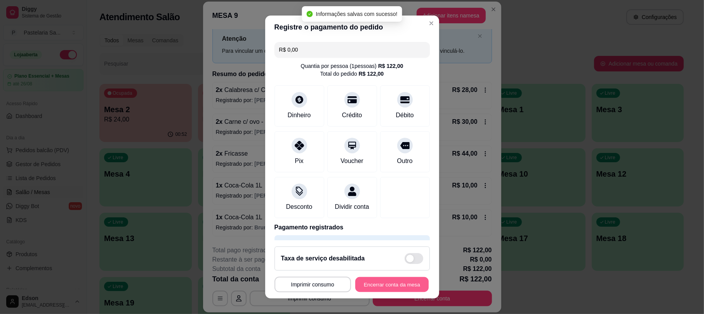
click at [394, 290] on button "Encerrar conta da mesa" at bounding box center [391, 284] width 73 height 15
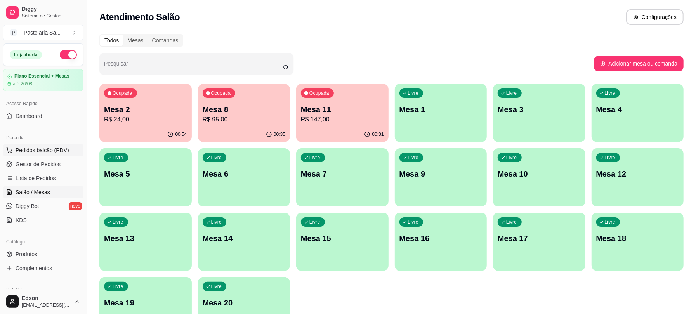
click at [59, 152] on span "Pedidos balcão (PDV)" at bounding box center [43, 150] width 54 height 8
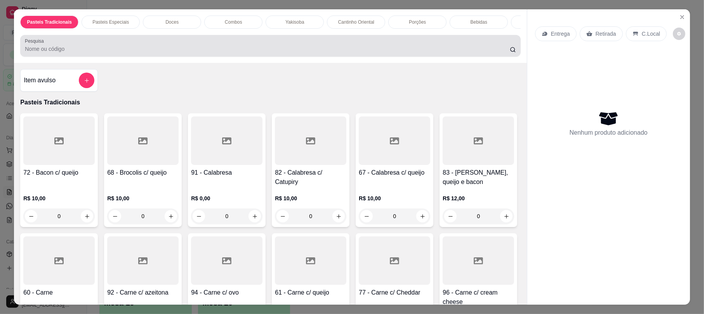
click at [162, 57] on div "Pesquisa" at bounding box center [270, 46] width 500 height 22
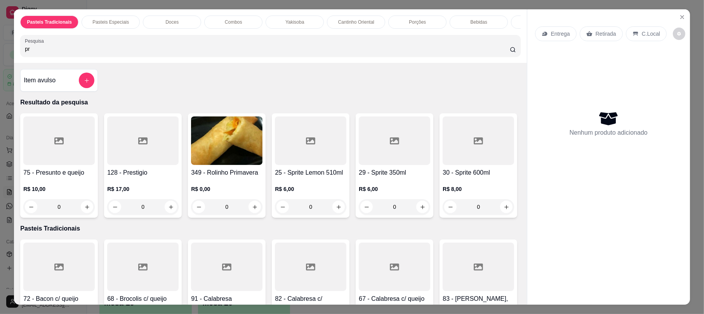
type input "p"
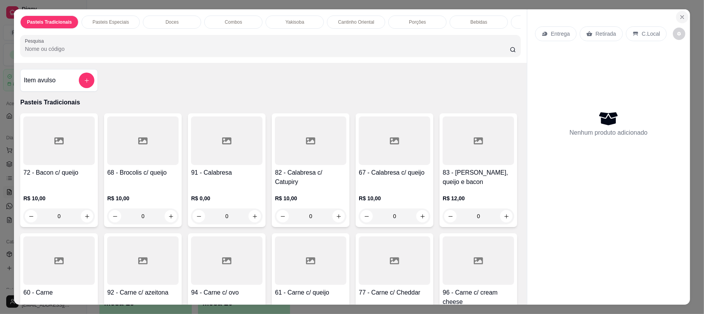
click at [683, 19] on button "Close" at bounding box center [682, 17] width 12 height 12
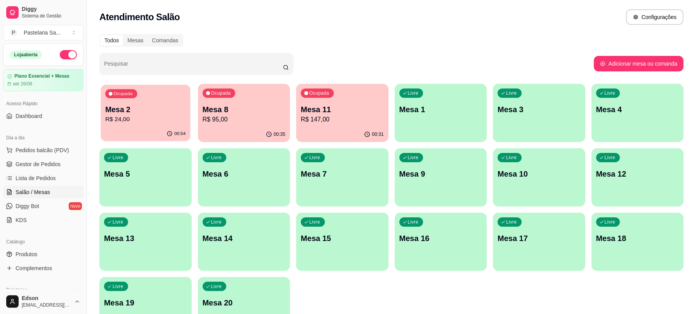
click at [170, 115] on p "R$ 24,00" at bounding box center [145, 119] width 80 height 9
click at [175, 119] on p "R$ 24,00" at bounding box center [145, 119] width 83 height 9
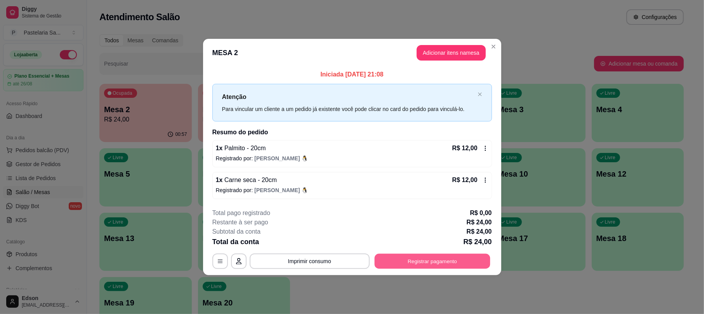
click at [424, 260] on button "Registrar pagamento" at bounding box center [432, 261] width 116 height 15
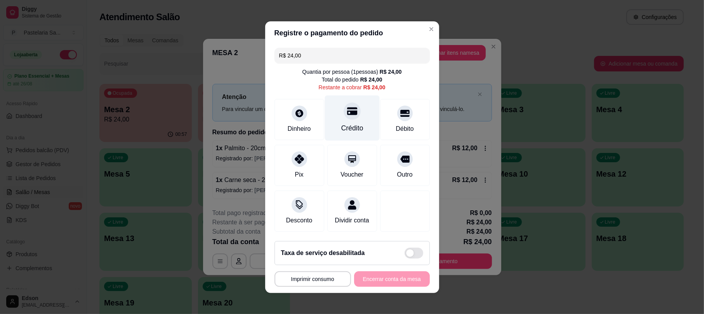
click at [353, 125] on div "Crédito" at bounding box center [352, 128] width 22 height 10
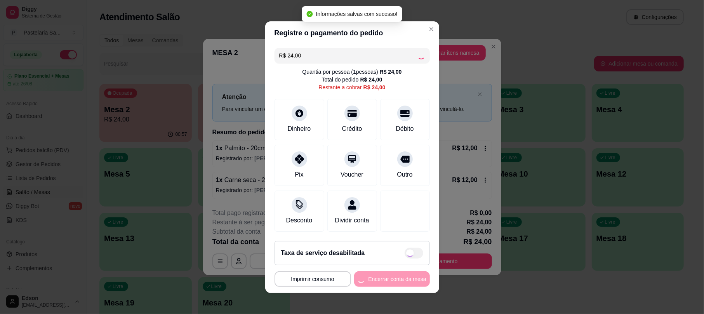
type input "R$ 0,00"
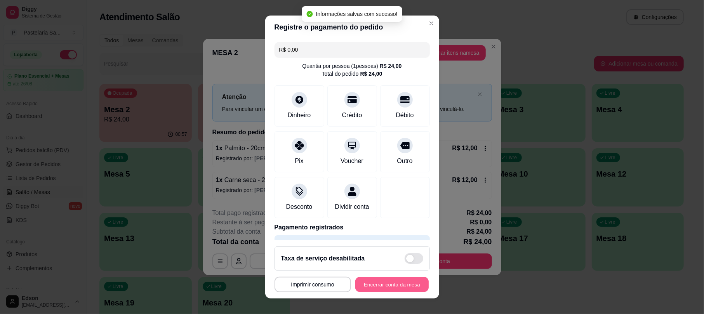
click at [391, 285] on button "Encerrar conta da mesa" at bounding box center [391, 284] width 73 height 15
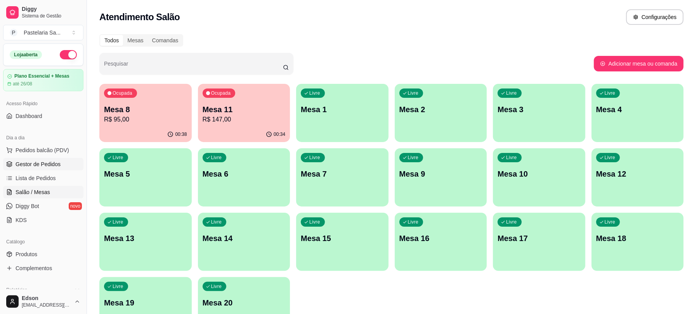
click at [54, 163] on span "Gestor de Pedidos" at bounding box center [38, 164] width 45 height 8
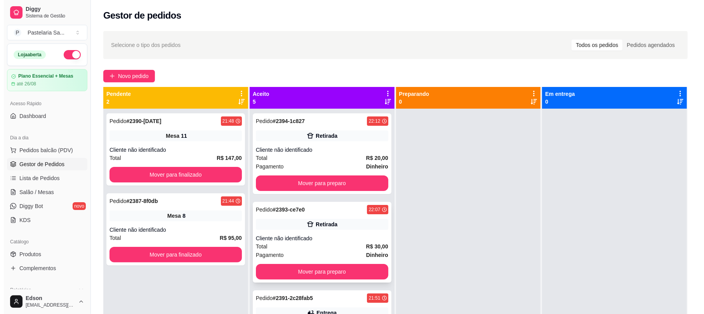
scroll to position [146, 0]
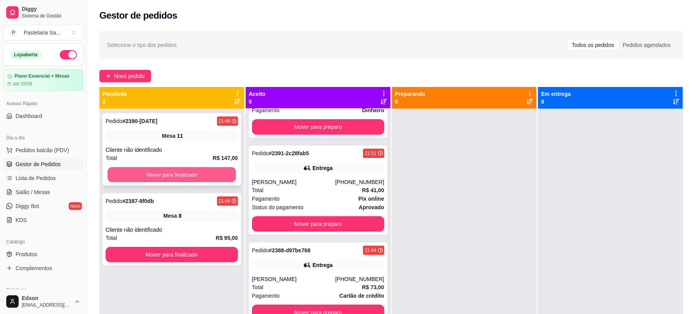
click at [212, 176] on button "Mover para finalizado" at bounding box center [172, 174] width 129 height 15
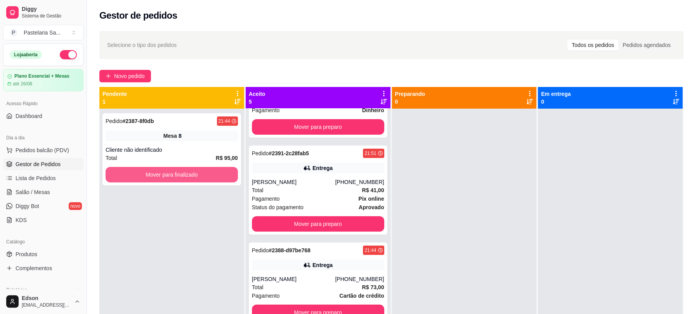
click at [212, 176] on button "Mover para finalizado" at bounding box center [172, 175] width 132 height 16
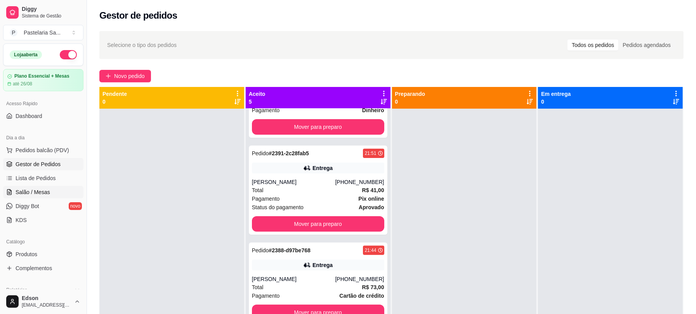
click at [50, 192] on link "Salão / Mesas" at bounding box center [43, 192] width 80 height 12
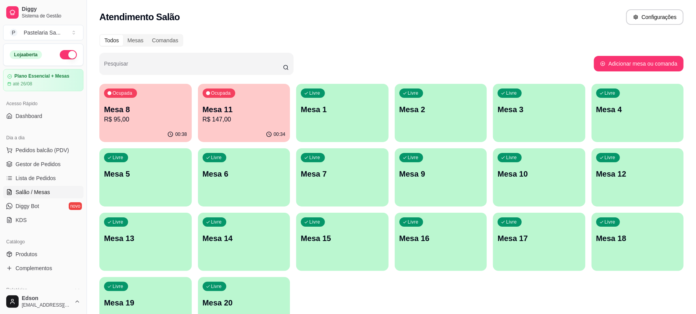
click at [164, 112] on p "Mesa 8" at bounding box center [145, 109] width 83 height 11
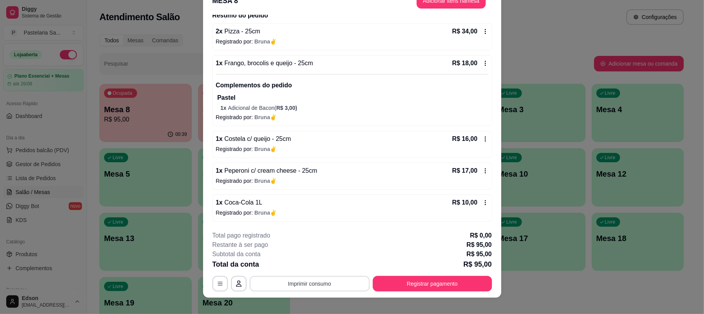
scroll to position [23, 0]
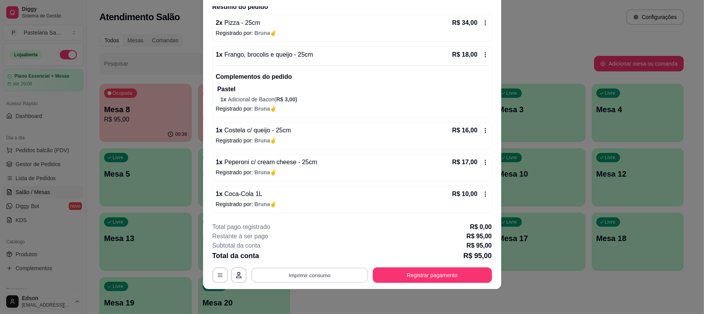
click at [334, 278] on button "Imprimir consumo" at bounding box center [309, 275] width 116 height 15
click at [330, 258] on button "Balcão" at bounding box center [308, 257] width 56 height 12
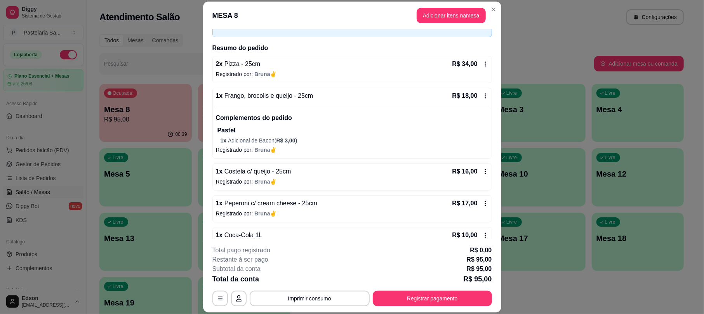
scroll to position [66, 0]
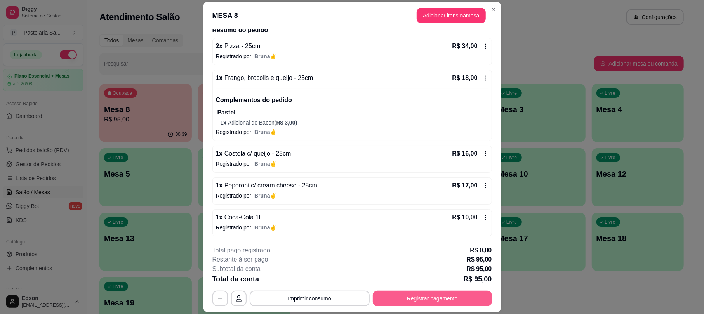
click at [415, 300] on button "Registrar pagamento" at bounding box center [432, 299] width 119 height 16
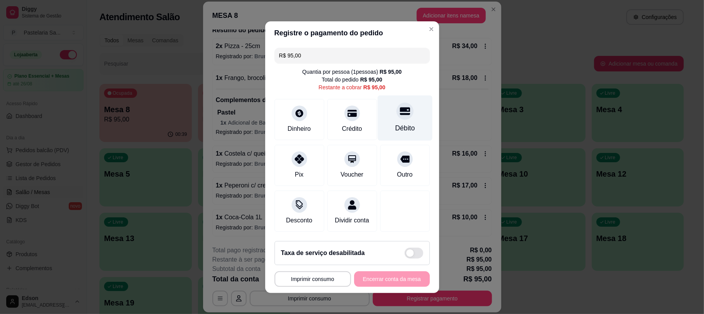
click at [384, 119] on div "Débito" at bounding box center [404, 117] width 55 height 45
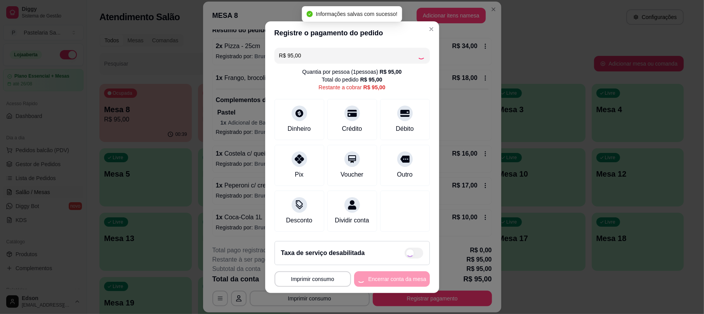
type input "R$ 0,00"
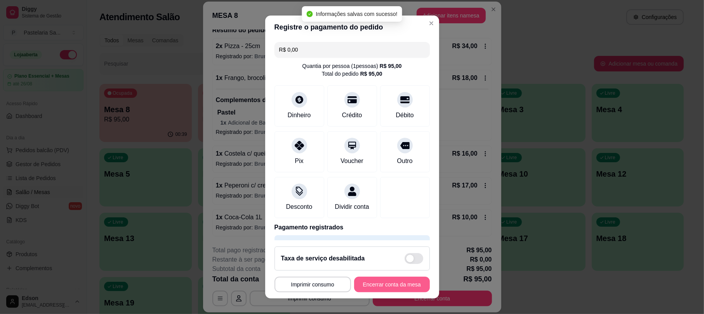
click at [381, 286] on button "Encerrar conta da mesa" at bounding box center [392, 285] width 76 height 16
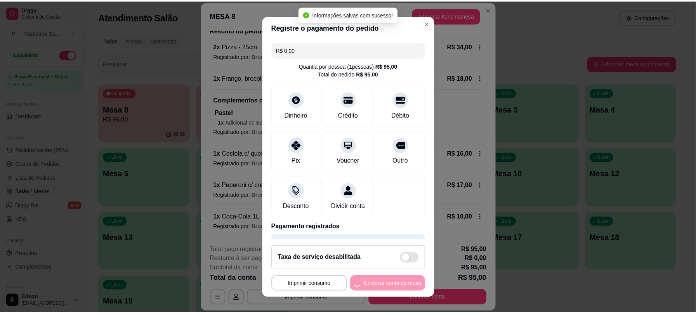
scroll to position [0, 0]
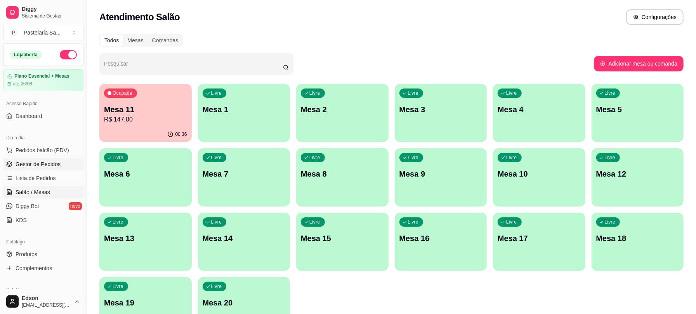
click at [56, 169] on link "Gestor de Pedidos" at bounding box center [43, 164] width 80 height 12
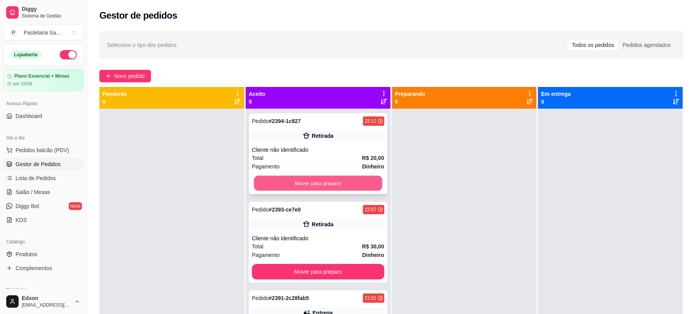
click at [290, 180] on button "Mover para preparo" at bounding box center [318, 183] width 129 height 15
click at [290, 264] on button "Mover para preparo" at bounding box center [318, 272] width 132 height 16
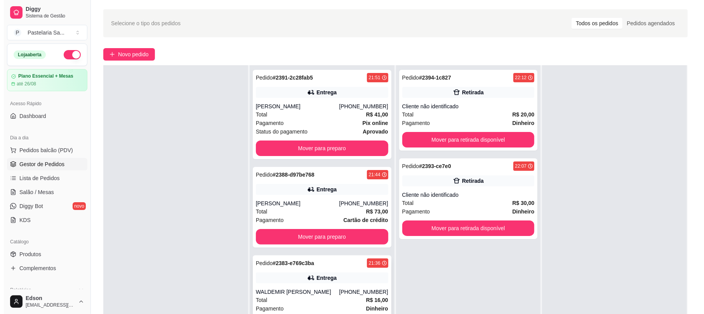
scroll to position [118, 0]
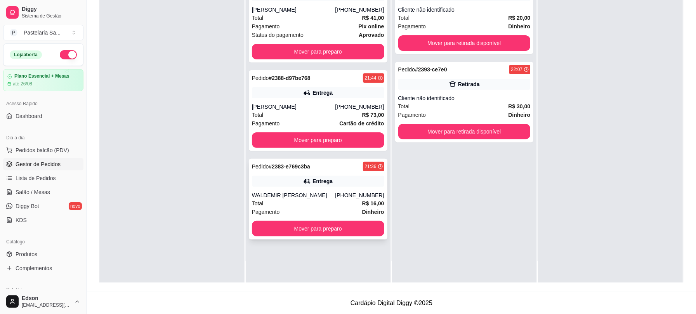
click at [346, 188] on div "Pedido # 2383-e769c3ba 21:36 Entrega WALDEMIR JOSE DOS SANTOS (14) 99102-0031 T…" at bounding box center [318, 199] width 139 height 81
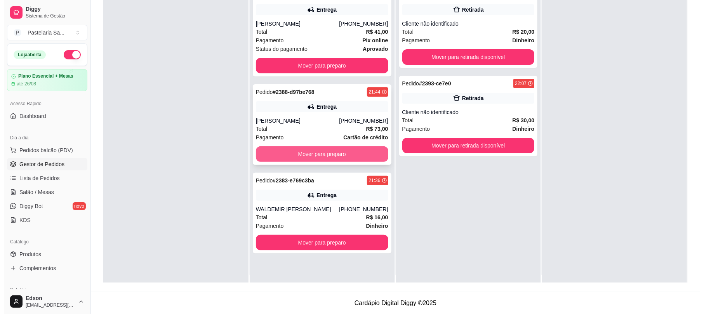
scroll to position [0, 0]
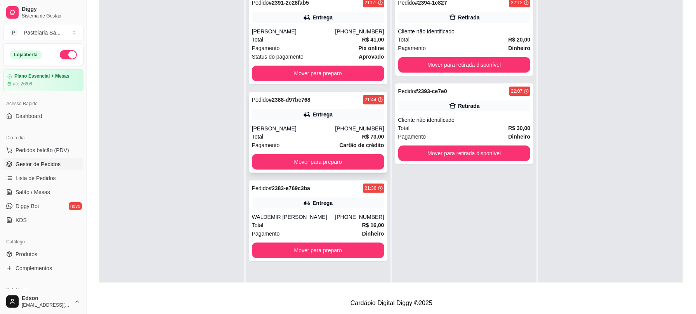
click at [277, 152] on div "Pedido # 2388-d97be768 21:44 Entrega Ana Carolina Valverde (14) 99727-4532 Tota…" at bounding box center [318, 132] width 139 height 81
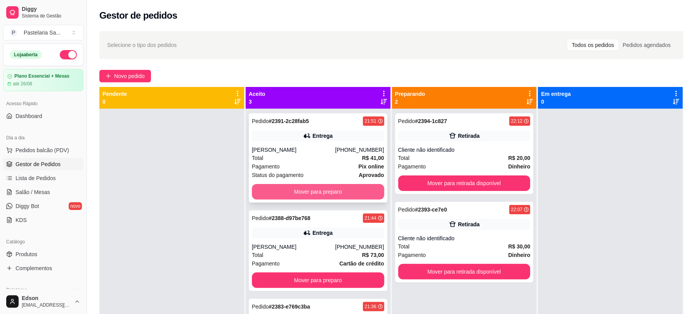
click at [356, 188] on button "Mover para preparo" at bounding box center [318, 192] width 132 height 16
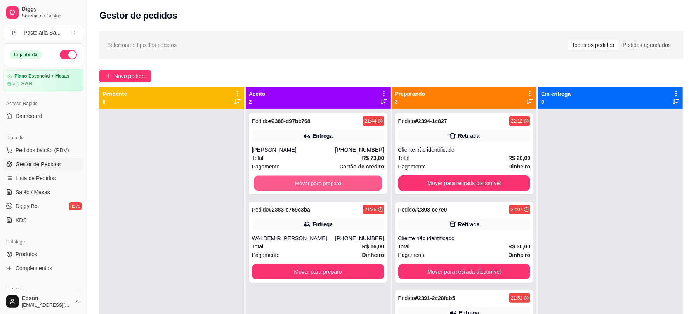
click at [356, 188] on button "Mover para preparo" at bounding box center [318, 183] width 129 height 15
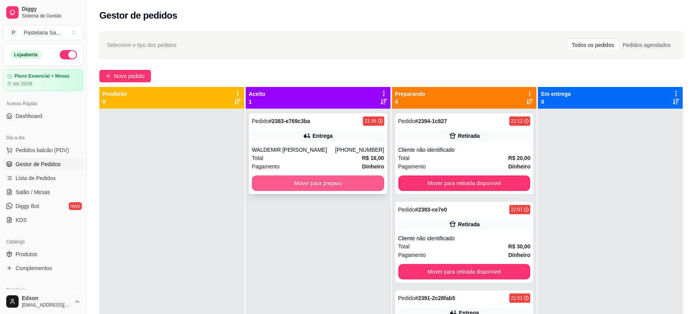
click at [356, 187] on button "Mover para preparo" at bounding box center [318, 183] width 132 height 16
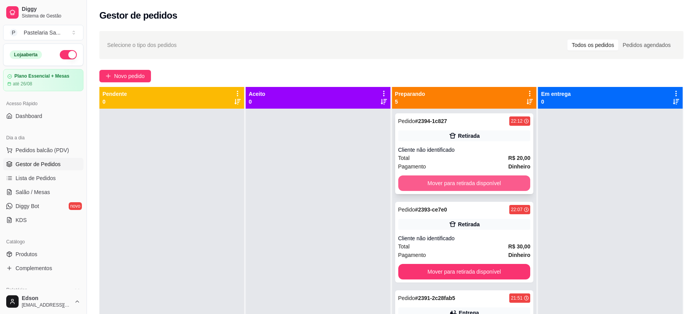
click at [474, 179] on button "Mover para retirada disponível" at bounding box center [464, 183] width 132 height 16
click at [474, 264] on button "Mover para retirada disponível" at bounding box center [464, 272] width 132 height 16
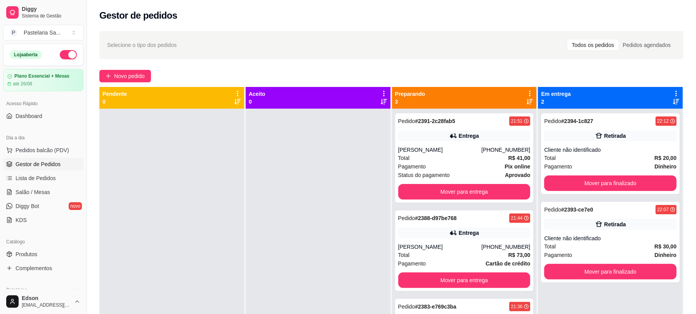
click at [474, 179] on div "Status do pagamento aprovado" at bounding box center [464, 175] width 132 height 9
click at [474, 183] on div "Pedido # 2391-2c28fab5 21:51 Entrega Marcos (14) 98150-9955 Total R$ 41,00 Paga…" at bounding box center [464, 157] width 139 height 89
click at [476, 187] on button "Mover para entrega" at bounding box center [464, 192] width 132 height 16
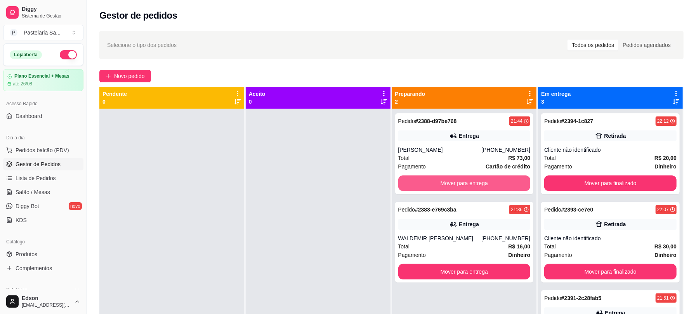
click at [476, 187] on button "Mover para entrega" at bounding box center [464, 183] width 132 height 16
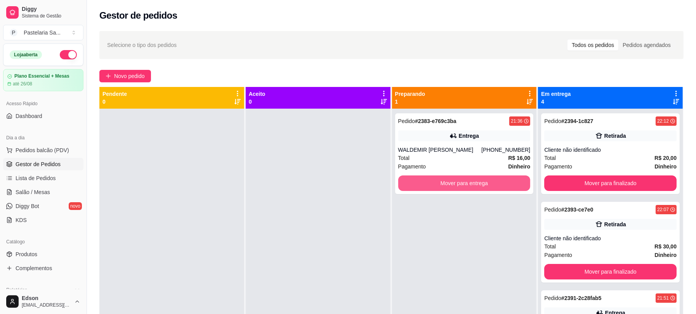
click at [476, 187] on button "Mover para entrega" at bounding box center [464, 183] width 132 height 16
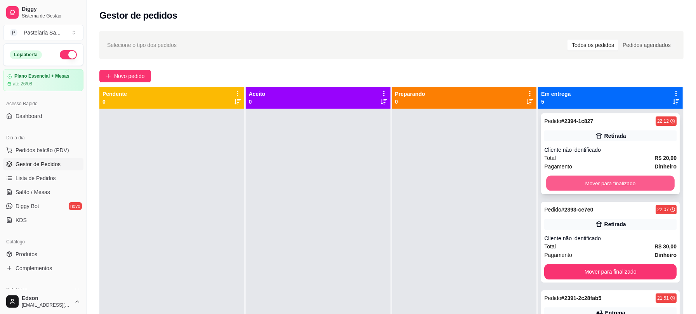
click at [627, 183] on button "Mover para finalizado" at bounding box center [610, 183] width 129 height 15
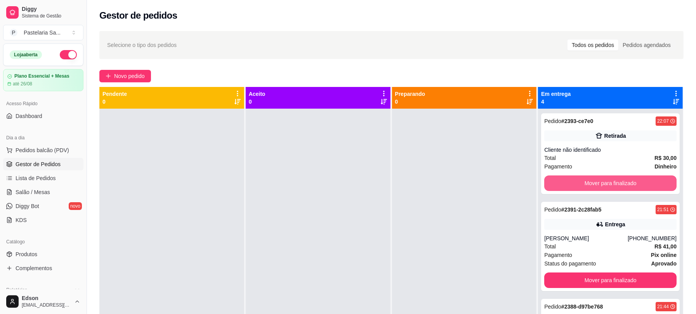
click at [627, 183] on button "Mover para finalizado" at bounding box center [610, 183] width 132 height 16
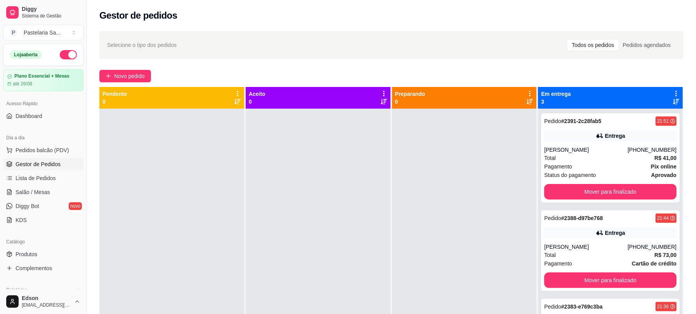
click at [627, 183] on div "Pedido # 2391-2c28fab5 21:51 Entrega Marcos (14) 98150-9955 Total R$ 41,00 Paga…" at bounding box center [610, 157] width 139 height 89
click at [626, 184] on button "Mover para finalizado" at bounding box center [610, 191] width 129 height 15
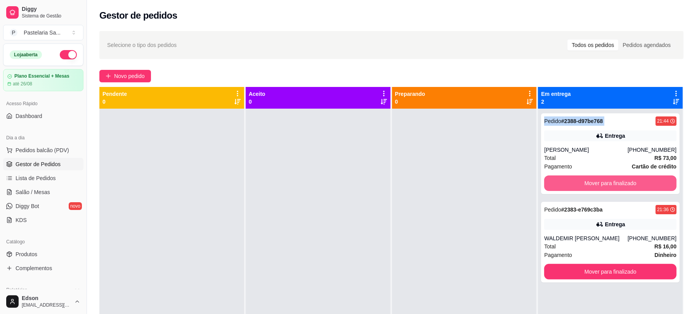
click at [626, 184] on button "Mover para finalizado" at bounding box center [610, 183] width 132 height 16
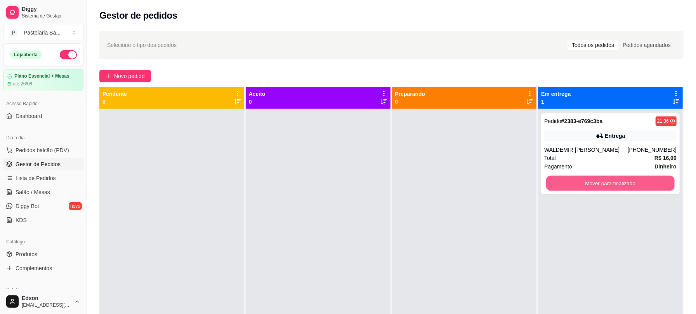
click at [626, 184] on button "Mover para finalizado" at bounding box center [610, 183] width 129 height 15
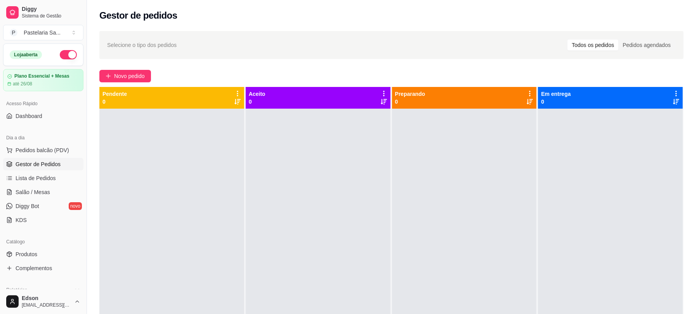
click at [526, 185] on div at bounding box center [464, 266] width 145 height 314
click at [59, 182] on link "Lista de Pedidos" at bounding box center [43, 178] width 80 height 12
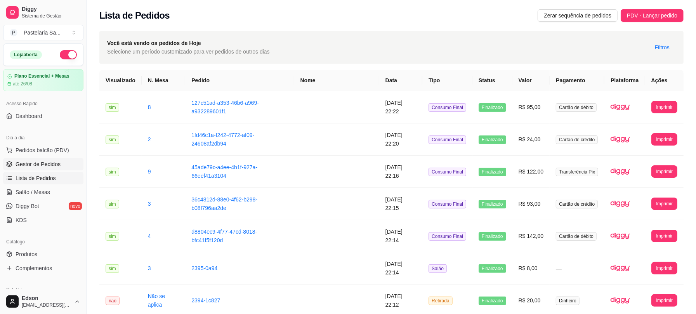
click at [59, 167] on span "Gestor de Pedidos" at bounding box center [38, 164] width 45 height 8
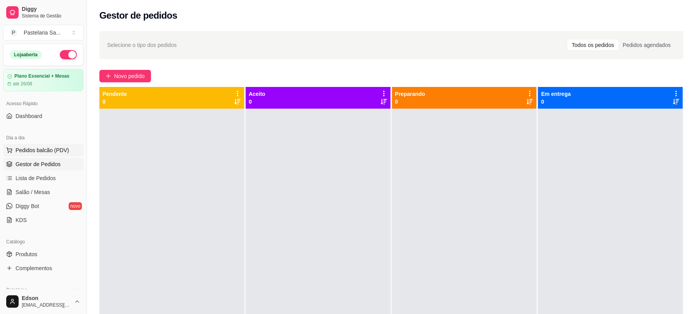
click at [32, 149] on span "Pedidos balcão (PDV)" at bounding box center [43, 150] width 54 height 8
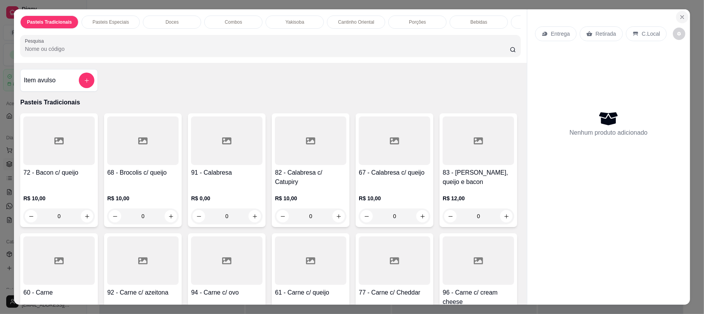
click at [679, 17] on icon "Close" at bounding box center [682, 17] width 6 height 6
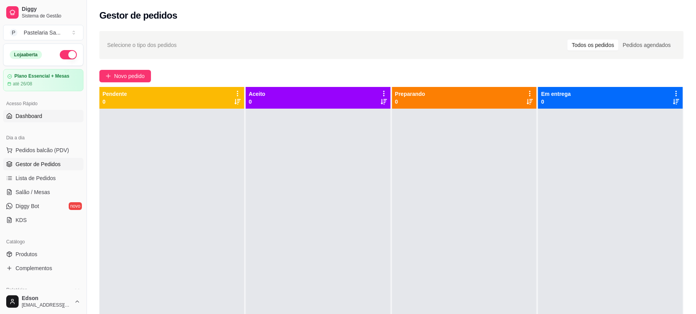
click at [52, 118] on link "Dashboard" at bounding box center [43, 116] width 80 height 12
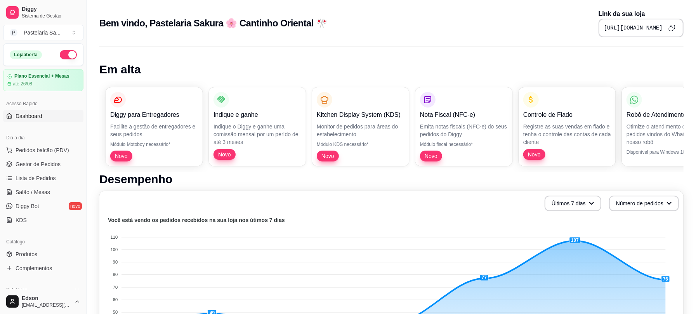
scroll to position [275, 0]
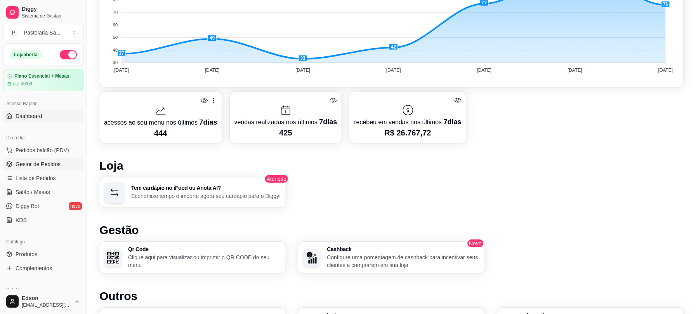
click at [54, 168] on span "Gestor de Pedidos" at bounding box center [38, 164] width 45 height 8
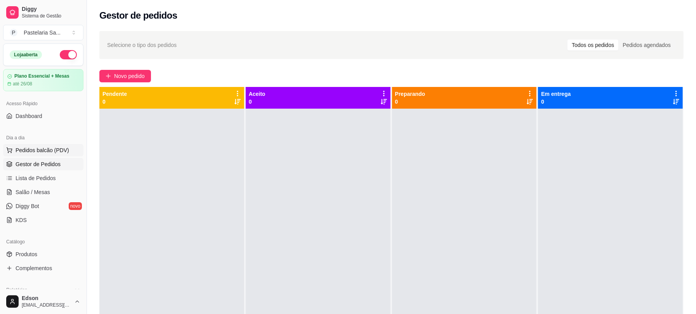
click at [44, 155] on button "Pedidos balcão (PDV)" at bounding box center [43, 150] width 80 height 12
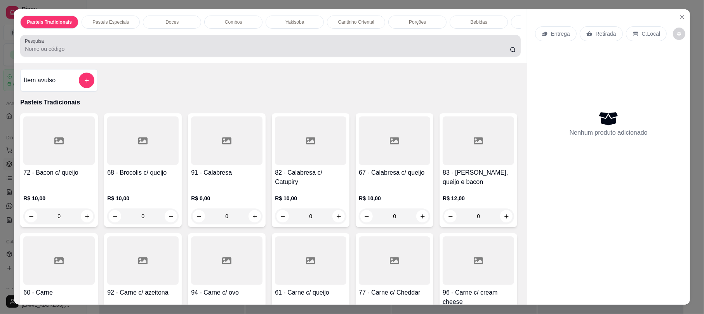
click at [151, 53] on input "Pesquisa" at bounding box center [267, 49] width 485 height 8
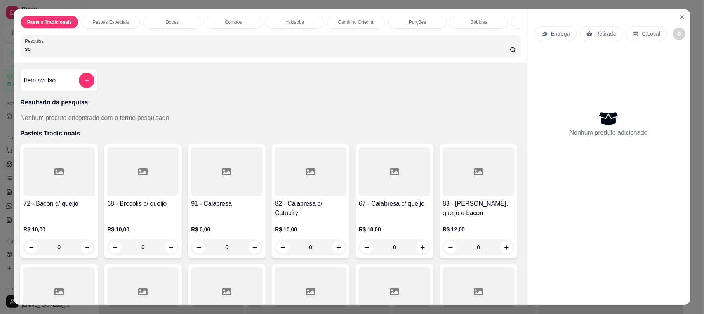
type input "s"
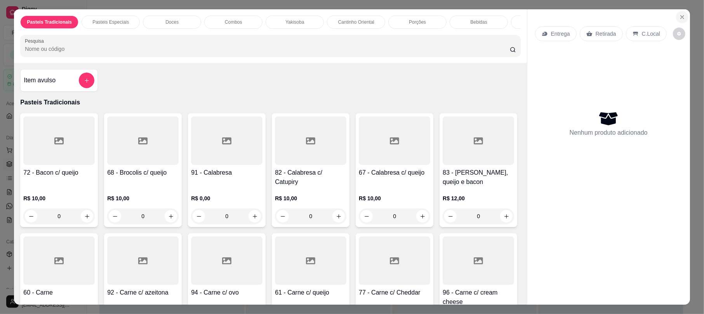
click at [681, 17] on icon "Close" at bounding box center [682, 17] width 3 height 3
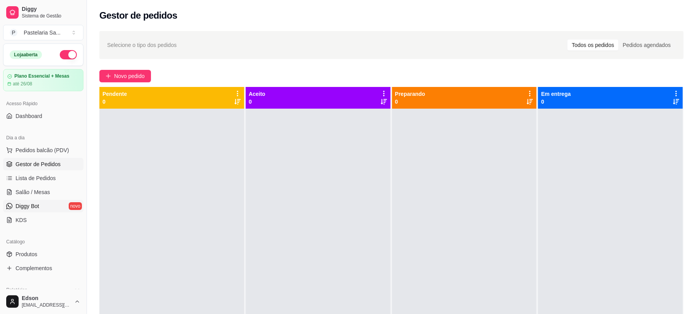
click at [53, 208] on link "Diggy Bot novo" at bounding box center [43, 206] width 80 height 12
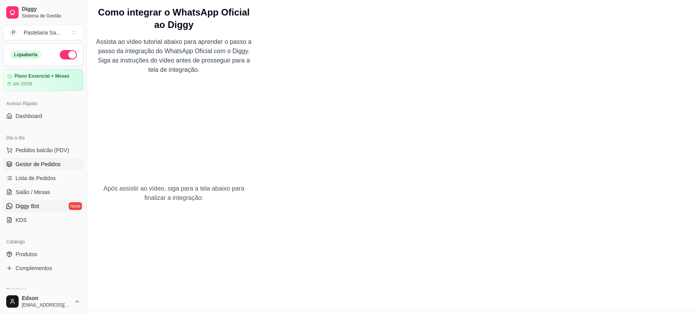
click at [52, 167] on span "Gestor de Pedidos" at bounding box center [38, 164] width 45 height 8
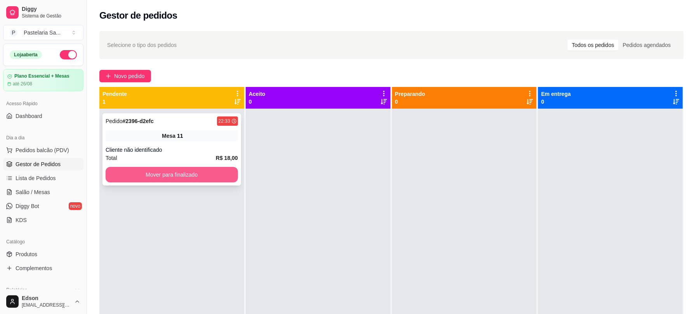
click at [204, 177] on button "Mover para finalizado" at bounding box center [172, 175] width 132 height 16
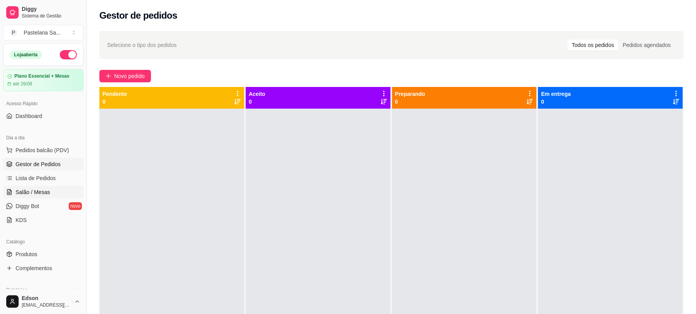
click at [57, 189] on link "Salão / Mesas" at bounding box center [43, 192] width 80 height 12
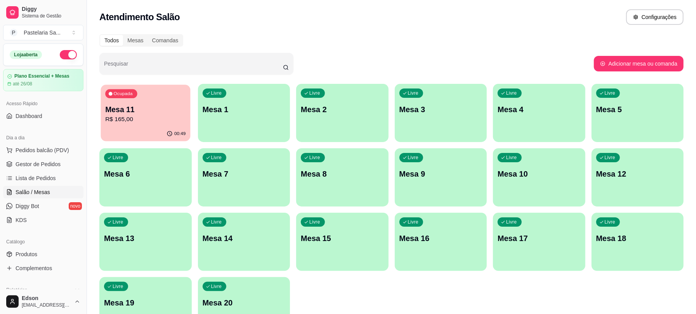
click at [136, 129] on div "00:49" at bounding box center [145, 134] width 89 height 15
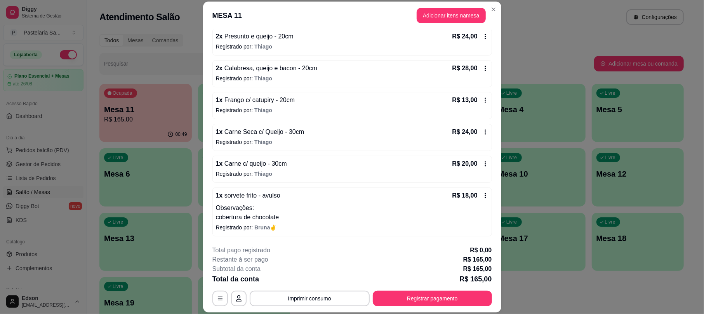
scroll to position [23, 0]
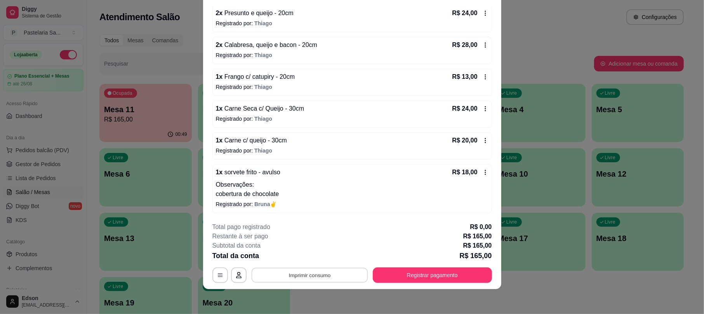
click at [334, 278] on button "Imprimir consumo" at bounding box center [309, 275] width 116 height 15
click at [319, 255] on button "Balcão" at bounding box center [308, 257] width 56 height 12
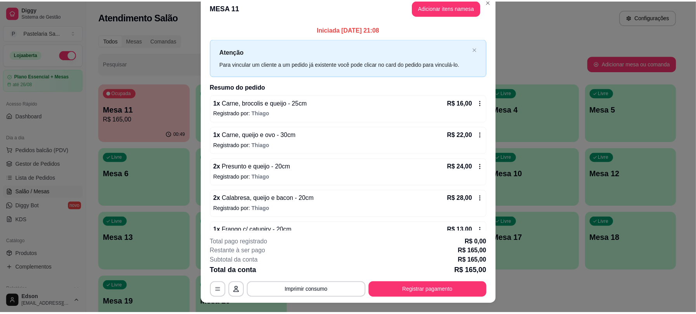
scroll to position [0, 0]
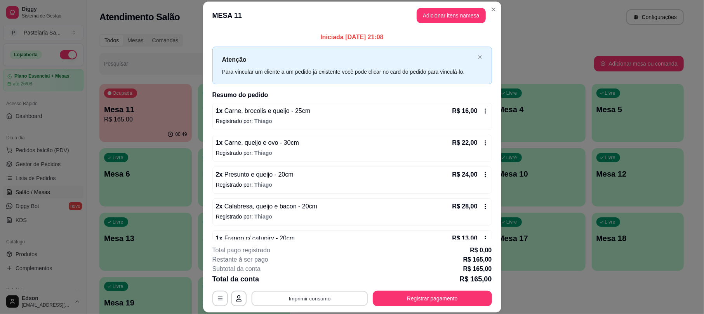
click at [337, 297] on button "Imprimir consumo" at bounding box center [309, 298] width 116 height 15
click at [311, 283] on button "Balcão" at bounding box center [308, 281] width 56 height 12
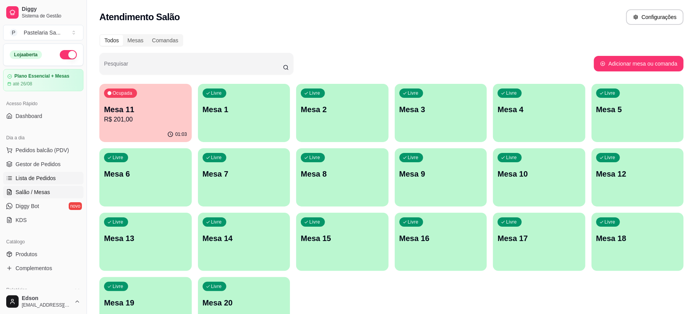
click at [50, 176] on span "Lista de Pedidos" at bounding box center [36, 178] width 40 height 8
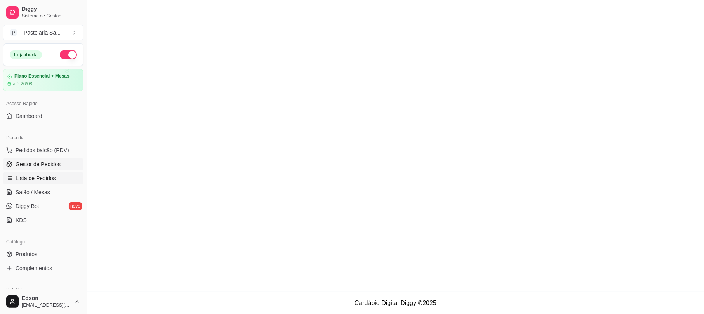
click at [52, 164] on span "Gestor de Pedidos" at bounding box center [38, 164] width 45 height 8
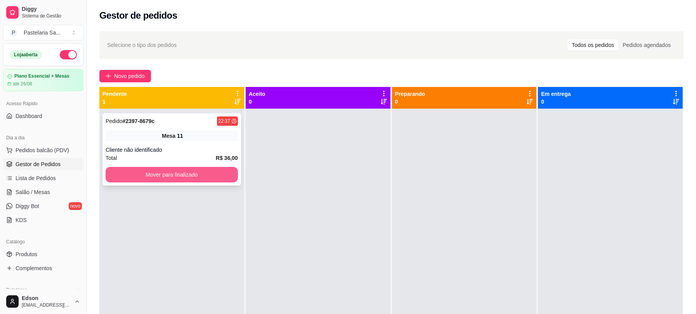
click at [221, 173] on button "Mover para finalizado" at bounding box center [172, 175] width 132 height 16
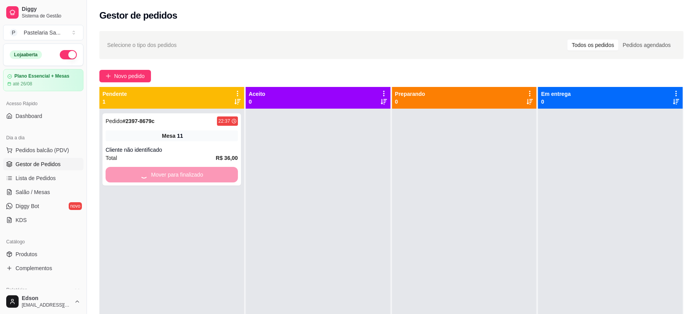
click at [353, 177] on div at bounding box center [318, 266] width 145 height 314
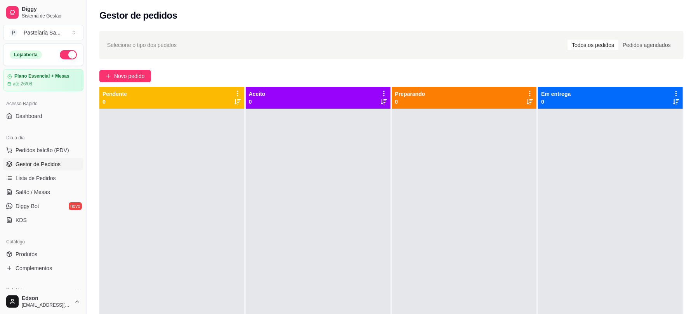
click at [359, 177] on div at bounding box center [318, 266] width 145 height 314
click at [157, 185] on div at bounding box center [171, 266] width 145 height 314
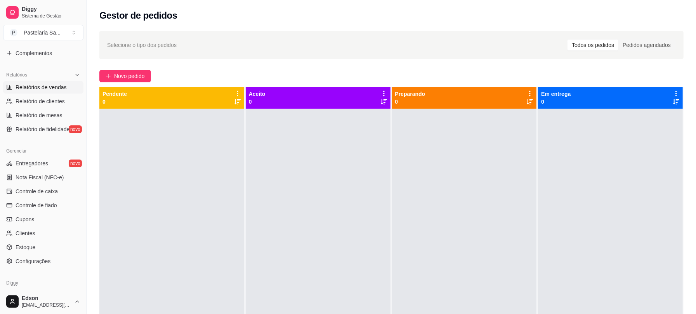
click at [50, 92] on link "Relatórios de vendas" at bounding box center [43, 87] width 80 height 12
select select "ALL"
select select "0"
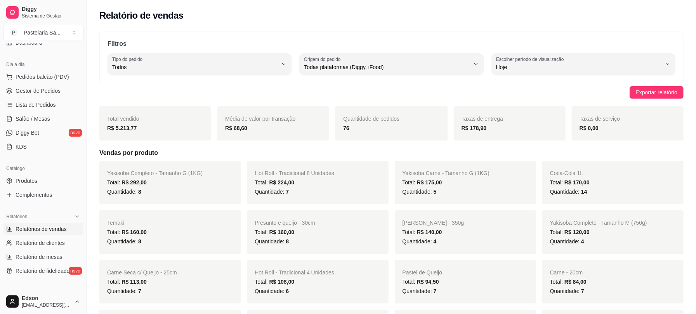
scroll to position [68, 0]
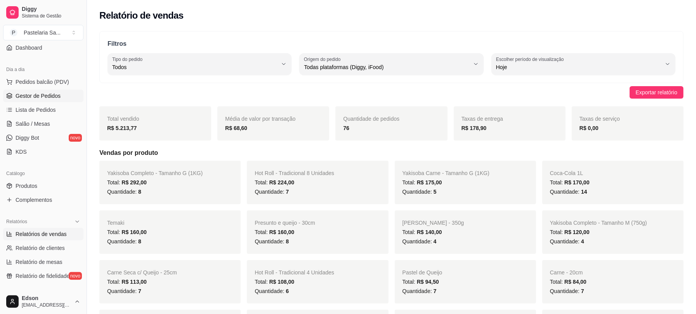
click at [62, 100] on link "Gestor de Pedidos" at bounding box center [43, 96] width 80 height 12
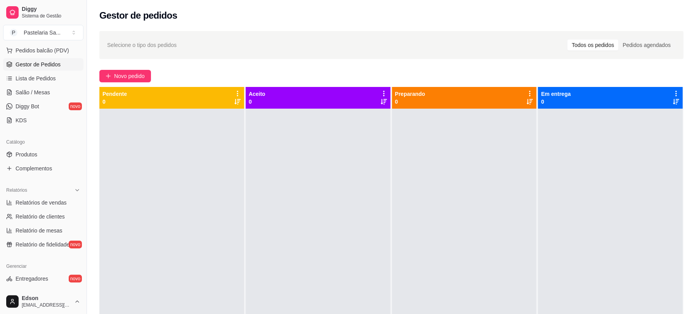
scroll to position [103, 0]
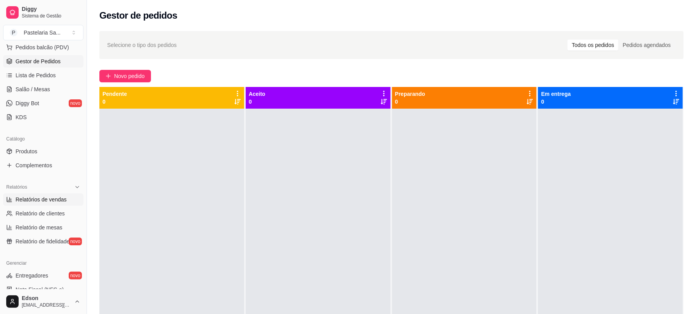
click at [64, 196] on span "Relatórios de vendas" at bounding box center [41, 200] width 51 height 8
select select "ALL"
select select "0"
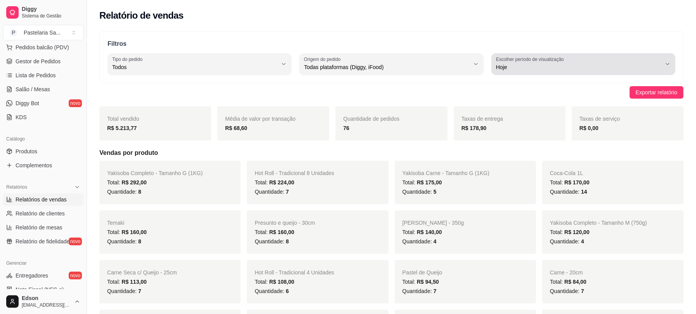
click at [577, 73] on button "Escolher período de visualização Hoje" at bounding box center [584, 64] width 184 height 22
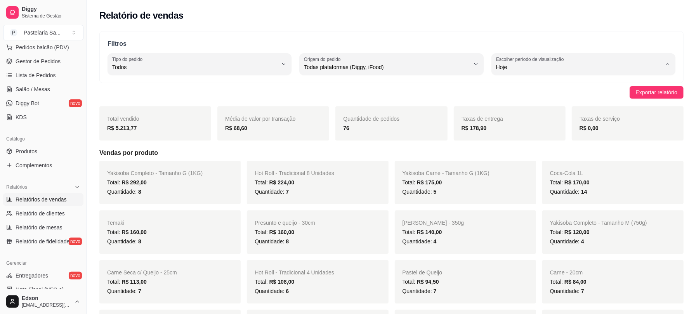
click at [534, 136] on span "30 dias" at bounding box center [579, 136] width 157 height 7
type input "30"
select select "30"
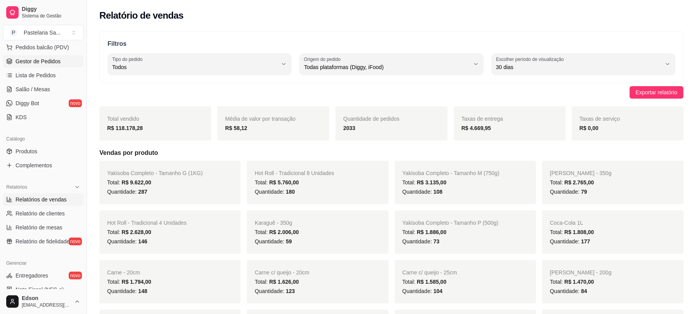
click at [39, 62] on span "Gestor de Pedidos" at bounding box center [38, 61] width 45 height 8
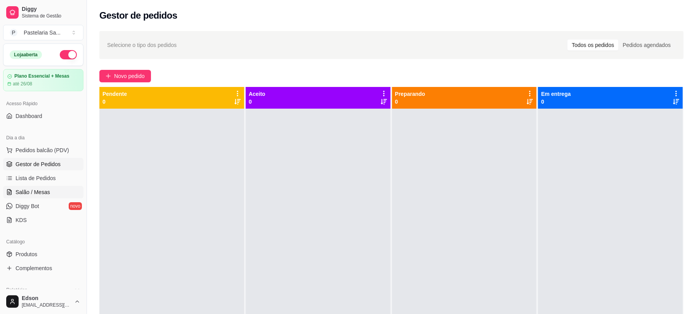
click at [35, 193] on span "Salão / Mesas" at bounding box center [33, 192] width 35 height 8
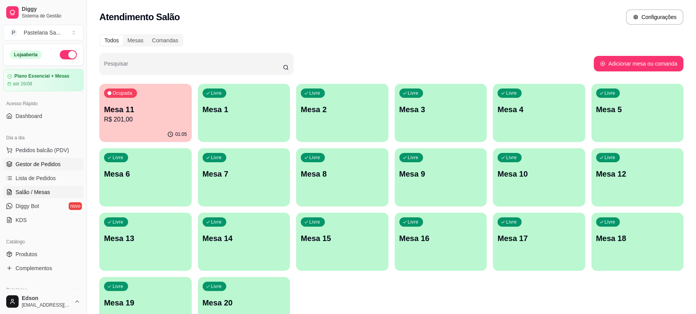
click at [45, 169] on link "Gestor de Pedidos" at bounding box center [43, 164] width 80 height 12
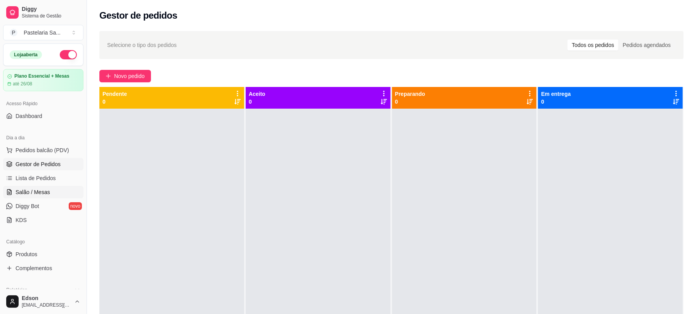
click at [50, 186] on link "Salão / Mesas" at bounding box center [43, 192] width 80 height 12
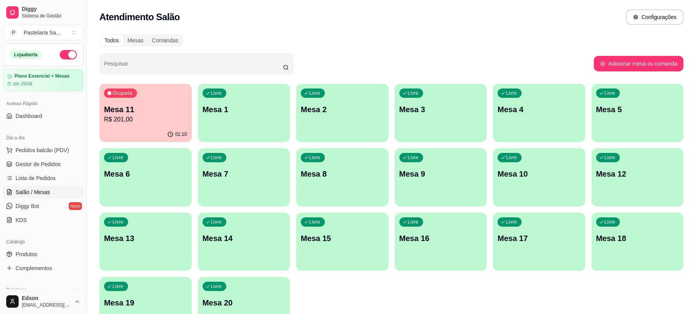
click at [96, 129] on div "Todos Mesas Comandas Pesquisar Adicionar mesa ou comanda Ocupada Mesa 11 R$ 201…" at bounding box center [391, 187] width 609 height 315
click at [118, 127] on button "Ocupada Mesa 11 R$ 201,00 01:10" at bounding box center [145, 113] width 92 height 58
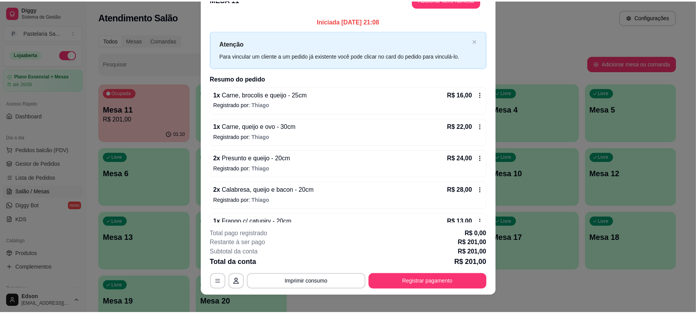
scroll to position [23, 0]
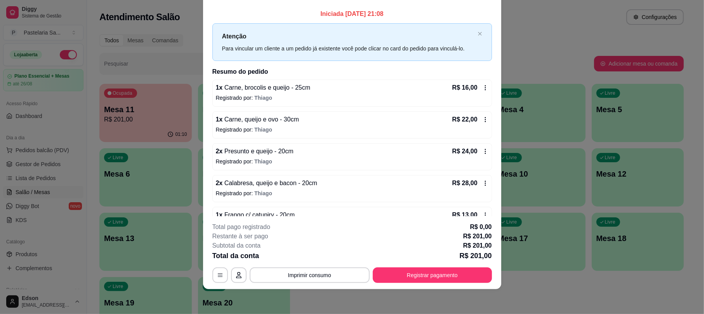
click at [308, 276] on button "Imprimir consumo" at bounding box center [310, 276] width 120 height 16
click at [320, 257] on button "Balcão" at bounding box center [308, 257] width 56 height 12
click at [316, 269] on button "Imprimir consumo" at bounding box center [309, 275] width 116 height 15
click at [313, 258] on button "Balcão" at bounding box center [308, 257] width 54 height 12
click at [390, 274] on button "Registrar pagamento" at bounding box center [432, 275] width 116 height 15
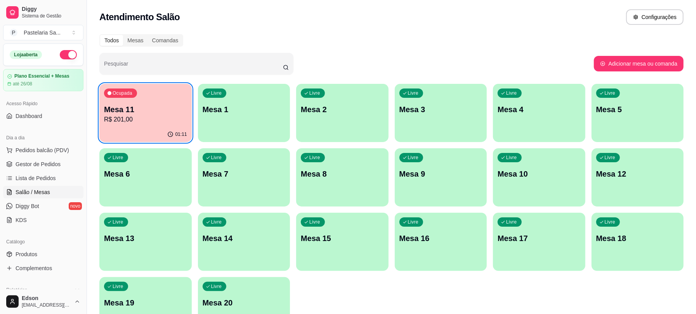
click at [156, 124] on div "Ocupada Mesa 11 R$ 201,00" at bounding box center [145, 105] width 92 height 43
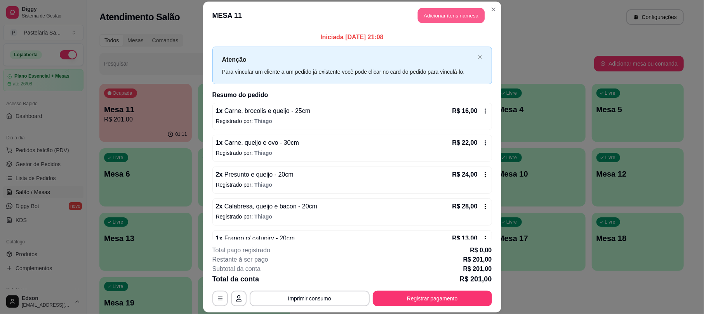
click at [456, 14] on button "Adicionar itens na mesa" at bounding box center [451, 15] width 67 height 15
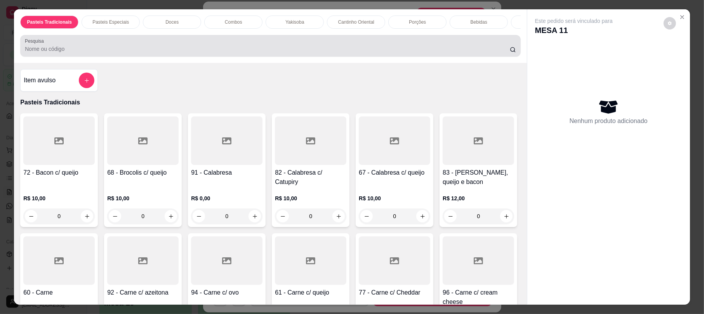
click at [241, 63] on div "Pasteis Tradicionais Pasteis Especiais Doces Combos Yakisoba Cantinho Oriental …" at bounding box center [270, 36] width 513 height 54
click at [243, 57] on div "Pesquisa" at bounding box center [270, 46] width 500 height 22
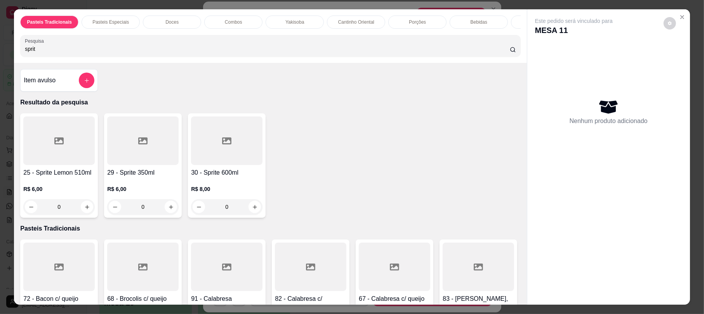
type input "sprite"
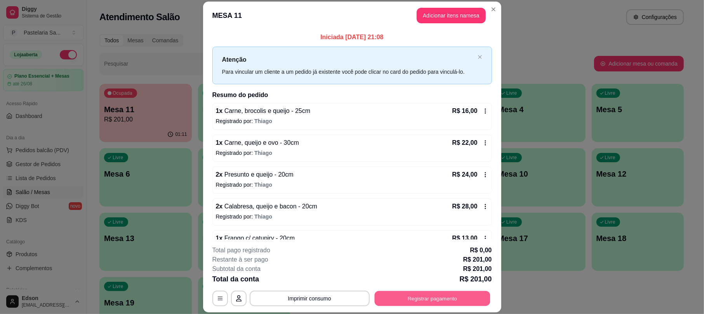
click at [426, 297] on button "Registrar pagamento" at bounding box center [432, 298] width 116 height 15
click at [349, 108] on icon at bounding box center [352, 111] width 10 height 8
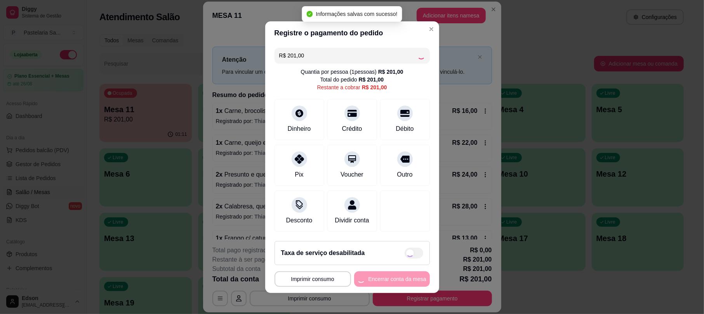
type input "R$ 0,00"
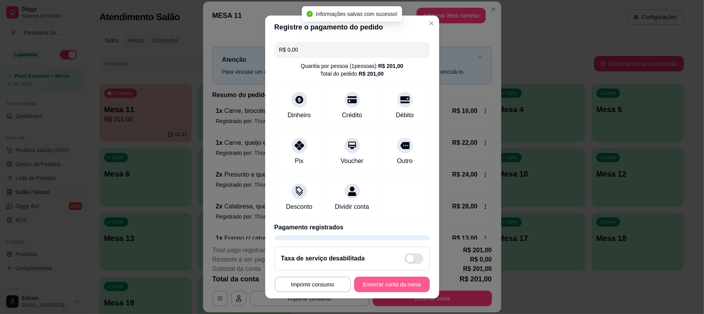
click at [368, 286] on button "Encerrar conta da mesa" at bounding box center [392, 285] width 76 height 16
